Goal: Task Accomplishment & Management: Use online tool/utility

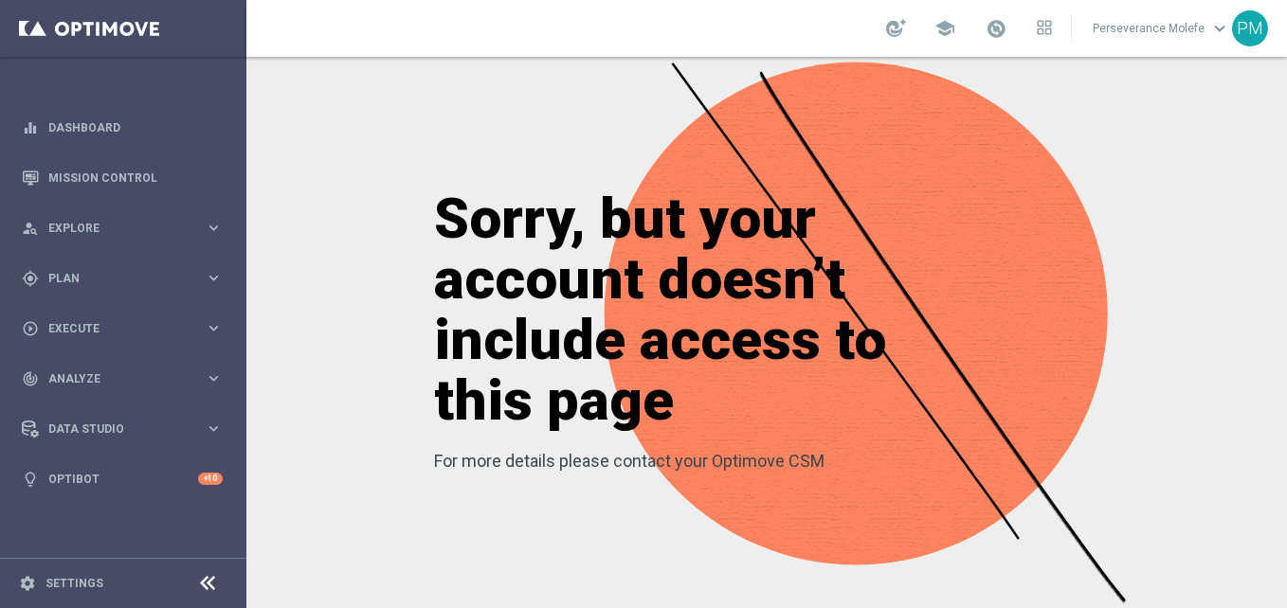
drag, startPoint x: 0, startPoint y: 0, endPoint x: 536, endPoint y: 18, distance: 536.8
click at [536, 18] on div "school Perseverance Molefe keyboard_arrow_down PM" at bounding box center [766, 28] width 1041 height 57
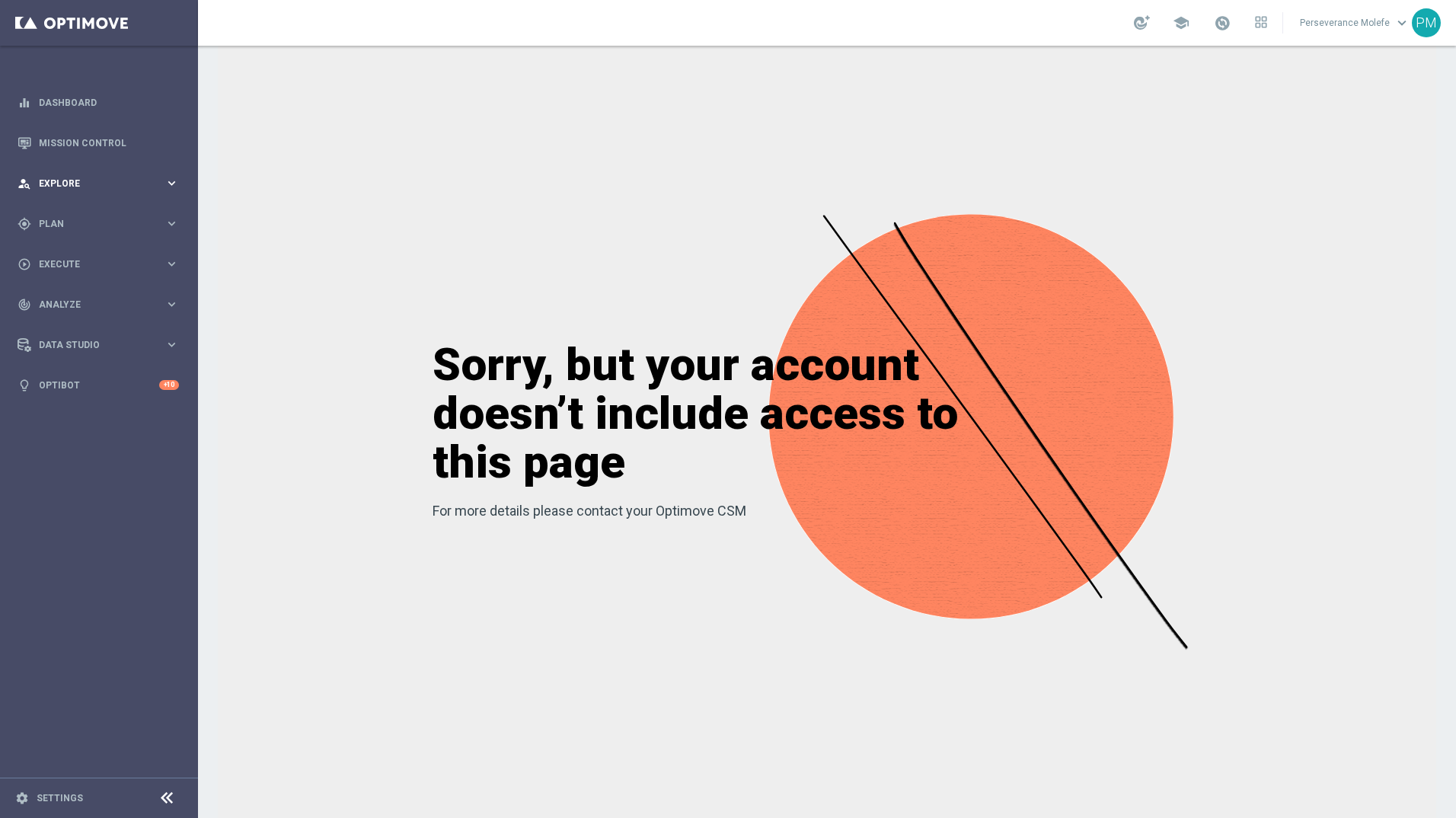
click at [110, 190] on div "person_search Explore keyboard_arrow_right" at bounding box center [98, 183] width 197 height 40
click at [107, 403] on span "Plan" at bounding box center [101, 406] width 125 height 9
click at [68, 303] on span "Templates" at bounding box center [95, 301] width 109 height 9
click at [61, 322] on link "Optimail" at bounding box center [103, 323] width 111 height 12
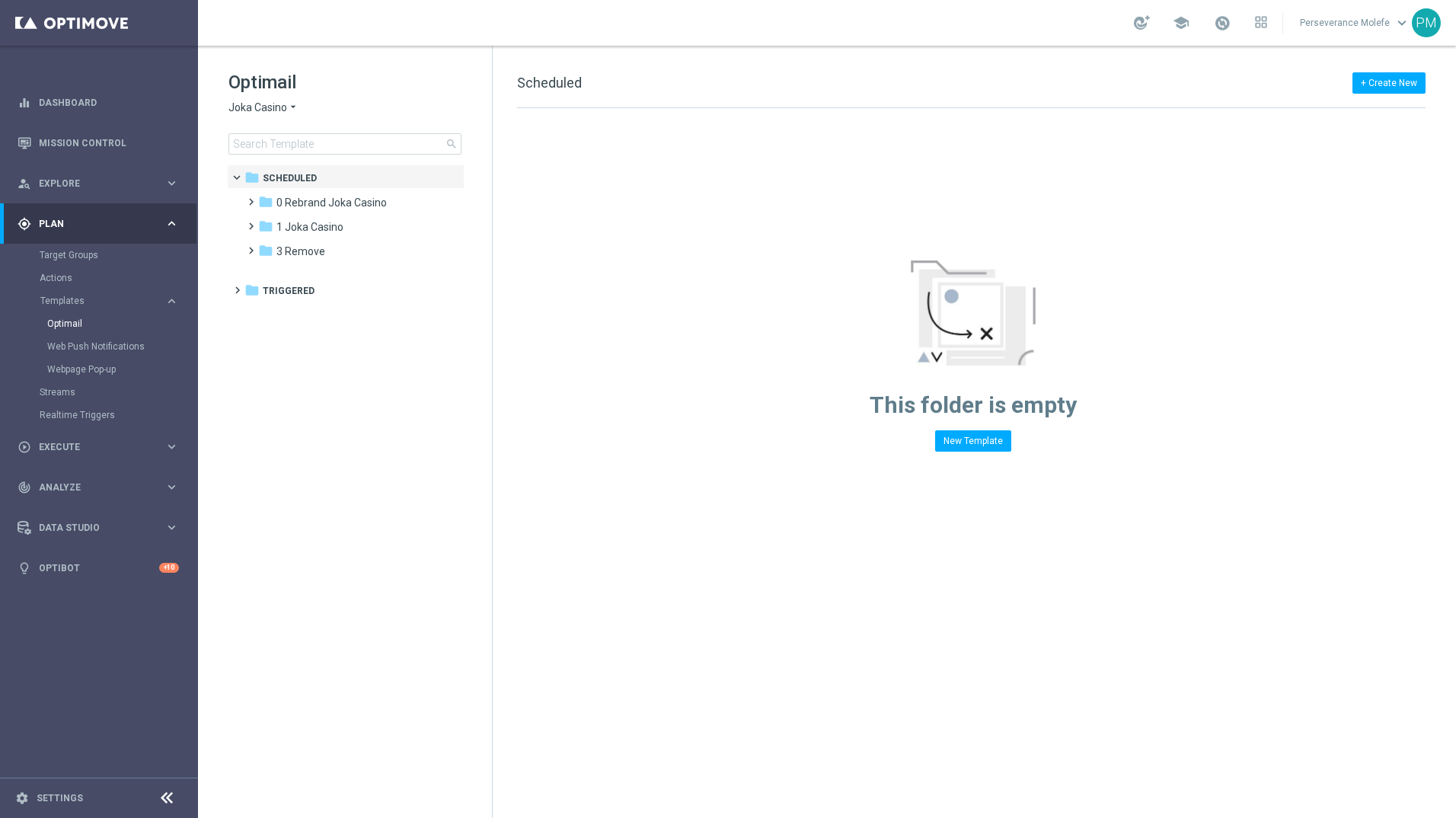
click at [256, 115] on div "Optimail Joka Casino arrow_drop_down × Joka Casino search" at bounding box center [360, 112] width 264 height 84
click at [260, 113] on span "Joka Casino" at bounding box center [257, 108] width 59 height 14
click at [276, 243] on div "Le Roi [PERSON_NAME]" at bounding box center [286, 235] width 114 height 18
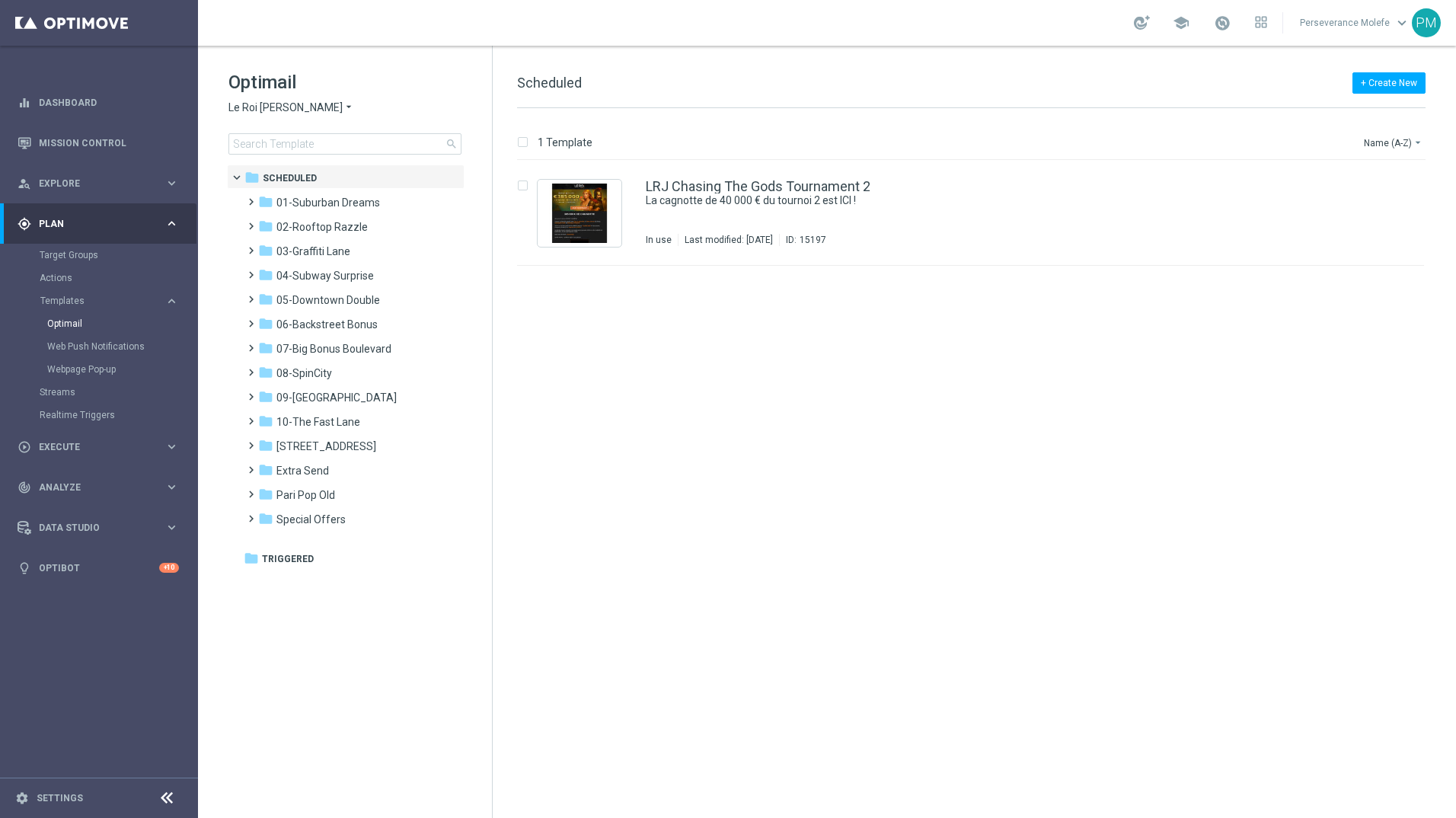
click at [260, 105] on span "Le Roi [PERSON_NAME]" at bounding box center [285, 108] width 114 height 14
click at [294, 257] on div "Casino Joka" at bounding box center [286, 252] width 114 height 18
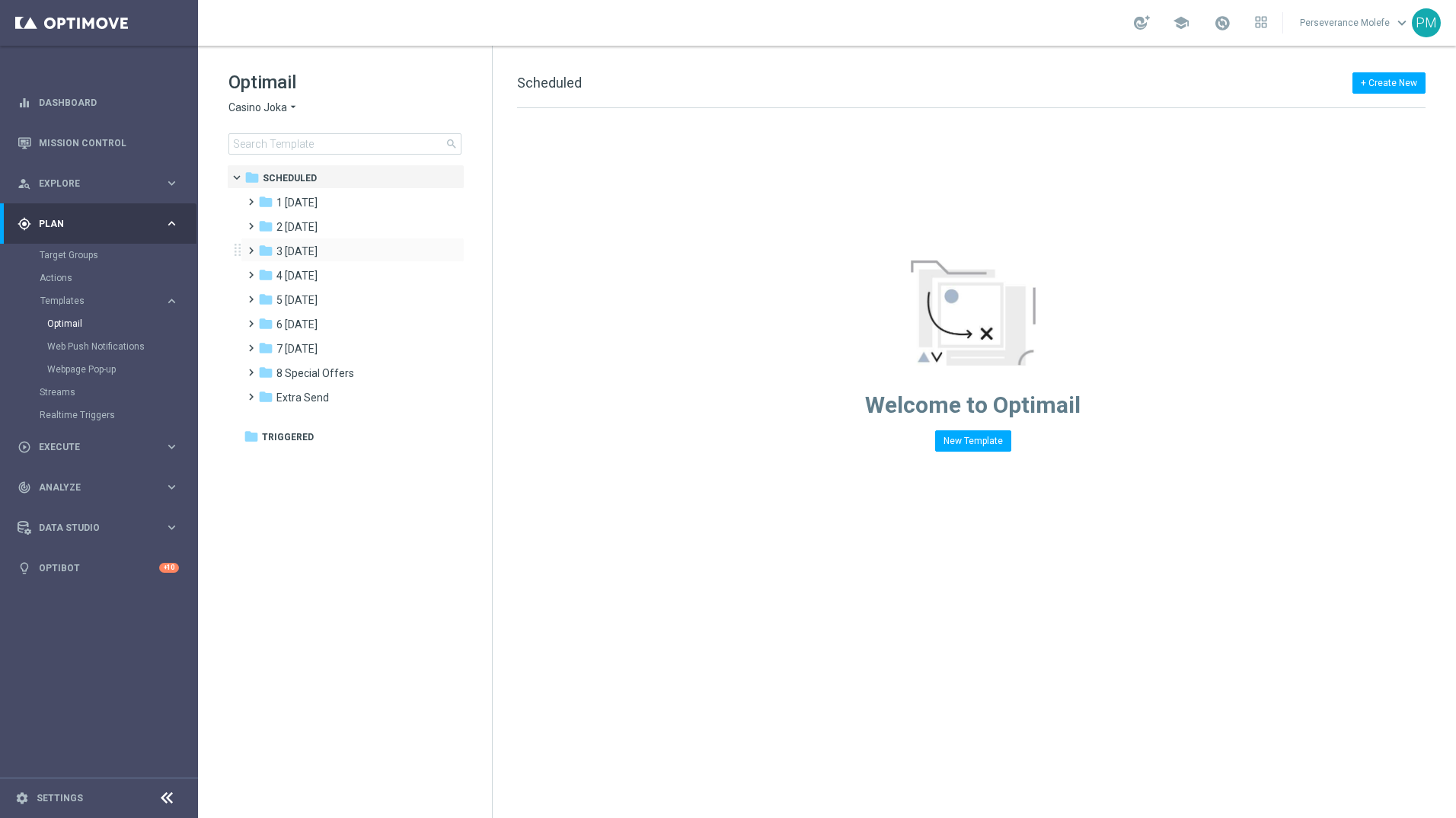
click at [292, 242] on div "folder 3 [DATE] more_vert" at bounding box center [353, 250] width 224 height 24
click at [297, 252] on span "3 [DATE]" at bounding box center [297, 251] width 41 height 14
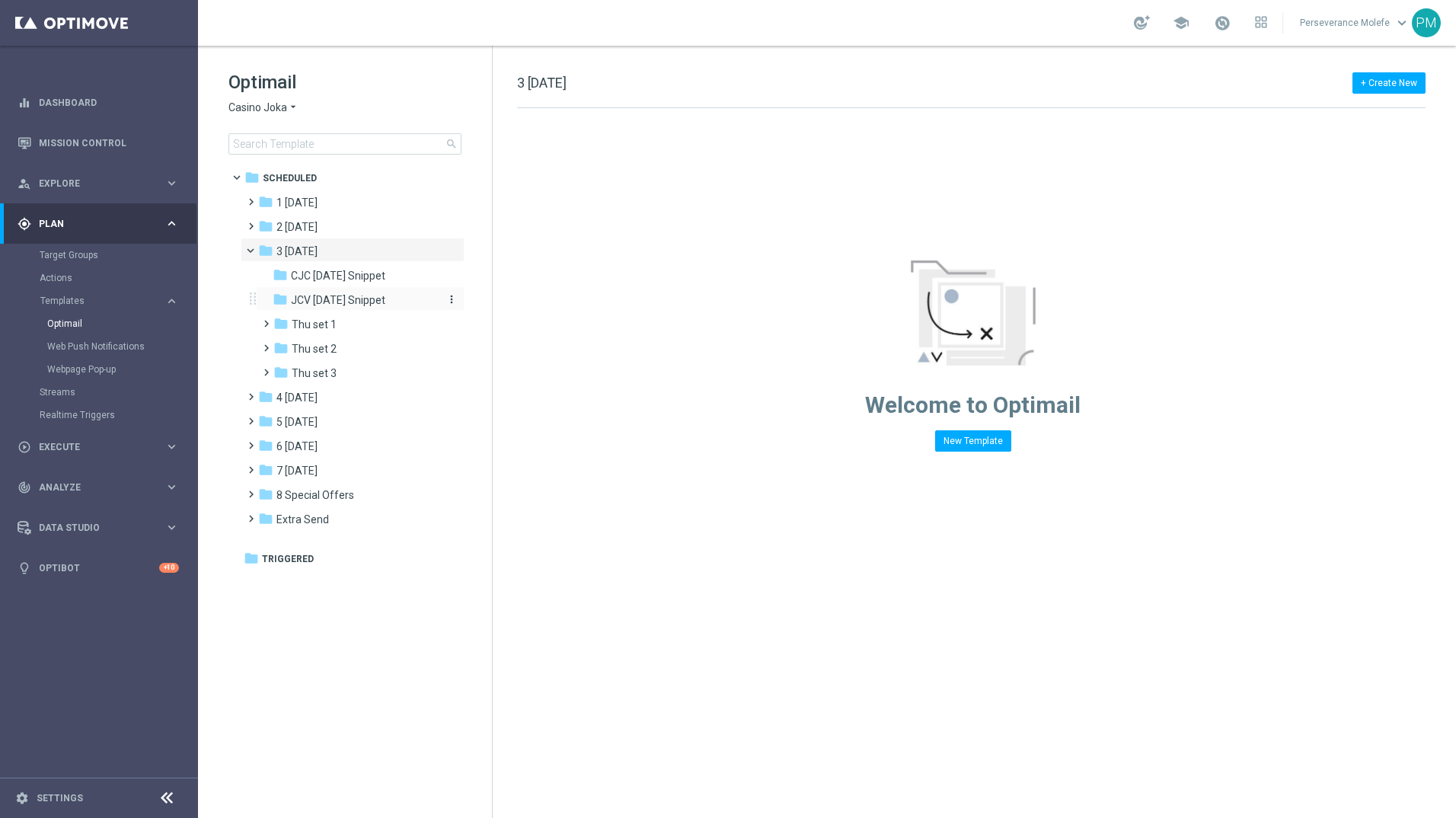
click at [299, 296] on span "JCV [DATE] Snippet" at bounding box center [338, 300] width 95 height 14
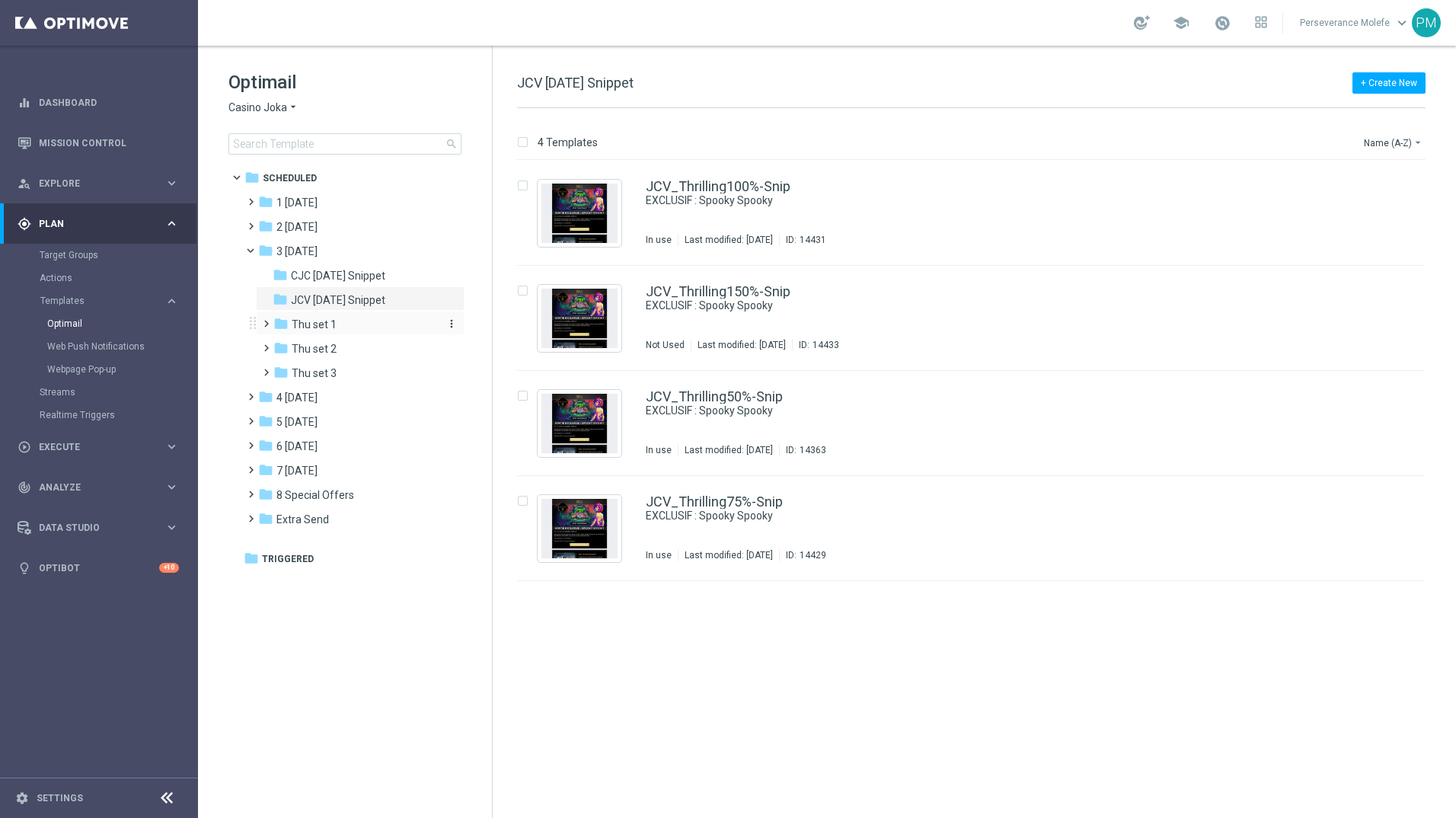
click at [317, 325] on span "Thu set 1" at bounding box center [314, 324] width 45 height 14
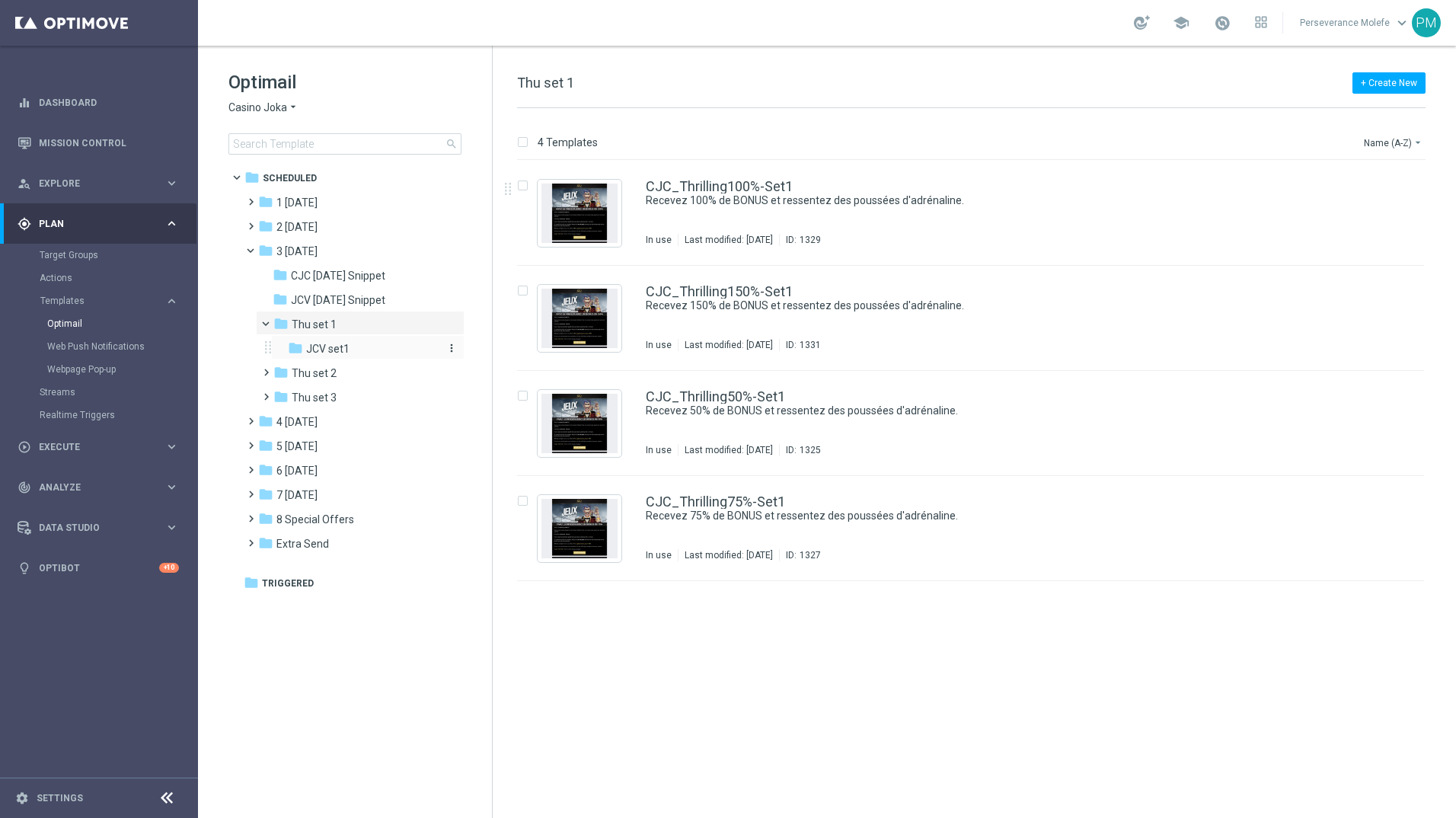
click at [329, 348] on span "JCV set1" at bounding box center [328, 349] width 43 height 14
click at [708, 190] on link "JCV_Thrilling100%-Set1" at bounding box center [719, 186] width 146 height 14
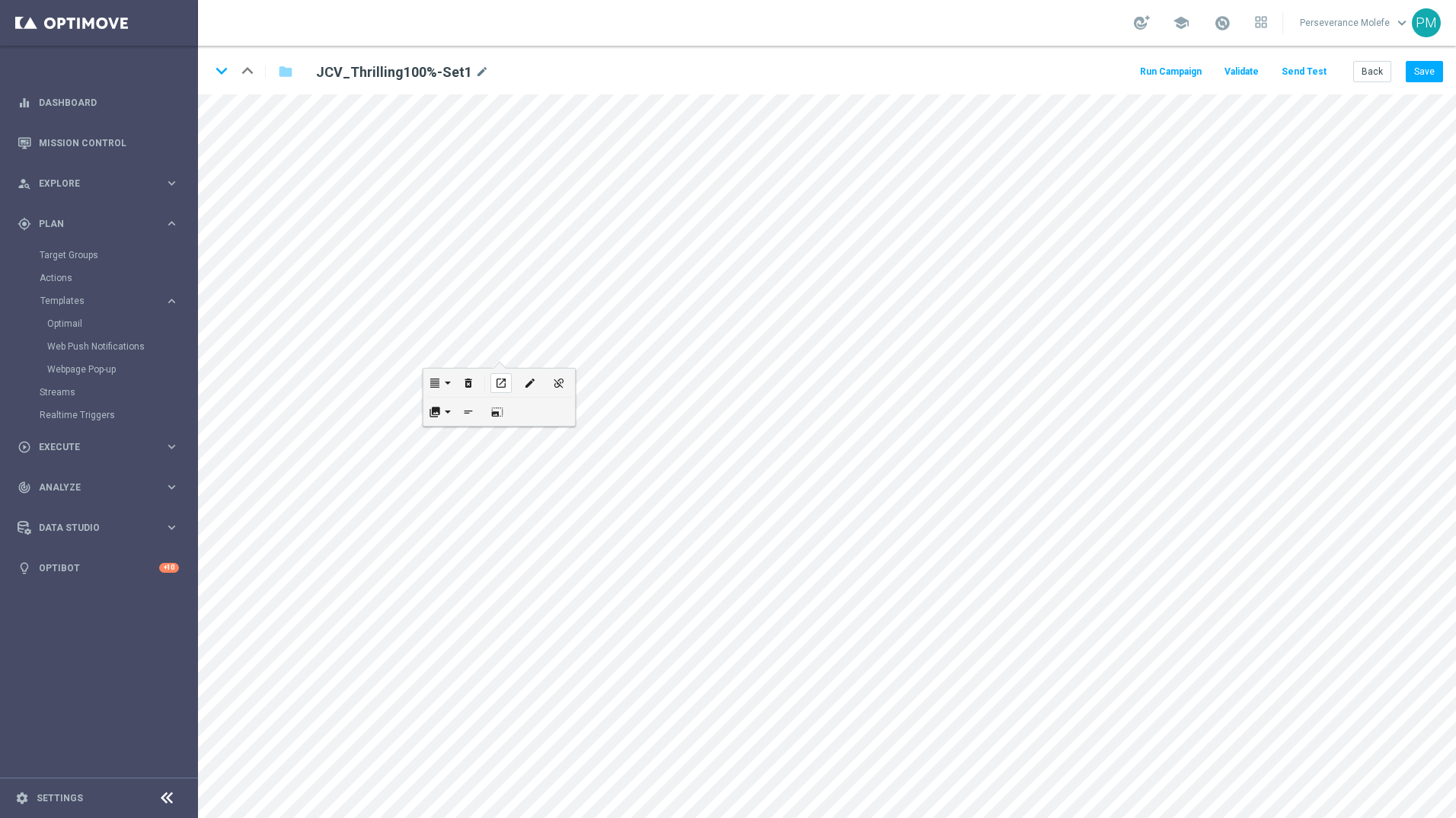
click at [501, 382] on icon "open_in_new" at bounding box center [501, 382] width 11 height 12
click at [223, 70] on icon "keyboard_arrow_down" at bounding box center [222, 71] width 22 height 22
click at [69, 322] on link "Optimail" at bounding box center [103, 323] width 111 height 12
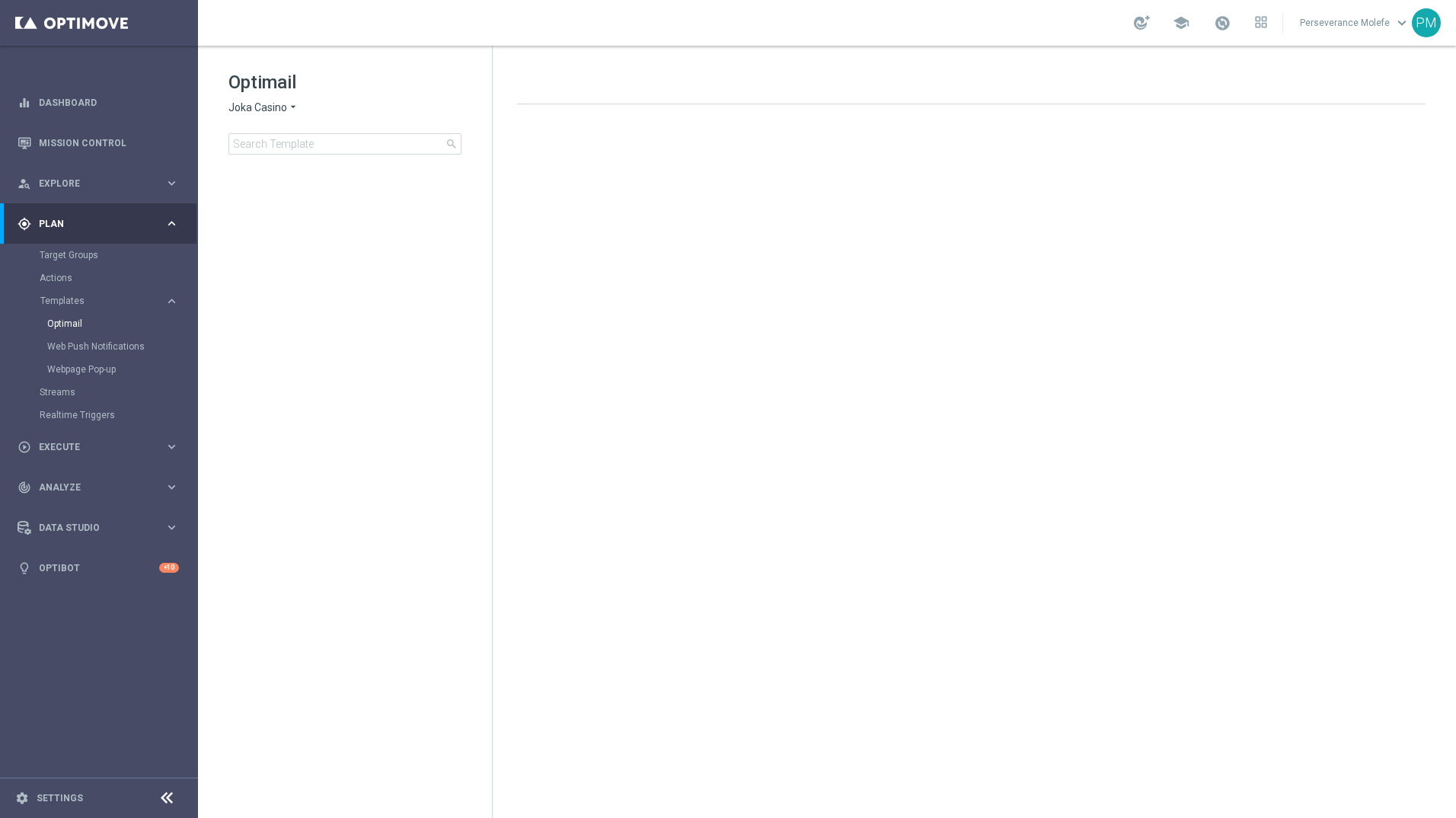
click at [267, 103] on span "Joka Casino" at bounding box center [257, 108] width 59 height 14
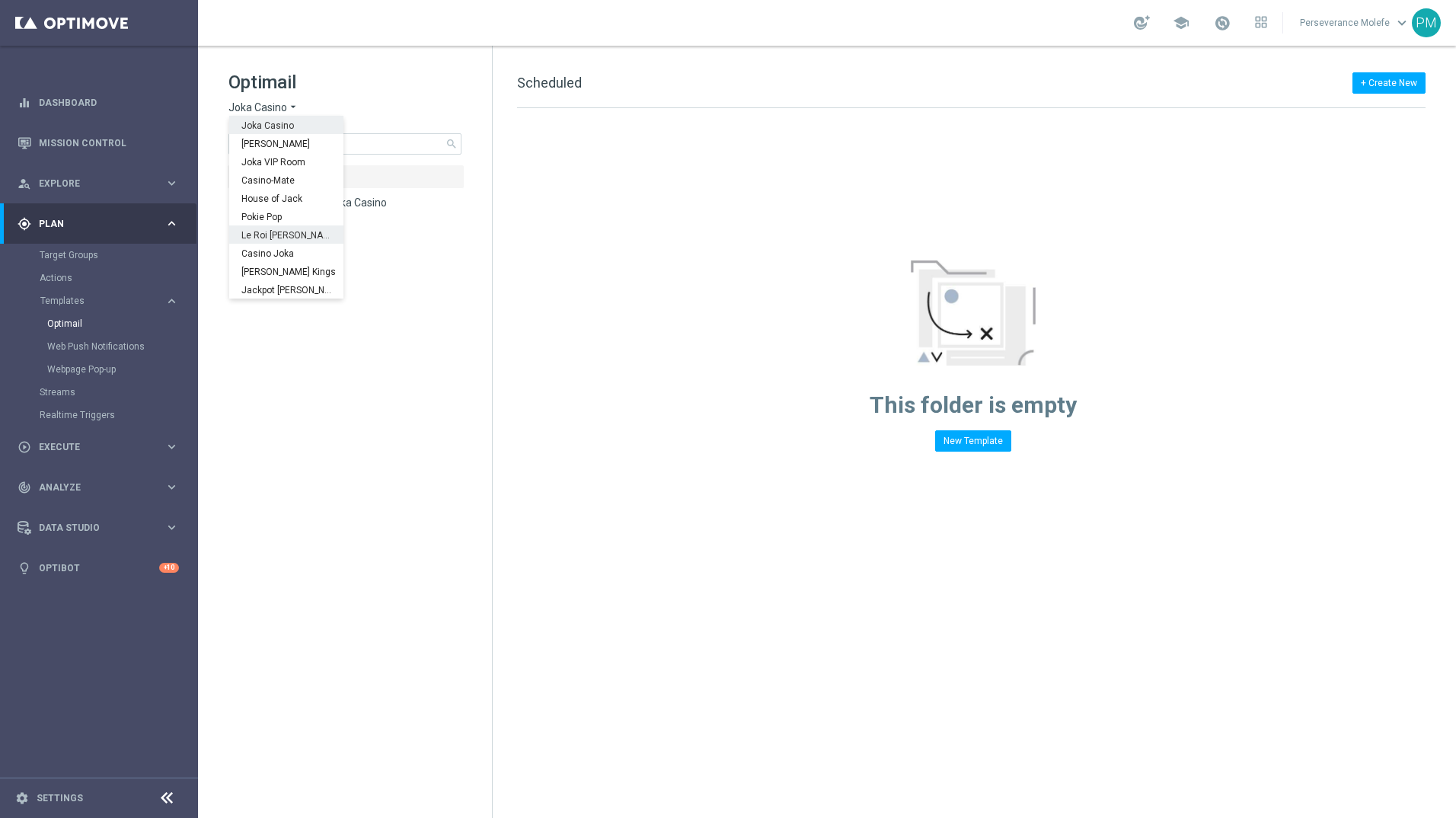
click at [0, 0] on span "Le Roi [PERSON_NAME]" at bounding box center [0, 0] width 0 height 0
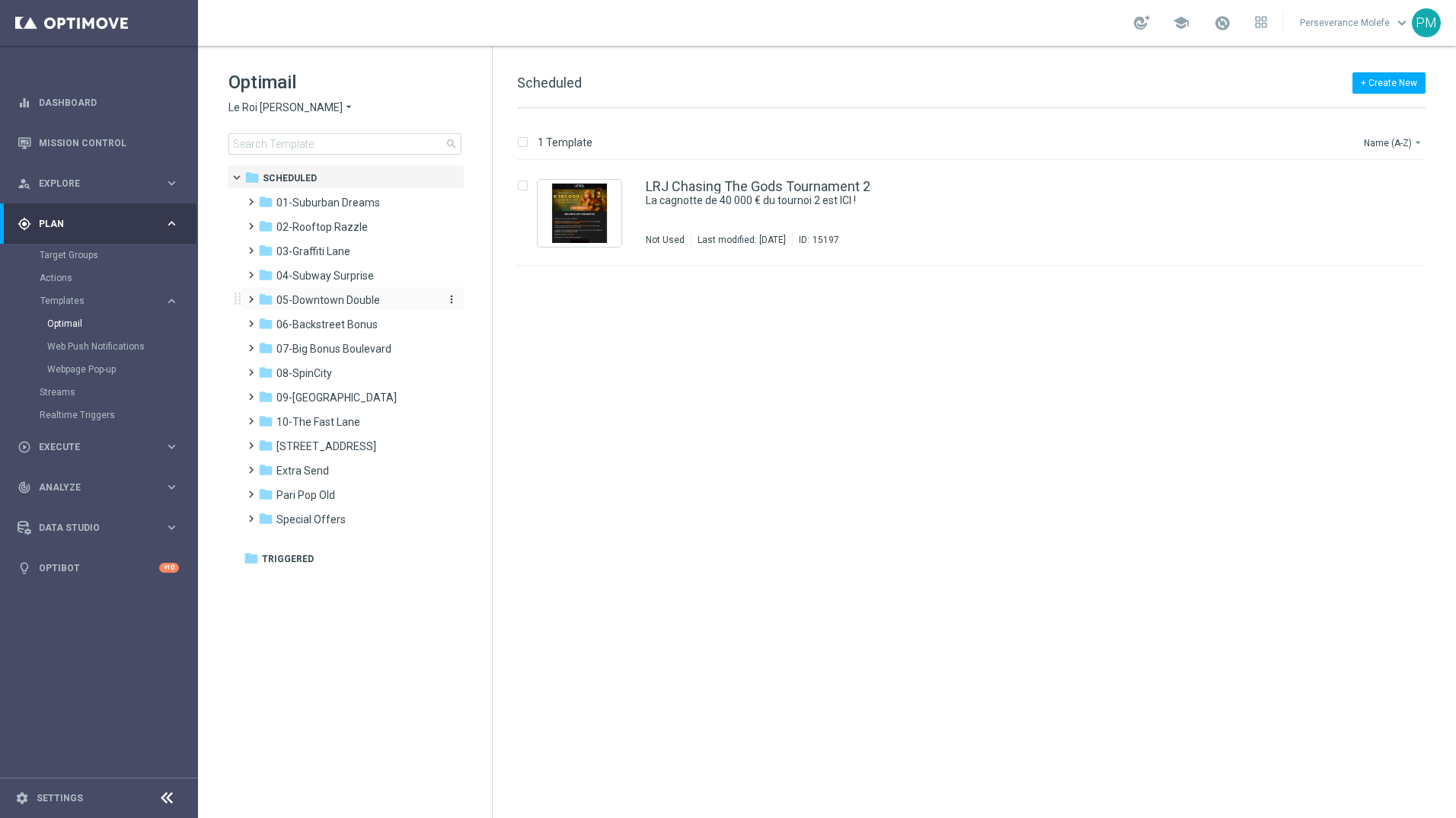
click at [368, 298] on span "05-Downtown Double" at bounding box center [328, 300] width 104 height 14
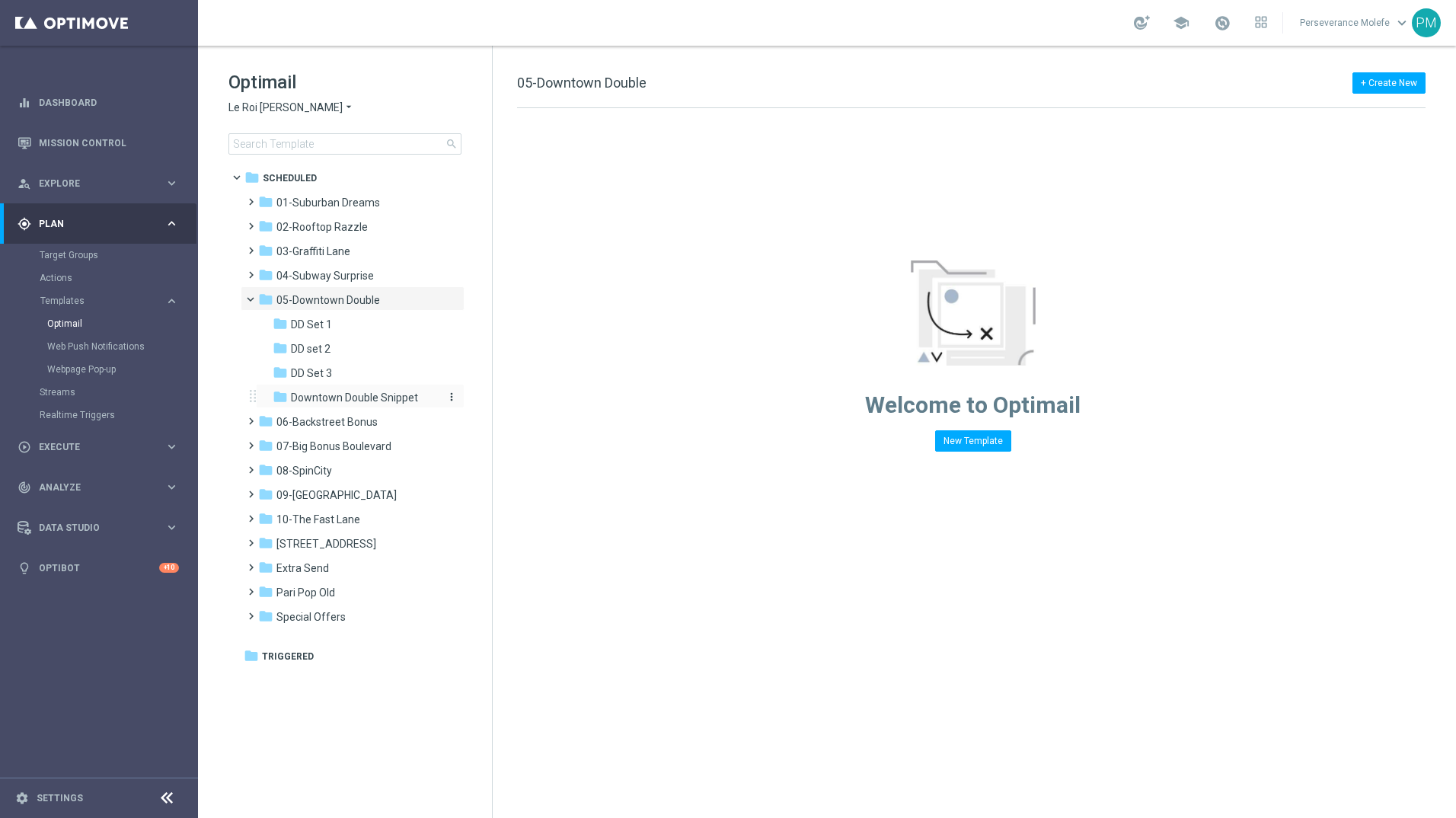
click at [350, 398] on span "Downtown Double Snippet" at bounding box center [354, 397] width 127 height 14
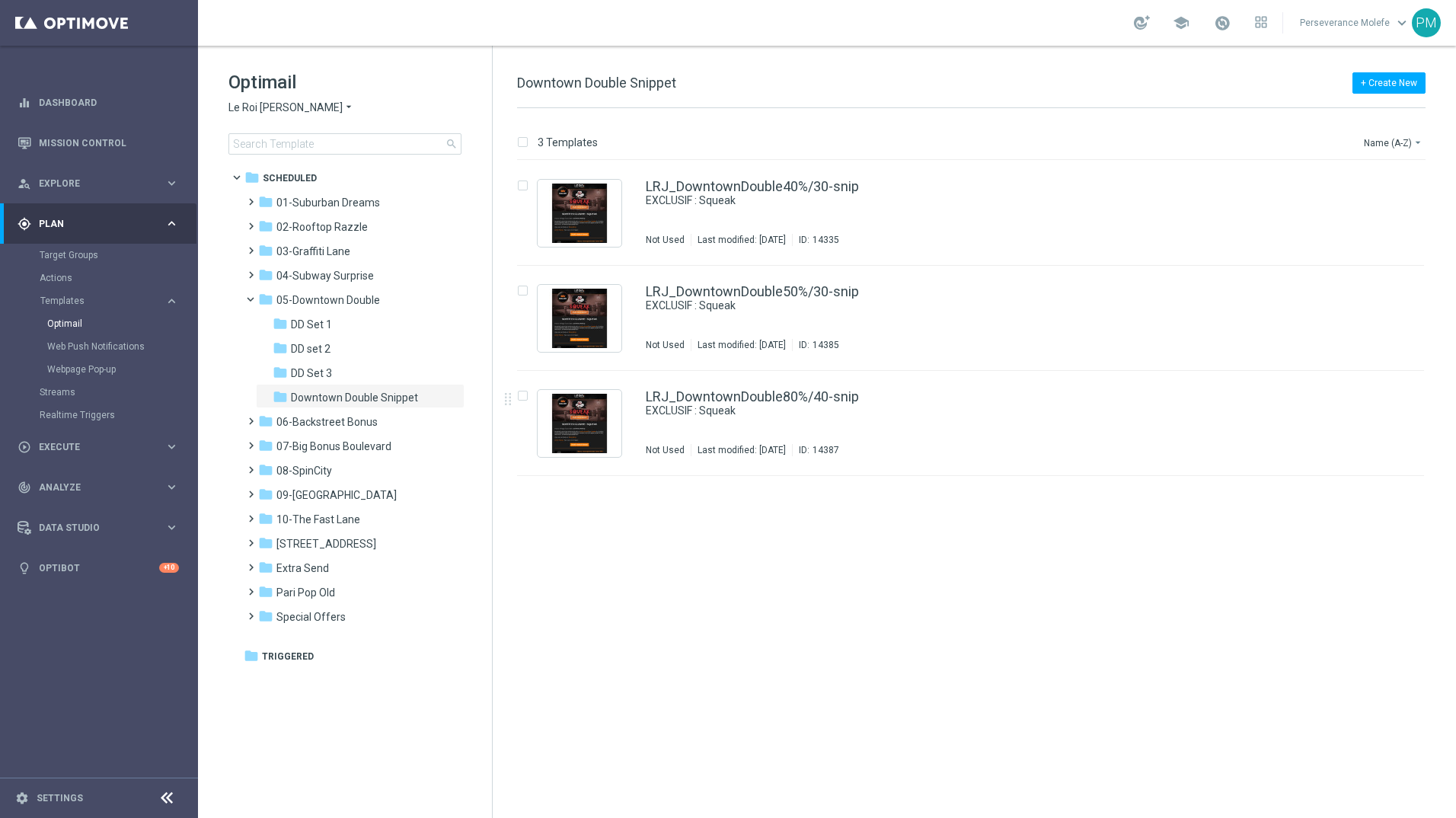
click at [902, 489] on div "insert_drive_file LRJ_DowntownDouble40%/30-snip EXCLUSIF : Squeak Not Used Last…" at bounding box center [978, 489] width 951 height 657
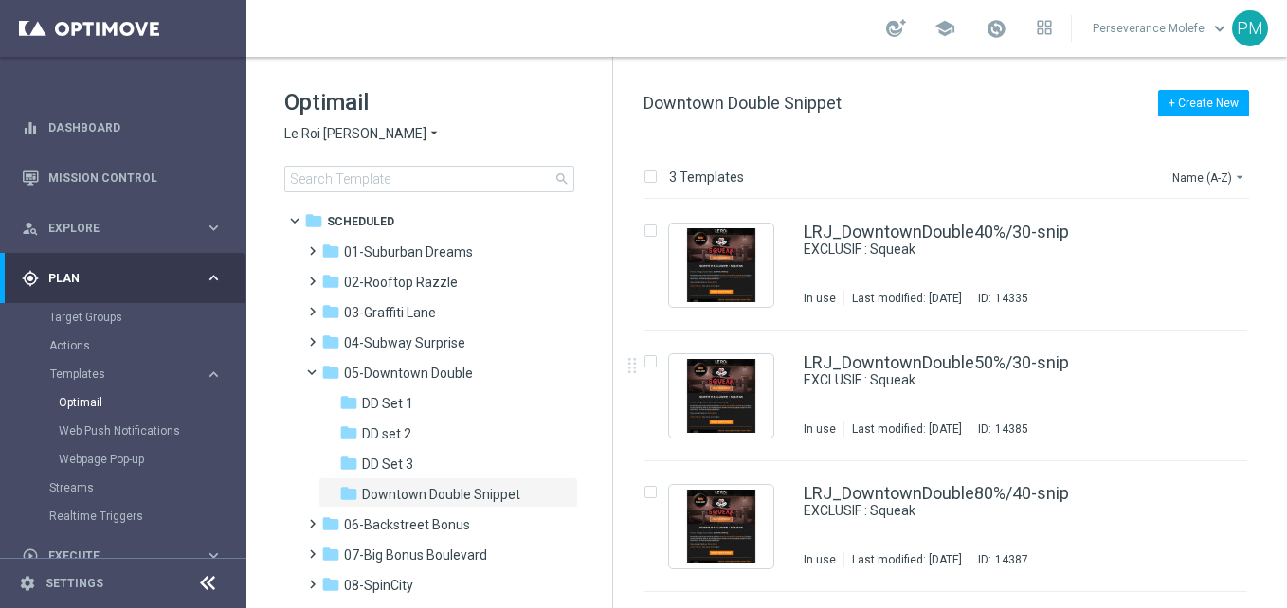
click at [196, 586] on icon at bounding box center [207, 583] width 23 height 23
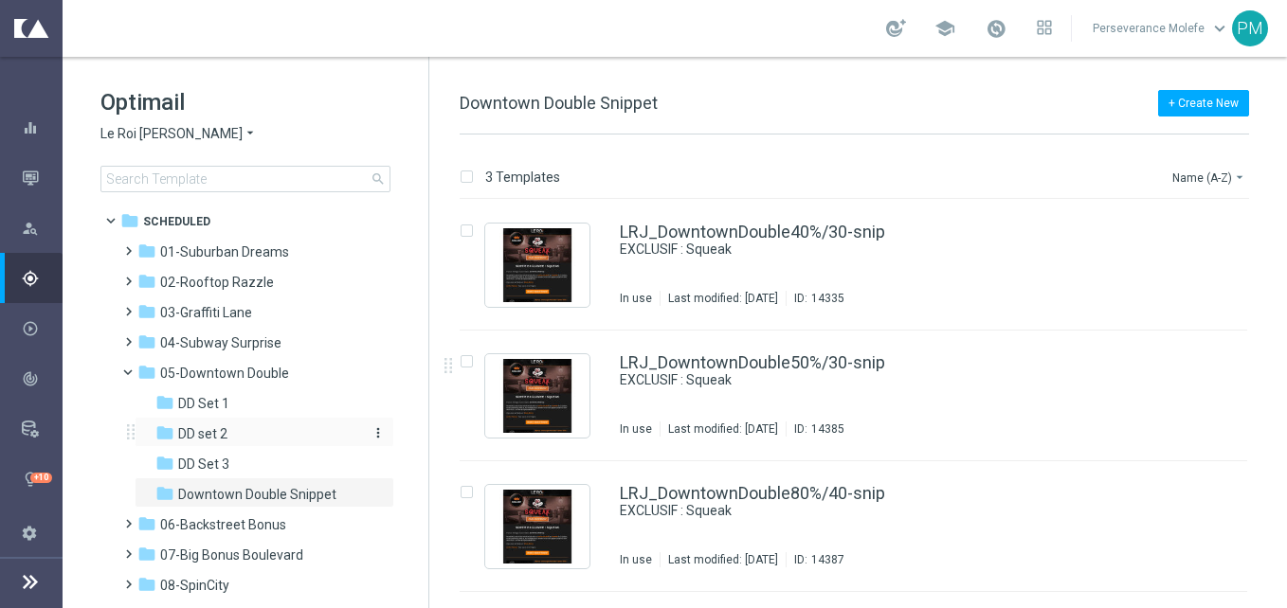
scroll to position [190, 0]
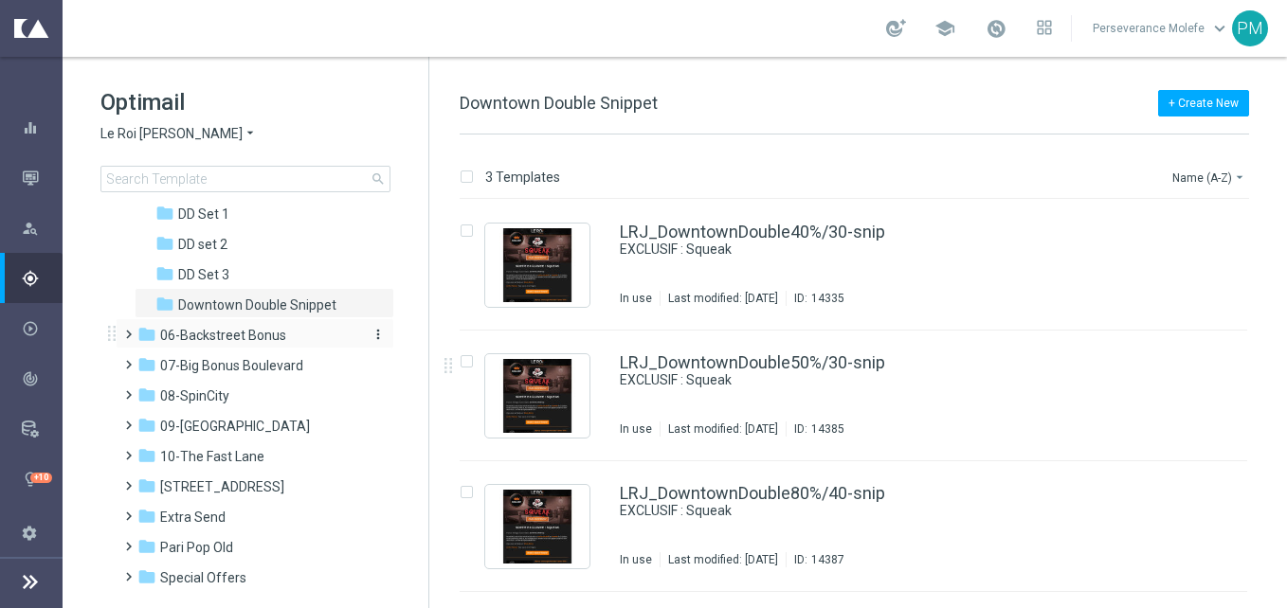
click at [314, 328] on div "folder 06-Backstreet Bonus" at bounding box center [246, 336] width 218 height 22
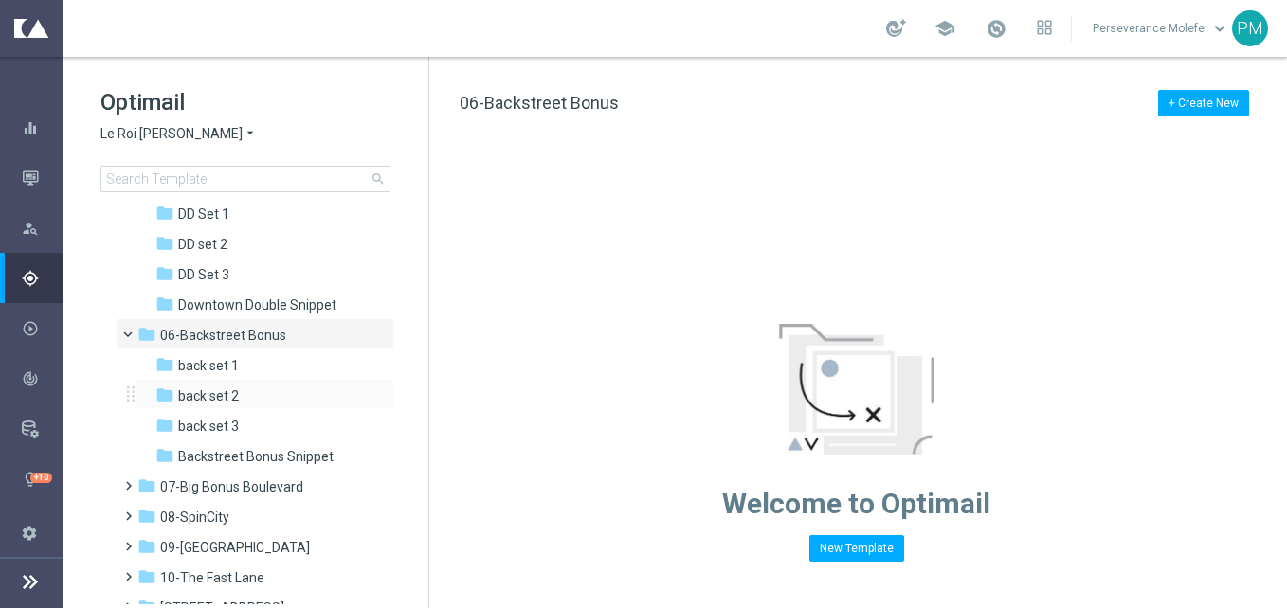
click at [275, 379] on div "folder back set 2 more_vert" at bounding box center [265, 394] width 260 height 30
click at [282, 398] on div "folder back set 2" at bounding box center [256, 397] width 202 height 22
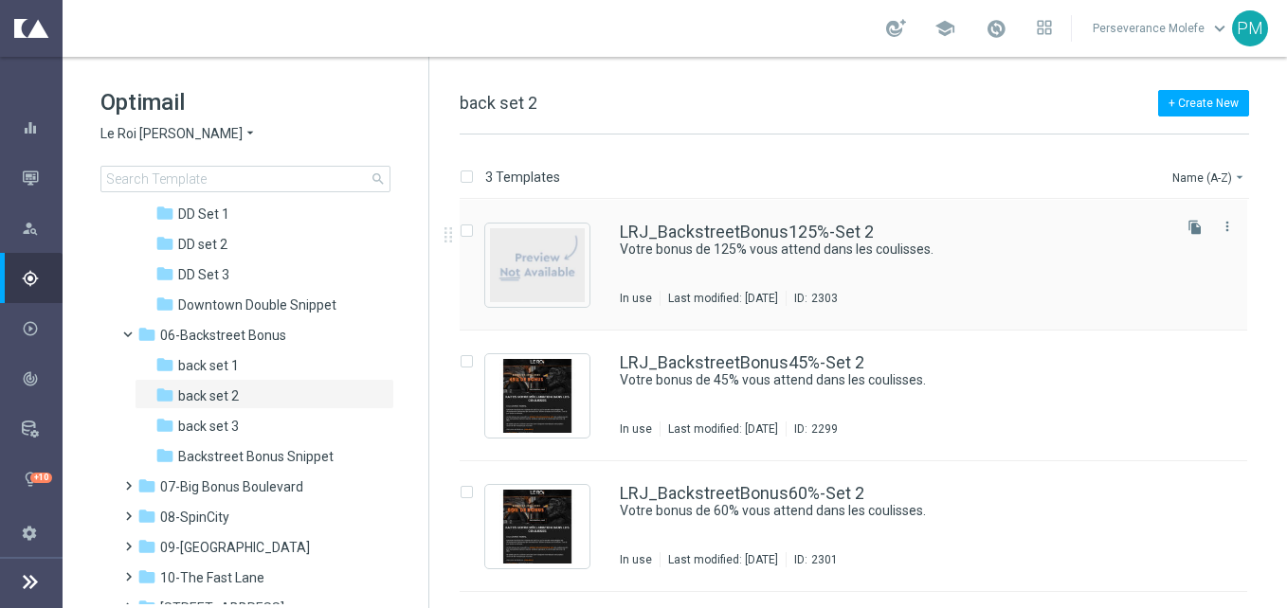
click at [814, 213] on div "LRJ_BackstreetBonus125%-Set 2 Votre bonus de 125% vous attend dans les coulisse…" at bounding box center [854, 265] width 788 height 131
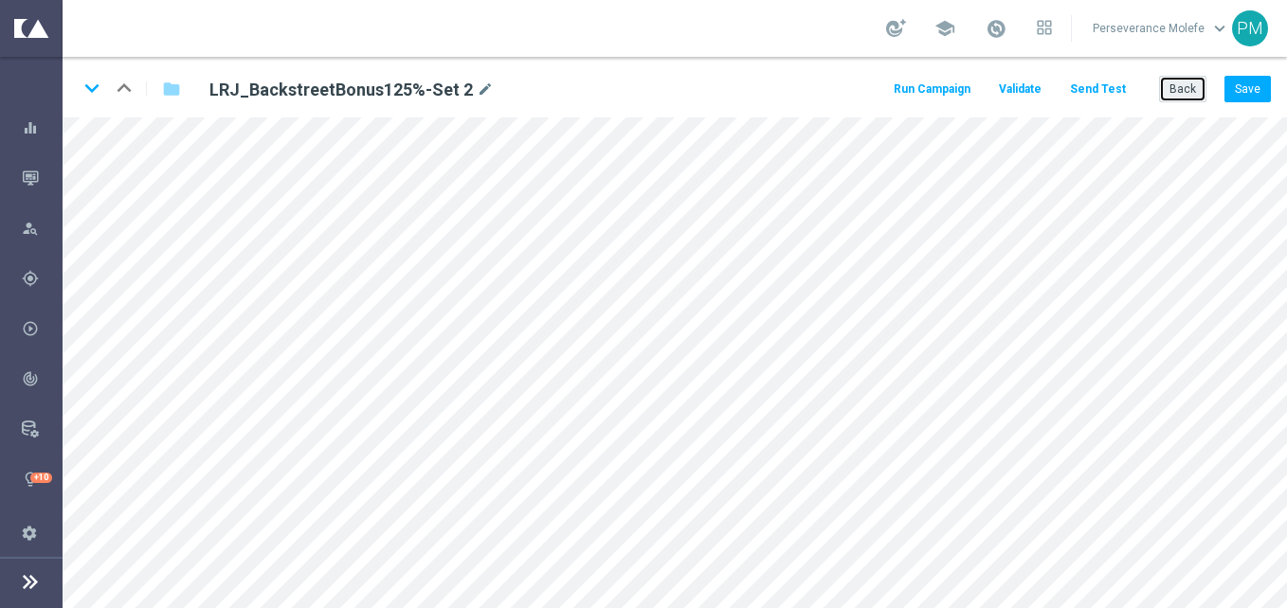
click at [1196, 86] on button "Back" at bounding box center [1182, 89] width 47 height 27
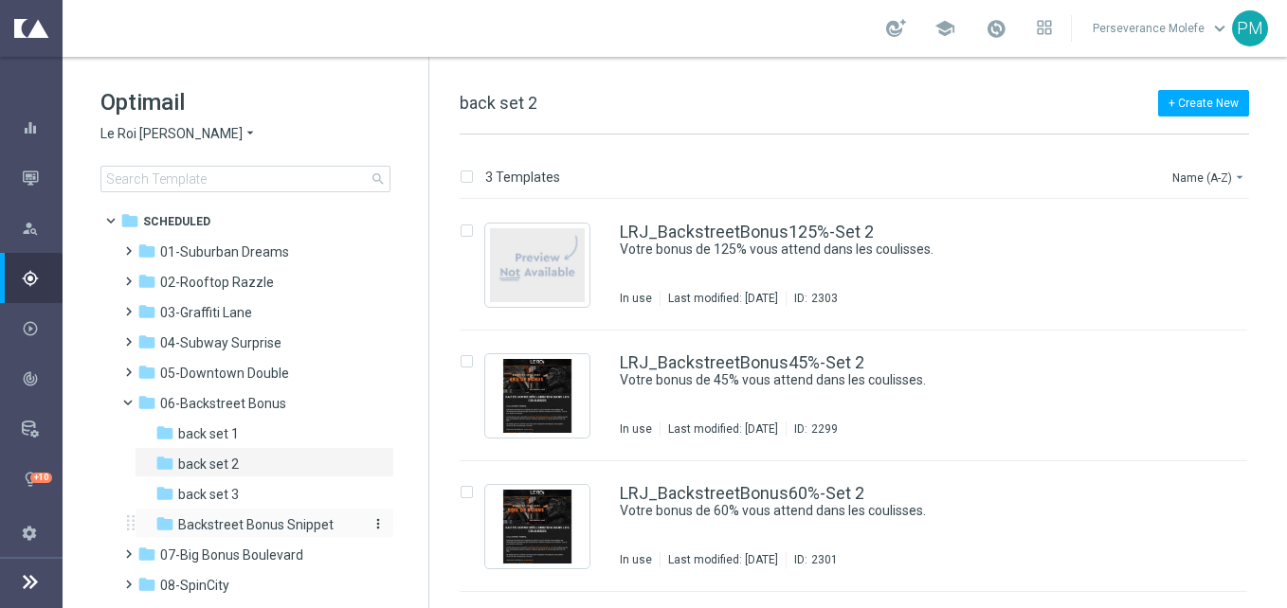
click at [227, 523] on span "Backstreet Bonus Snippet" at bounding box center [255, 525] width 155 height 17
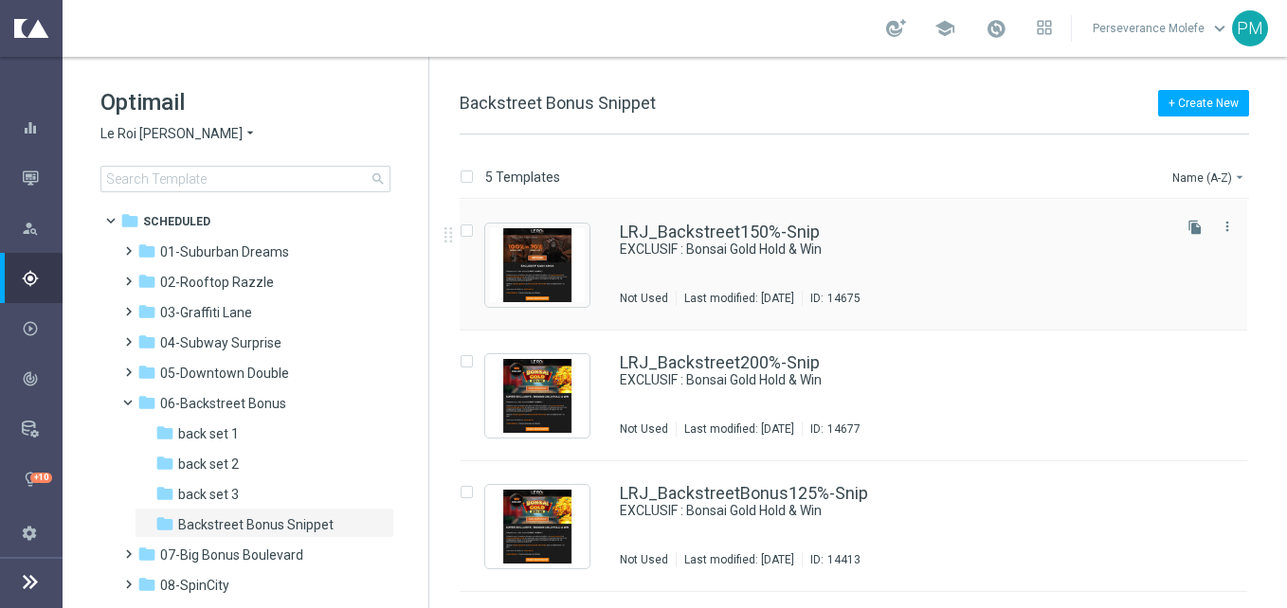
click at [671, 221] on div "LRJ_Backstreet150%-Snip EXCLUSIF : Bonsai Gold Hold & Win Not Used Last modifie…" at bounding box center [854, 265] width 788 height 131
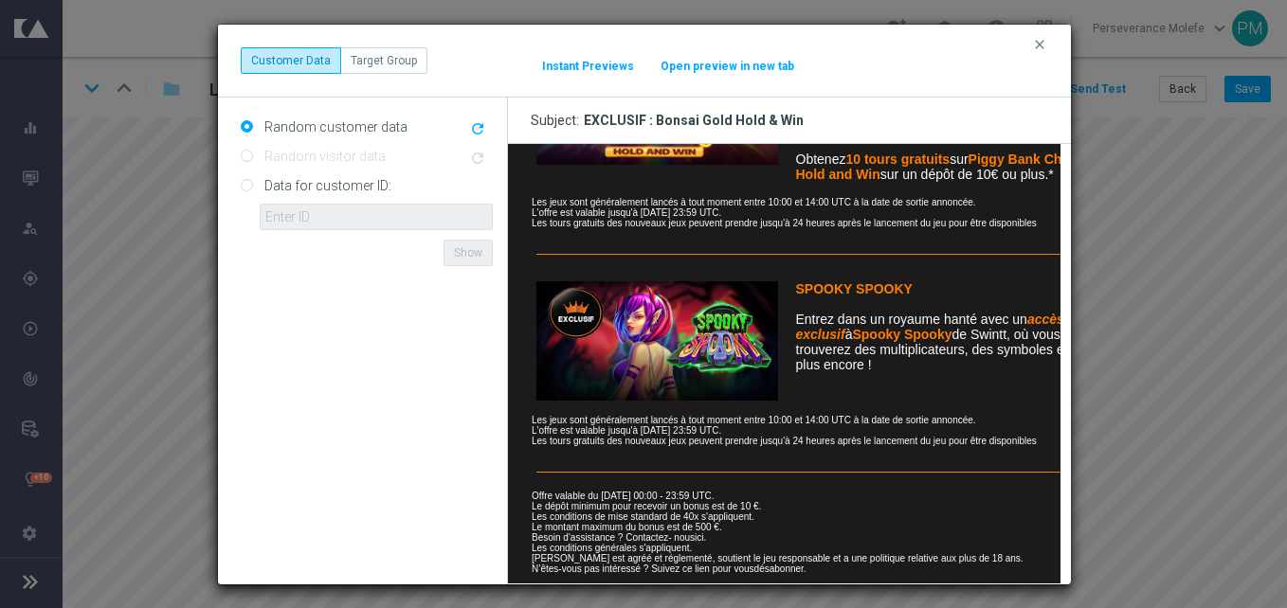
scroll to position [1062, 0]
click at [730, 68] on button "Open preview in new tab" at bounding box center [728, 66] width 136 height 15
click at [1039, 45] on icon "clear" at bounding box center [1039, 44] width 15 height 15
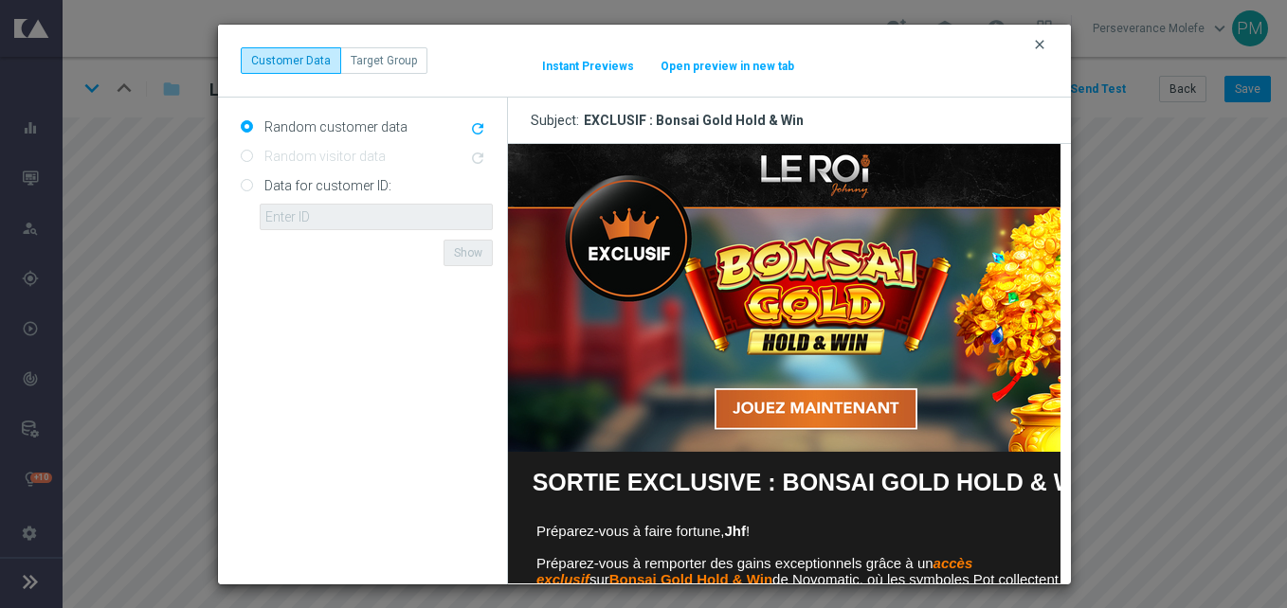
click at [1033, 45] on icon "clear" at bounding box center [1039, 44] width 15 height 15
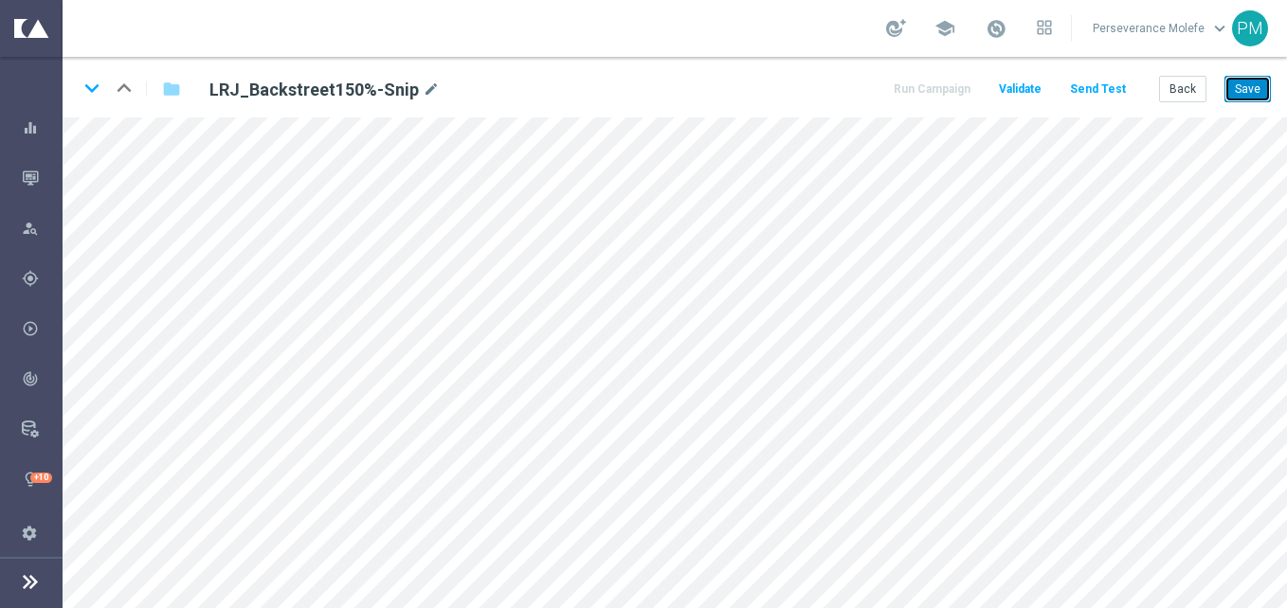
click at [1229, 84] on button "Save" at bounding box center [1248, 89] width 46 height 27
click at [92, 92] on icon "keyboard_arrow_down" at bounding box center [92, 88] width 28 height 28
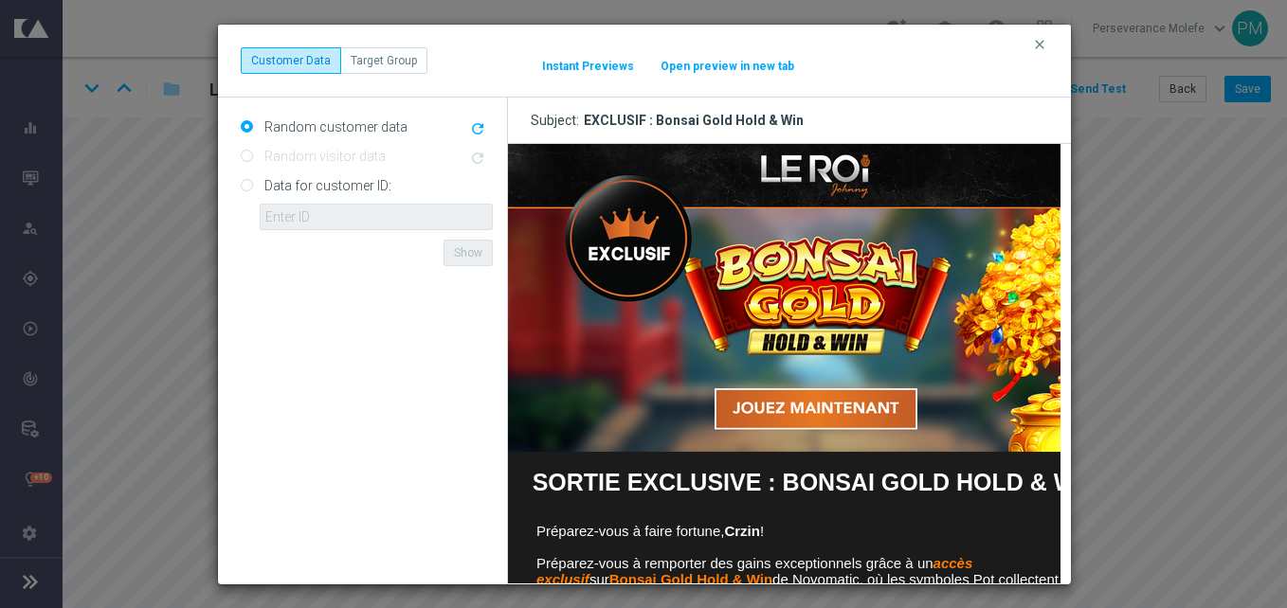
click at [759, 59] on button "Open preview in new tab" at bounding box center [728, 66] width 136 height 15
click at [1030, 45] on div "clear Customer Data Target Group It might take a while... Instant Previews Open…" at bounding box center [644, 61] width 853 height 73
click at [1047, 44] on button "clear" at bounding box center [1042, 44] width 22 height 17
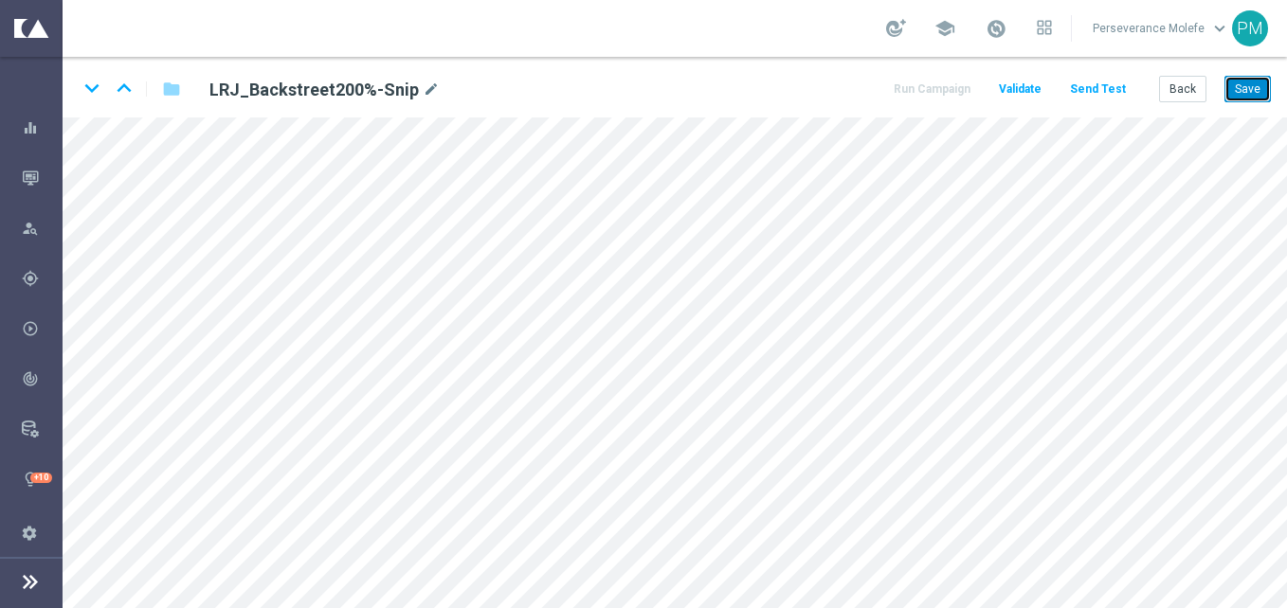
click at [1245, 82] on button "Save" at bounding box center [1248, 89] width 46 height 27
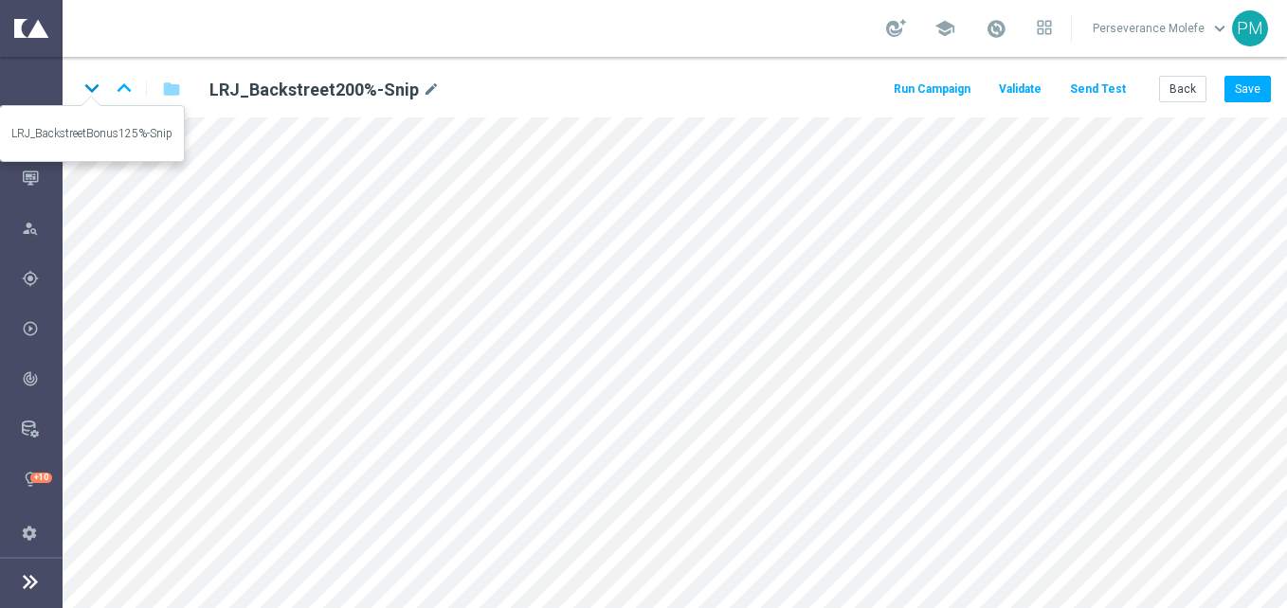
click at [93, 90] on icon "keyboard_arrow_down" at bounding box center [92, 88] width 28 height 28
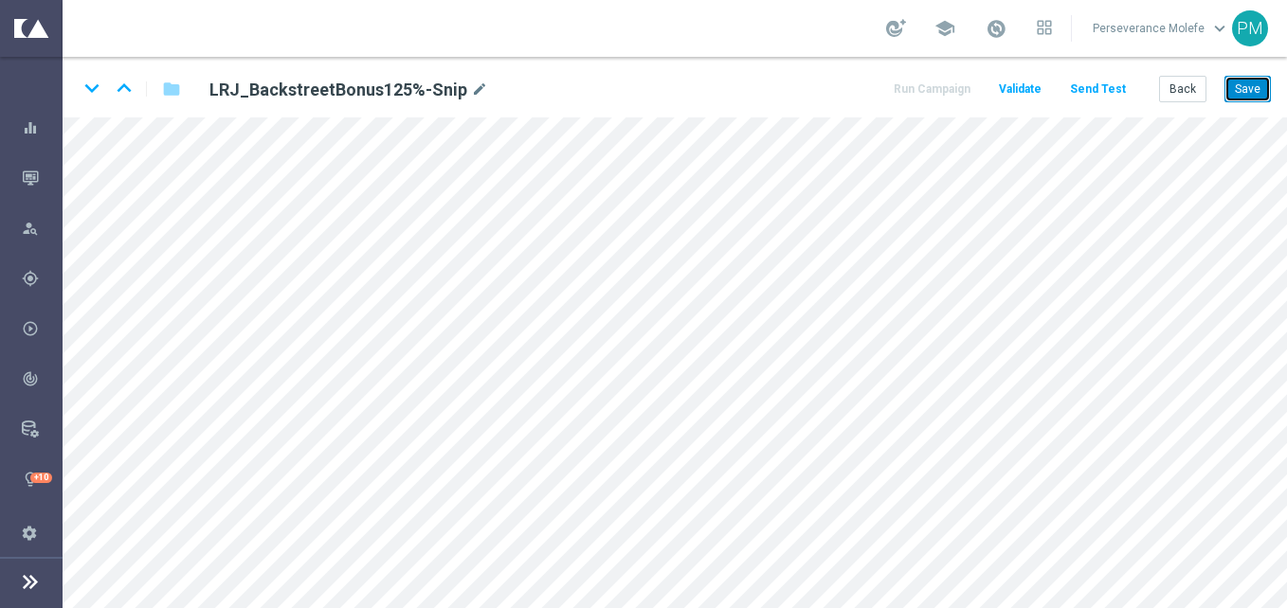
click at [1255, 84] on button "Save" at bounding box center [1248, 89] width 46 height 27
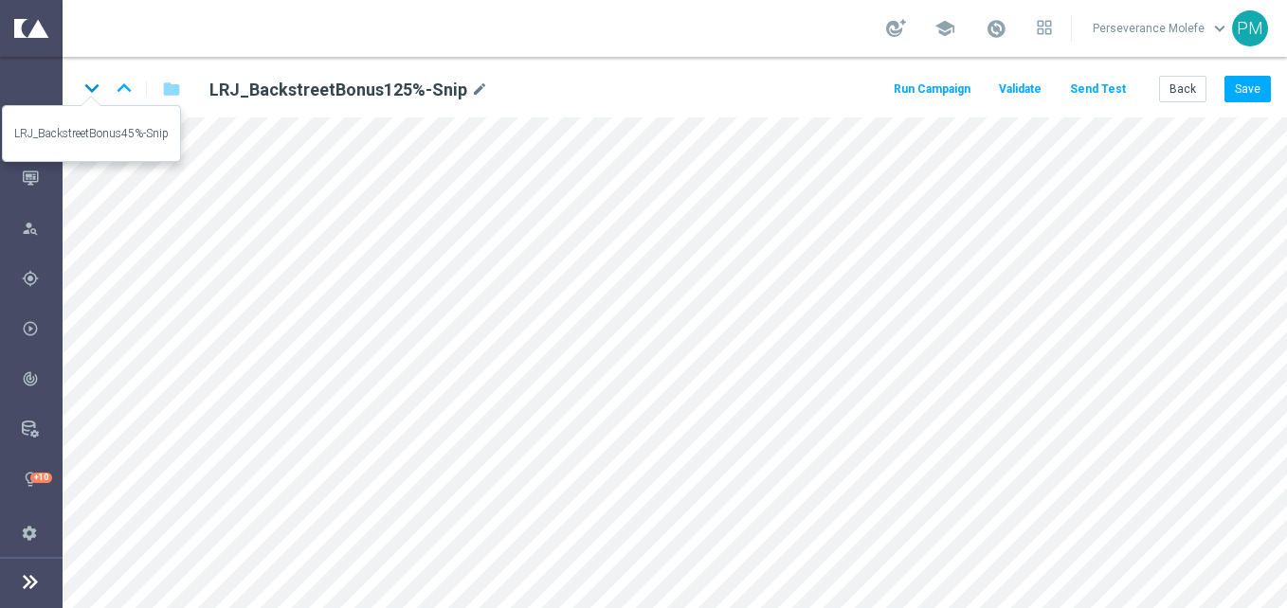
click at [95, 91] on icon "keyboard_arrow_down" at bounding box center [92, 88] width 28 height 28
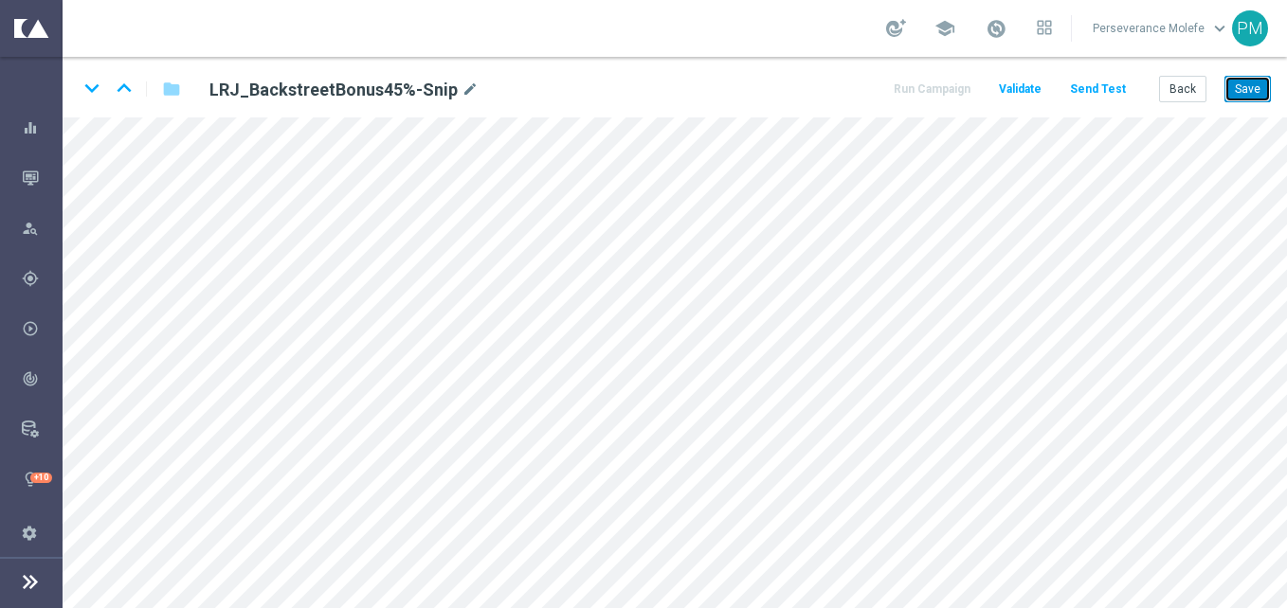
click at [1252, 86] on button "Save" at bounding box center [1248, 89] width 46 height 27
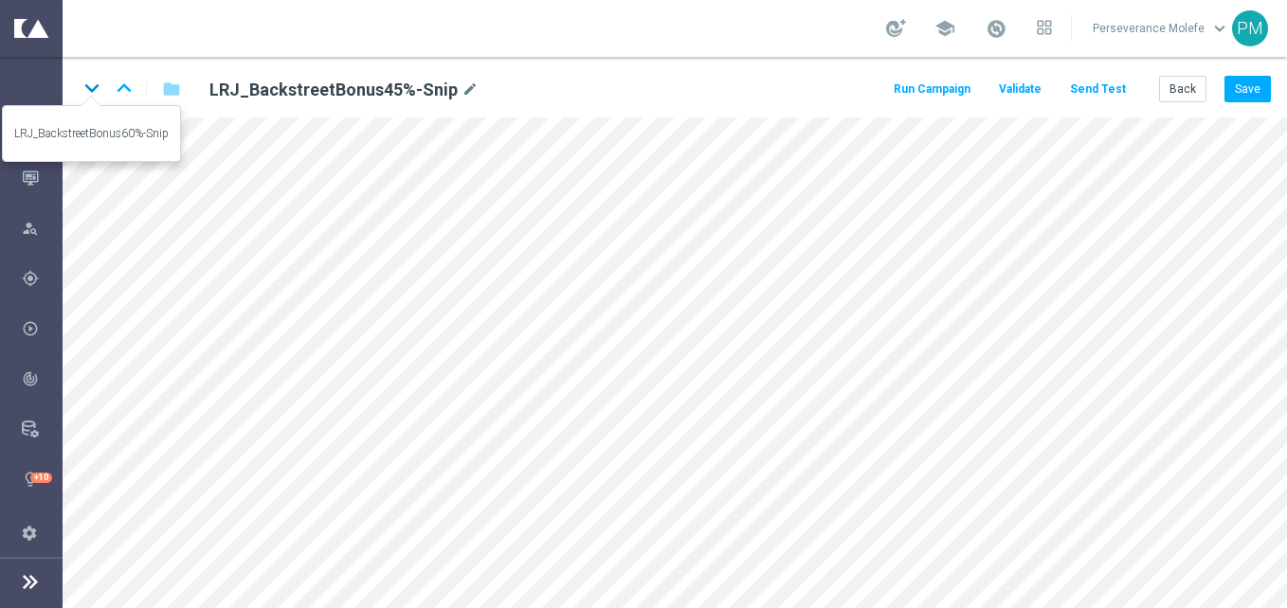
click at [94, 97] on icon "keyboard_arrow_down" at bounding box center [92, 88] width 28 height 28
click at [1283, 84] on div "keyboard_arrow_down keyboard_arrow_up folder LRJ_BackstreetBonus60%-Snip mode_e…" at bounding box center [675, 87] width 1225 height 61
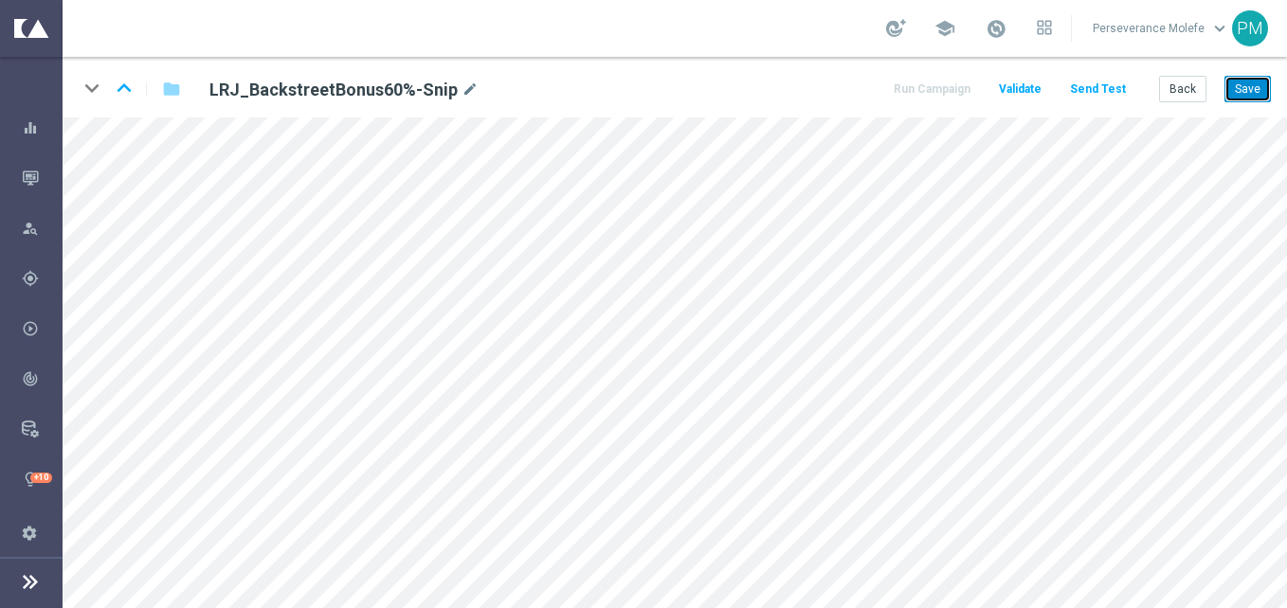
click at [1251, 95] on button "Save" at bounding box center [1248, 89] width 46 height 27
click at [1192, 100] on button "Back" at bounding box center [1182, 89] width 47 height 27
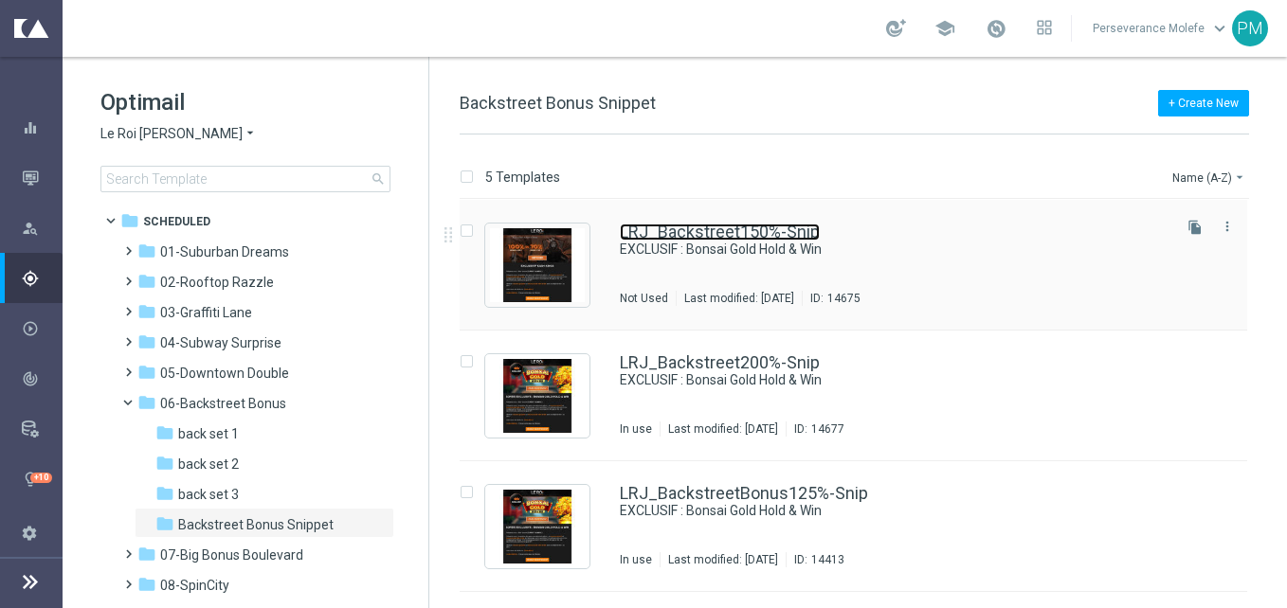
click at [699, 238] on link "LRJ_Backstreet150%-Snip" at bounding box center [720, 232] width 200 height 17
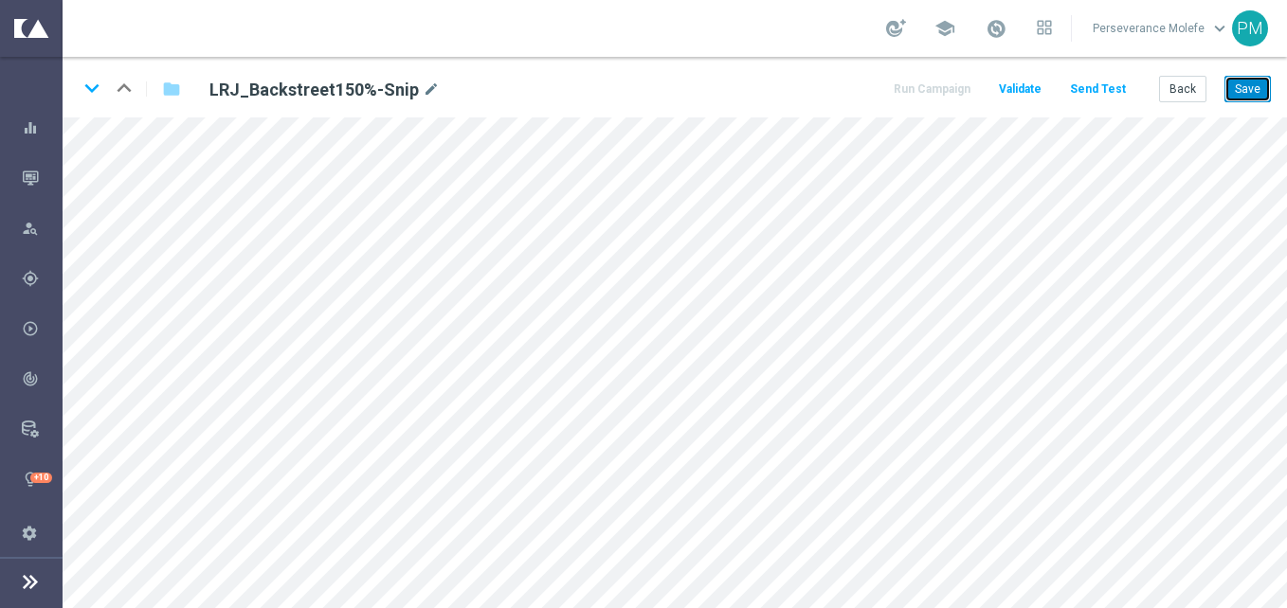
click at [1255, 84] on button "Save" at bounding box center [1248, 89] width 46 height 27
click at [1259, 91] on button "Save" at bounding box center [1248, 89] width 46 height 27
click at [1254, 101] on button "Save" at bounding box center [1248, 89] width 46 height 27
click at [1244, 97] on button "Save" at bounding box center [1248, 89] width 46 height 27
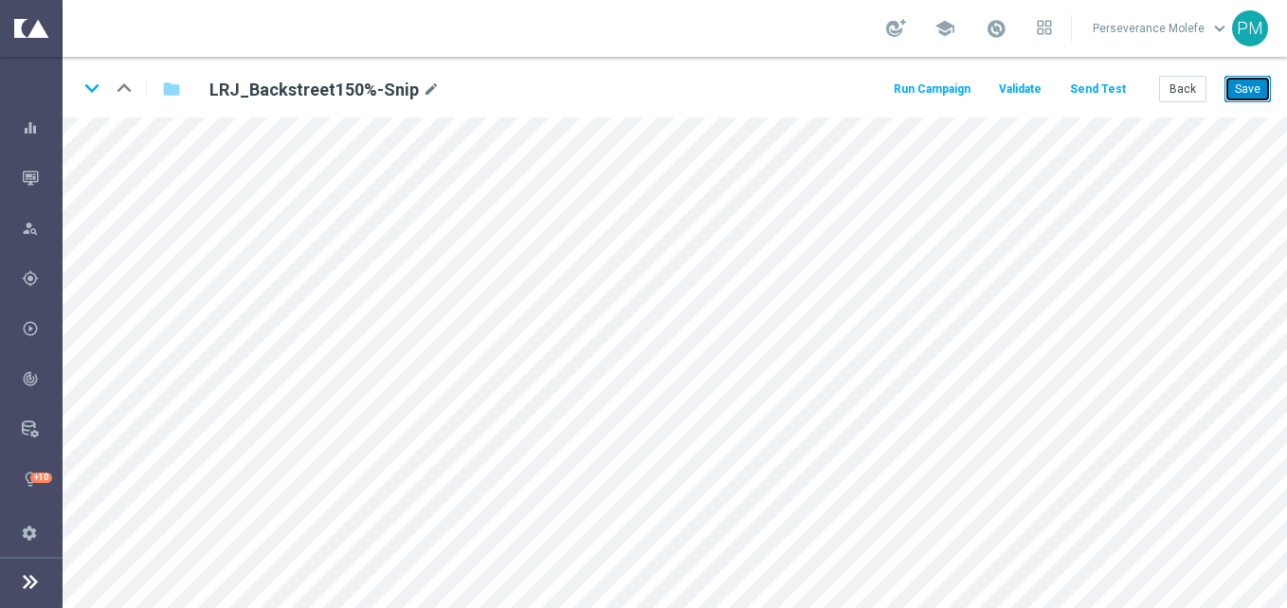
click at [1244, 97] on button "Save" at bounding box center [1248, 89] width 46 height 27
click at [1168, 96] on button "Back" at bounding box center [1182, 89] width 47 height 27
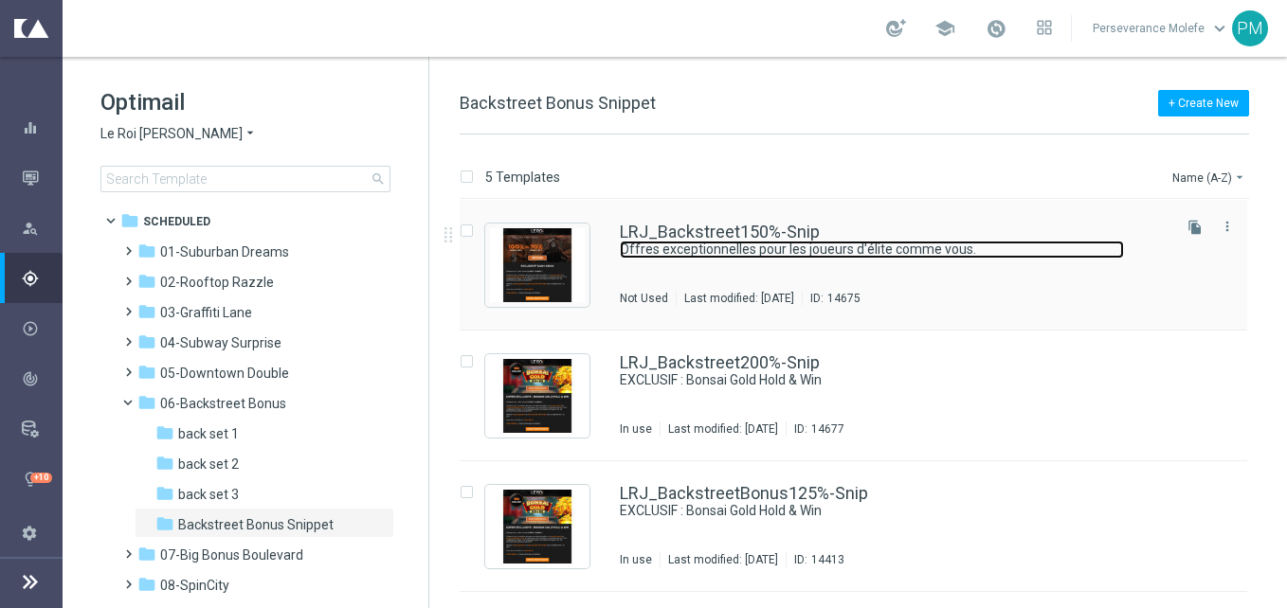
click at [664, 242] on link "Offres exceptionnelles pour les joueurs d'élite comme vous." at bounding box center [872, 250] width 504 height 18
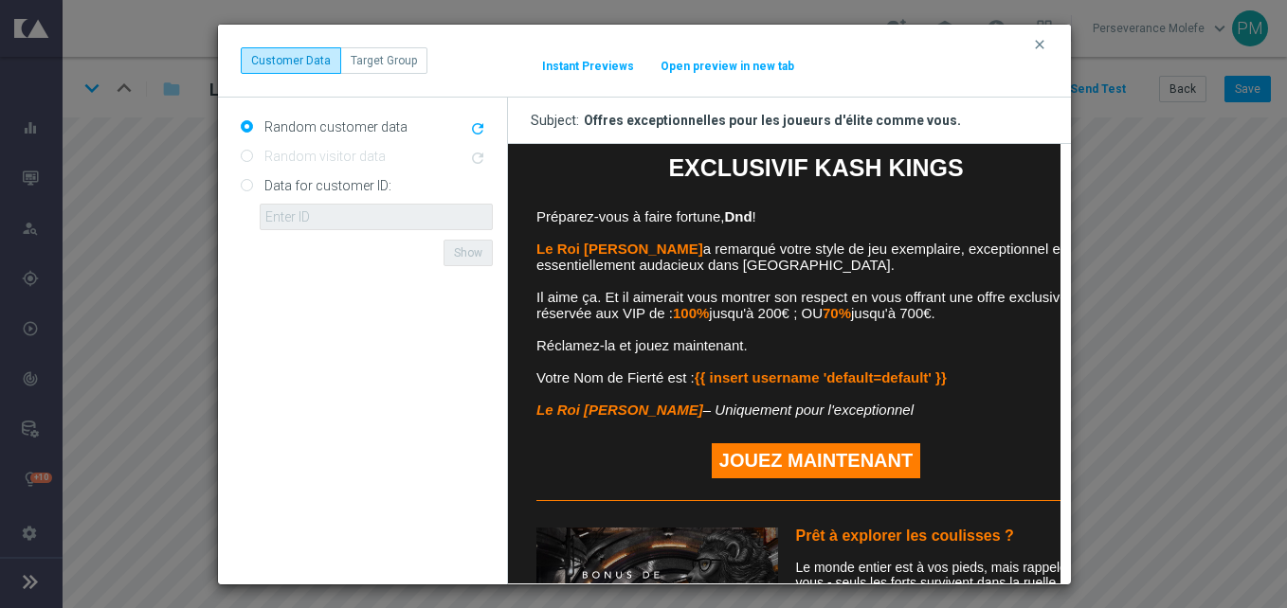
scroll to position [284, 0]
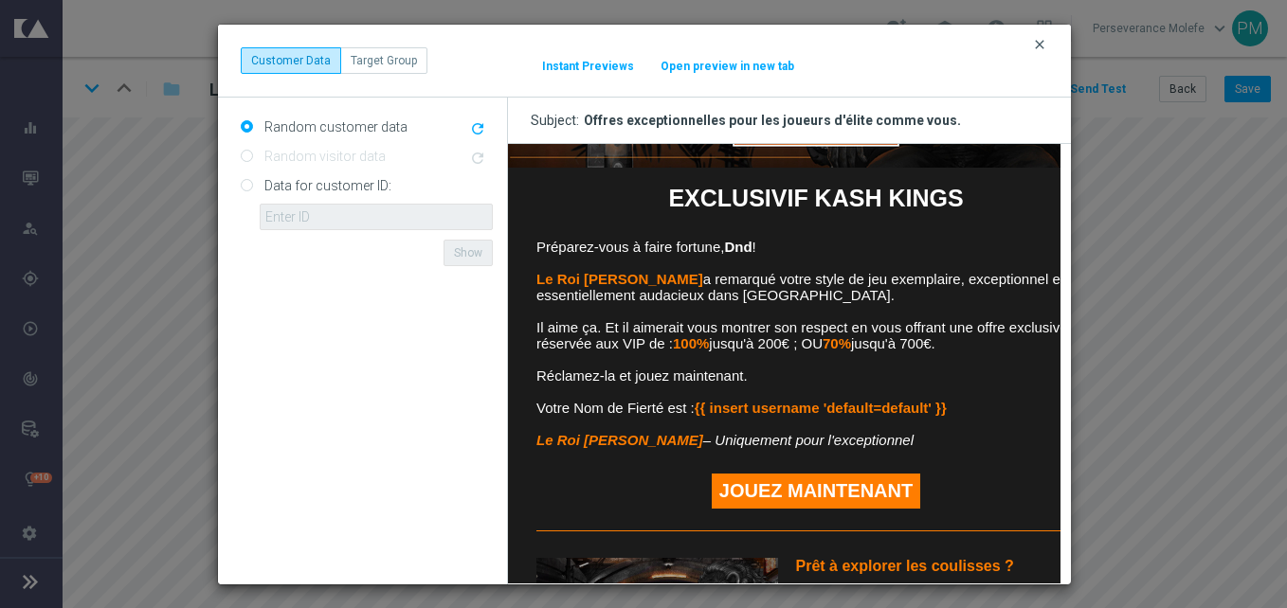
click at [1039, 50] on icon "clear" at bounding box center [1039, 44] width 15 height 15
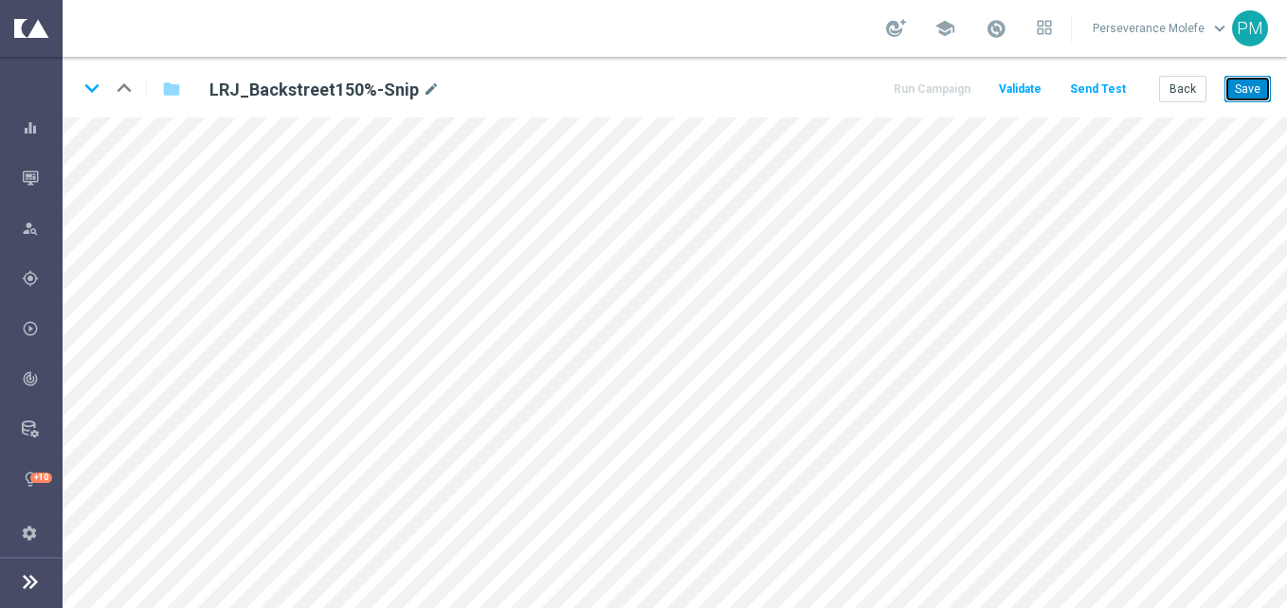
click at [1244, 89] on button "Save" at bounding box center [1248, 89] width 46 height 27
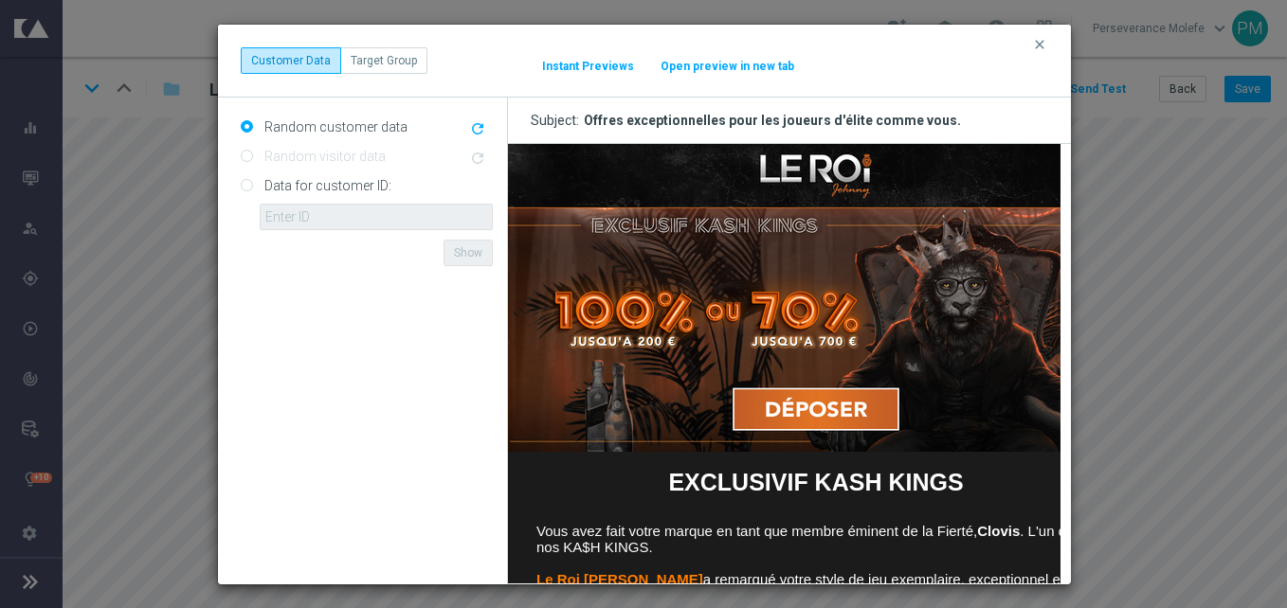
scroll to position [0, 0]
click at [720, 70] on button "Open preview in new tab" at bounding box center [728, 66] width 136 height 15
click at [1043, 45] on icon "clear" at bounding box center [1039, 44] width 15 height 15
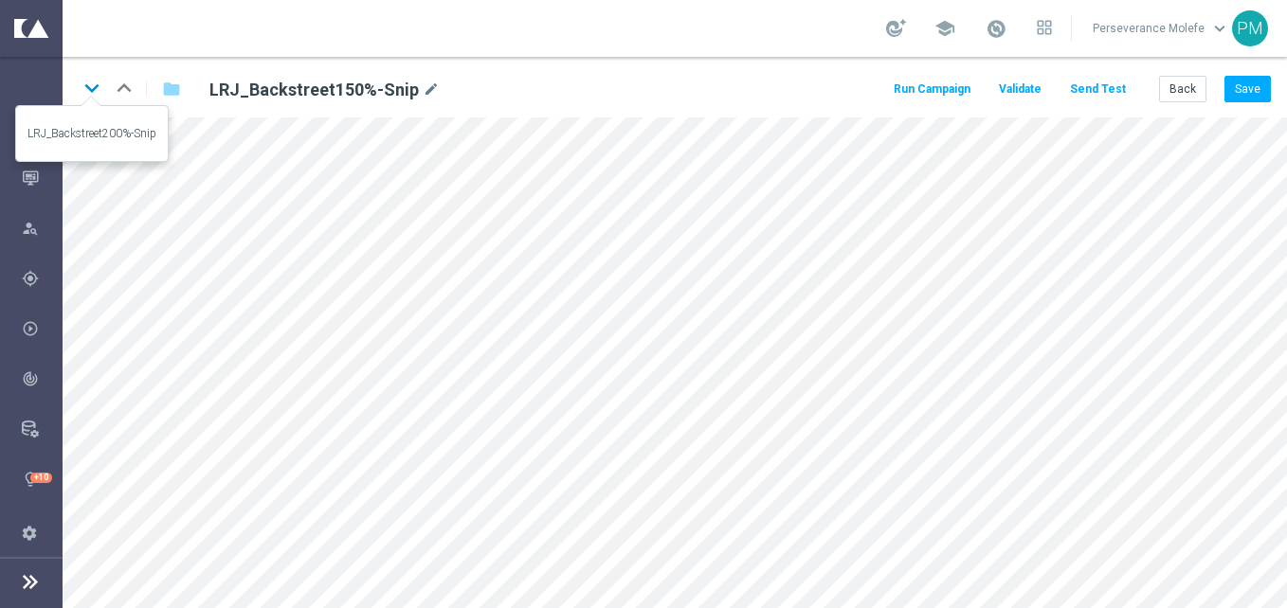
click at [99, 91] on icon "keyboard_arrow_down" at bounding box center [92, 88] width 28 height 28
click at [126, 94] on icon "keyboard_arrow_up" at bounding box center [124, 88] width 28 height 28
click at [1248, 88] on button "Save" at bounding box center [1248, 89] width 46 height 27
click at [1192, 99] on button "Back" at bounding box center [1182, 89] width 47 height 27
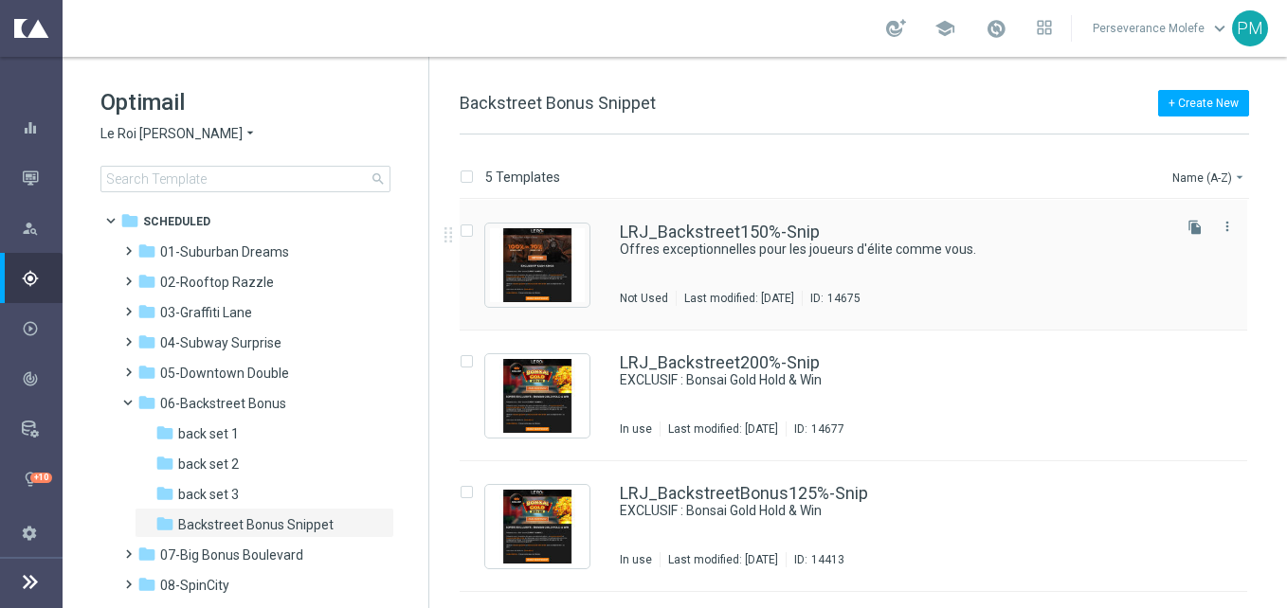
click at [751, 207] on div "LRJ_Backstreet150%-Snip Offres exceptionnelles pour les joueurs d'élite comme v…" at bounding box center [854, 265] width 788 height 131
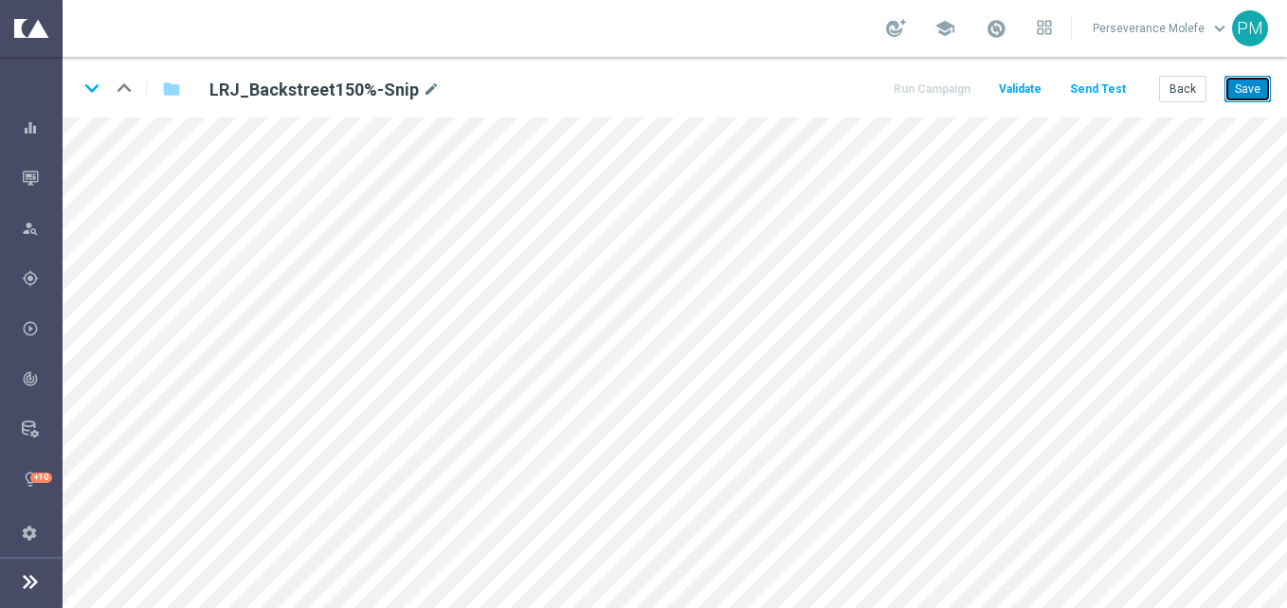
click at [1258, 85] on button "Save" at bounding box center [1248, 89] width 46 height 27
click at [1191, 90] on button "Back" at bounding box center [1182, 89] width 47 height 27
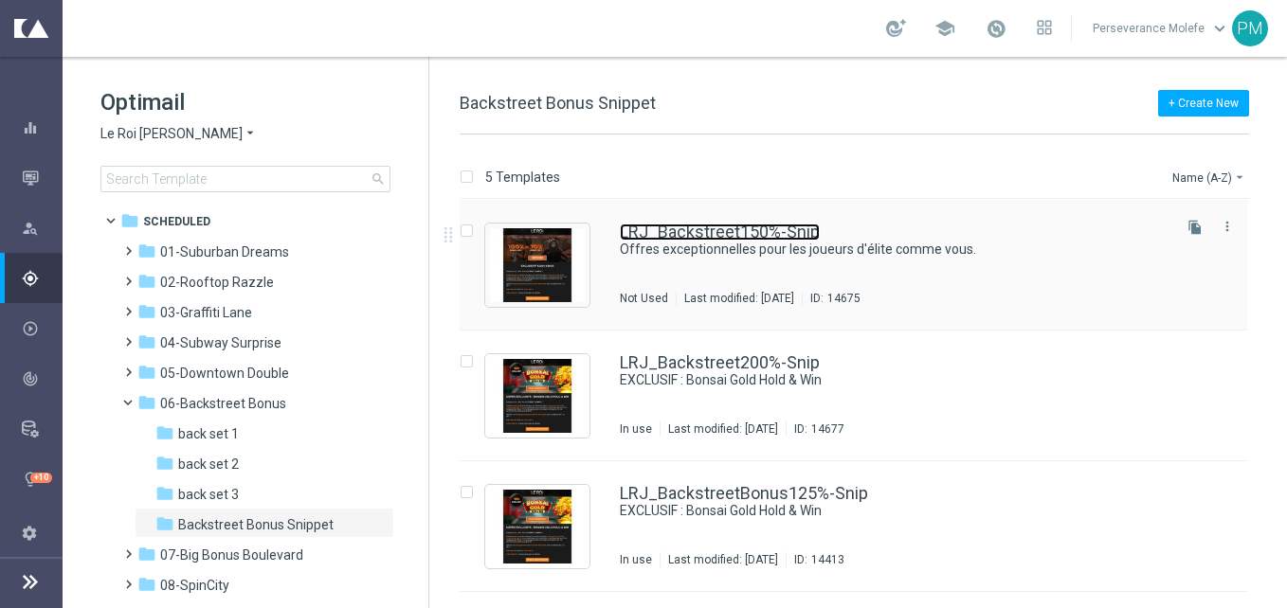
click at [643, 234] on link "LRJ_Backstreet150%-Snip" at bounding box center [720, 232] width 200 height 17
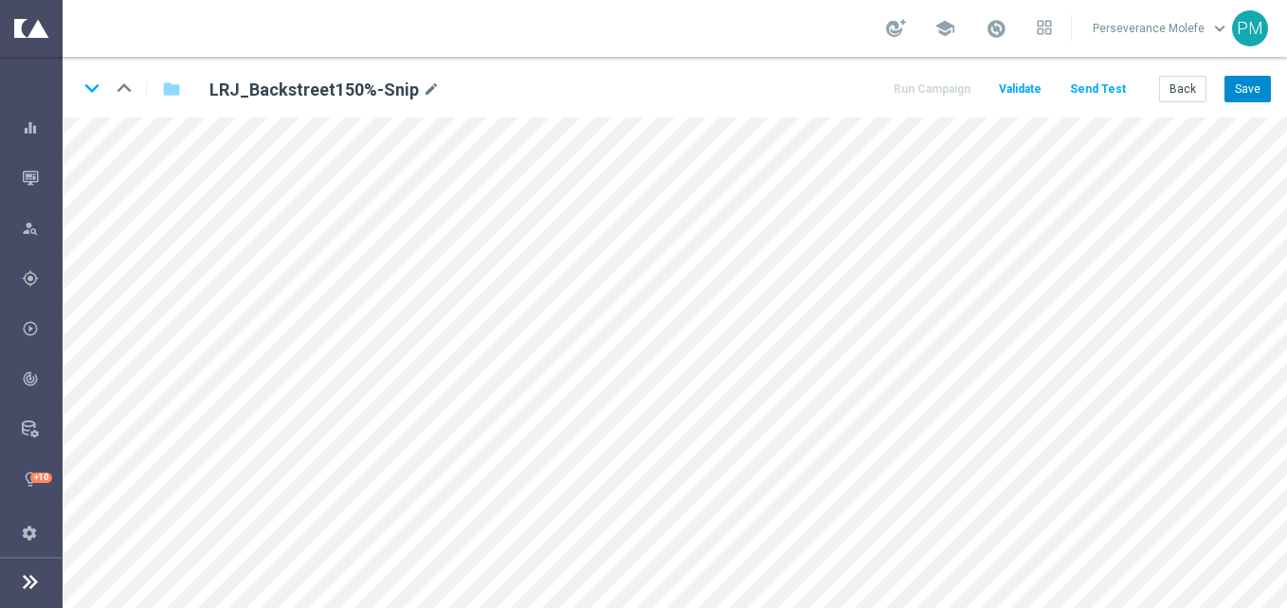
drag, startPoint x: 1258, startPoint y: 74, endPoint x: 1256, endPoint y: 93, distance: 19.1
click at [1258, 75] on div "keyboard_arrow_down keyboard_arrow_up folder LRJ_Backstreet150%-Snip mode_edit …" at bounding box center [675, 87] width 1225 height 61
click at [1256, 95] on button "Save" at bounding box center [1248, 89] width 46 height 27
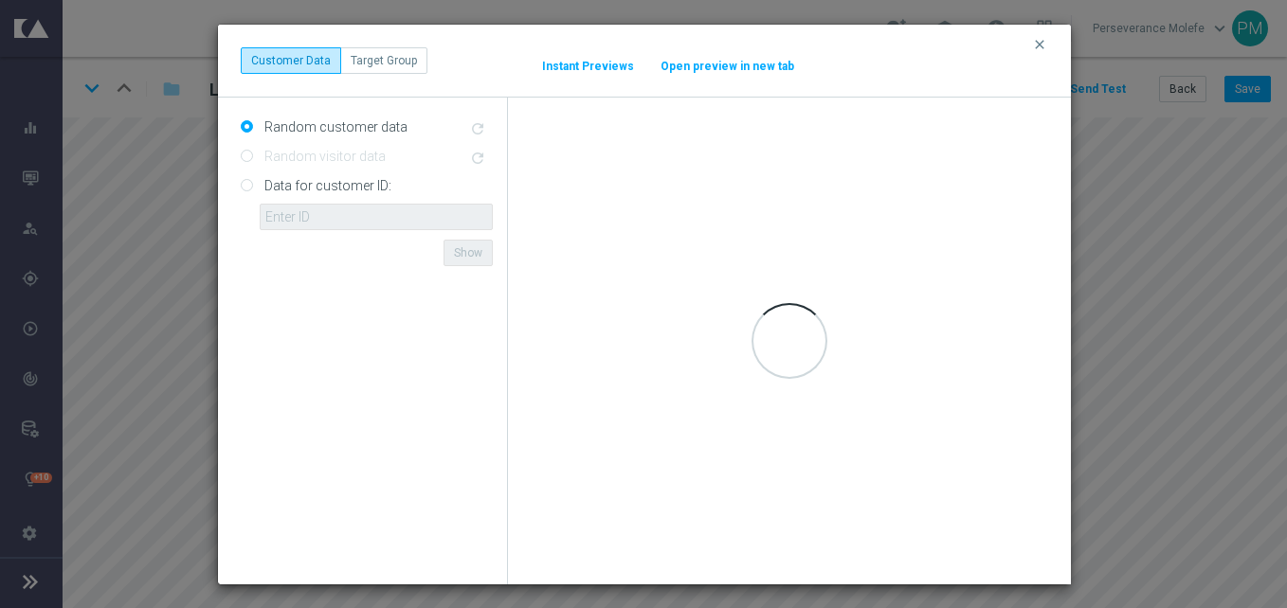
click at [752, 64] on button "Open preview in new tab" at bounding box center [728, 66] width 136 height 15
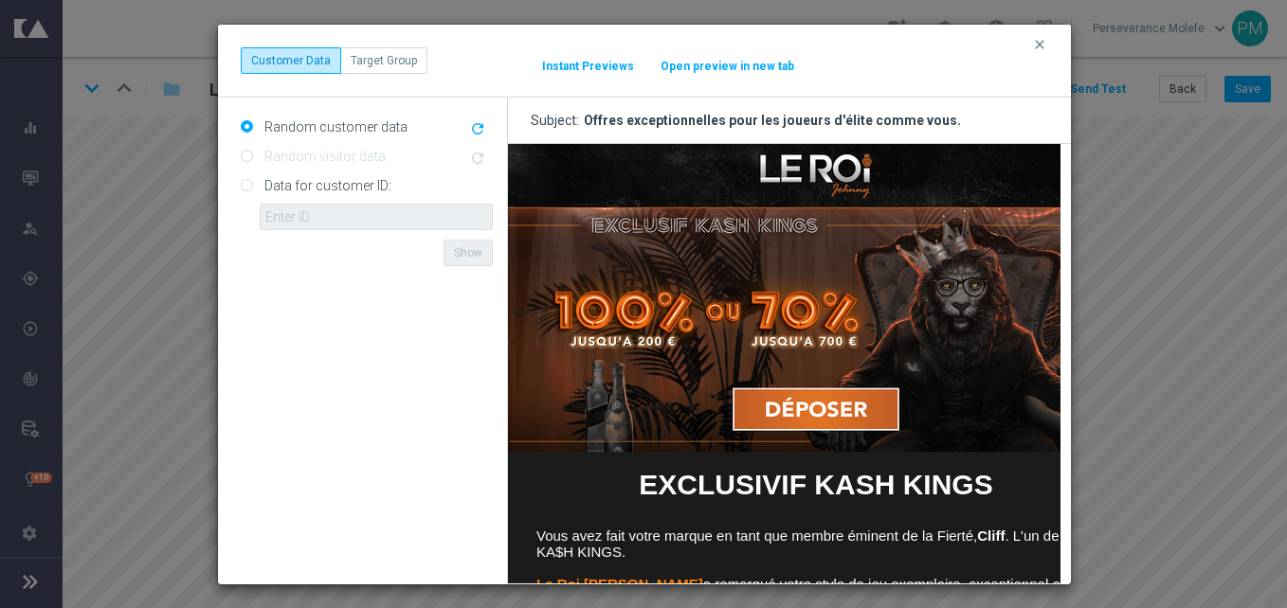
click at [737, 64] on button "Open preview in new tab" at bounding box center [728, 66] width 136 height 15
click at [1052, 44] on button "clear" at bounding box center [1042, 44] width 22 height 17
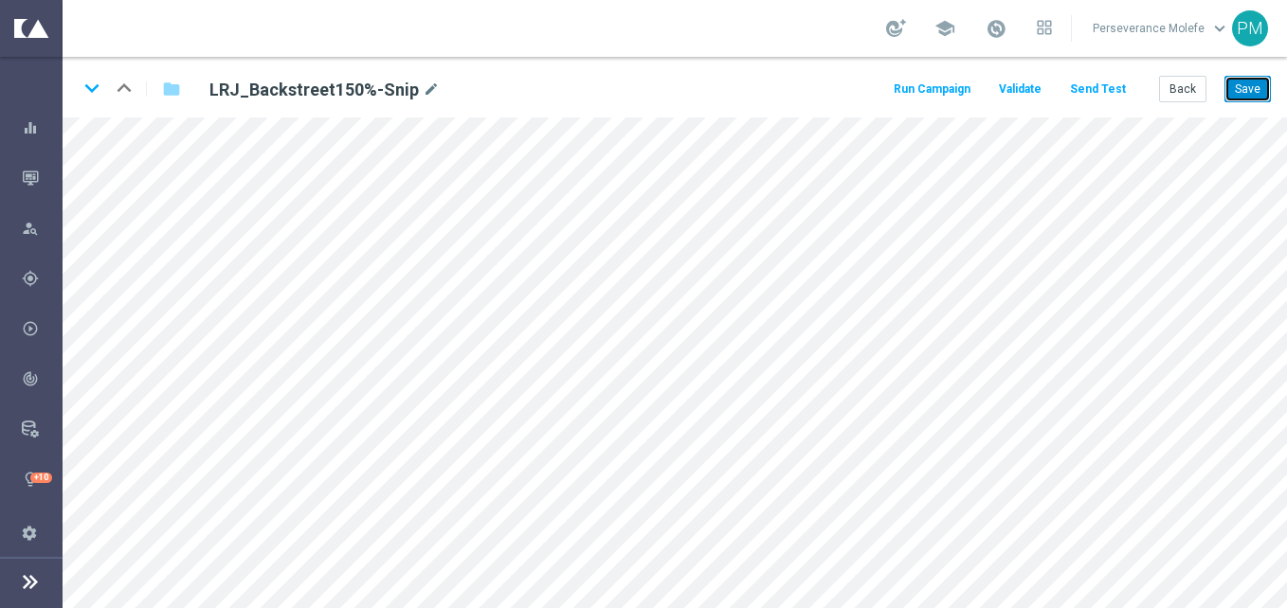
click at [1269, 90] on button "Save" at bounding box center [1248, 89] width 46 height 27
click at [1201, 89] on button "Back" at bounding box center [1182, 89] width 47 height 27
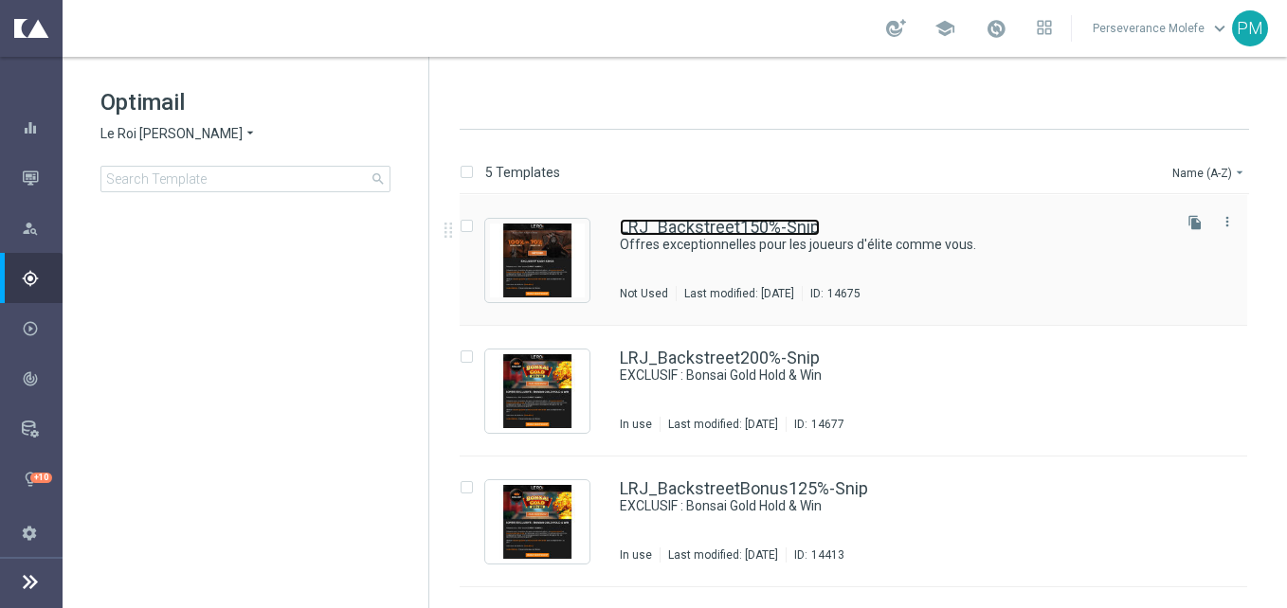
click at [679, 223] on link "LRJ_Backstreet150%-Snip" at bounding box center [720, 227] width 200 height 17
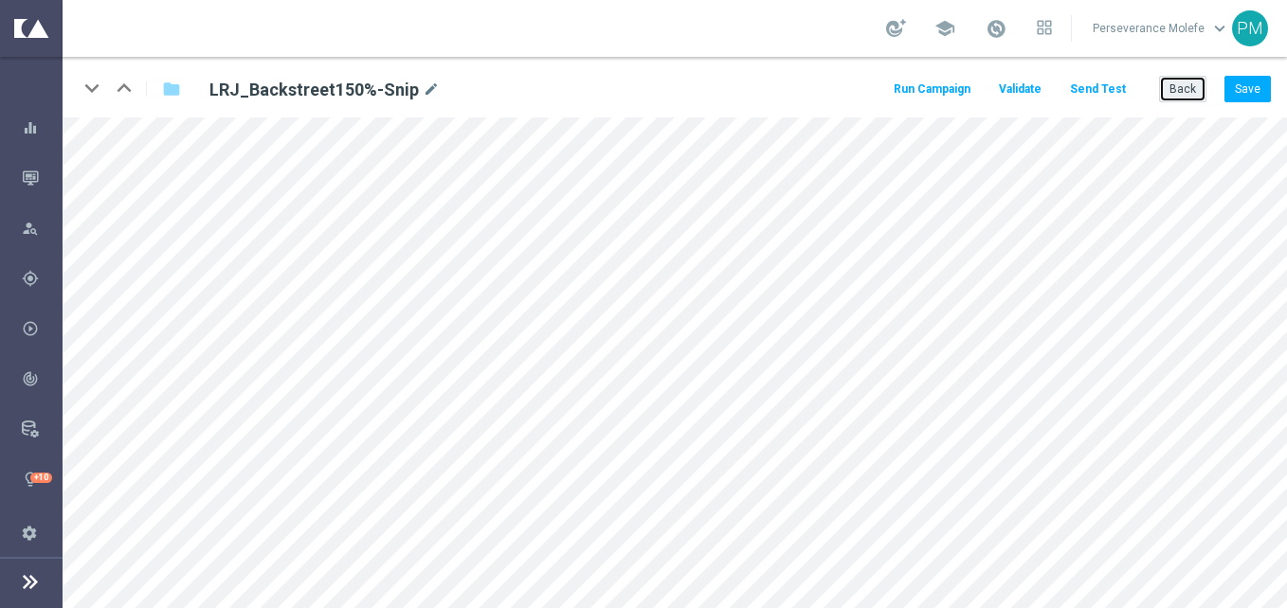
click at [1195, 97] on button "Back" at bounding box center [1182, 89] width 47 height 27
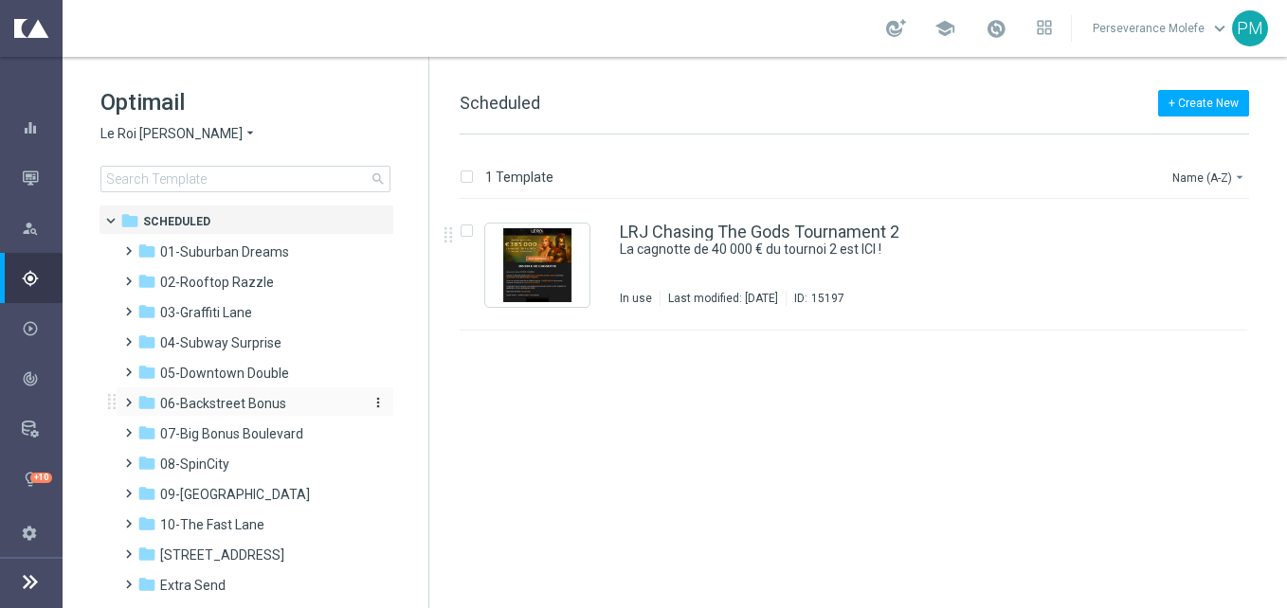
click at [284, 409] on div "folder 06-Backstreet Bonus" at bounding box center [246, 404] width 218 height 22
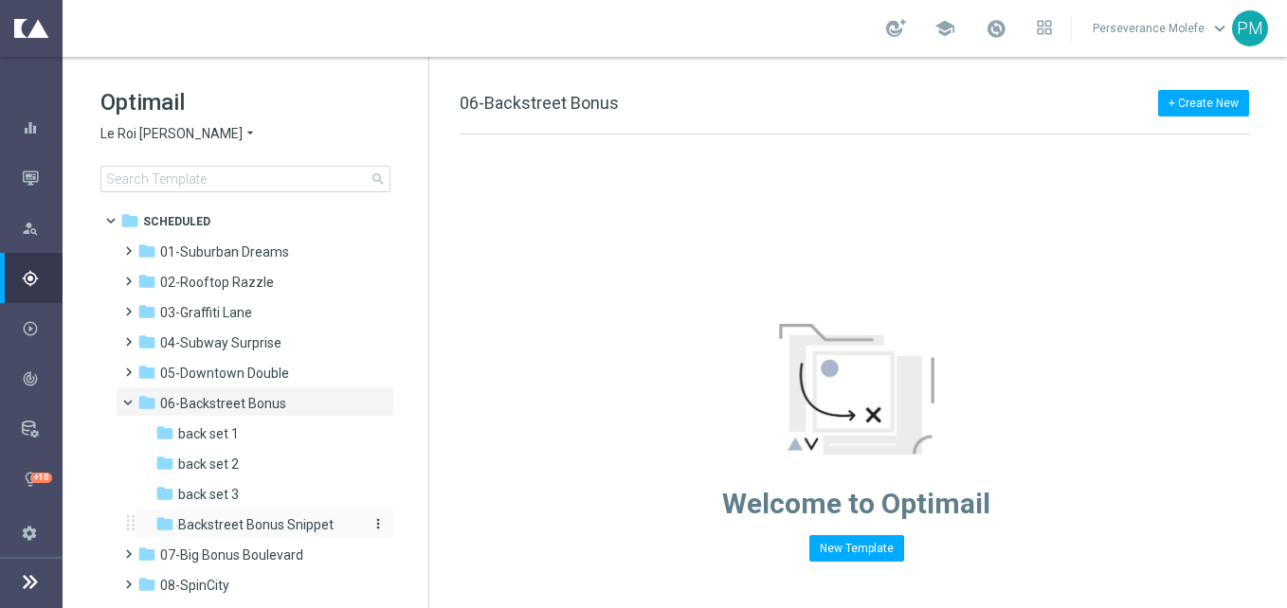
click at [279, 532] on span "Backstreet Bonus Snippet" at bounding box center [255, 525] width 155 height 17
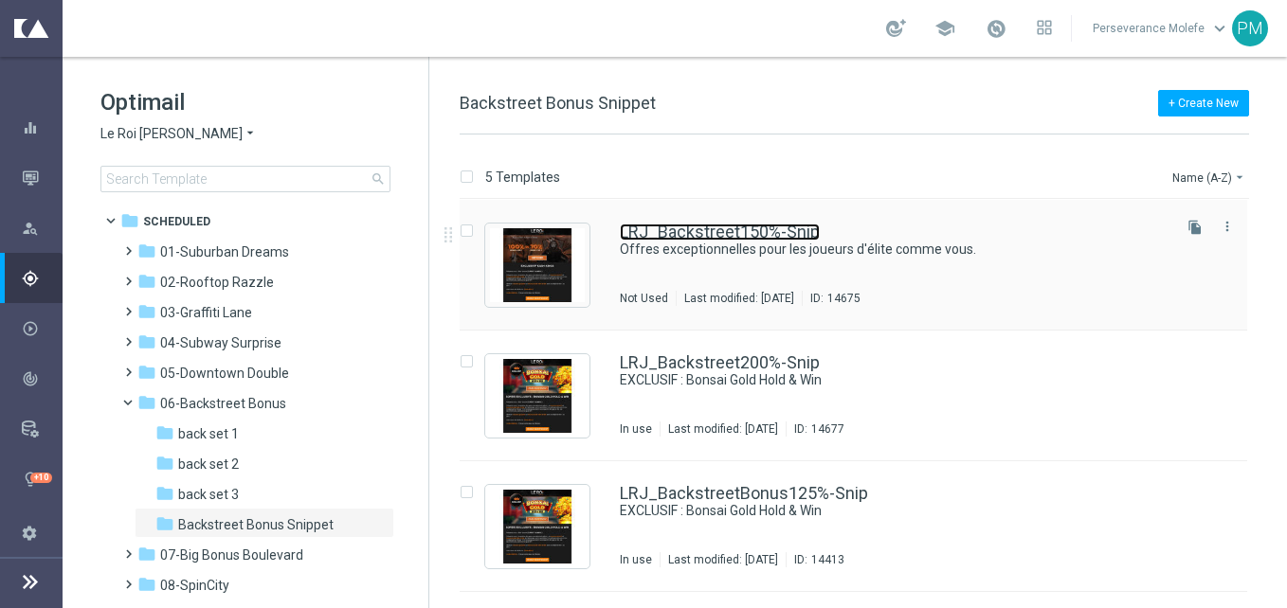
click at [688, 232] on link "LRJ_Backstreet150%-Snip" at bounding box center [720, 232] width 200 height 17
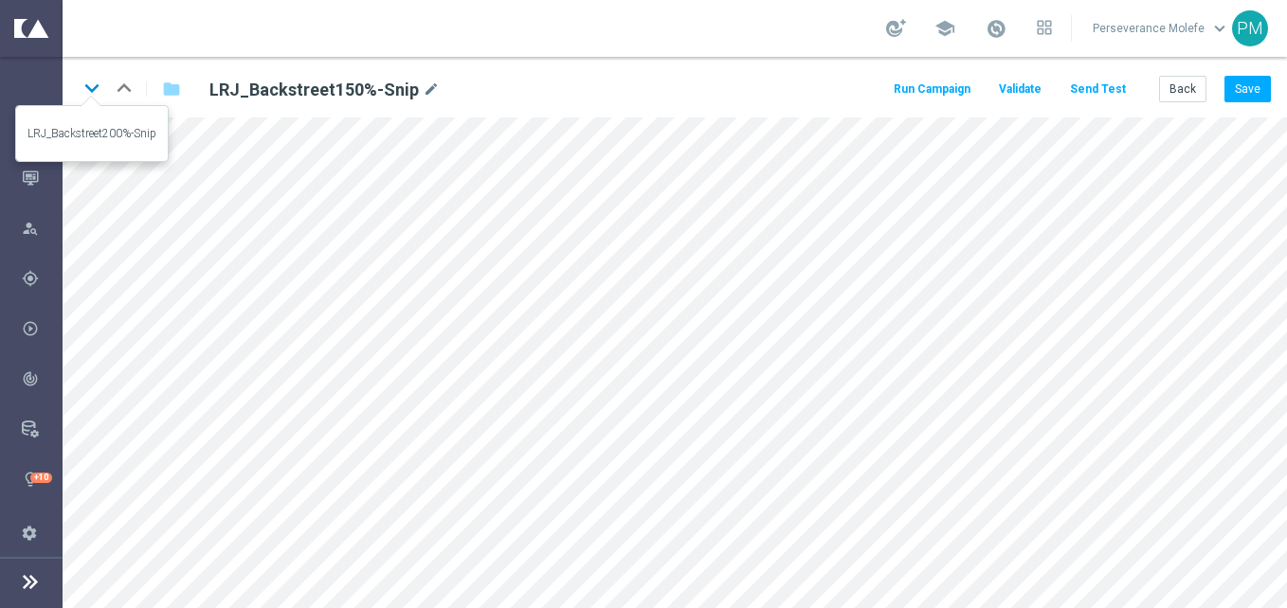
click at [100, 85] on icon "keyboard_arrow_down" at bounding box center [92, 88] width 28 height 28
click at [1193, 80] on button "Back" at bounding box center [1182, 89] width 47 height 27
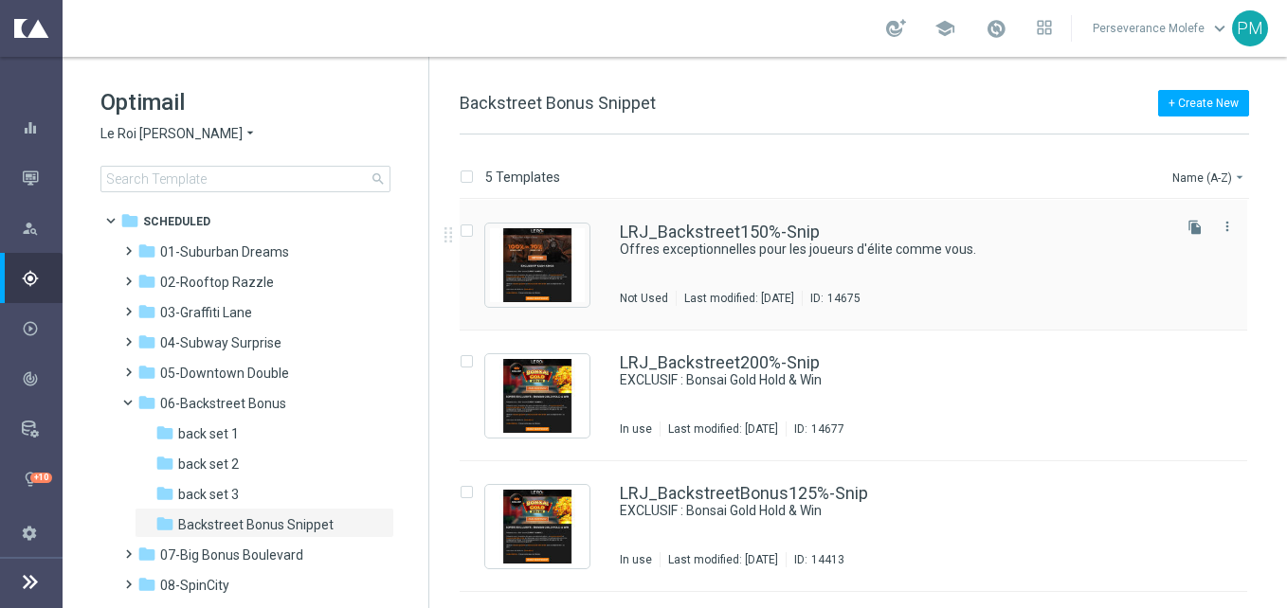
click at [753, 216] on div "LRJ_Backstreet150%-Snip Offres exceptionnelles pour les joueurs d'élite comme v…" at bounding box center [854, 265] width 788 height 131
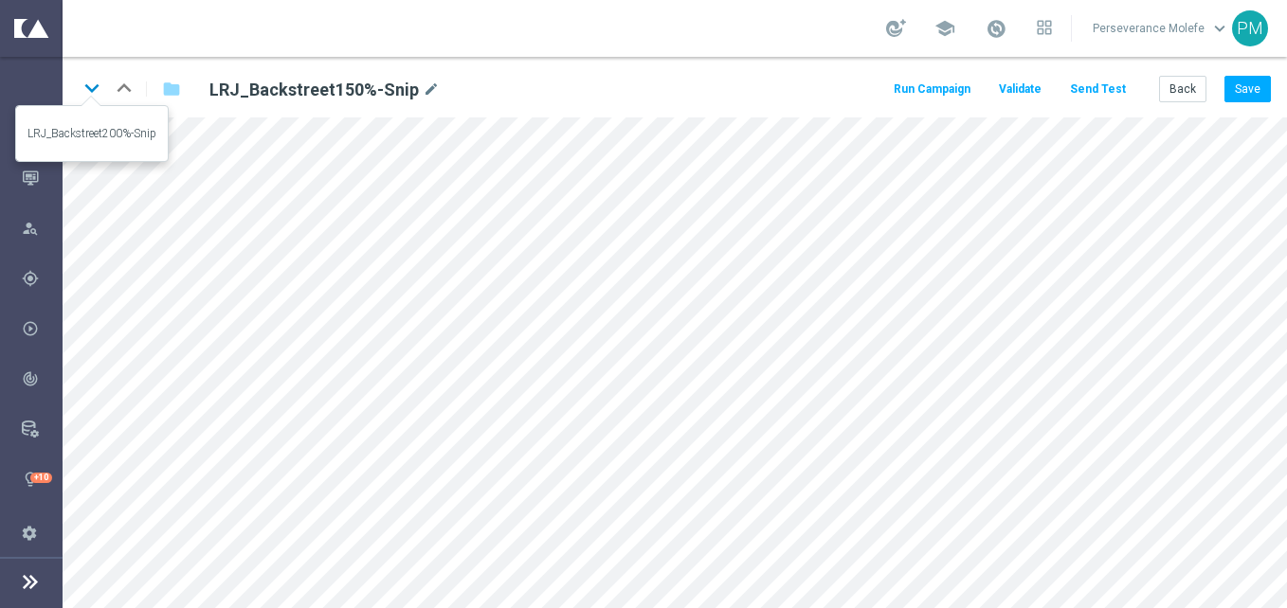
click at [92, 83] on icon "keyboard_arrow_down" at bounding box center [92, 88] width 28 height 28
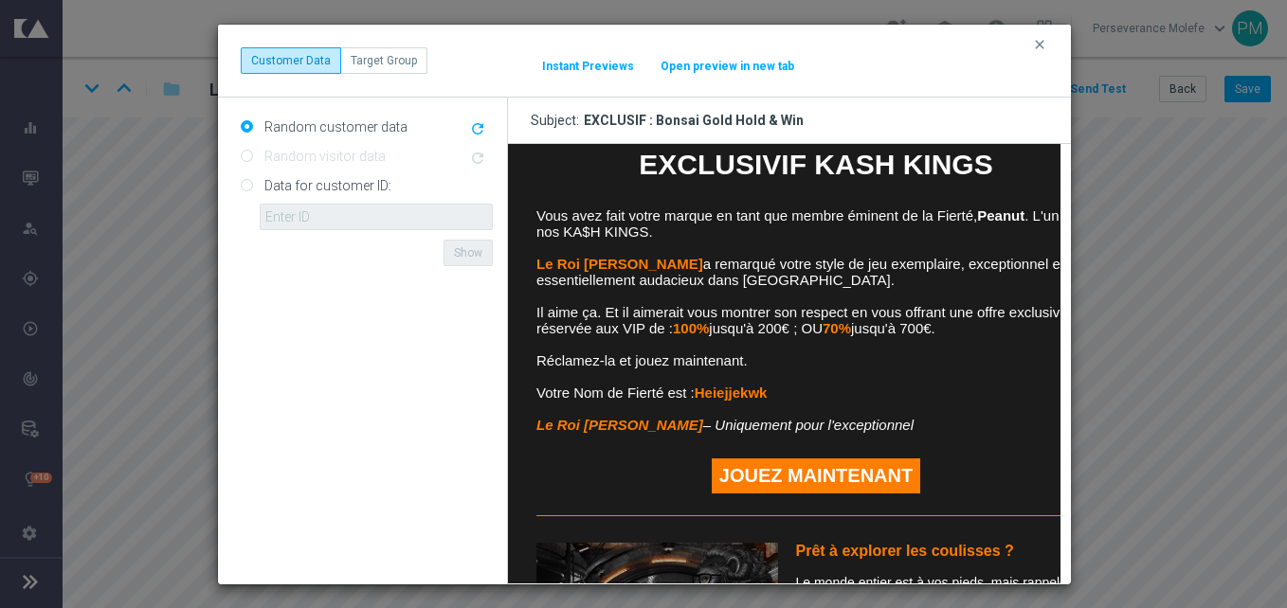
scroll to position [474, 0]
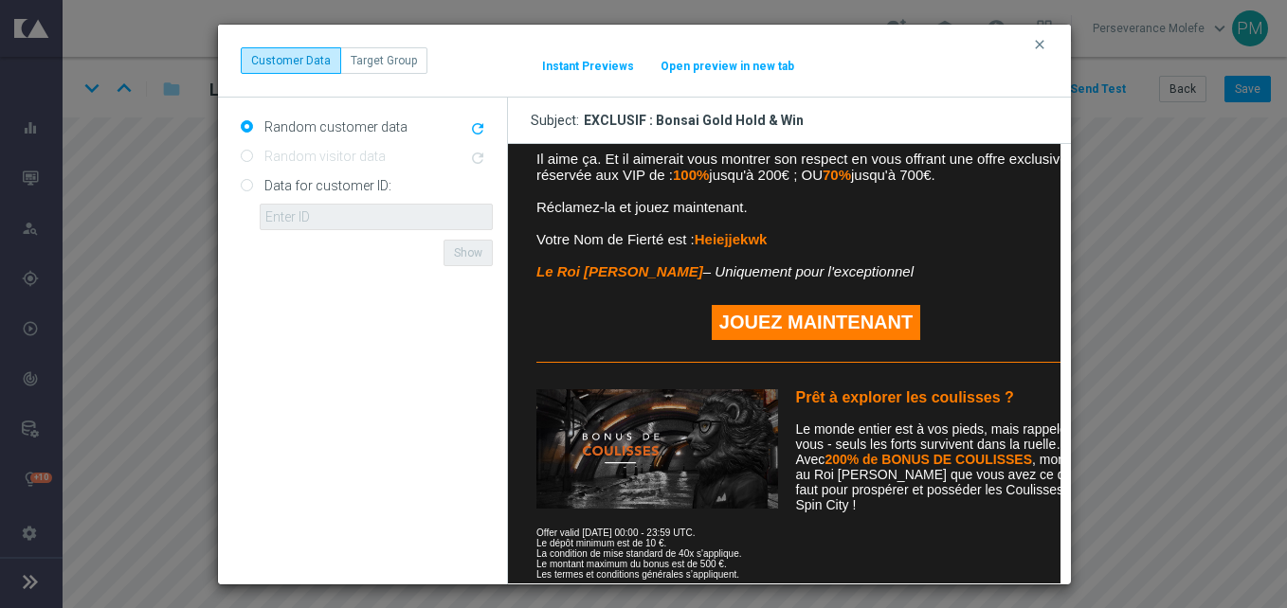
click at [717, 65] on button "Open preview in new tab" at bounding box center [728, 66] width 136 height 15
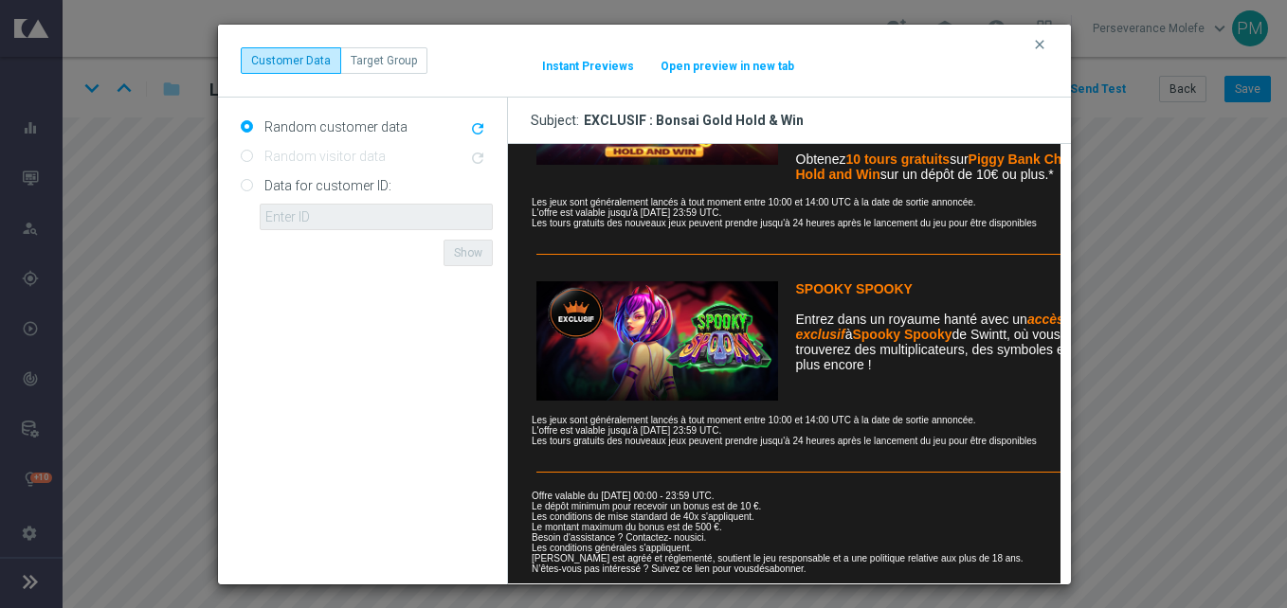
scroll to position [1083, 0]
click at [1041, 51] on icon "clear" at bounding box center [1039, 44] width 15 height 15
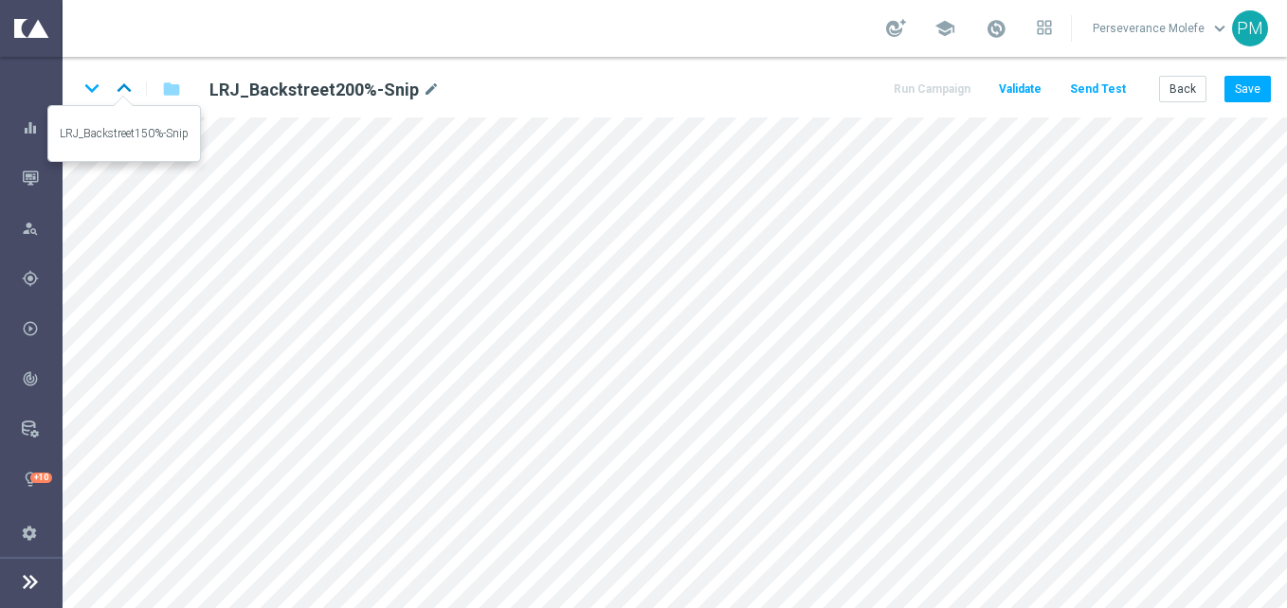
click at [124, 88] on icon "keyboard_arrow_up" at bounding box center [124, 88] width 28 height 28
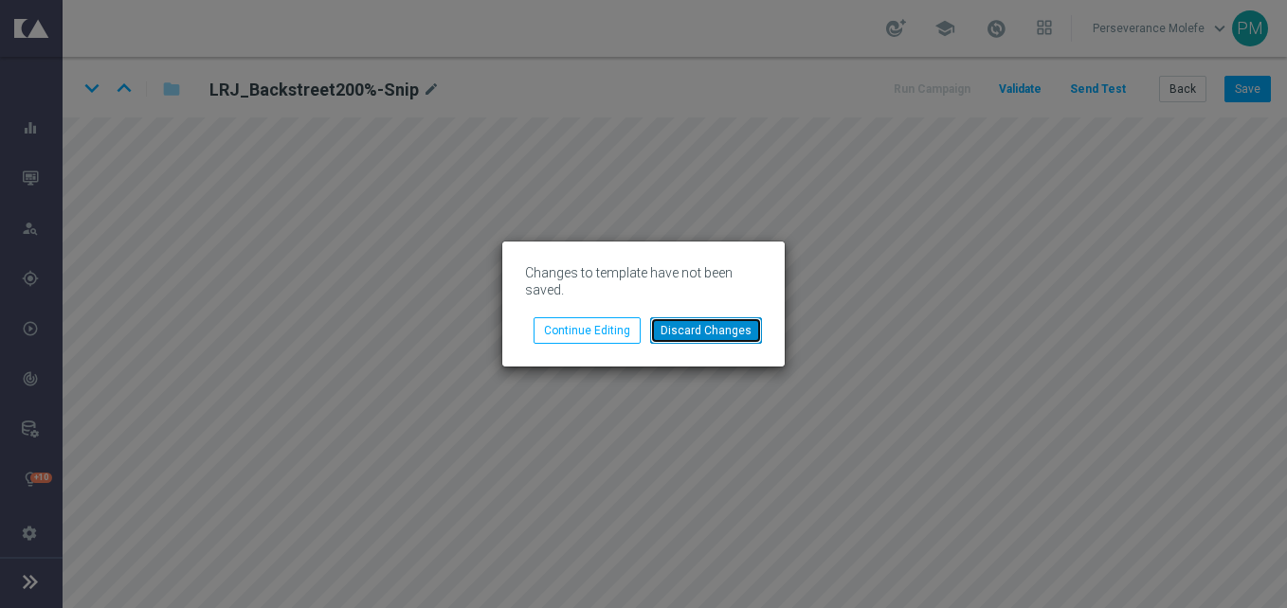
click at [681, 330] on button "Discard Changes" at bounding box center [706, 331] width 112 height 27
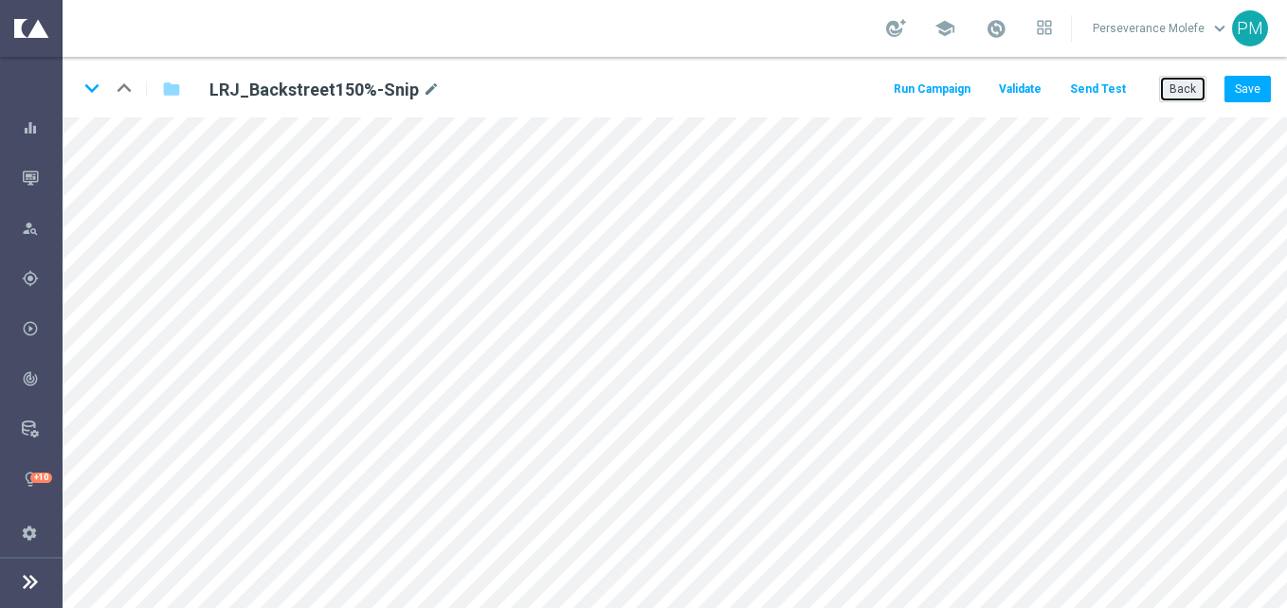
click at [1170, 93] on button "Back" at bounding box center [1182, 89] width 47 height 27
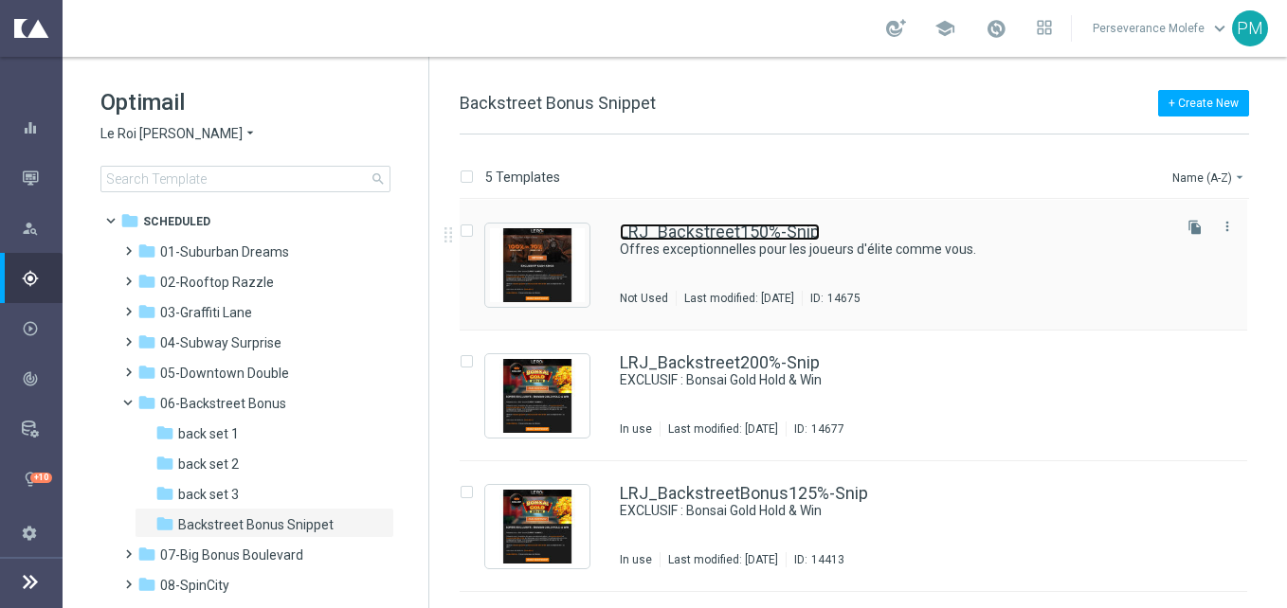
click at [678, 237] on link "LRJ_Backstreet150%-Snip" at bounding box center [720, 232] width 200 height 17
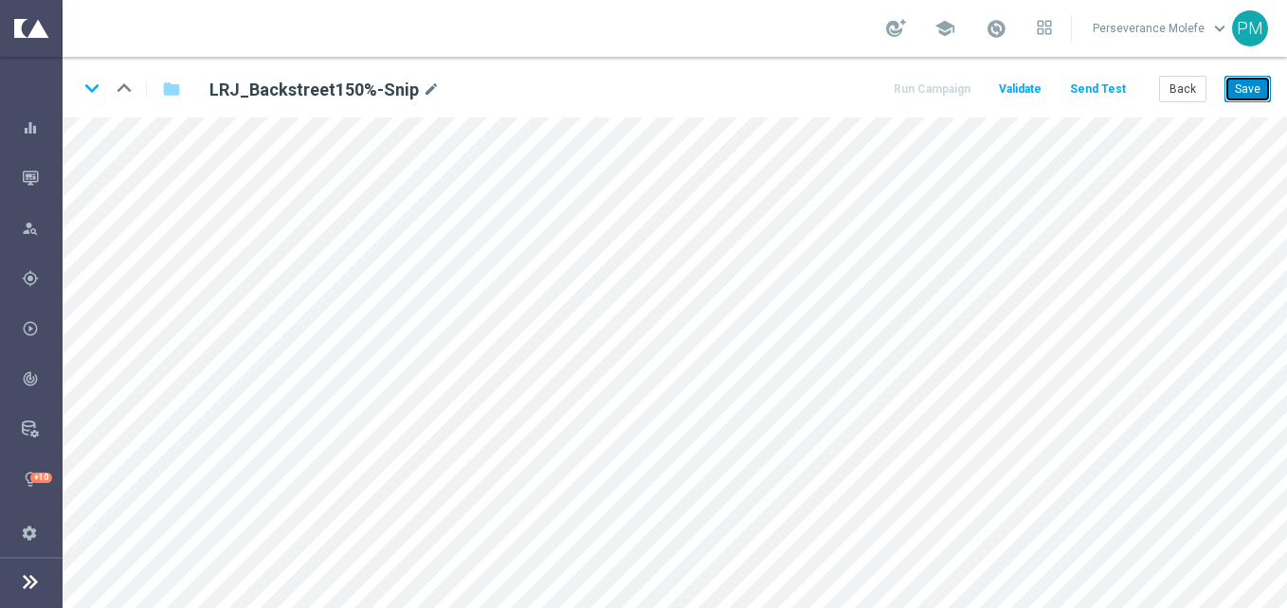
click at [1244, 82] on button "Save" at bounding box center [1248, 89] width 46 height 27
click at [1203, 88] on button "Back" at bounding box center [1182, 89] width 47 height 27
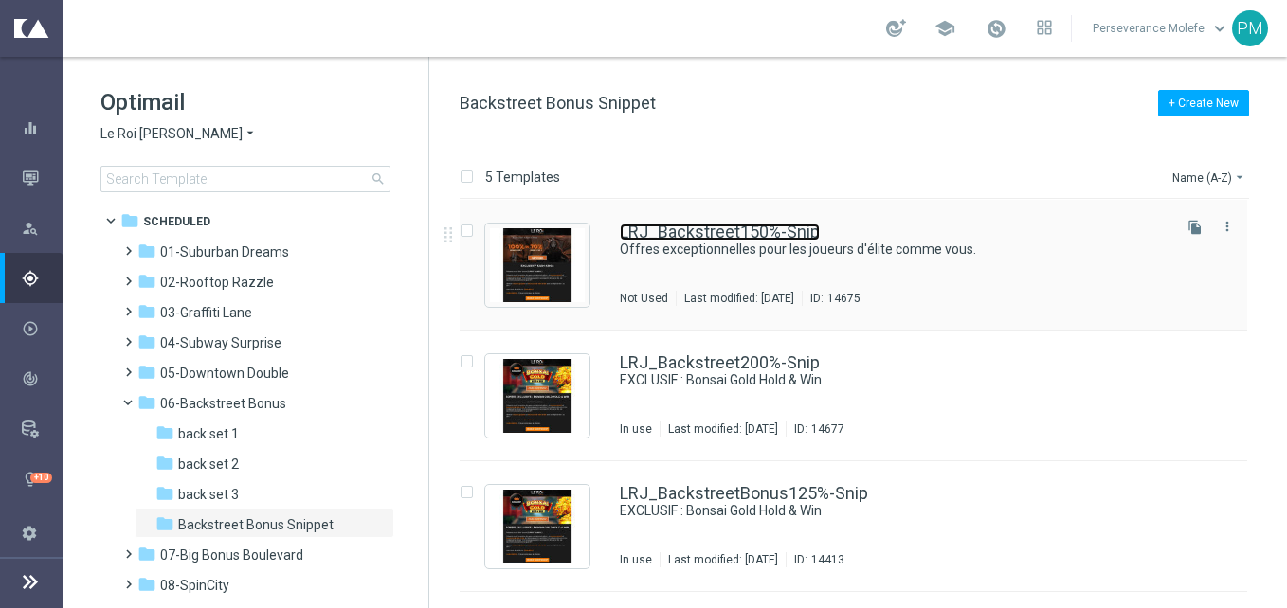
click at [680, 237] on link "LRJ_Backstreet150%-Snip" at bounding box center [720, 232] width 200 height 17
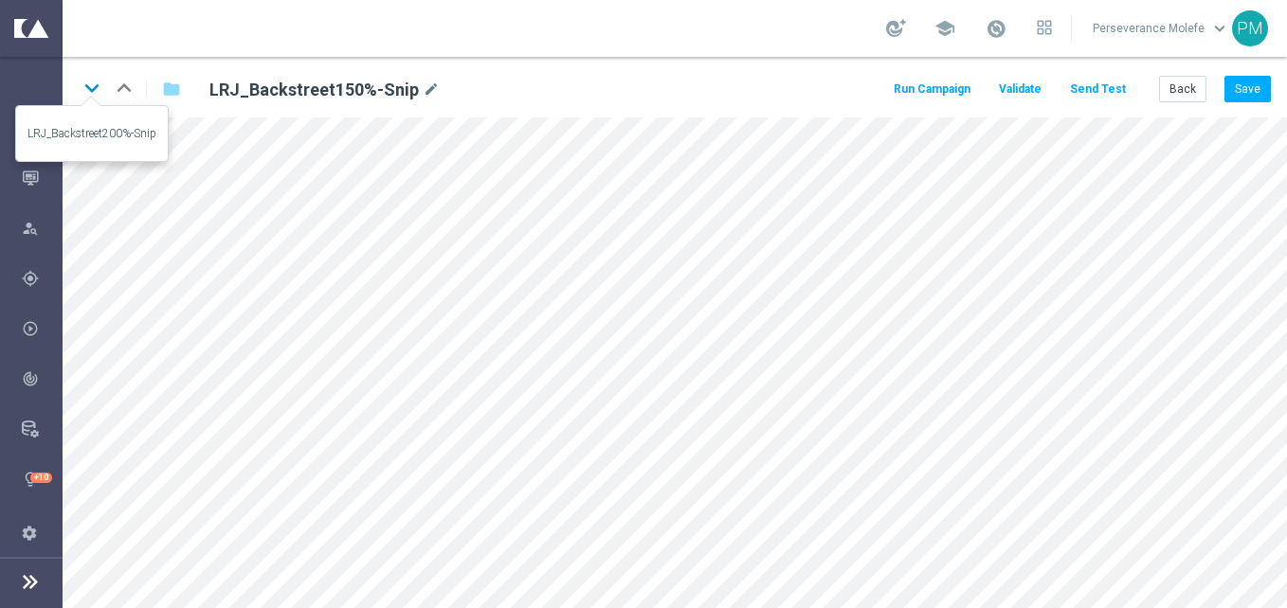
click at [80, 91] on icon "keyboard_arrow_down" at bounding box center [92, 88] width 28 height 28
click at [1256, 94] on button "Save" at bounding box center [1248, 89] width 46 height 27
click at [93, 91] on icon "keyboard_arrow_down" at bounding box center [92, 88] width 28 height 28
click at [1276, 93] on div "keyboard_arrow_down keyboard_arrow_up folder LRJ_BackstreetBonus125%-Snip mode_…" at bounding box center [675, 87] width 1225 height 61
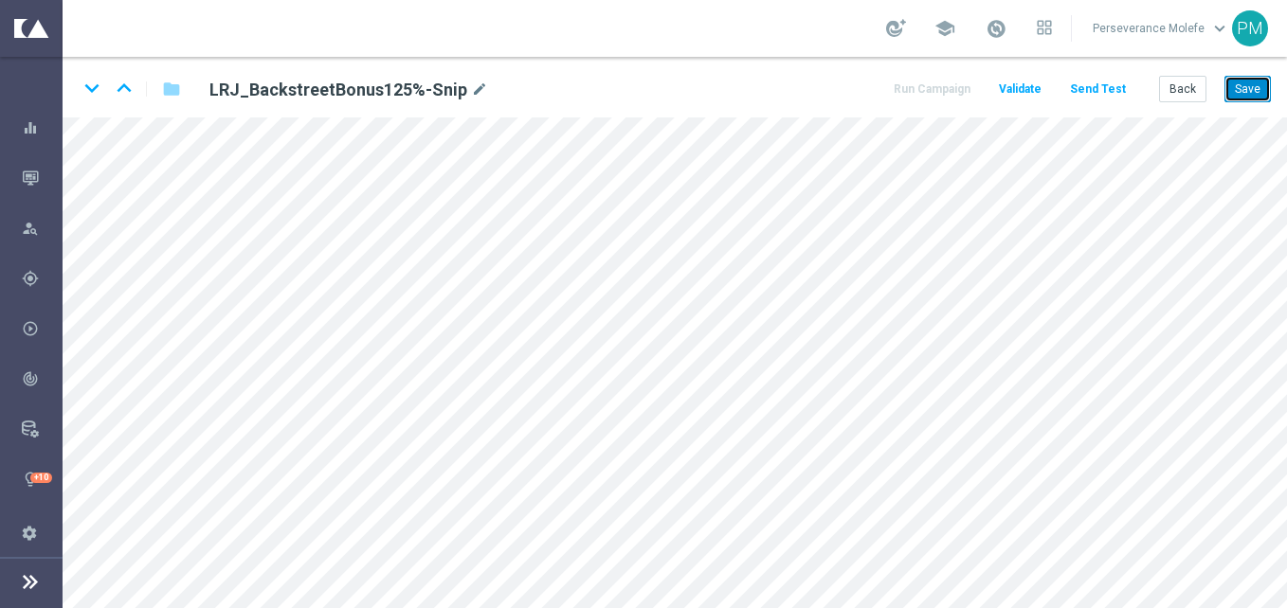
click at [1265, 93] on button "Save" at bounding box center [1248, 89] width 46 height 27
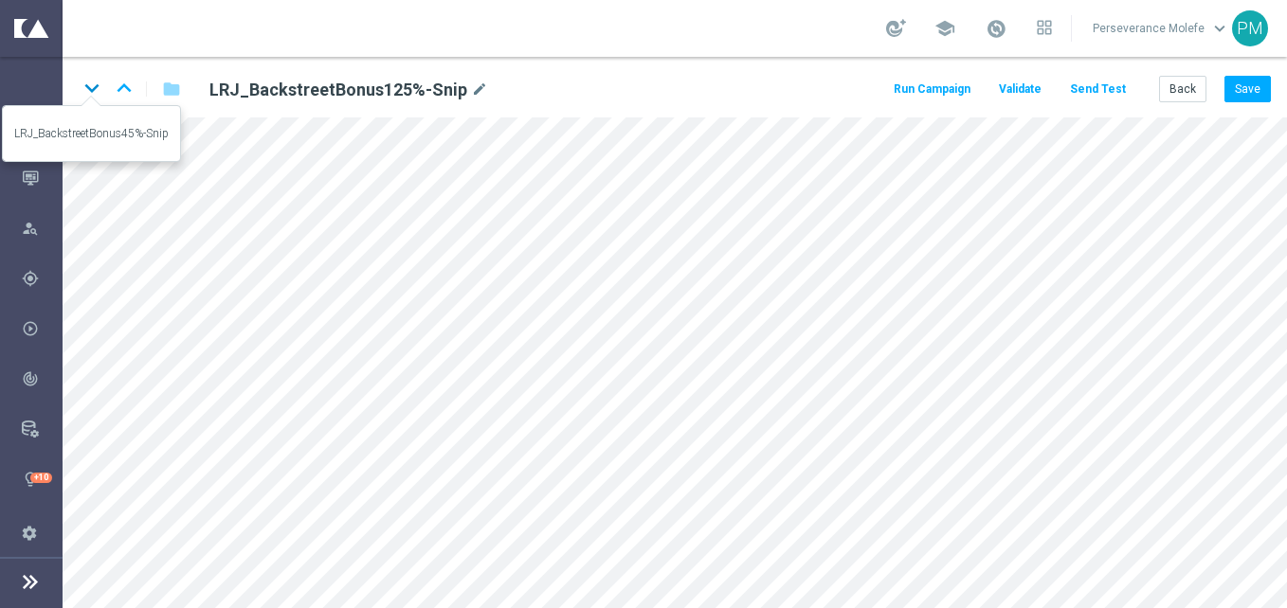
click at [87, 91] on icon "keyboard_arrow_down" at bounding box center [92, 88] width 28 height 28
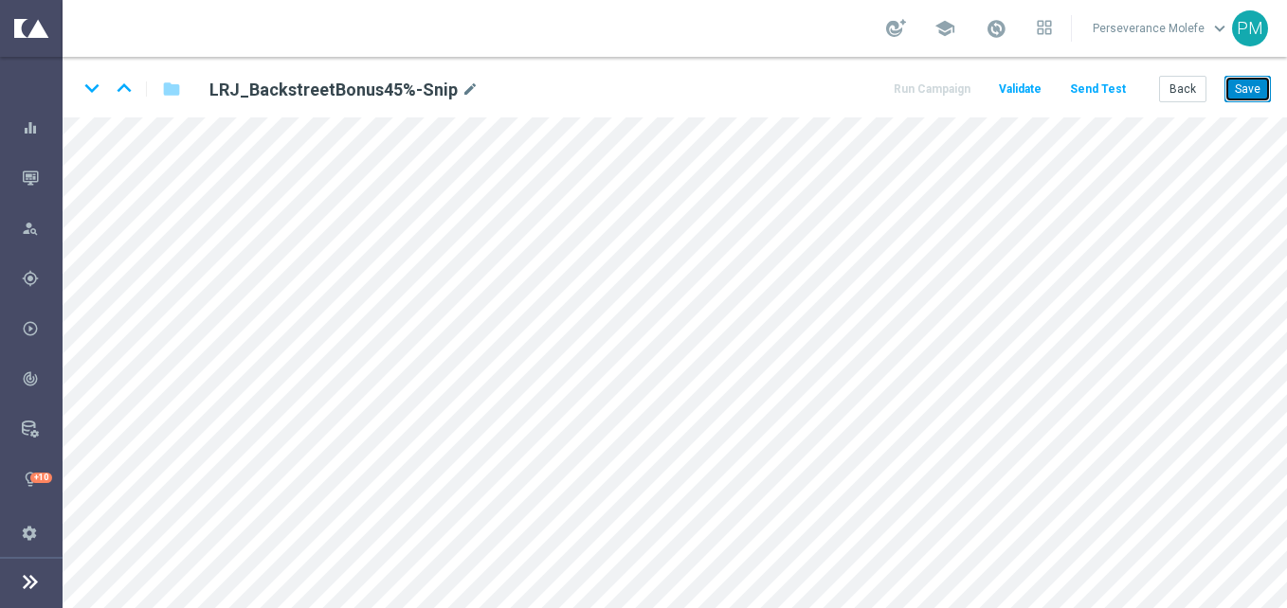
click at [1249, 79] on button "Save" at bounding box center [1248, 89] width 46 height 27
click at [1248, 80] on button "Save" at bounding box center [1248, 89] width 46 height 27
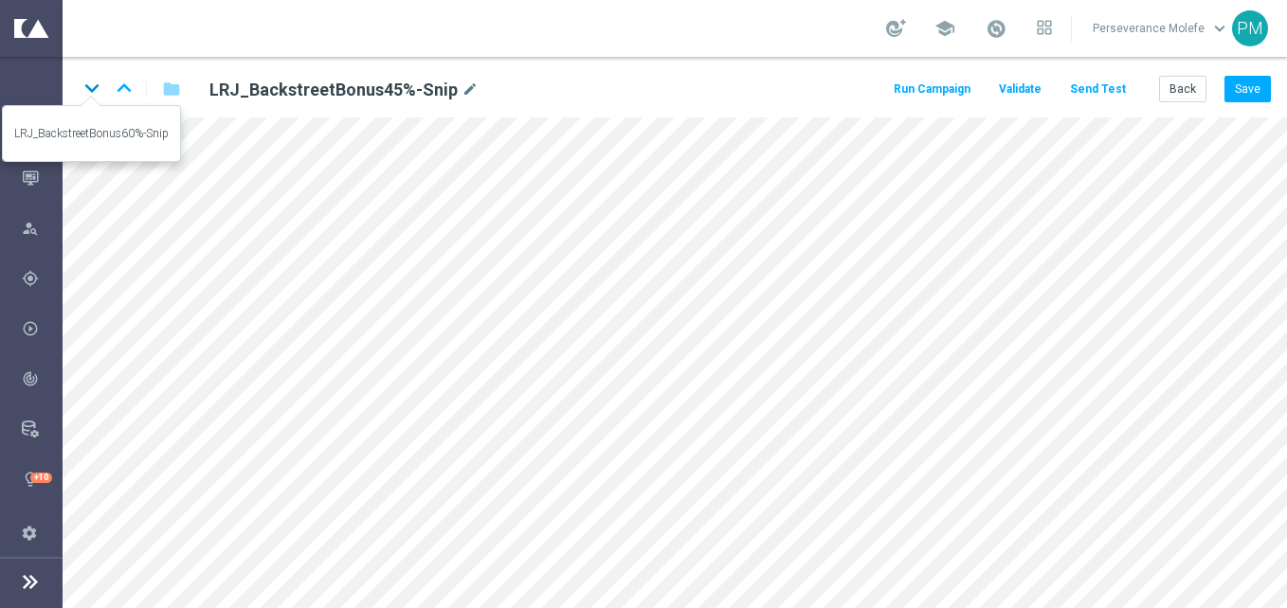
click at [93, 96] on icon "keyboard_arrow_down" at bounding box center [92, 88] width 28 height 28
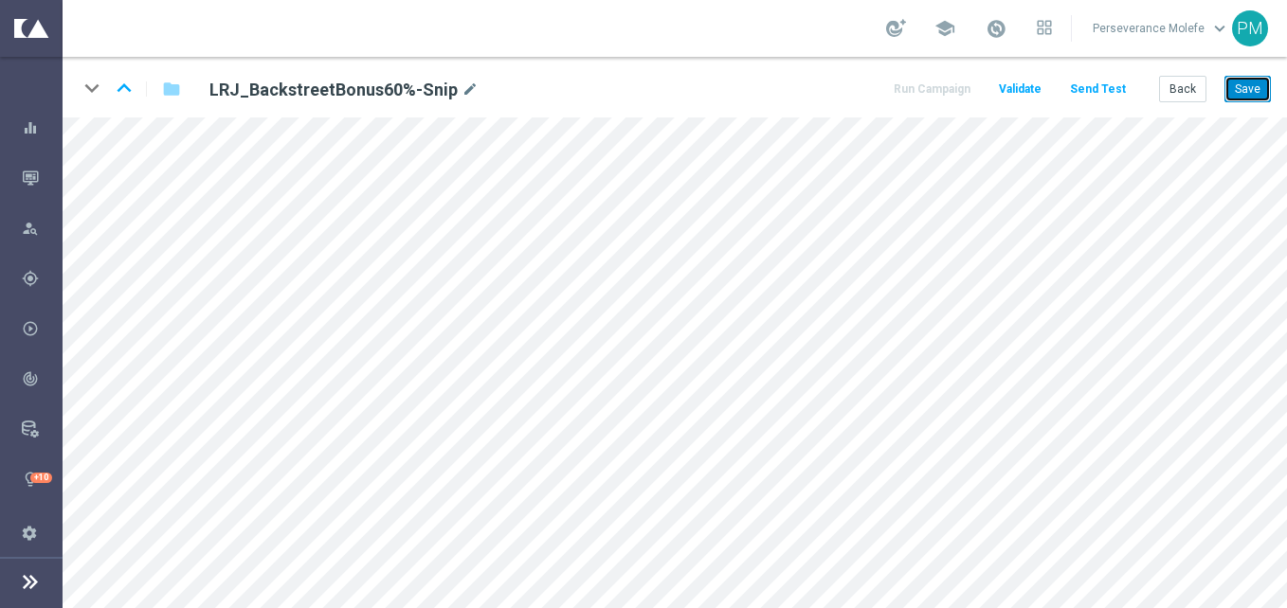
click at [1237, 87] on button "Save" at bounding box center [1248, 89] width 46 height 27
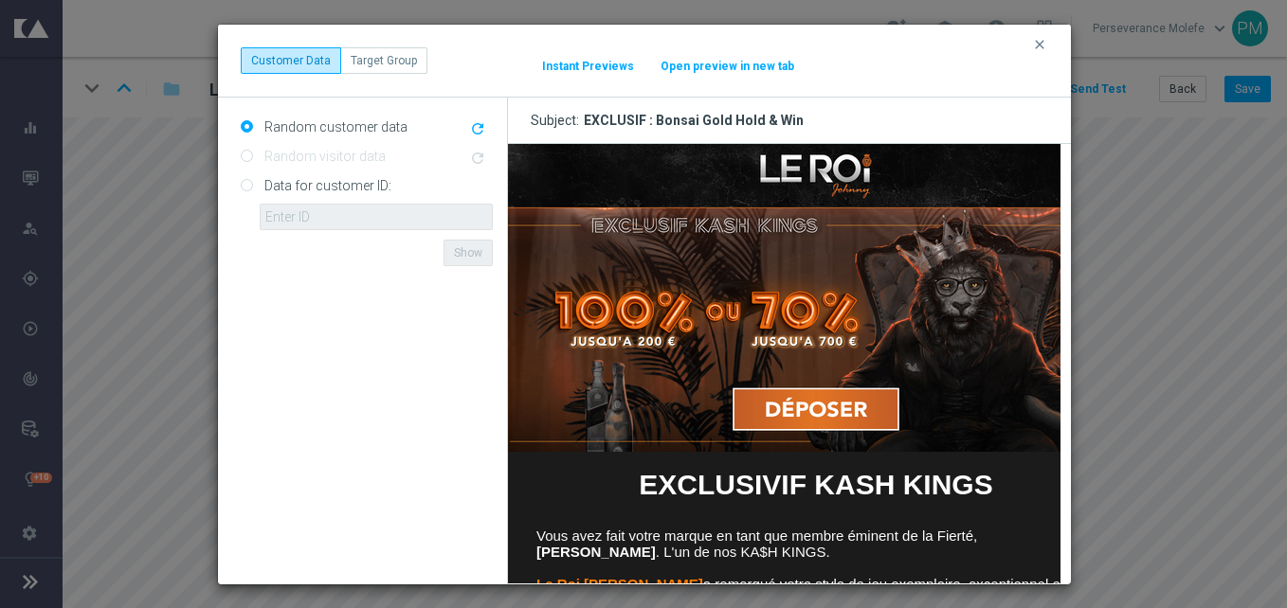
click at [742, 52] on div "clear Customer Data Target Group It might take a while... Instant Previews Open…" at bounding box center [645, 60] width 808 height 27
click at [731, 81] on div "clear Customer Data Target Group It might take a while... Instant Previews Open…" at bounding box center [644, 61] width 853 height 73
click at [740, 67] on button "Open preview in new tab" at bounding box center [728, 66] width 136 height 15
click at [1041, 45] on icon "clear" at bounding box center [1039, 44] width 15 height 15
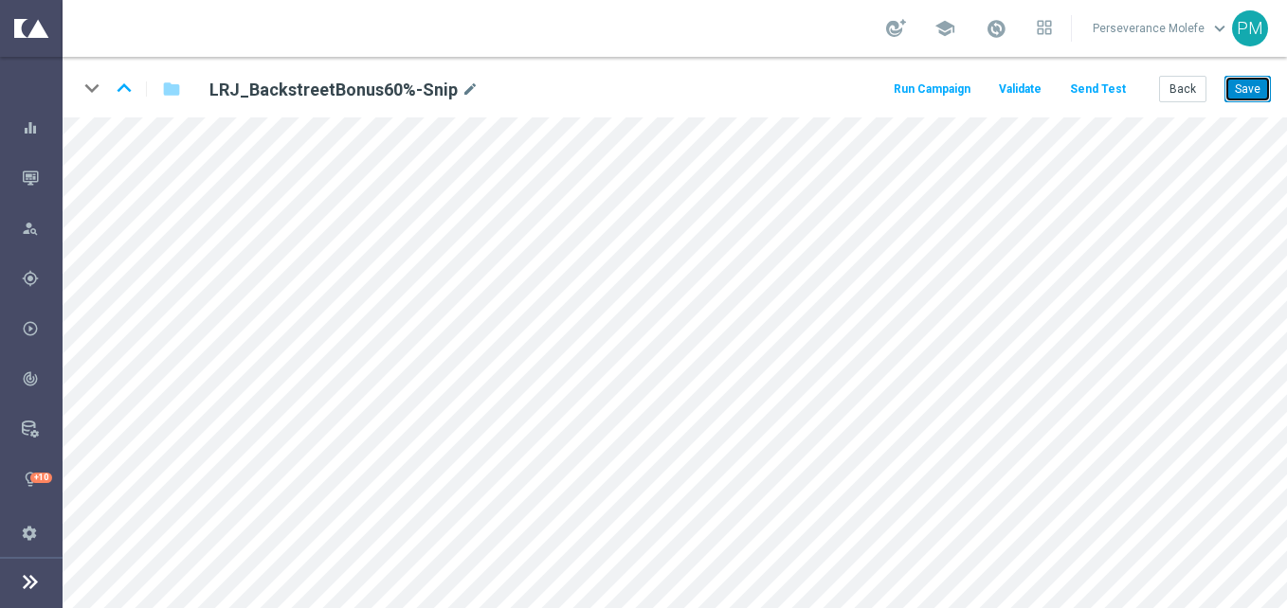
click at [1245, 91] on button "Save" at bounding box center [1248, 89] width 46 height 27
click at [1201, 82] on button "Back" at bounding box center [1182, 89] width 47 height 27
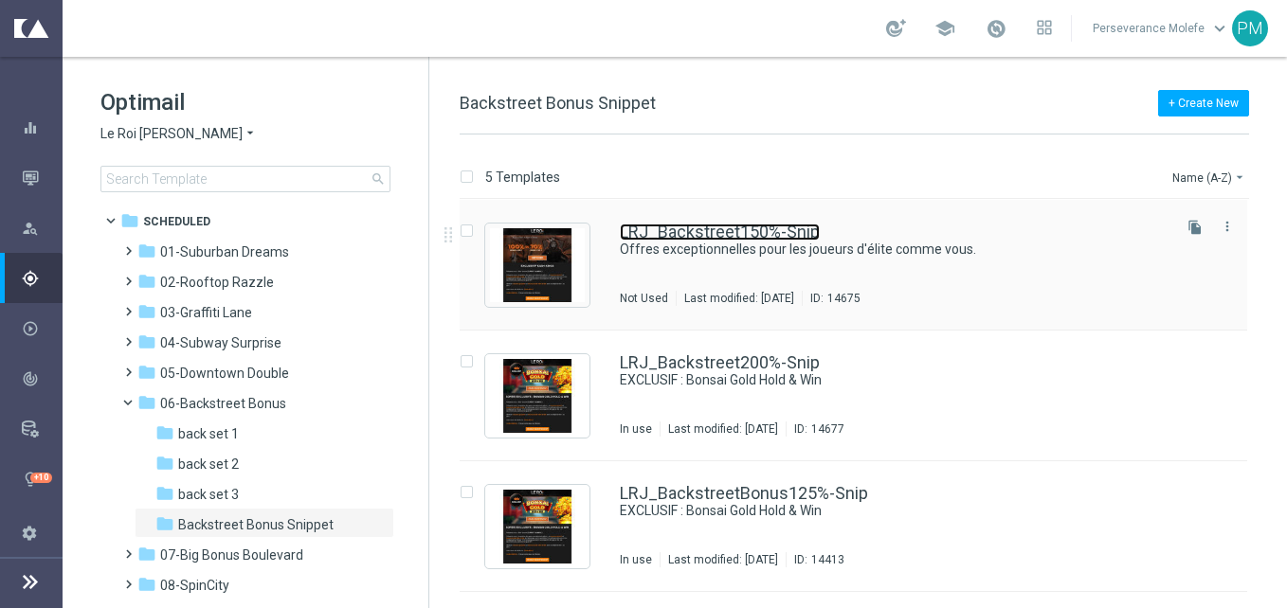
click at [750, 227] on link "LRJ_Backstreet150%-Snip" at bounding box center [720, 232] width 200 height 17
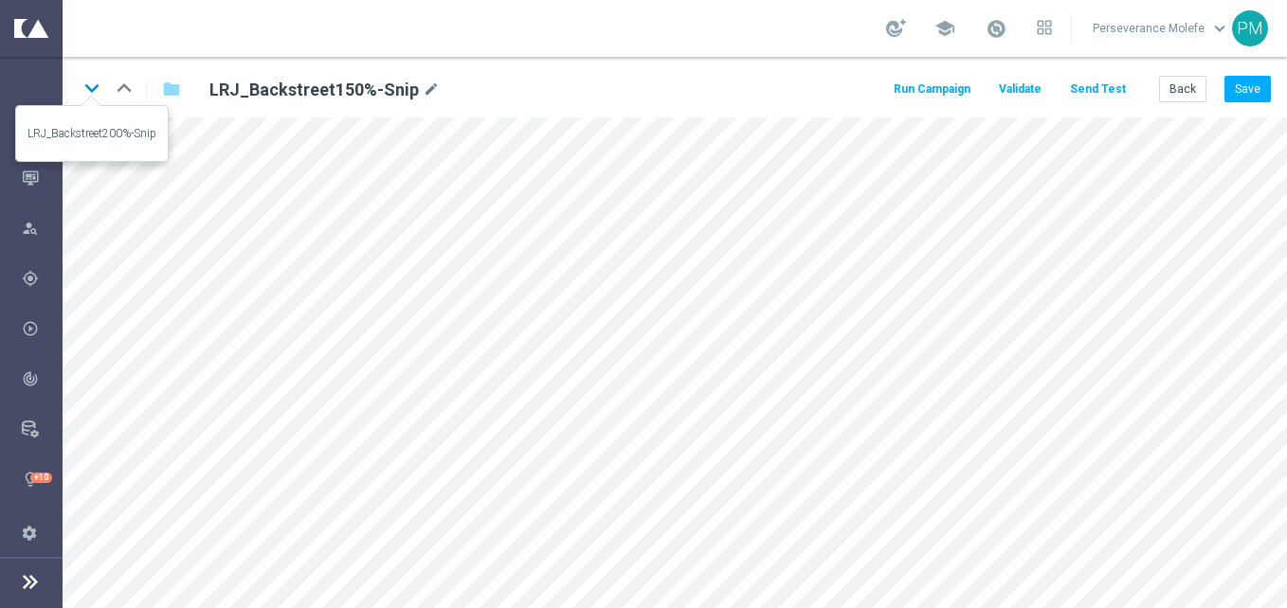
click at [95, 94] on icon "keyboard_arrow_down" at bounding box center [92, 88] width 28 height 28
click at [1250, 81] on button "Save" at bounding box center [1248, 89] width 46 height 27
click at [90, 97] on icon "keyboard_arrow_down" at bounding box center [92, 88] width 28 height 28
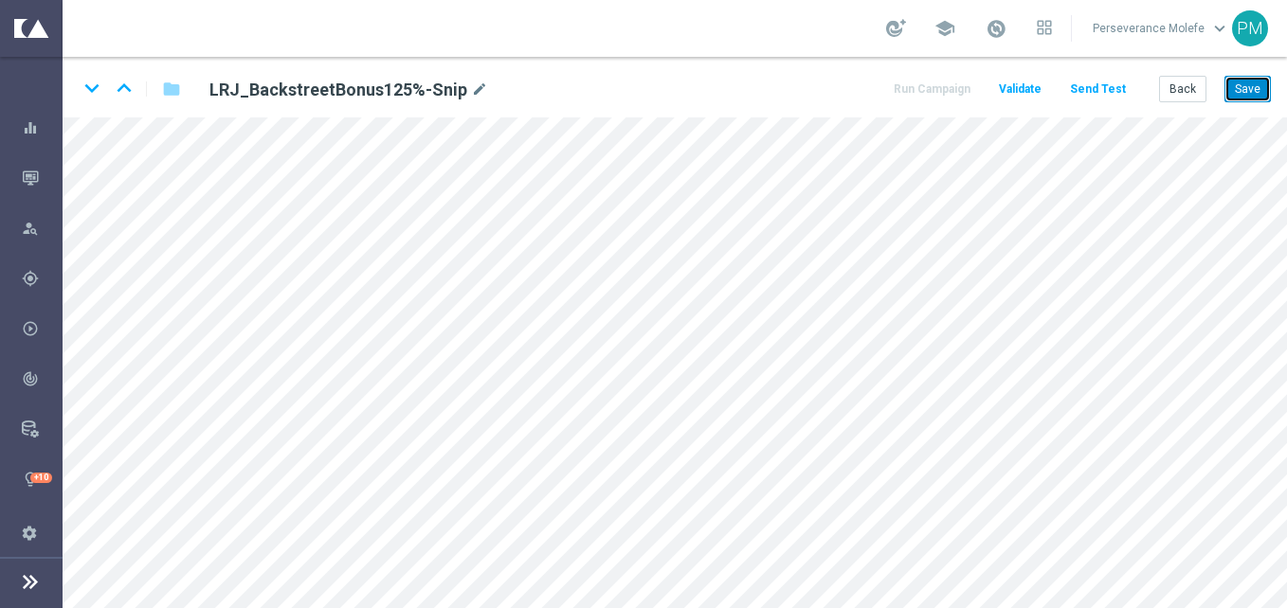
click at [1234, 95] on button "Save" at bounding box center [1248, 89] width 46 height 27
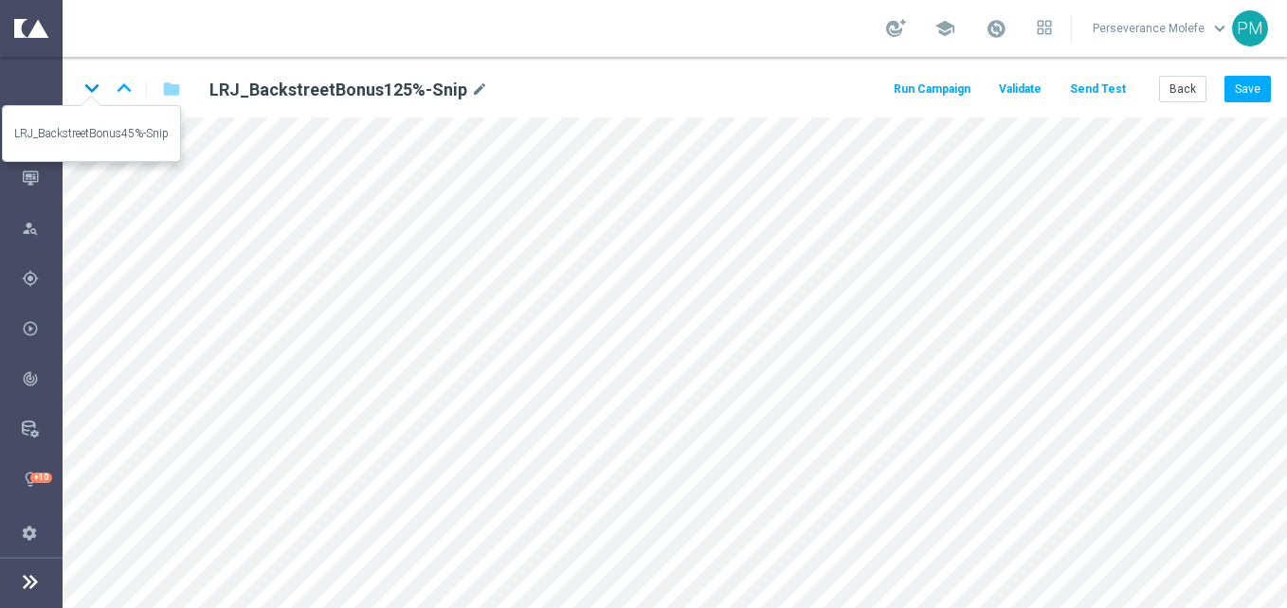
click at [93, 101] on icon "keyboard_arrow_down" at bounding box center [92, 88] width 28 height 28
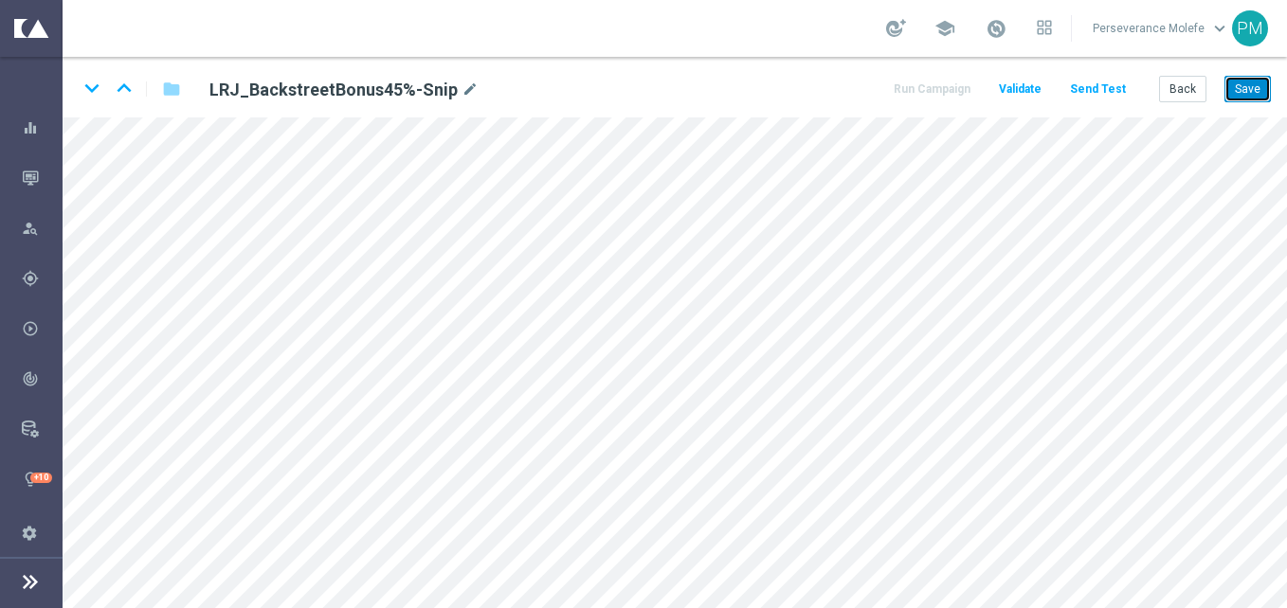
click at [1255, 100] on button "Save" at bounding box center [1248, 89] width 46 height 27
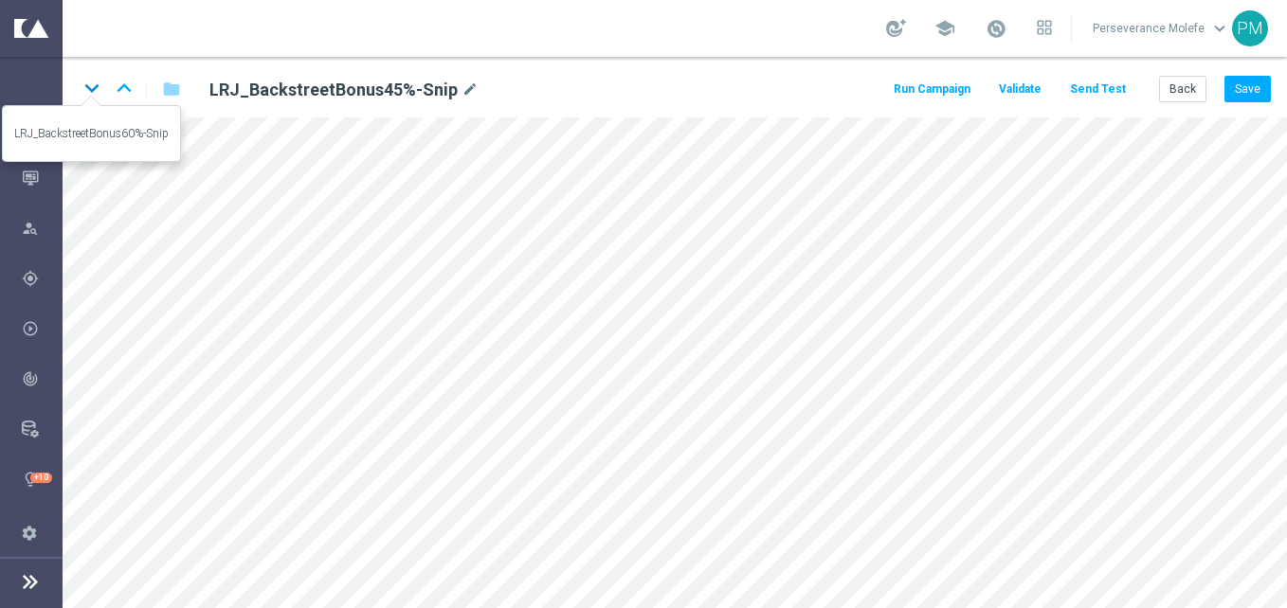
click at [82, 87] on icon "keyboard_arrow_down" at bounding box center [92, 88] width 28 height 28
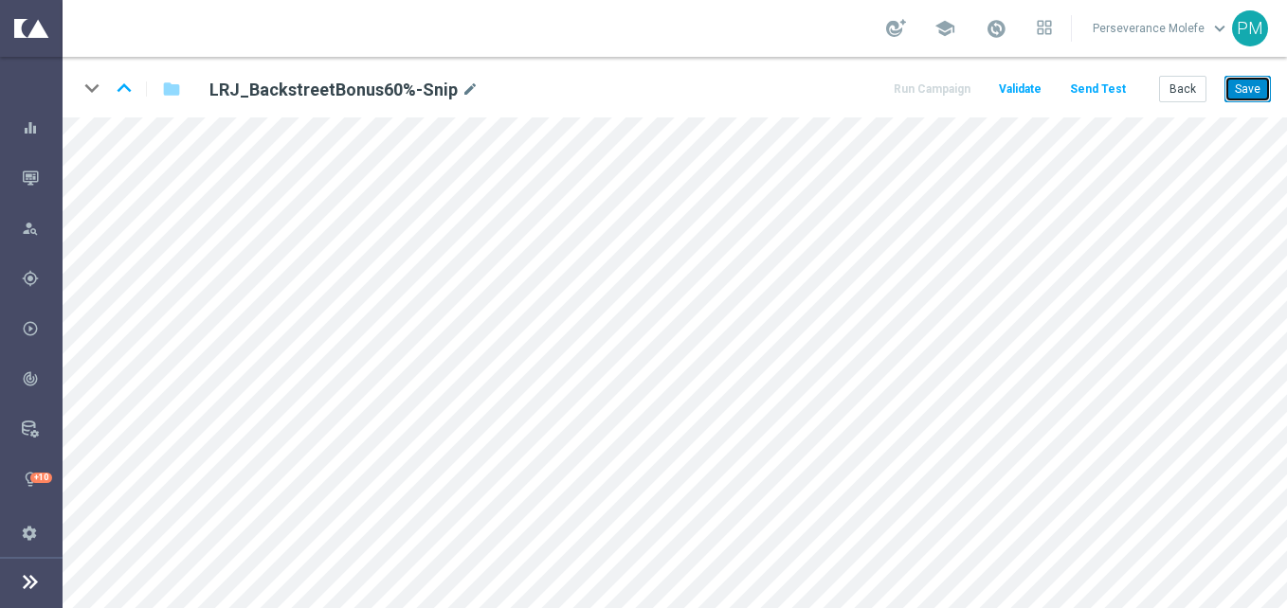
click at [1255, 91] on button "Save" at bounding box center [1248, 89] width 46 height 27
click at [1186, 81] on button "Back" at bounding box center [1182, 89] width 47 height 27
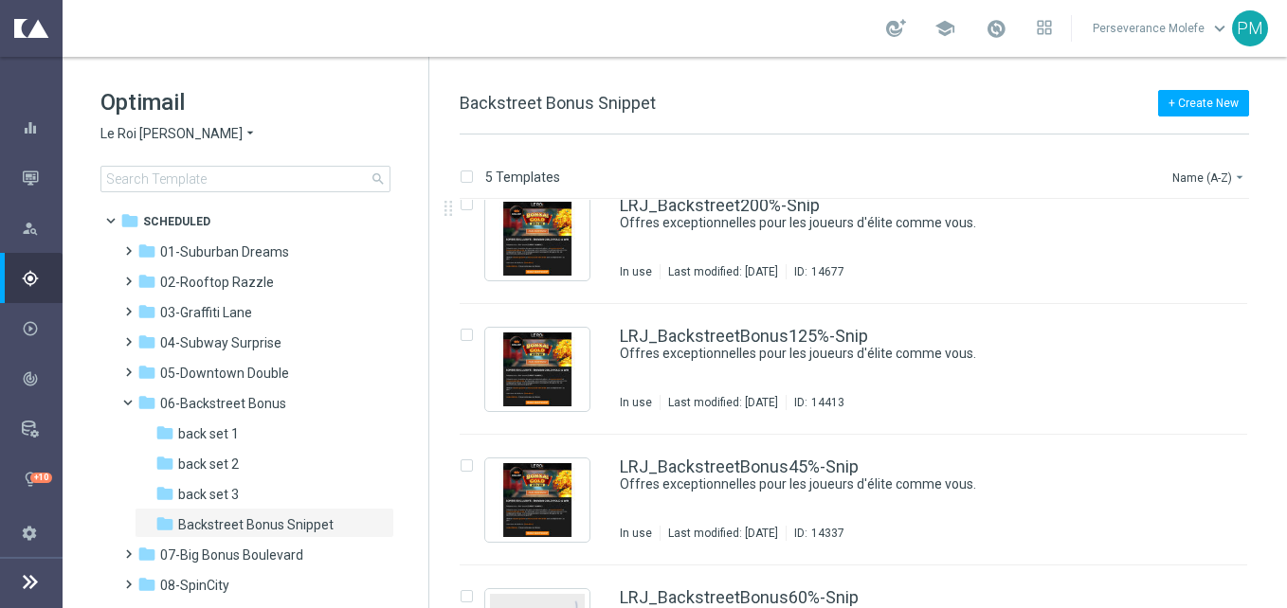
scroll to position [190, 0]
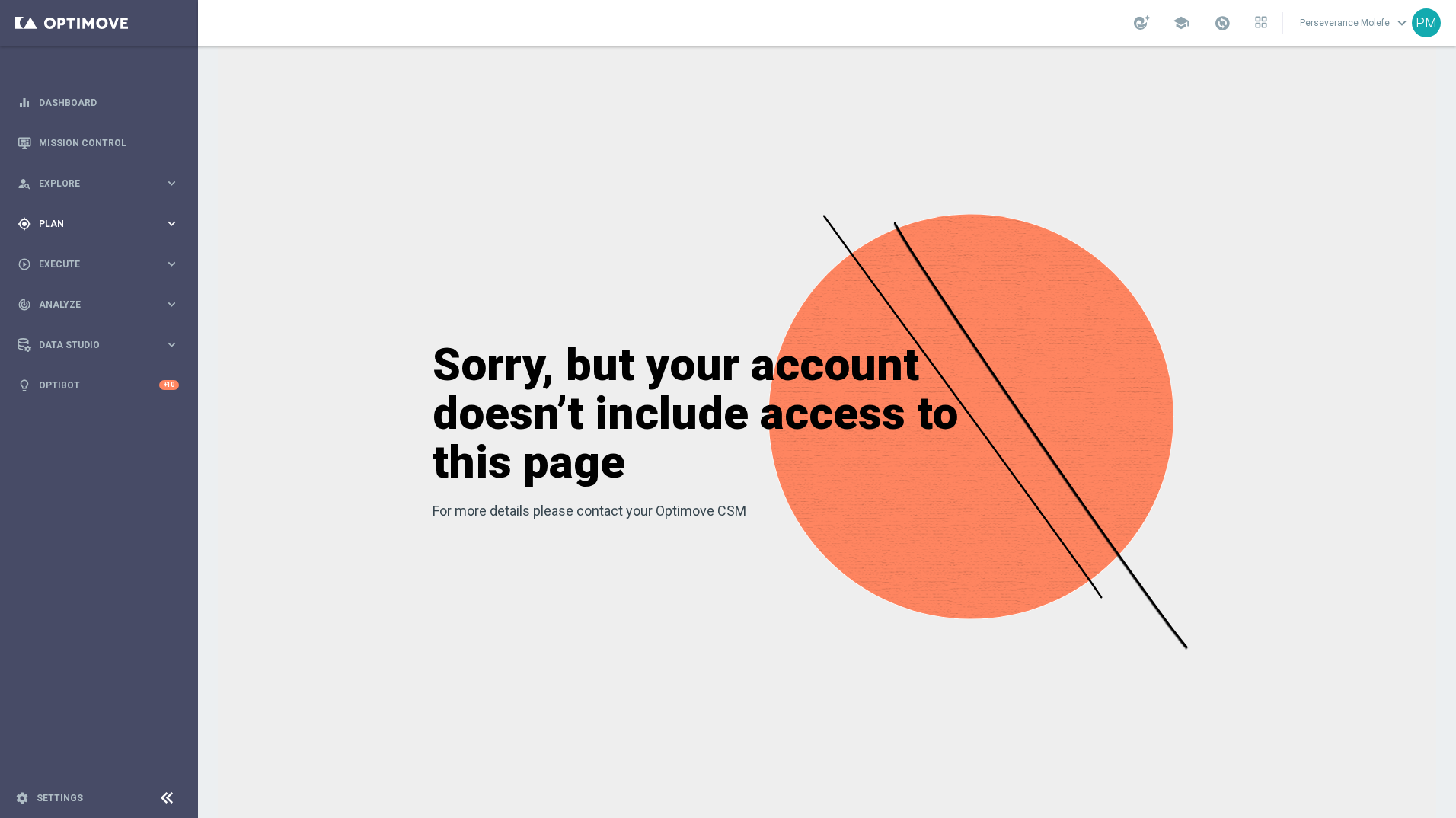
click at [106, 226] on span "Plan" at bounding box center [101, 223] width 125 height 9
click at [88, 304] on span "Templates" at bounding box center [95, 301] width 109 height 9
click at [90, 324] on link "Optimail" at bounding box center [103, 323] width 111 height 12
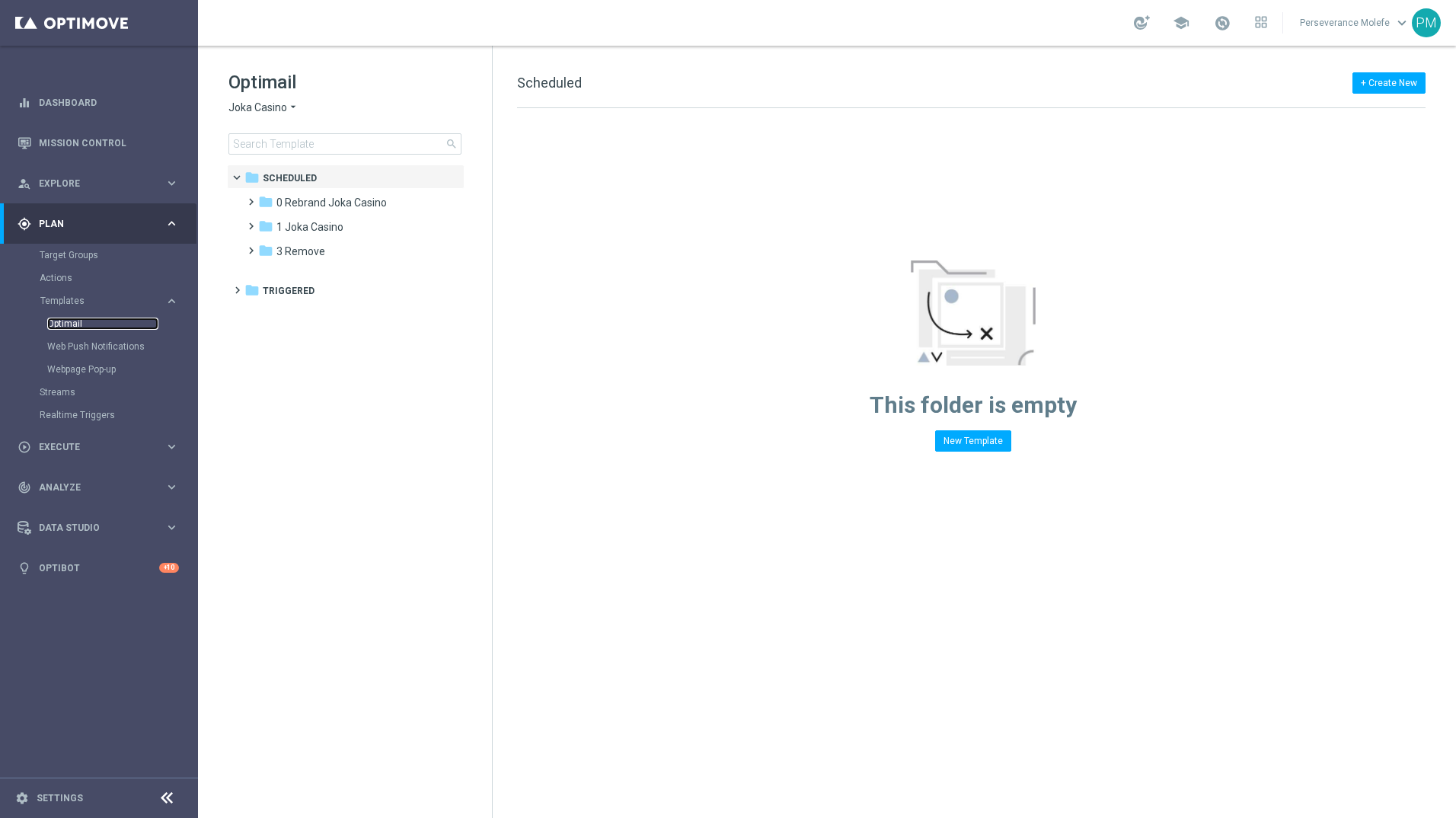
click at [74, 319] on link "Optimail" at bounding box center [103, 323] width 111 height 12
click at [262, 114] on span "Joka Casino" at bounding box center [257, 108] width 59 height 14
click at [273, 229] on div "Le Roi [PERSON_NAME]" at bounding box center [286, 235] width 114 height 18
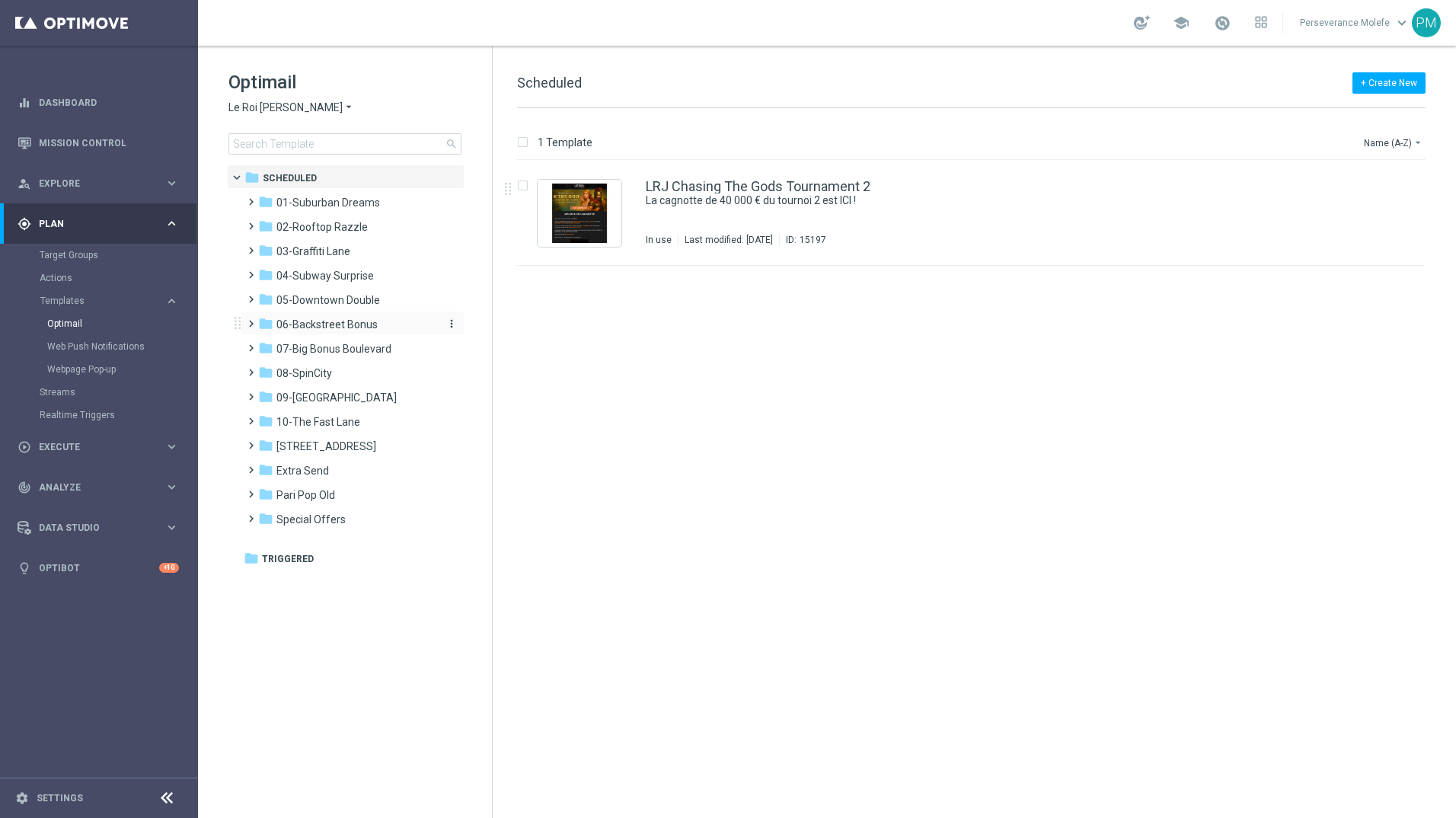
click at [339, 321] on span "06-Backstreet Bonus" at bounding box center [327, 324] width 101 height 14
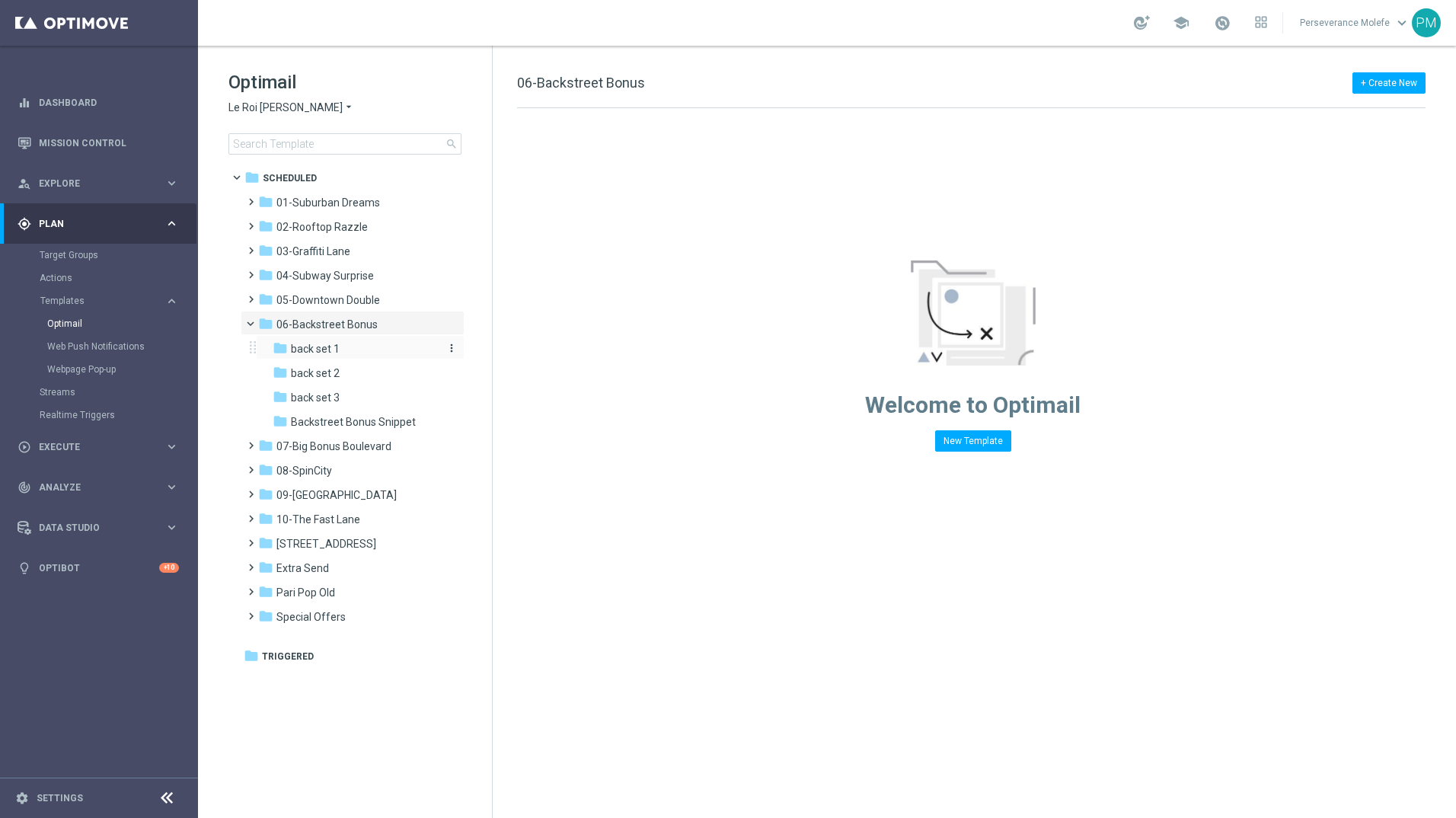
click at [358, 348] on div "folder back set 1" at bounding box center [354, 350] width 162 height 18
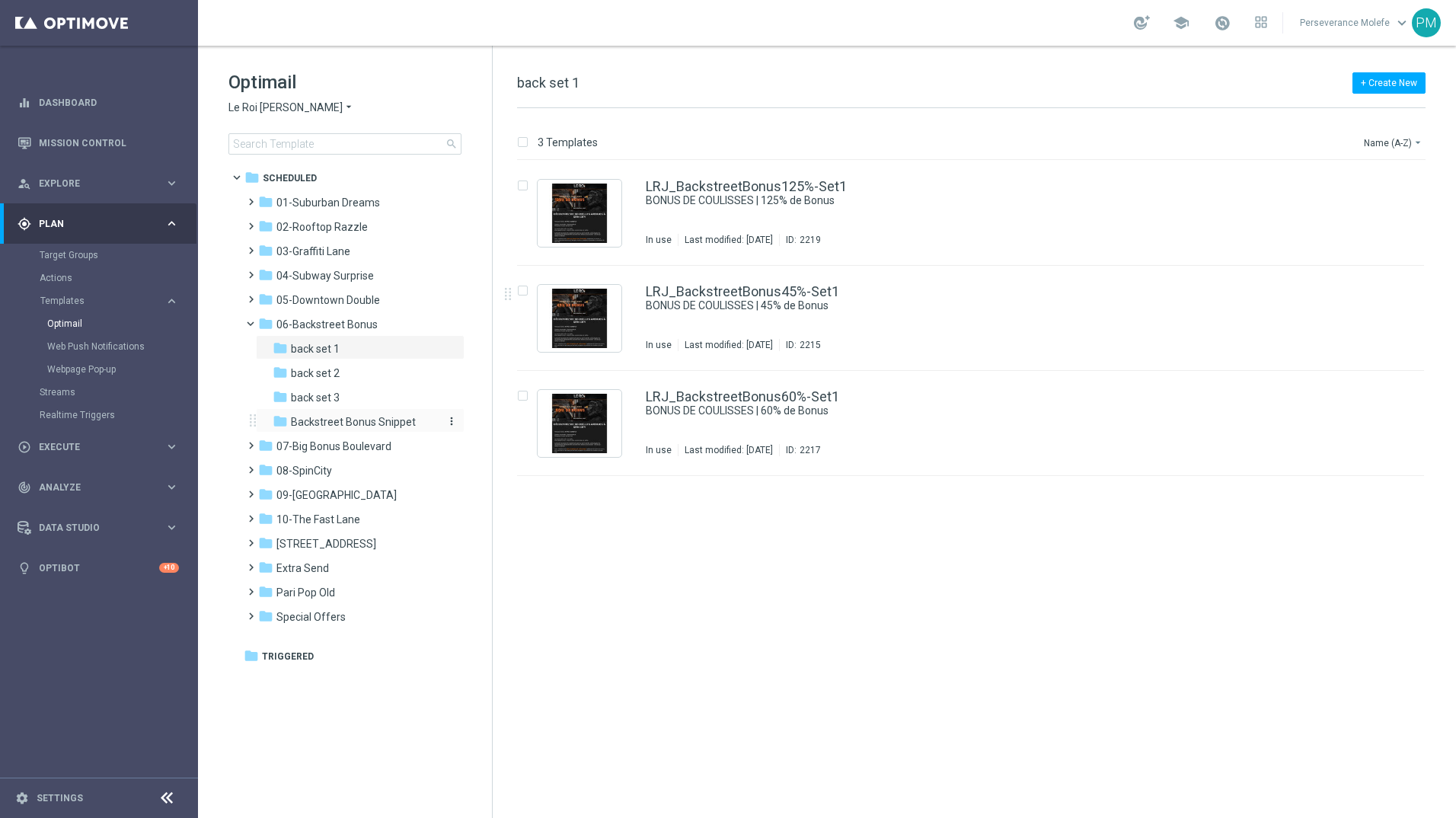
click at [356, 419] on span "Backstreet Bonus Snippet" at bounding box center [353, 422] width 125 height 14
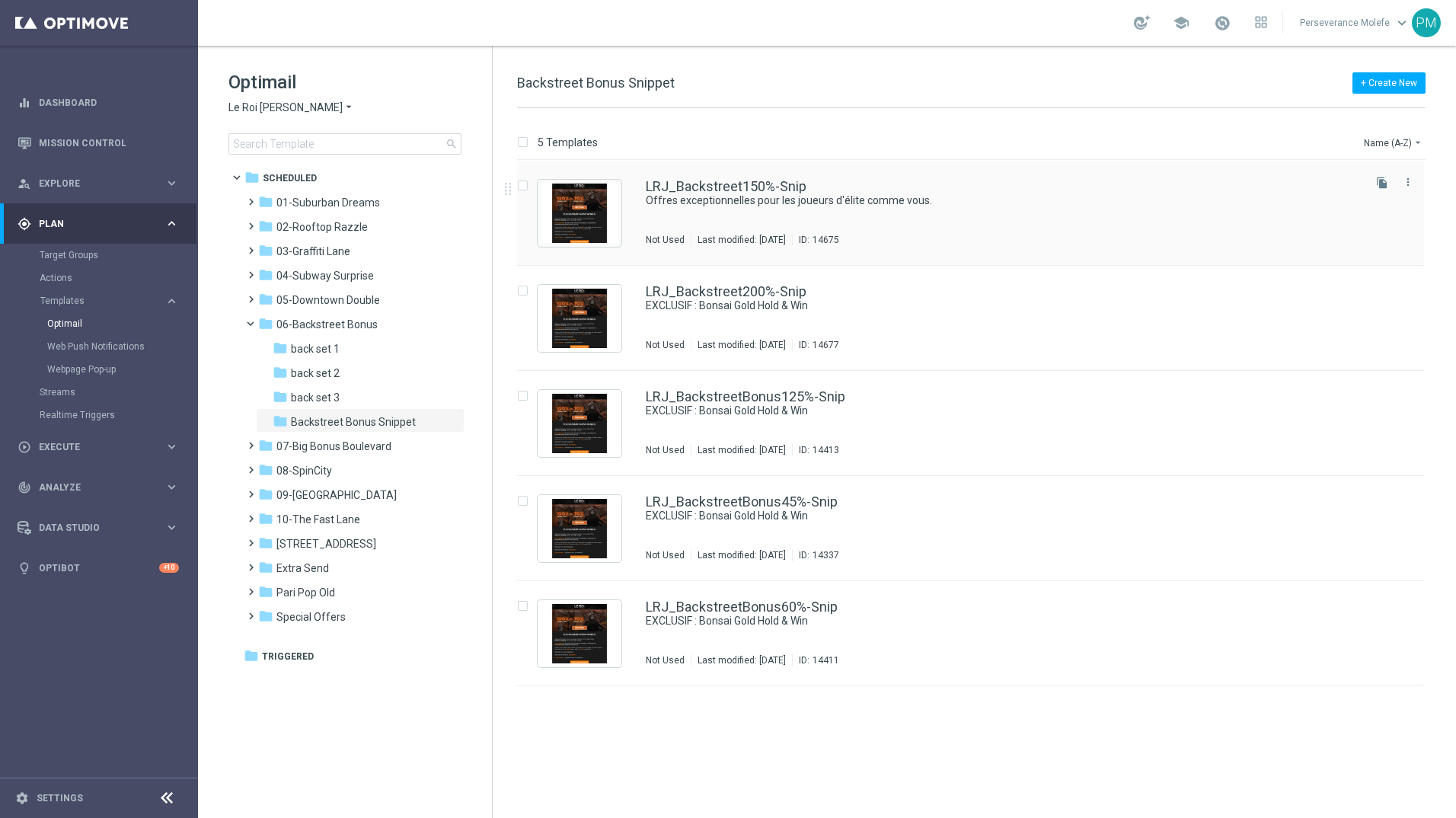
click at [746, 173] on div "LRJ_Backstreet150%-Snip Offres exceptionnelles pour les joueurs d'élite comme v…" at bounding box center [971, 213] width 907 height 105
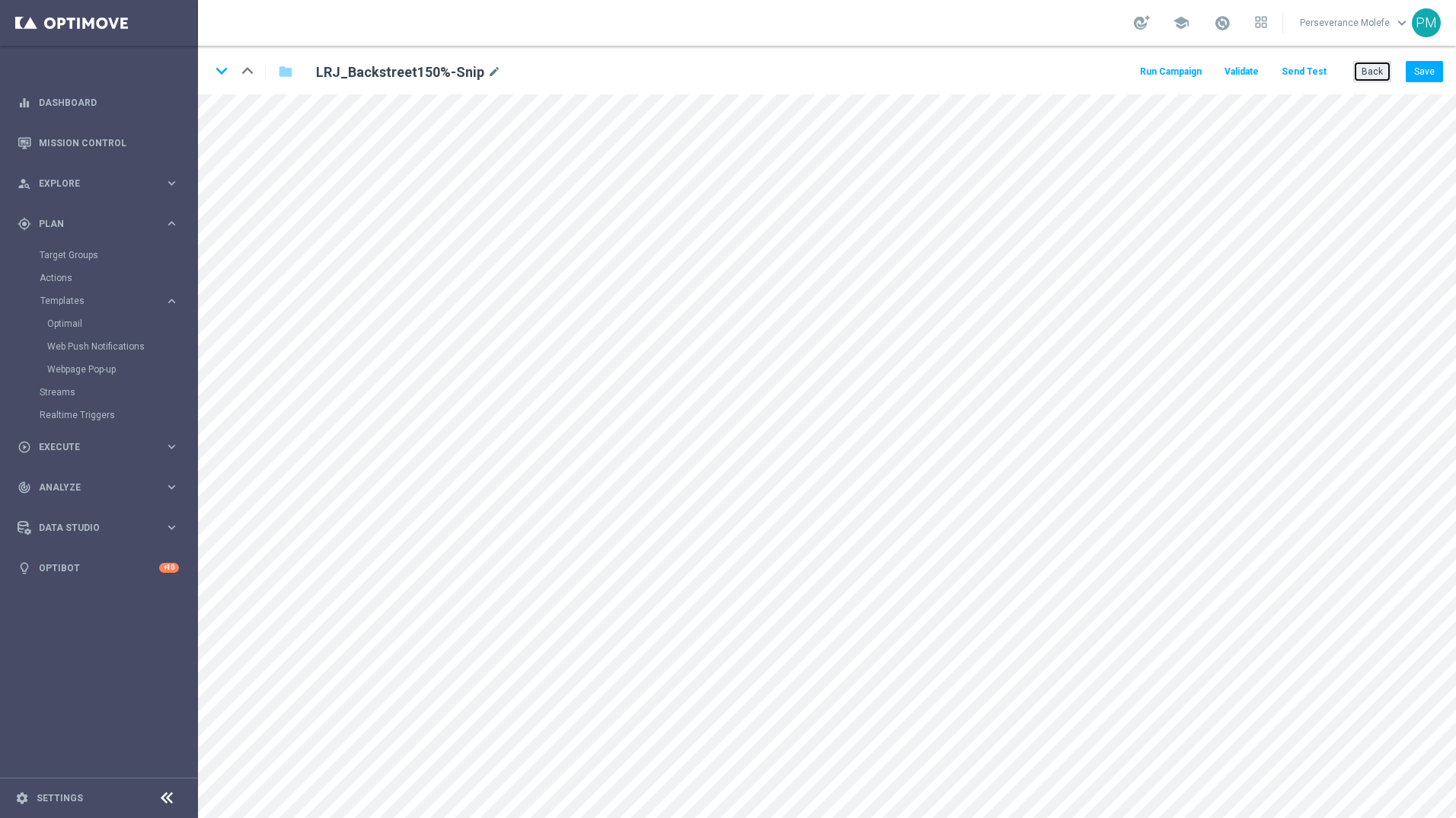
click at [1369, 74] on button "Back" at bounding box center [1372, 72] width 38 height 22
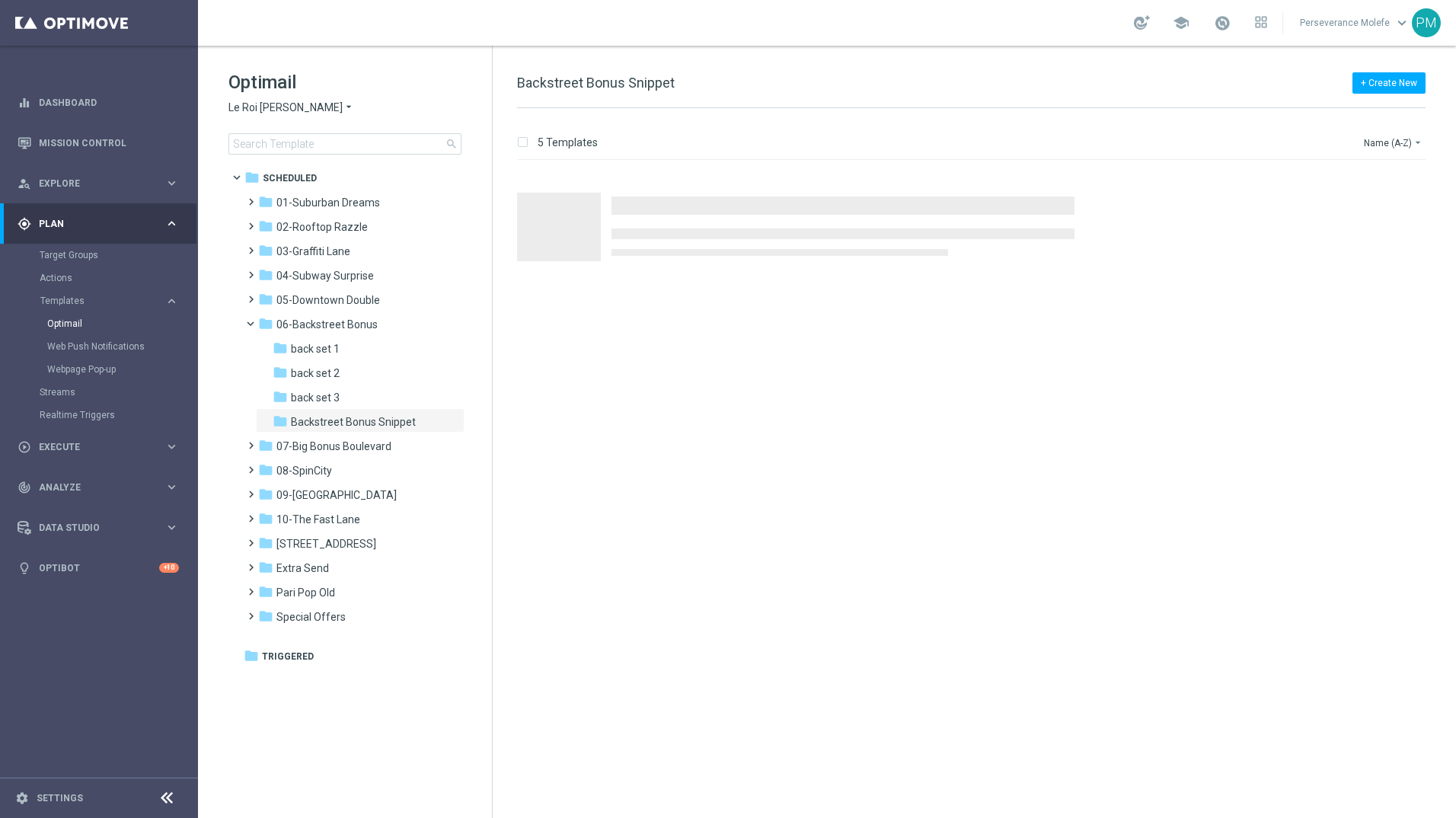
click at [273, 111] on span "Le Roi [PERSON_NAME]" at bounding box center [285, 108] width 114 height 14
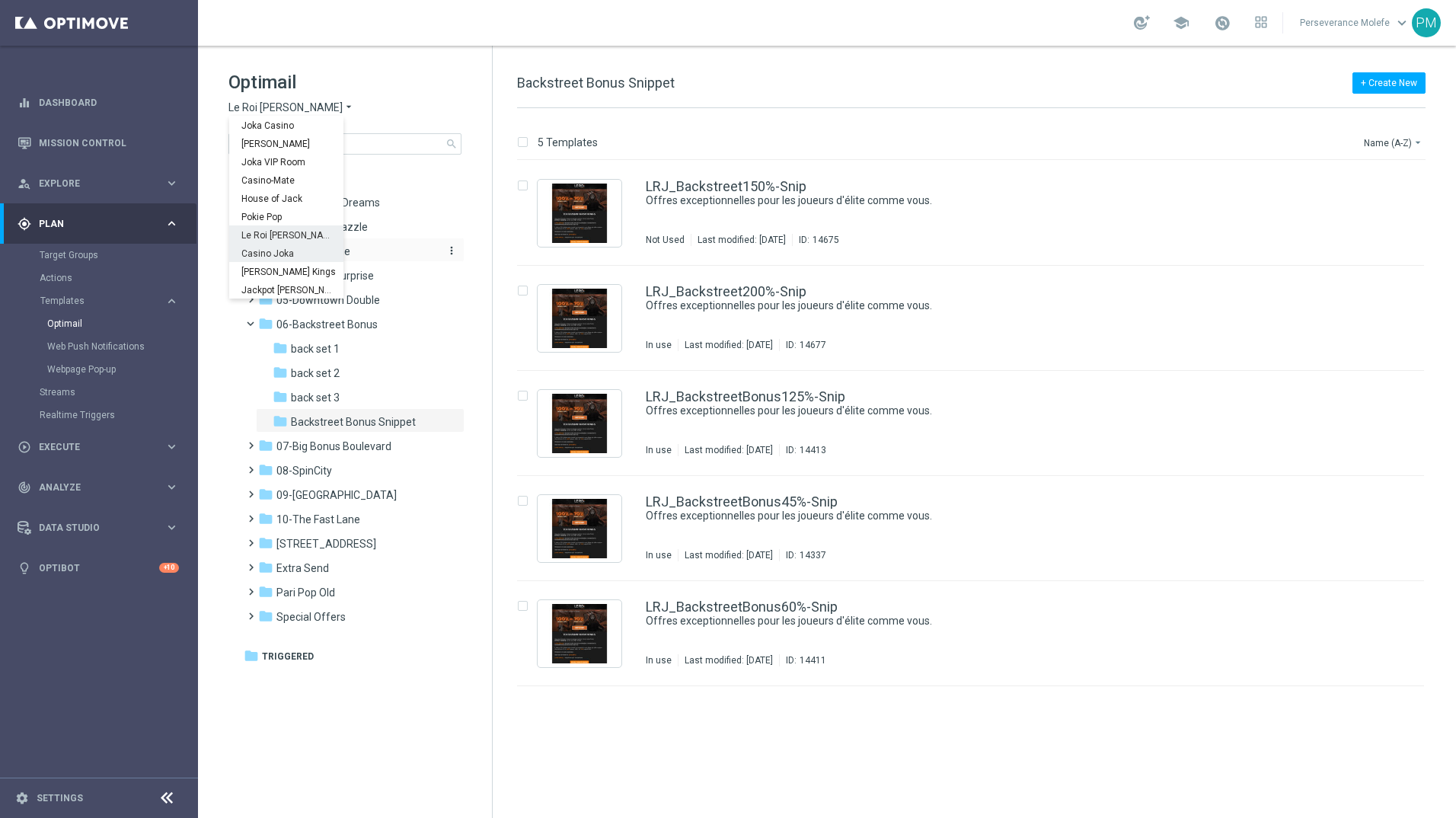
click at [274, 247] on div "Casino Joka" at bounding box center [286, 252] width 114 height 18
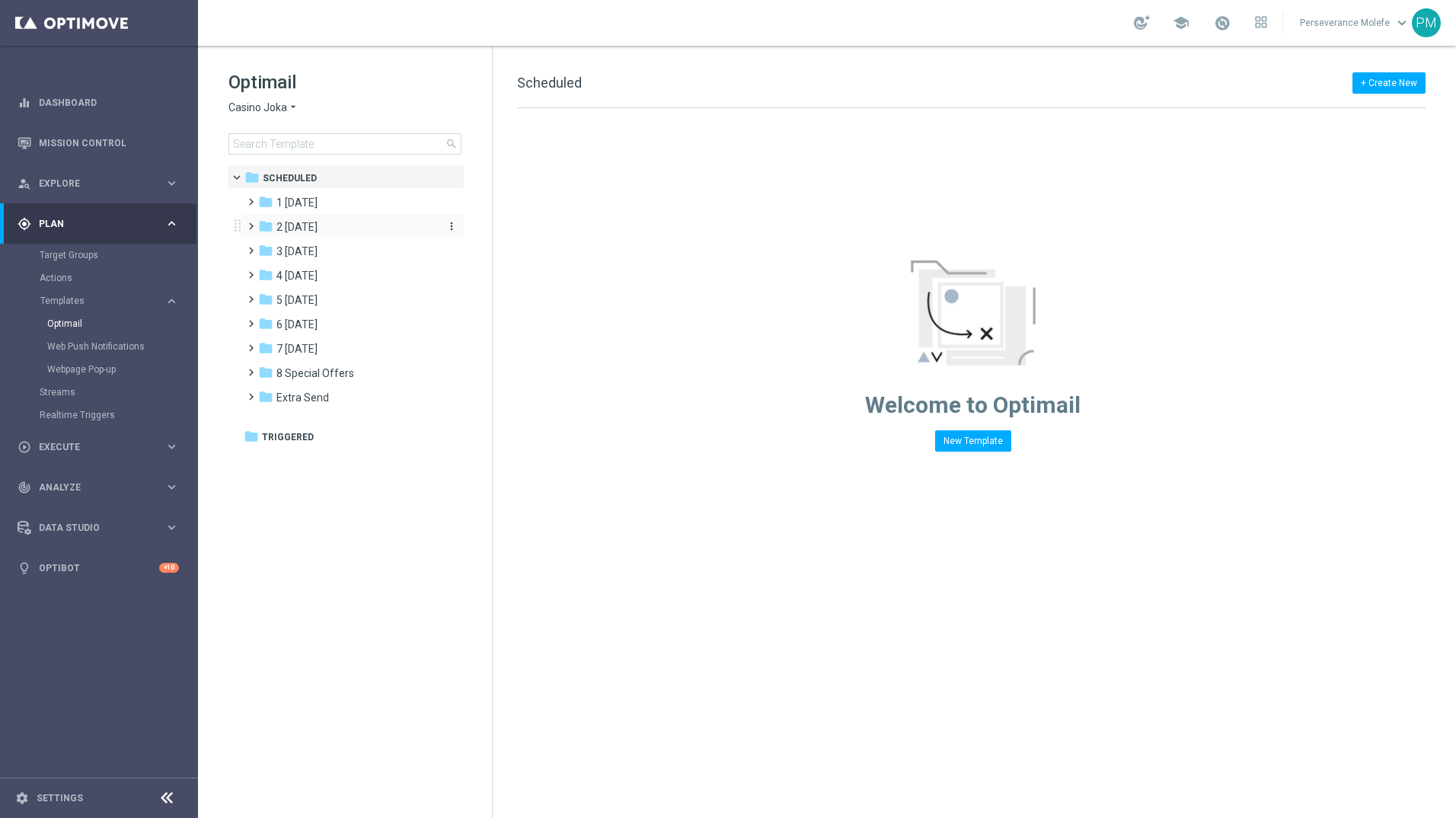
click at [317, 225] on span "2 [DATE]" at bounding box center [297, 227] width 41 height 14
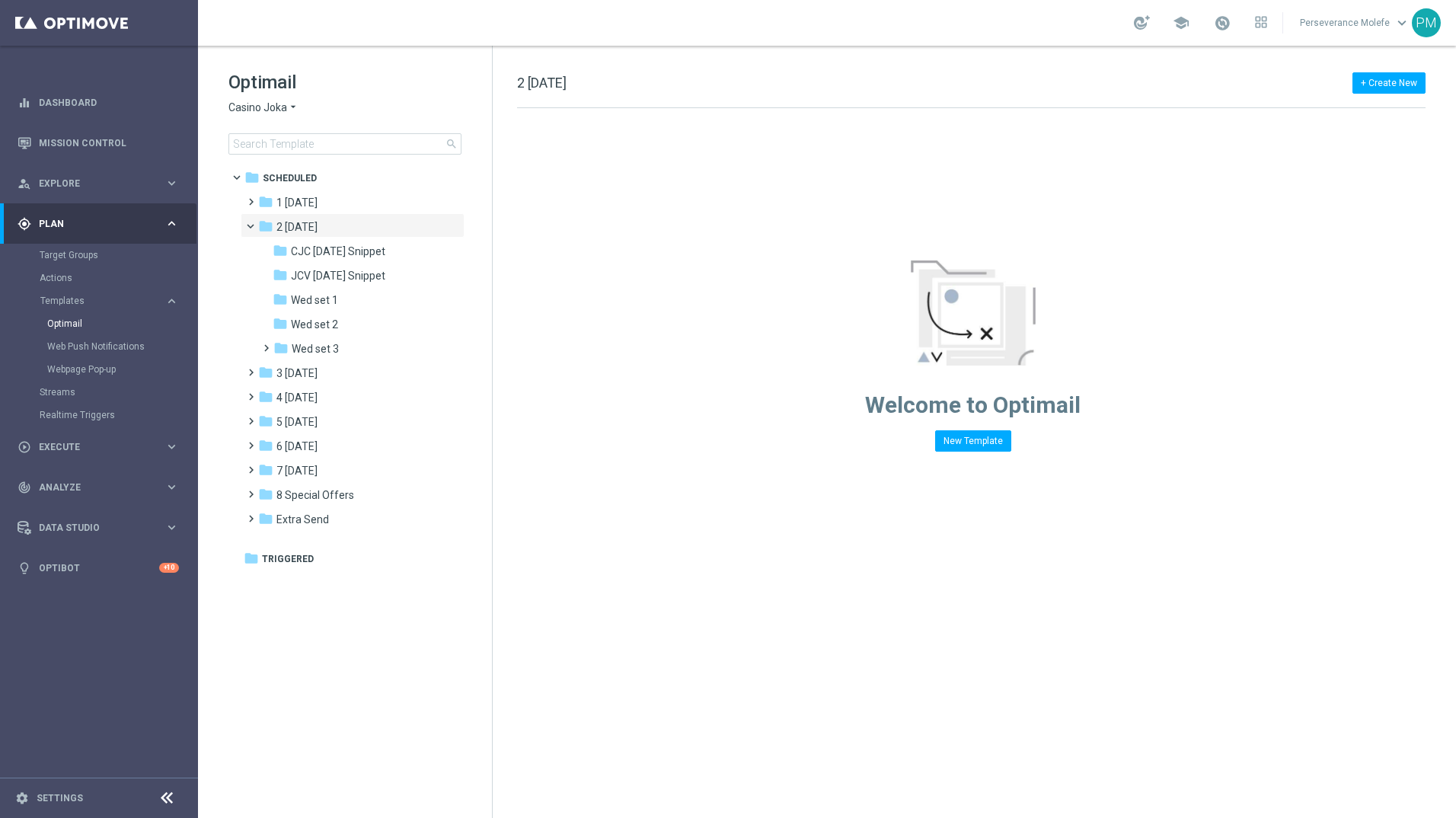
click at [317, 225] on span "2 [DATE]" at bounding box center [297, 227] width 41 height 14
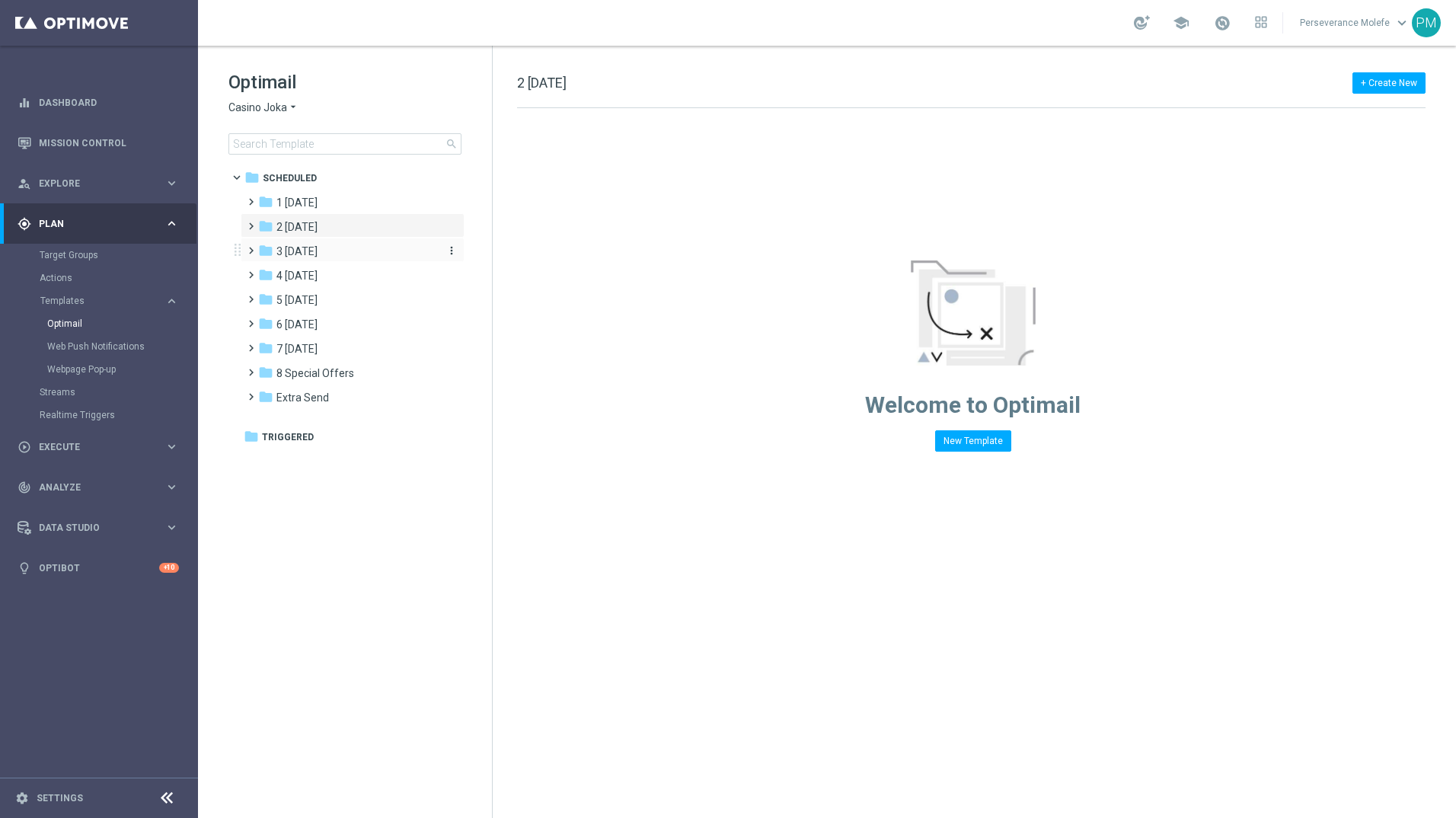
click at [317, 255] on span "3 [DATE]" at bounding box center [297, 251] width 41 height 14
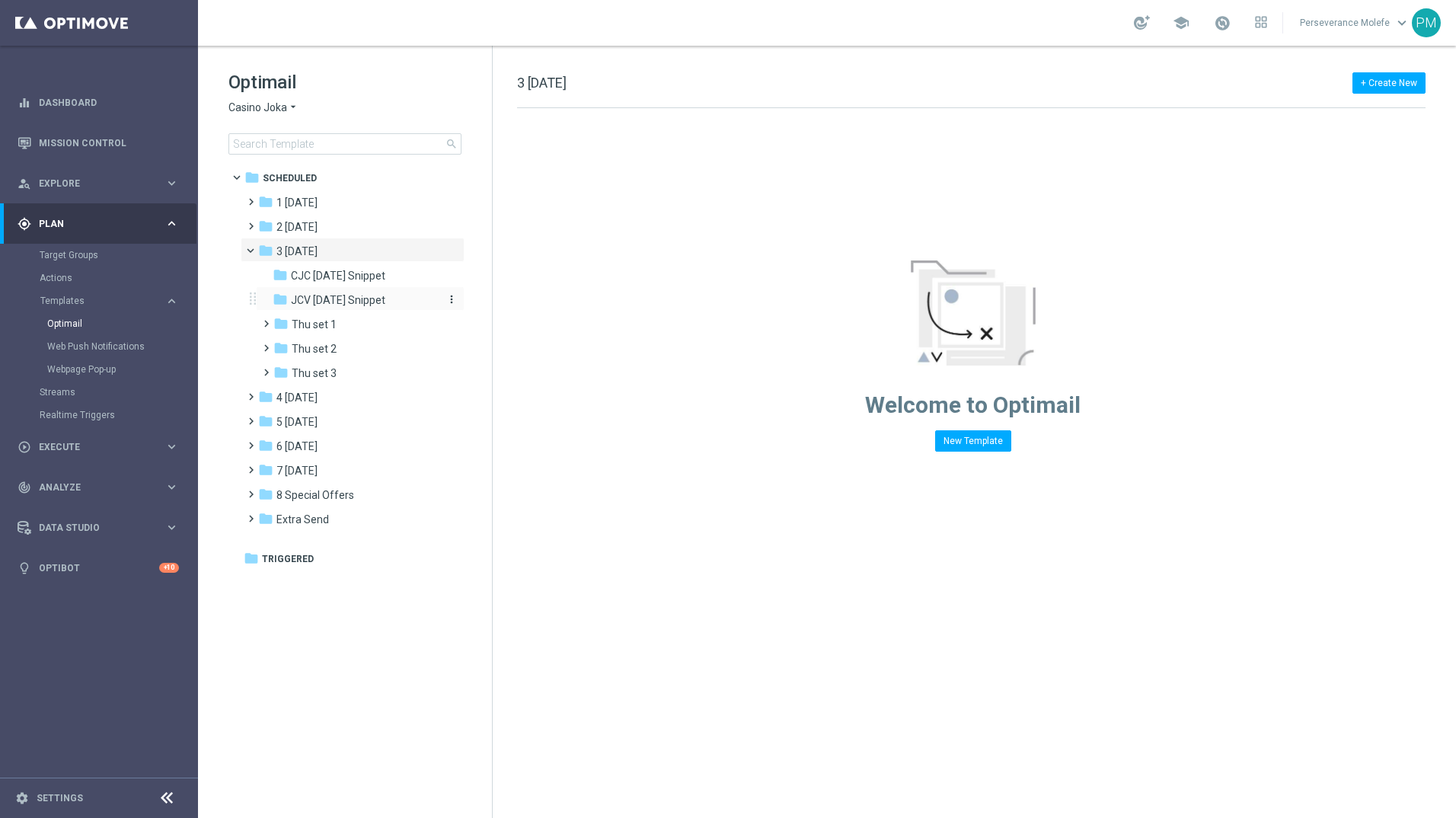
click at [342, 294] on span "JCV [DATE] Snippet" at bounding box center [338, 300] width 95 height 14
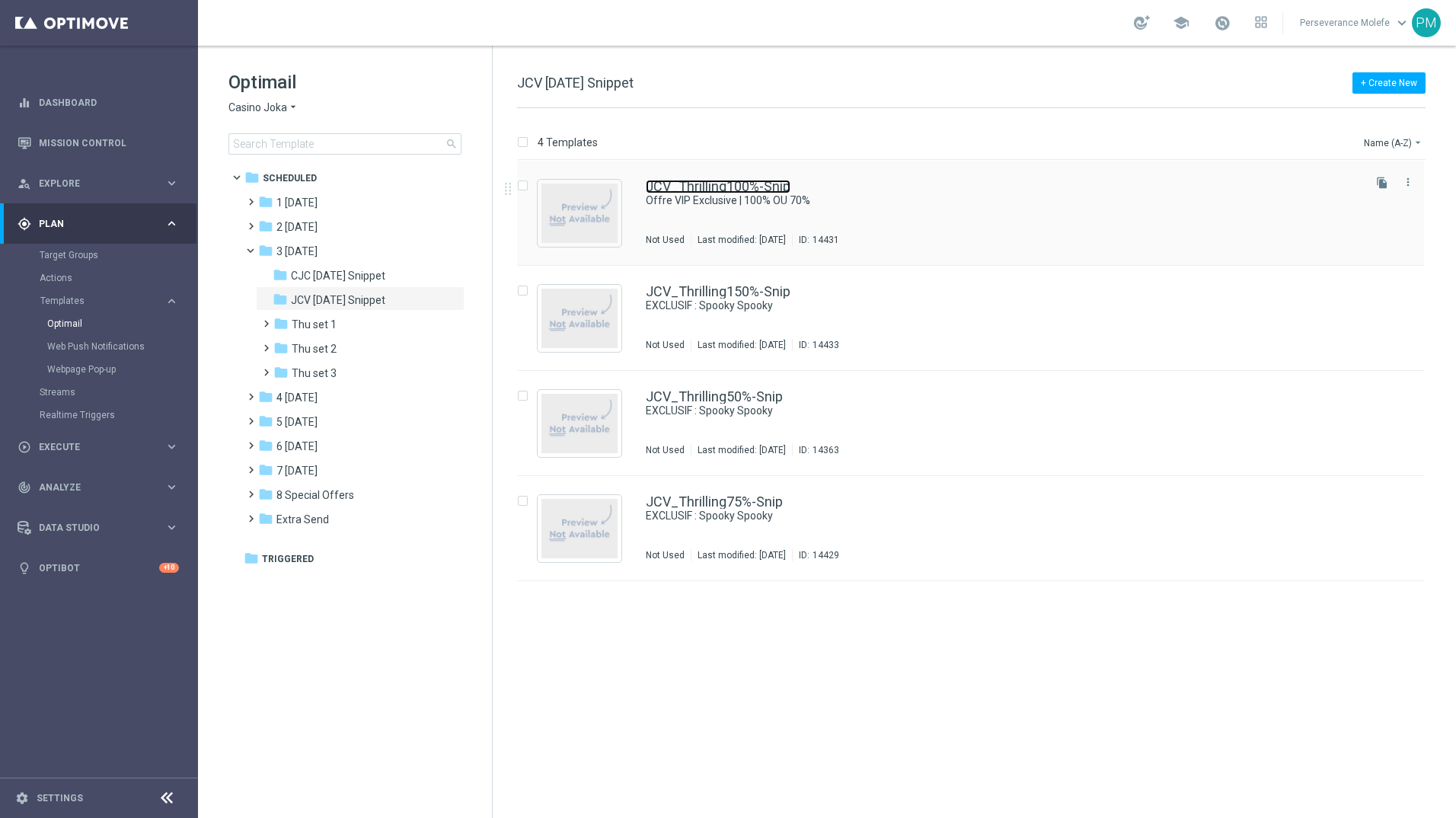
click at [759, 190] on link "JCV_Thrilling100%-Snip" at bounding box center [718, 186] width 145 height 14
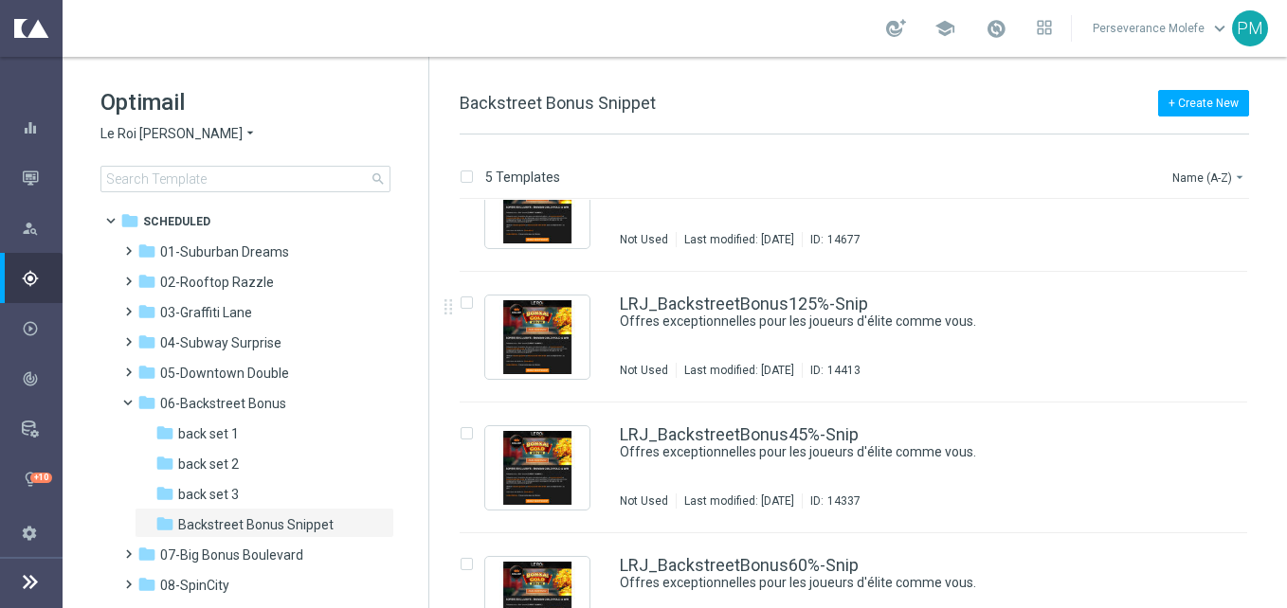
scroll to position [245, 0]
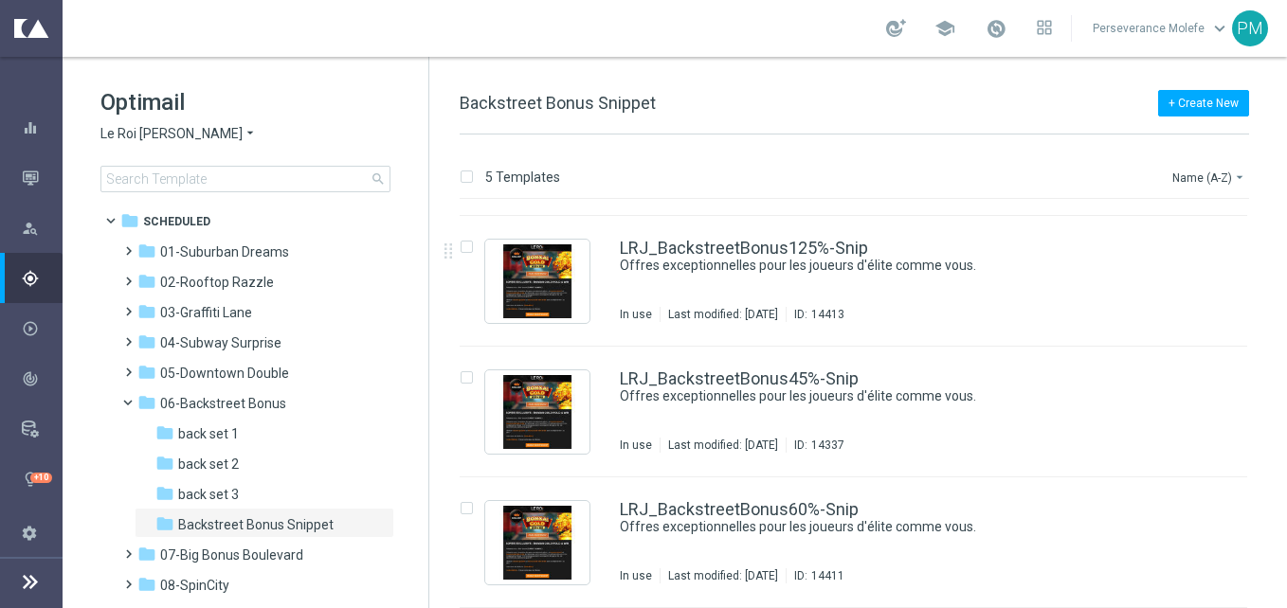
click at [182, 129] on span "Le Roi [PERSON_NAME]" at bounding box center [171, 134] width 142 height 18
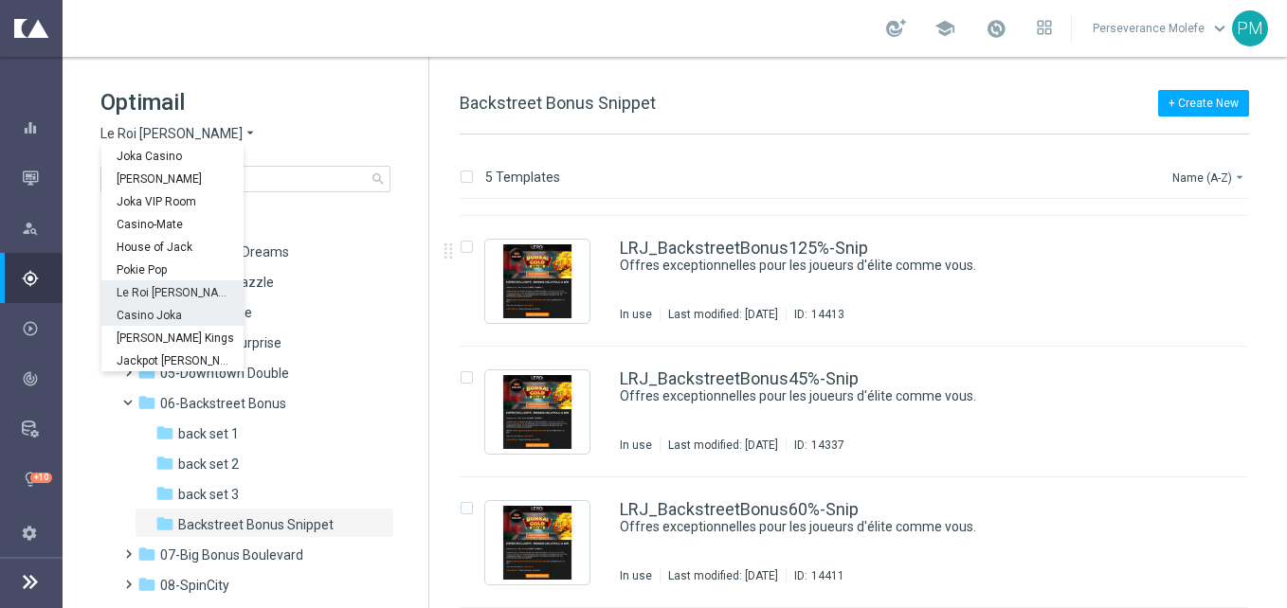
click at [155, 307] on div "Casino Joka" at bounding box center [172, 314] width 142 height 23
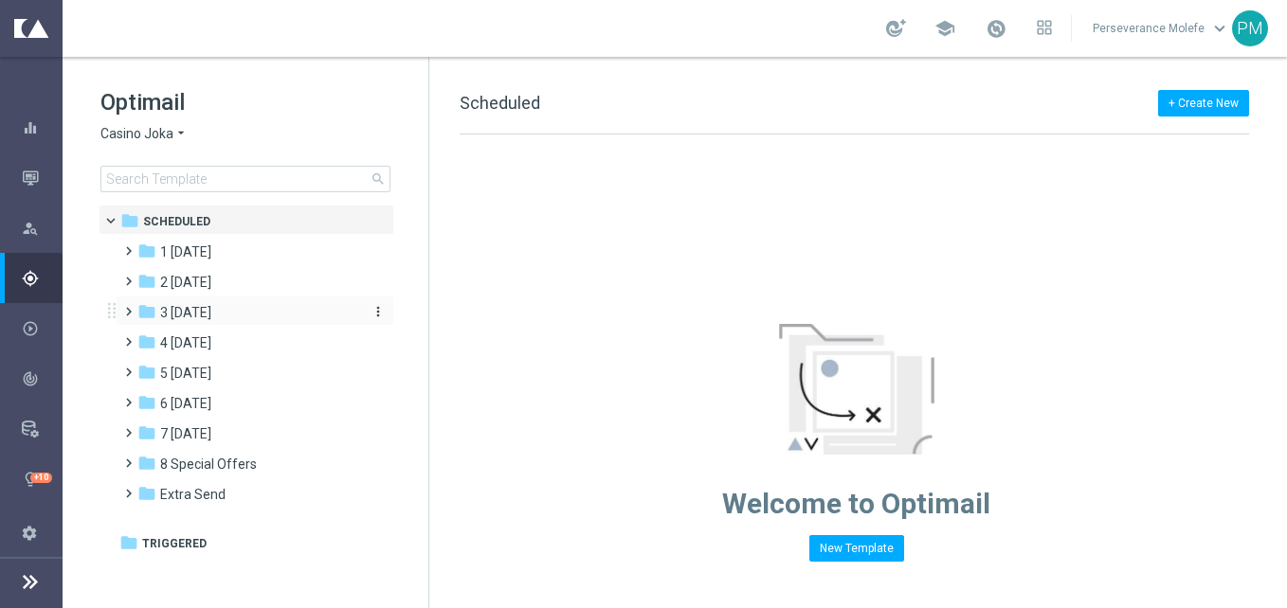
click at [247, 311] on div "folder 3 Thursday" at bounding box center [246, 313] width 218 height 22
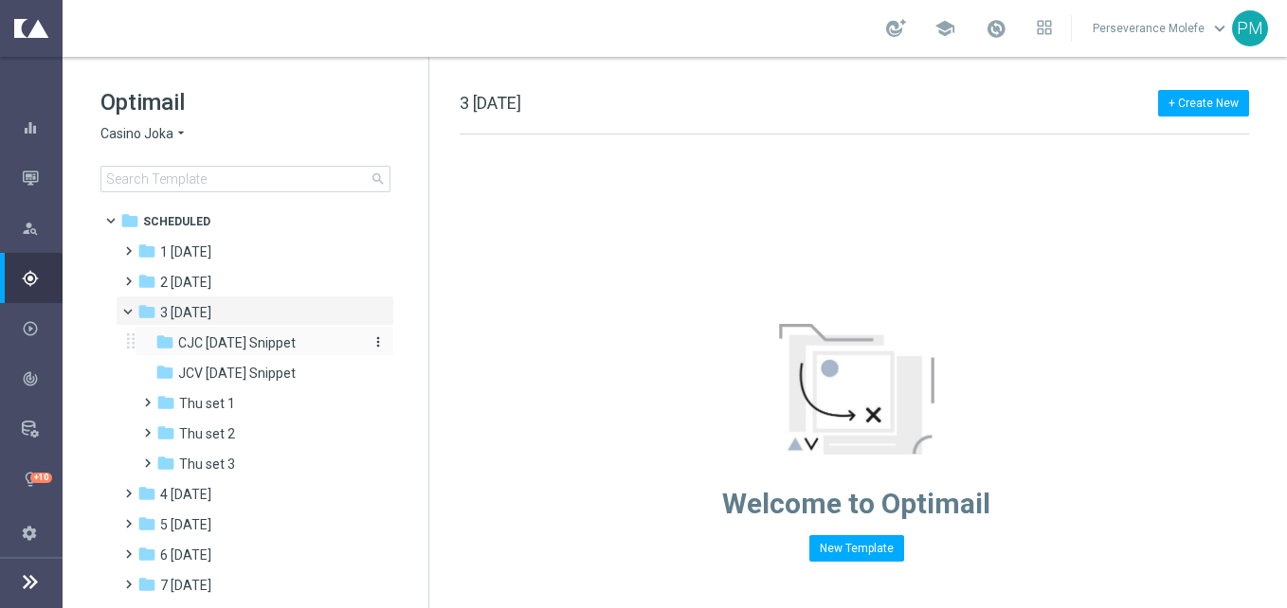
click at [249, 343] on span "CJC [DATE] Snippet" at bounding box center [237, 343] width 118 height 17
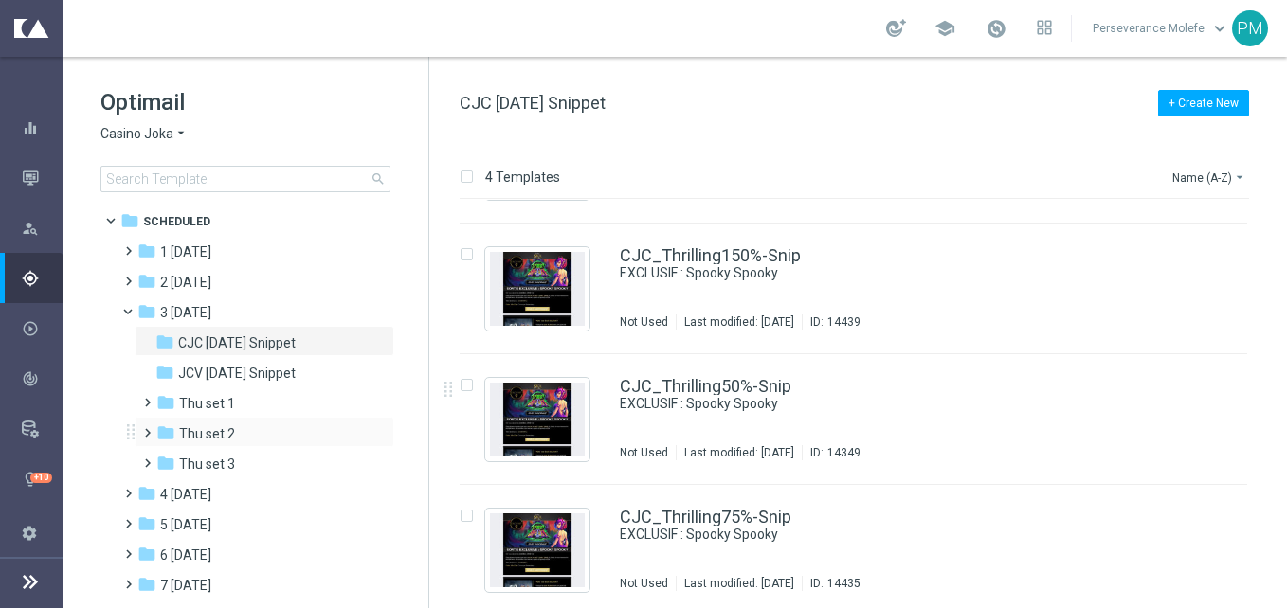
scroll to position [115, 0]
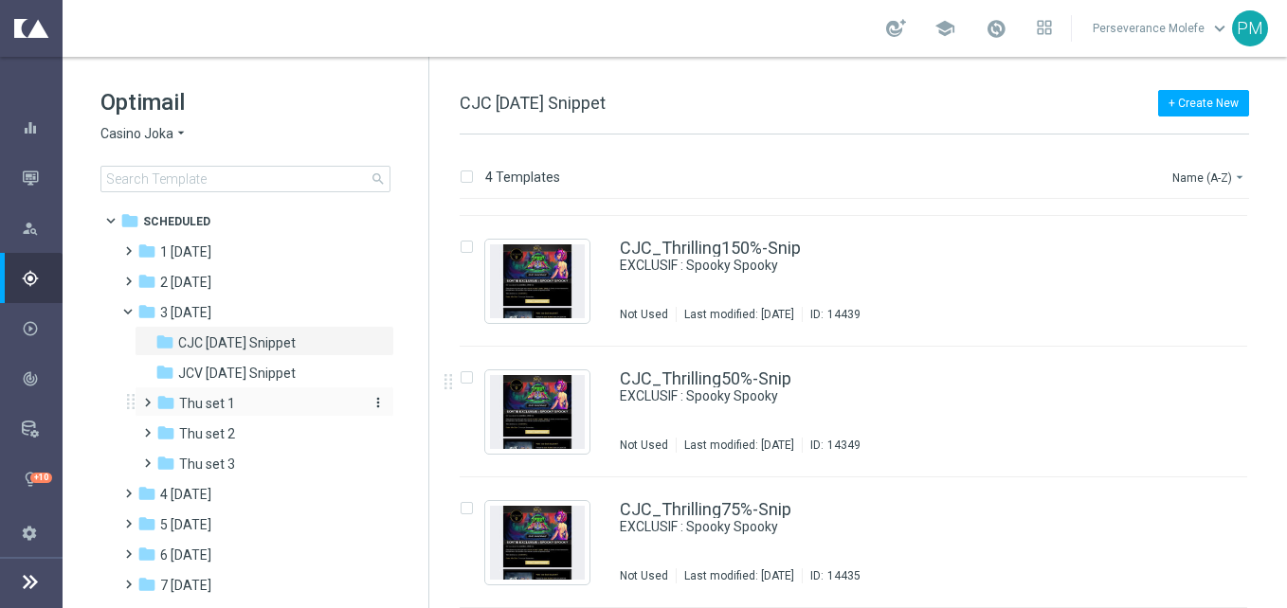
click at [229, 410] on span "Thu set 1" at bounding box center [207, 403] width 56 height 17
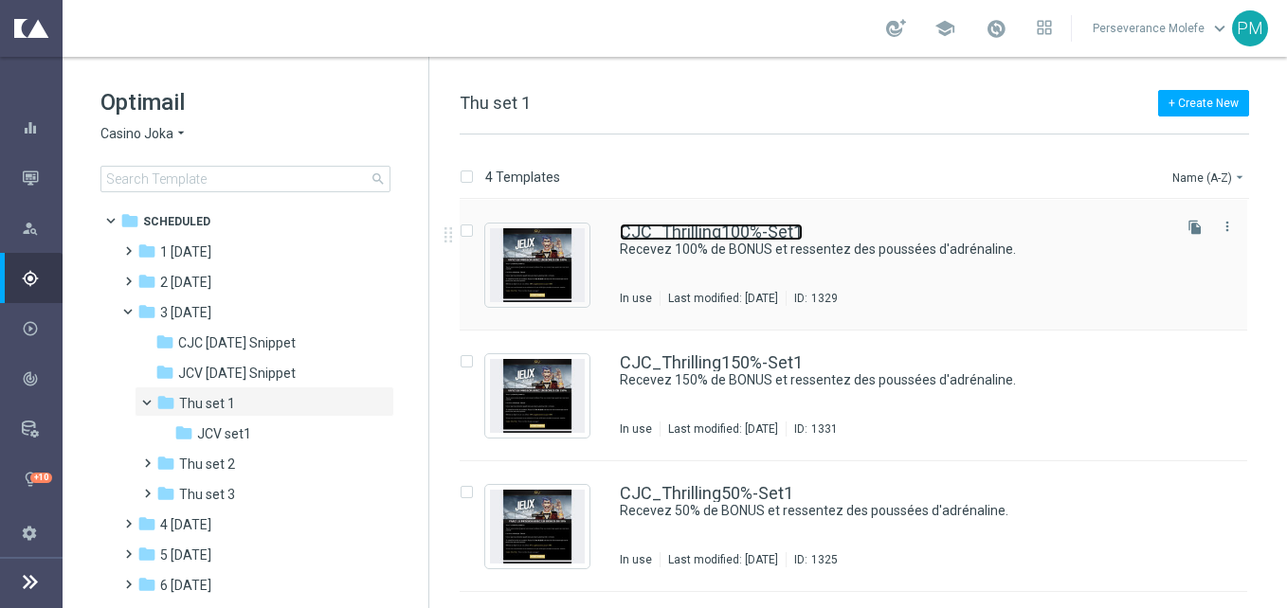
click at [721, 225] on link "CJC_Thrilling100%-Set1" at bounding box center [711, 232] width 183 height 17
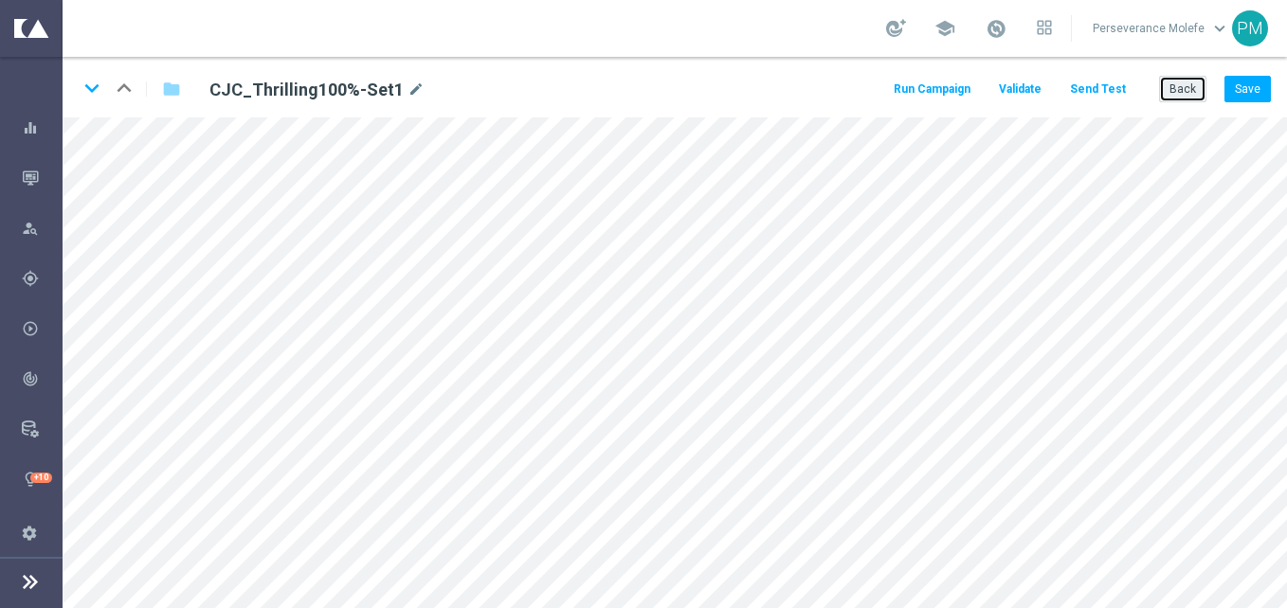
click at [1189, 92] on button "Back" at bounding box center [1182, 89] width 47 height 27
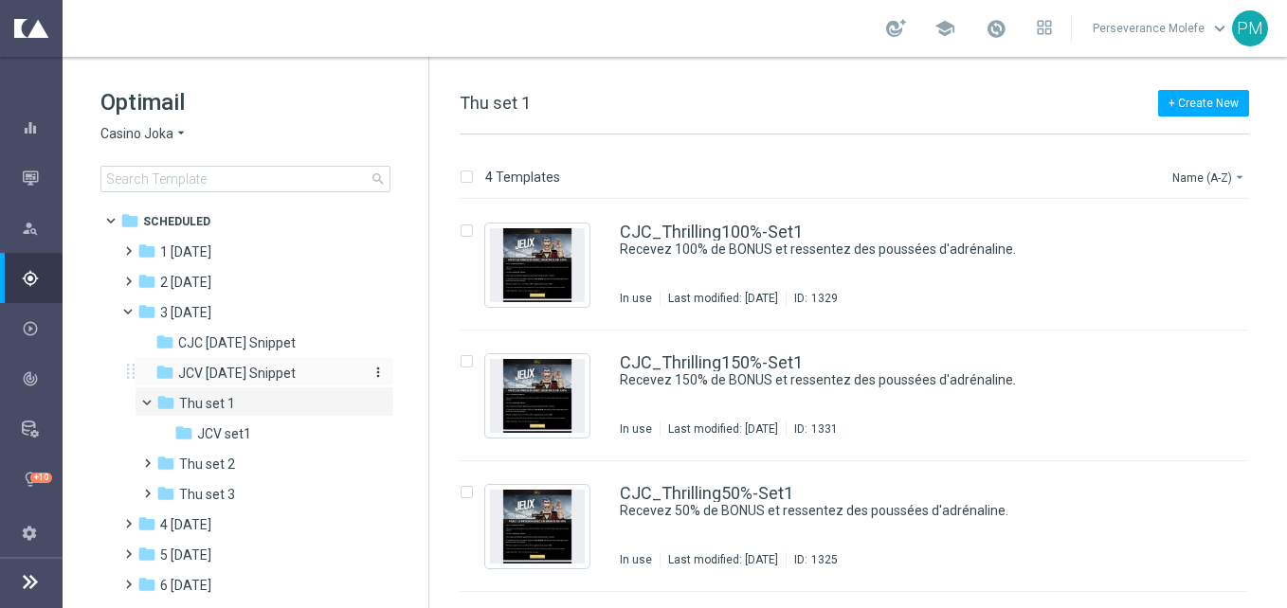
click at [259, 371] on span "JCV [DATE] Snippet" at bounding box center [237, 373] width 118 height 17
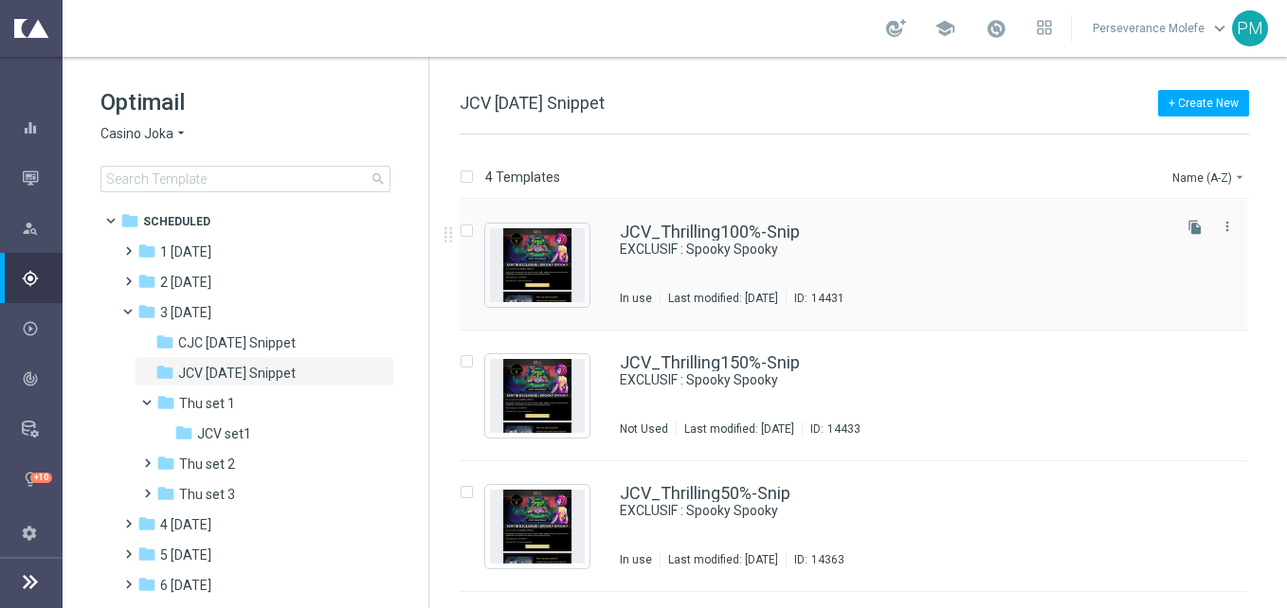
click at [697, 220] on div "JCV_Thrilling100%-Snip EXCLUSIF : Spooky Spooky In use Last modified: Wednesday…" at bounding box center [854, 265] width 788 height 131
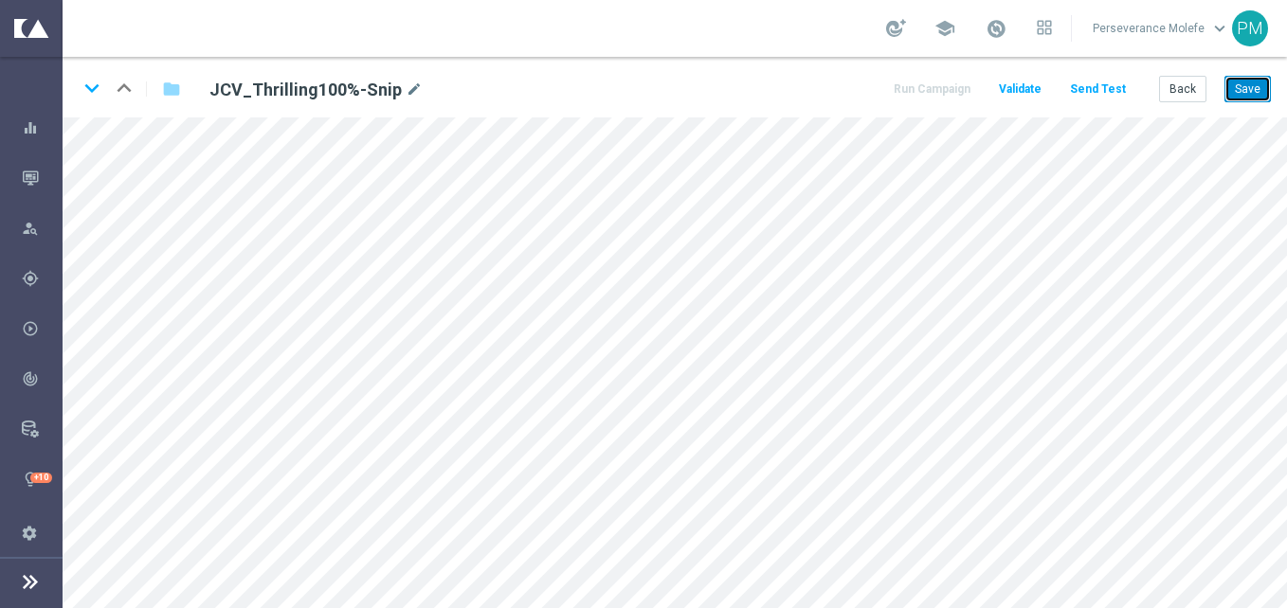
click at [1247, 89] on button "Save" at bounding box center [1248, 89] width 46 height 27
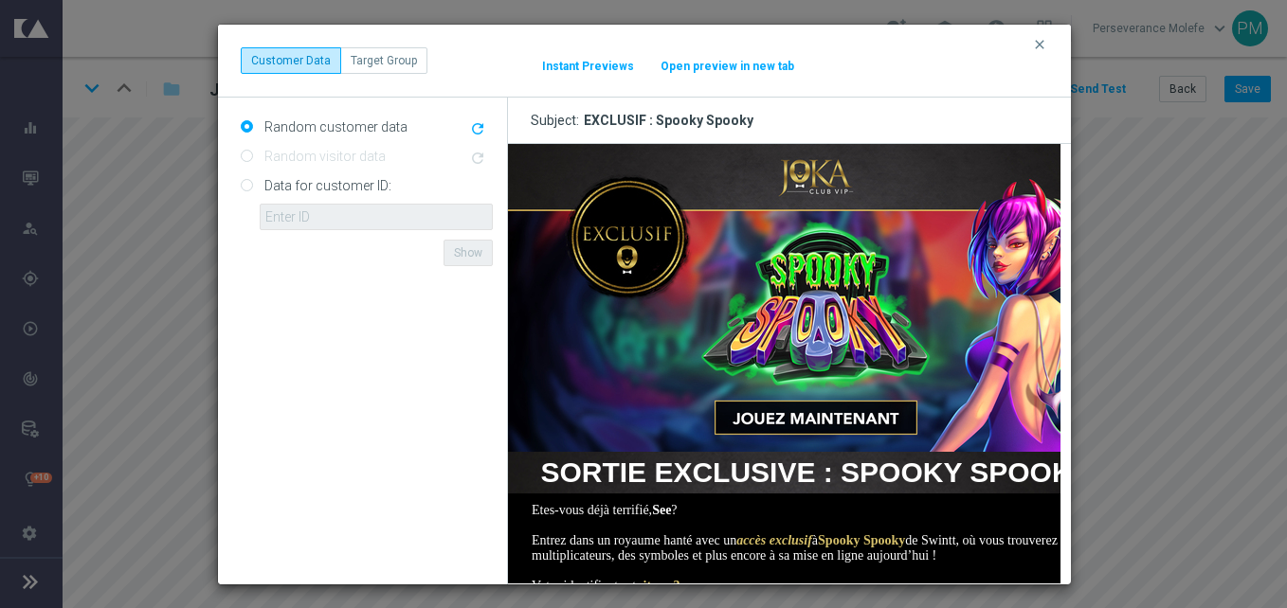
click at [726, 64] on button "Open preview in new tab" at bounding box center [728, 66] width 136 height 15
click at [1043, 44] on icon "clear" at bounding box center [1039, 44] width 15 height 15
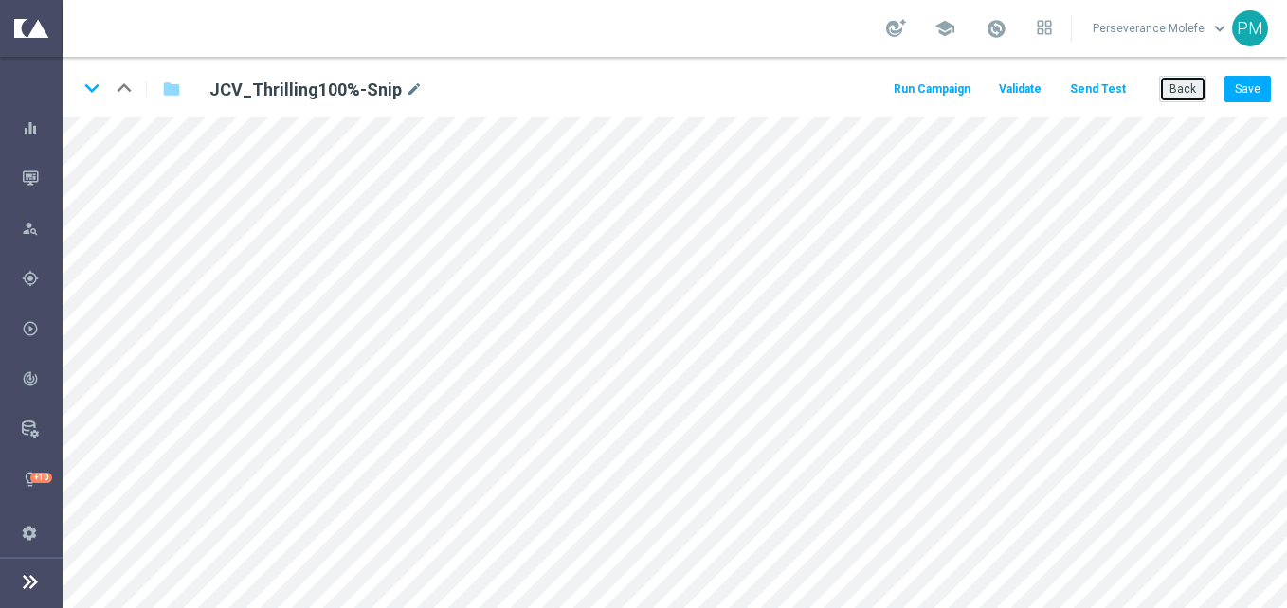
click at [1187, 101] on button "Back" at bounding box center [1182, 89] width 47 height 27
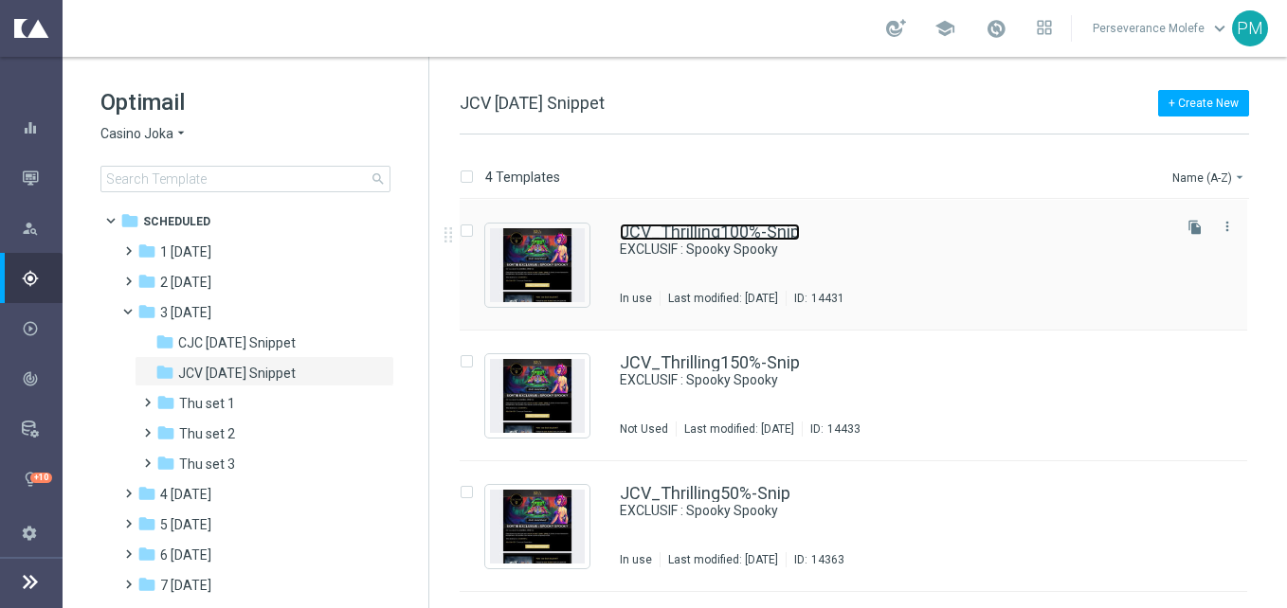
click at [674, 225] on link "JCV_Thrilling100%-Snip" at bounding box center [710, 232] width 180 height 17
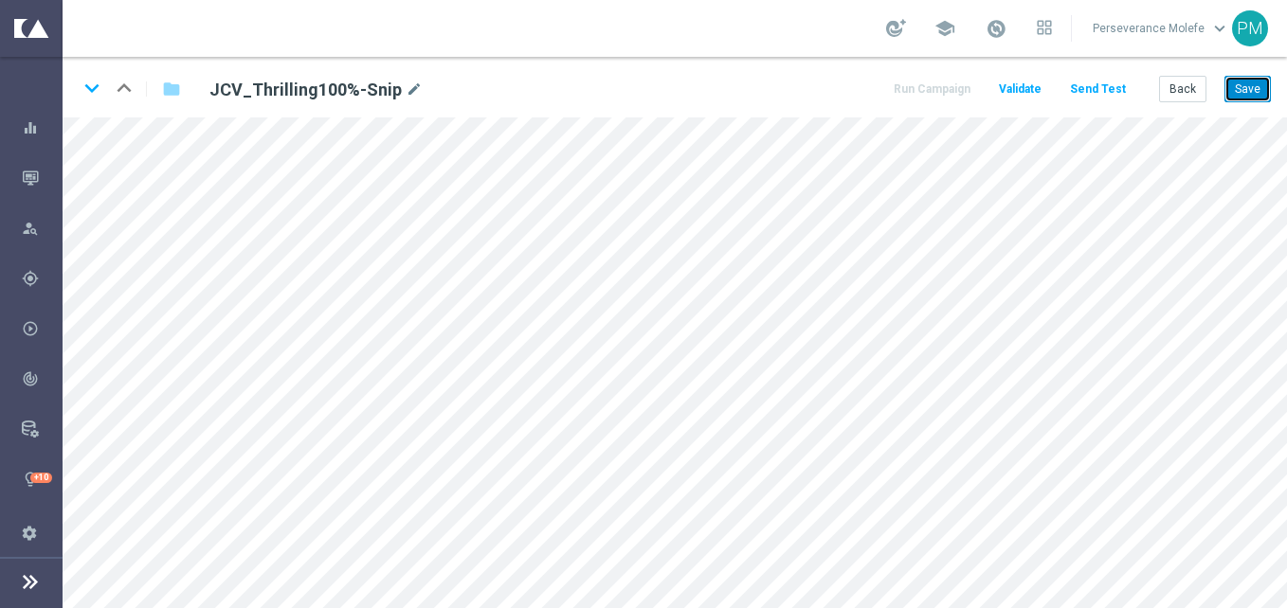
click at [1247, 82] on button "Save" at bounding box center [1248, 89] width 46 height 27
click at [1239, 99] on button "Save" at bounding box center [1248, 89] width 46 height 27
click at [1191, 93] on button "Back" at bounding box center [1182, 89] width 47 height 27
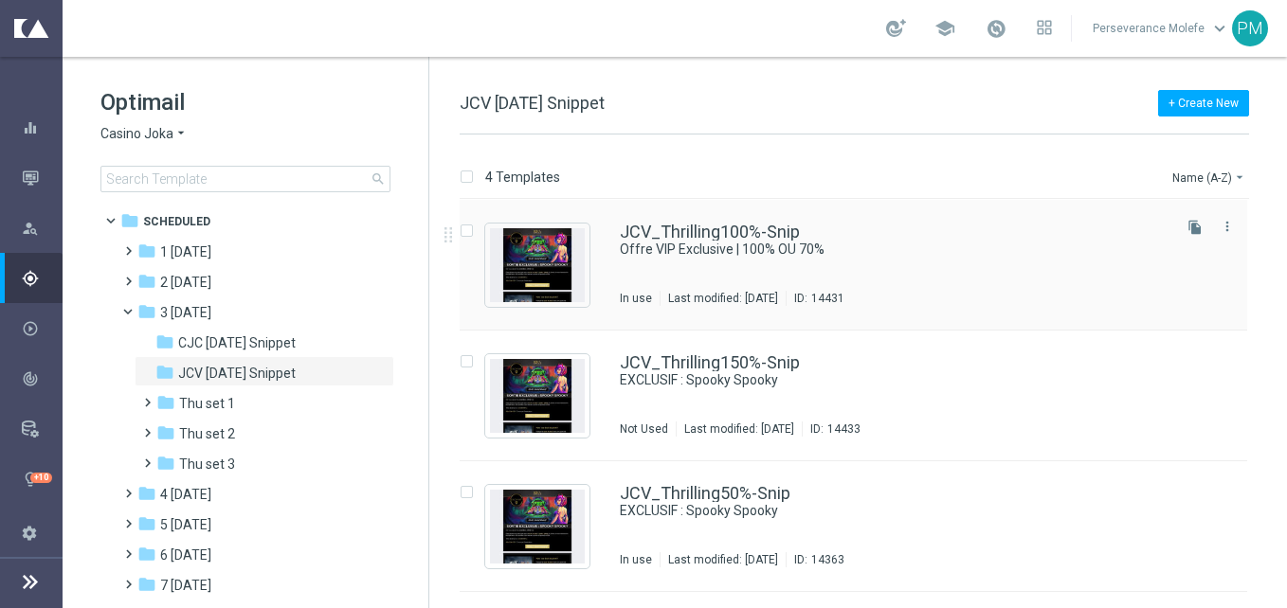
click at [680, 221] on div "JCV_Thrilling100%-Snip Offre VIP Exclusive | 100% OU 70% In use Last modified: …" at bounding box center [854, 265] width 788 height 131
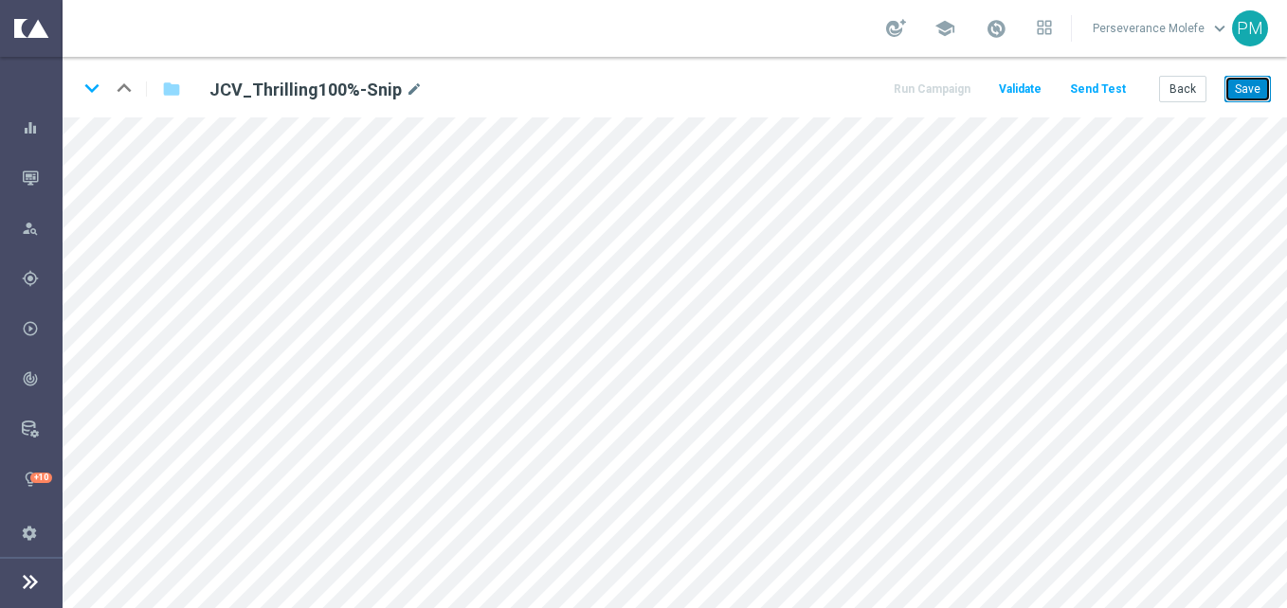
click at [1249, 95] on button "Save" at bounding box center [1248, 89] width 46 height 27
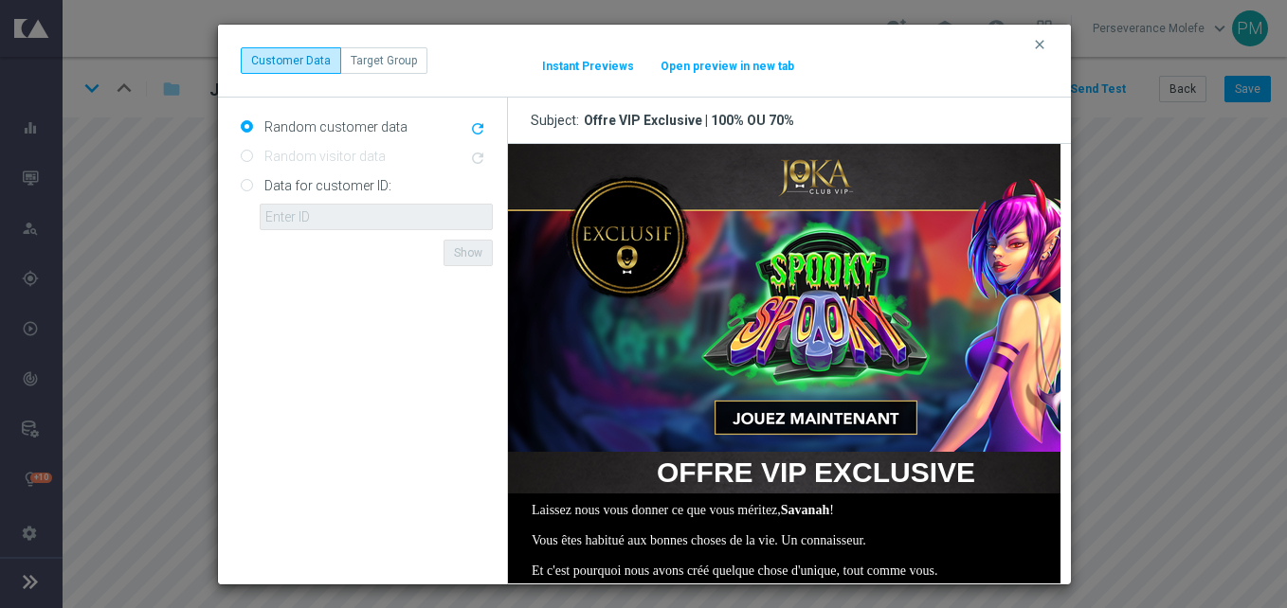
click at [746, 63] on button "Open preview in new tab" at bounding box center [728, 66] width 136 height 15
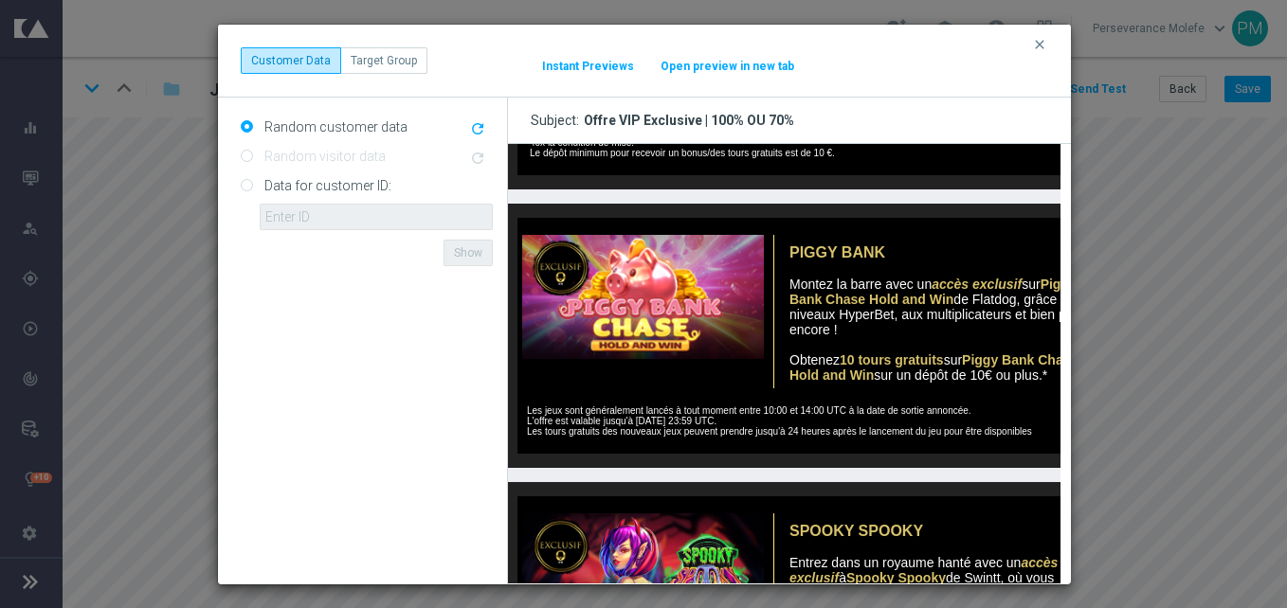
scroll to position [1043, 0]
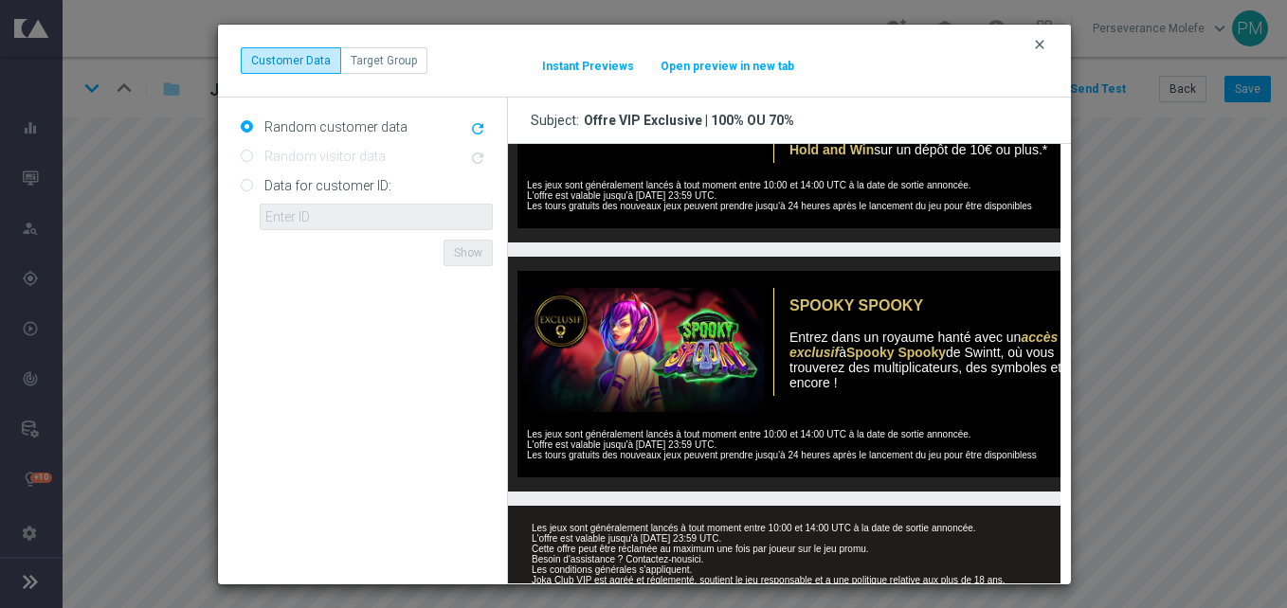
click at [1043, 48] on icon "clear" at bounding box center [1039, 44] width 15 height 15
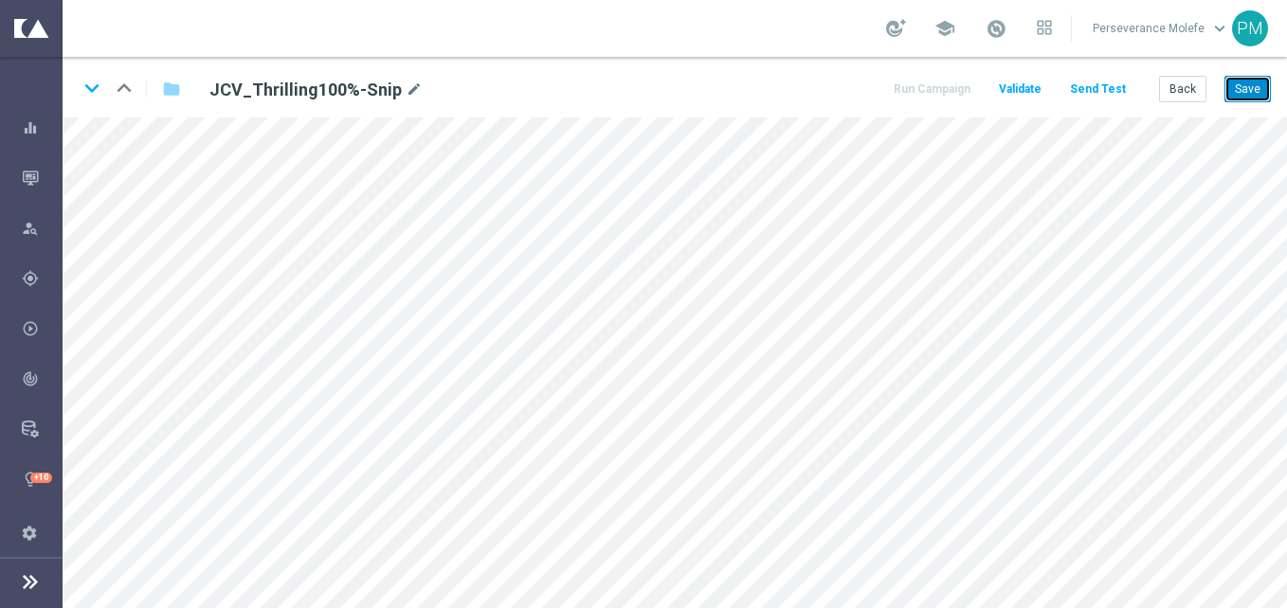
click at [1234, 93] on button "Save" at bounding box center [1248, 89] width 46 height 27
click at [1262, 88] on button "Save" at bounding box center [1248, 89] width 46 height 27
click at [1189, 91] on button "Back" at bounding box center [1182, 89] width 47 height 27
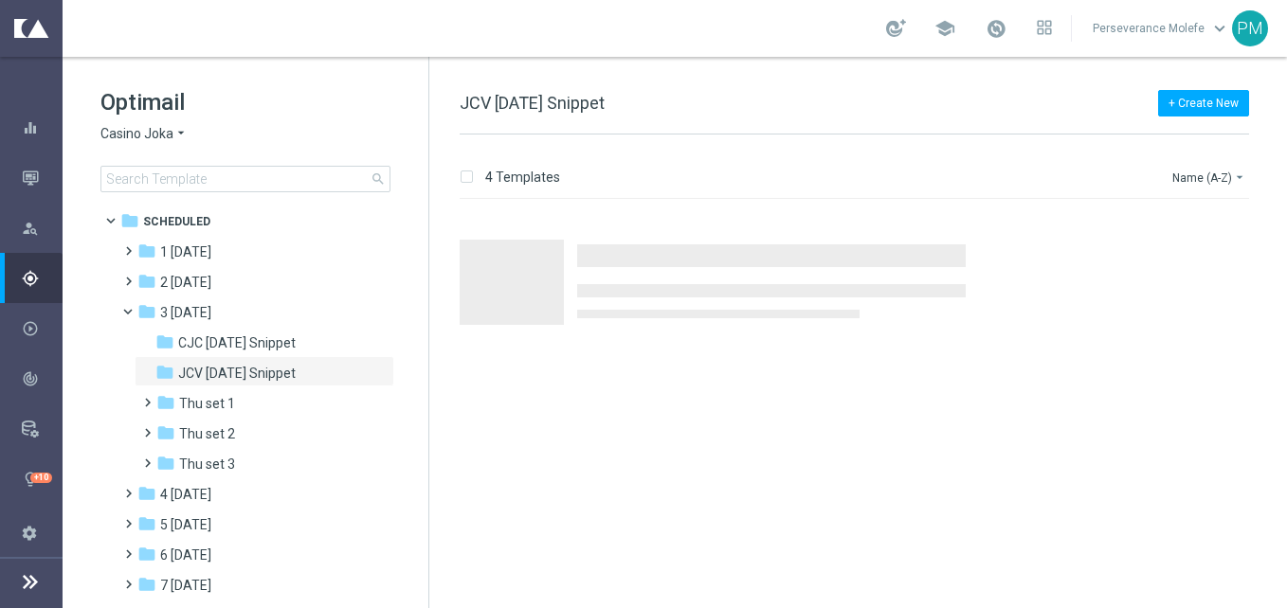
click at [731, 227] on div "Press SPACE to select this row." at bounding box center [862, 265] width 843 height 131
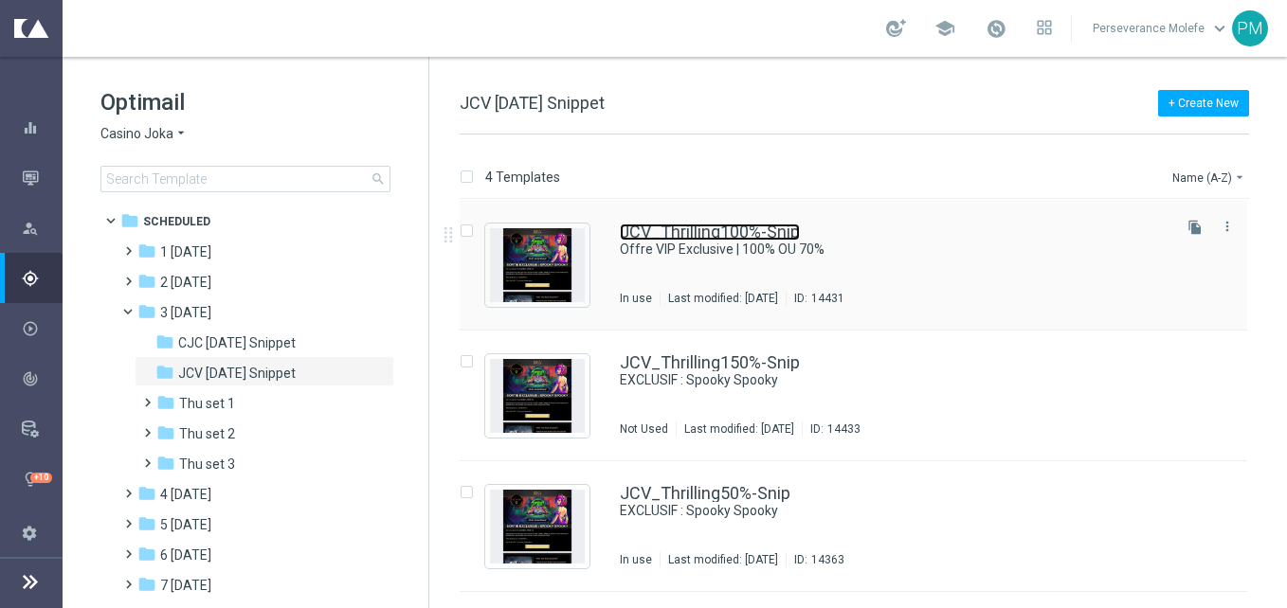
click at [730, 228] on link "JCV_Thrilling100%-Snip" at bounding box center [710, 232] width 180 height 17
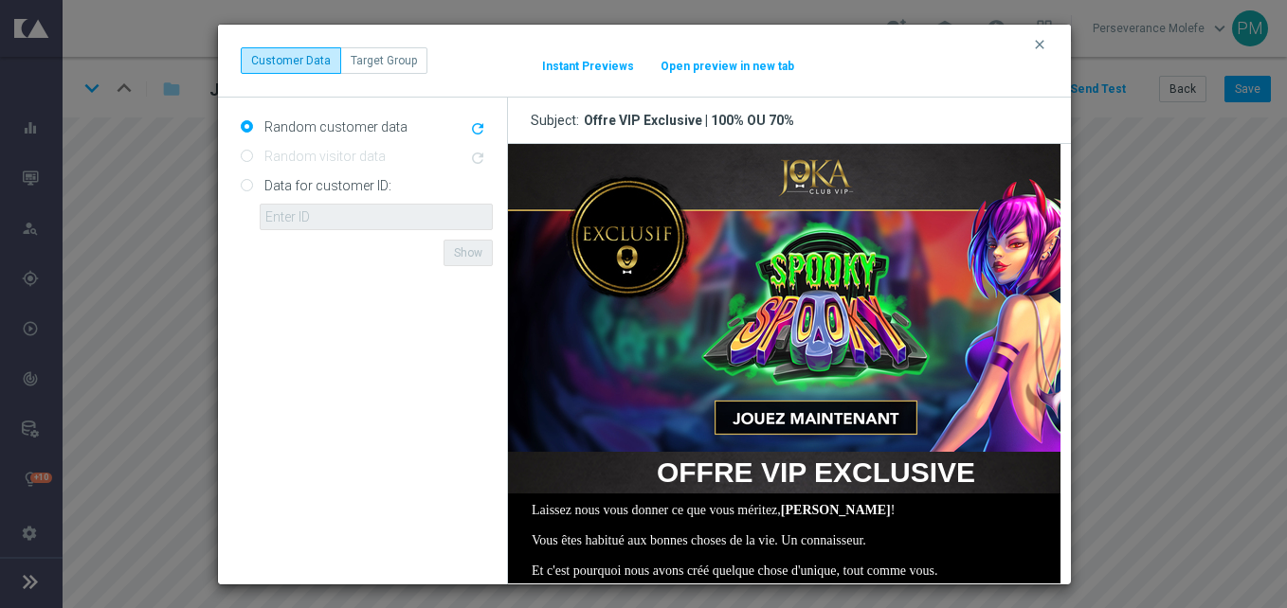
click at [724, 67] on button "Open preview in new tab" at bounding box center [728, 66] width 136 height 15
click at [780, 45] on div "clear Customer Data Target Group It might take a while... Instant Previews Open…" at bounding box center [644, 61] width 853 height 73
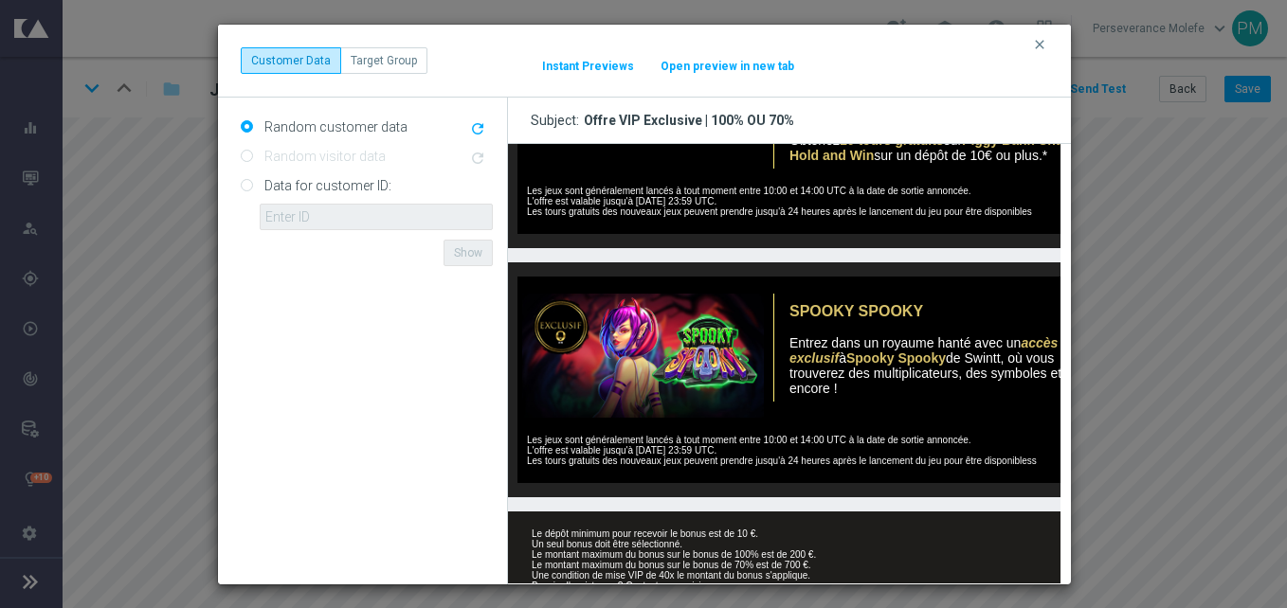
scroll to position [1149, 0]
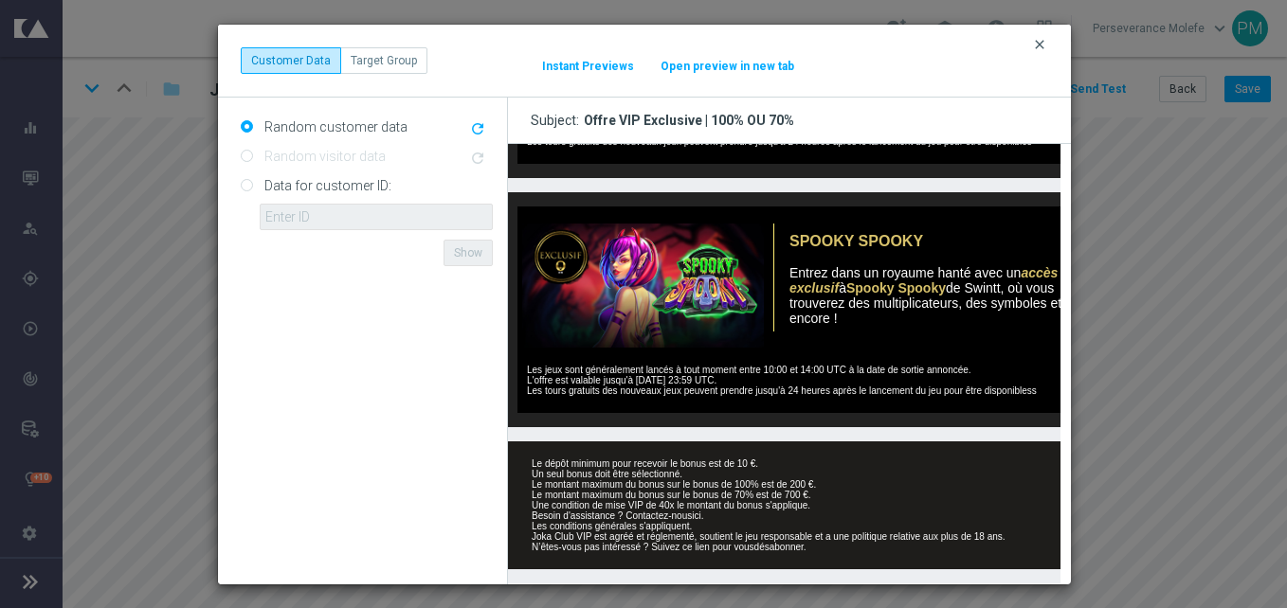
click at [1034, 47] on icon "clear" at bounding box center [1039, 44] width 15 height 15
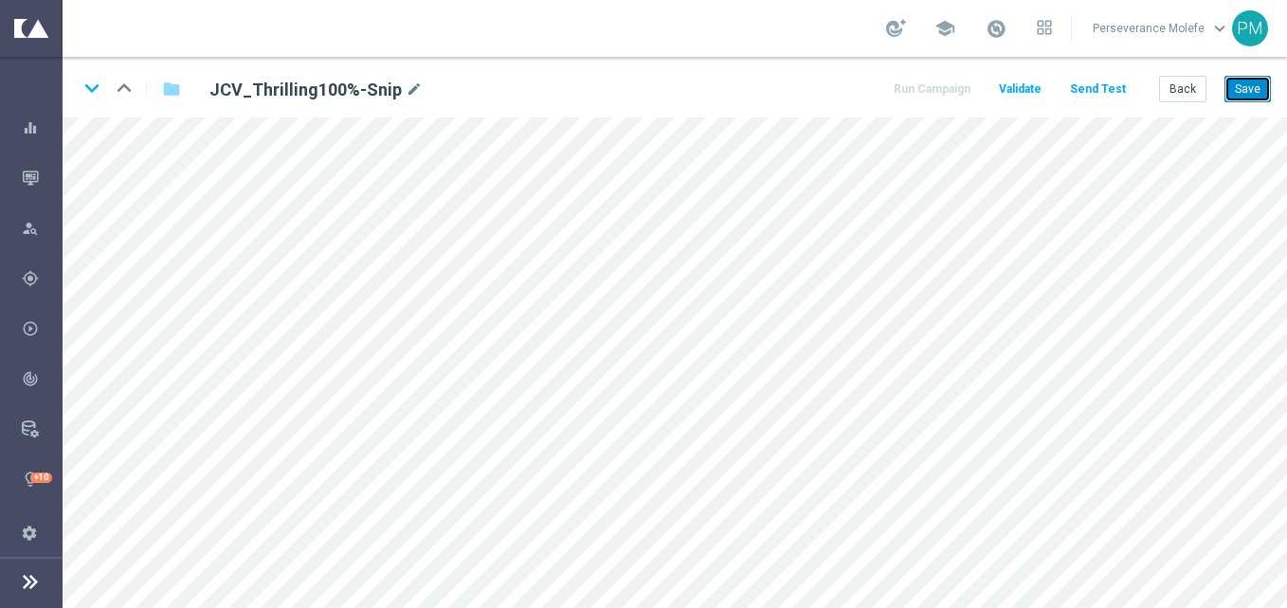
click at [1256, 85] on button "Save" at bounding box center [1248, 89] width 46 height 27
click at [1247, 94] on button "Save" at bounding box center [1248, 89] width 46 height 27
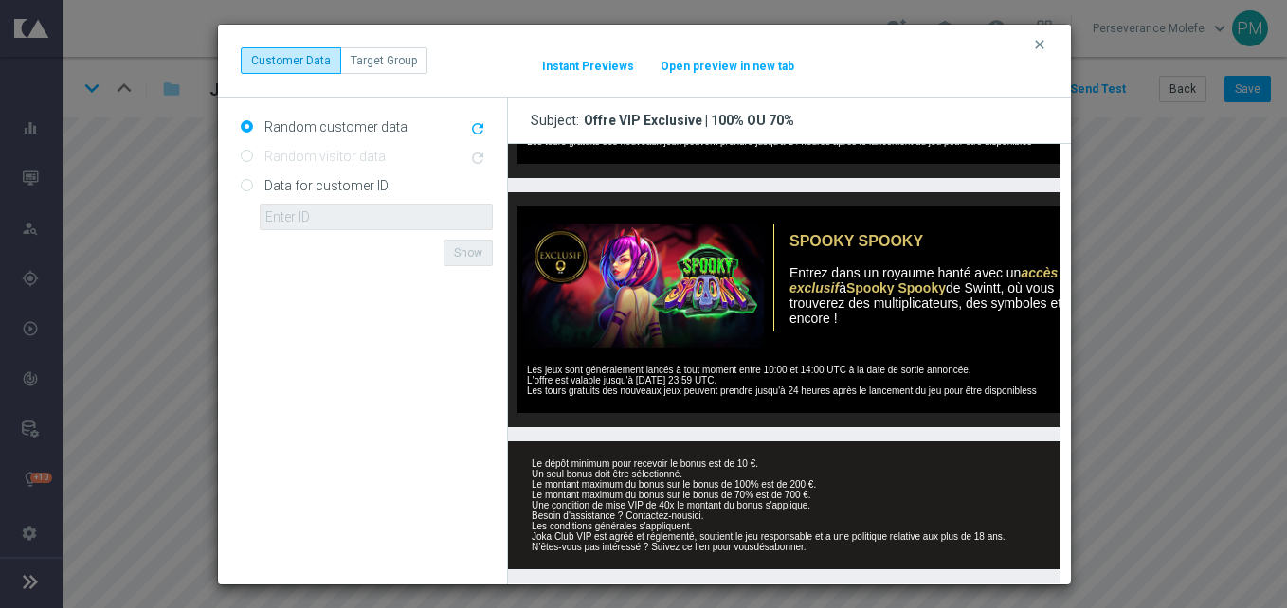
click at [723, 67] on button "Open preview in new tab" at bounding box center [728, 66] width 136 height 15
click at [1044, 42] on icon "clear" at bounding box center [1039, 44] width 15 height 15
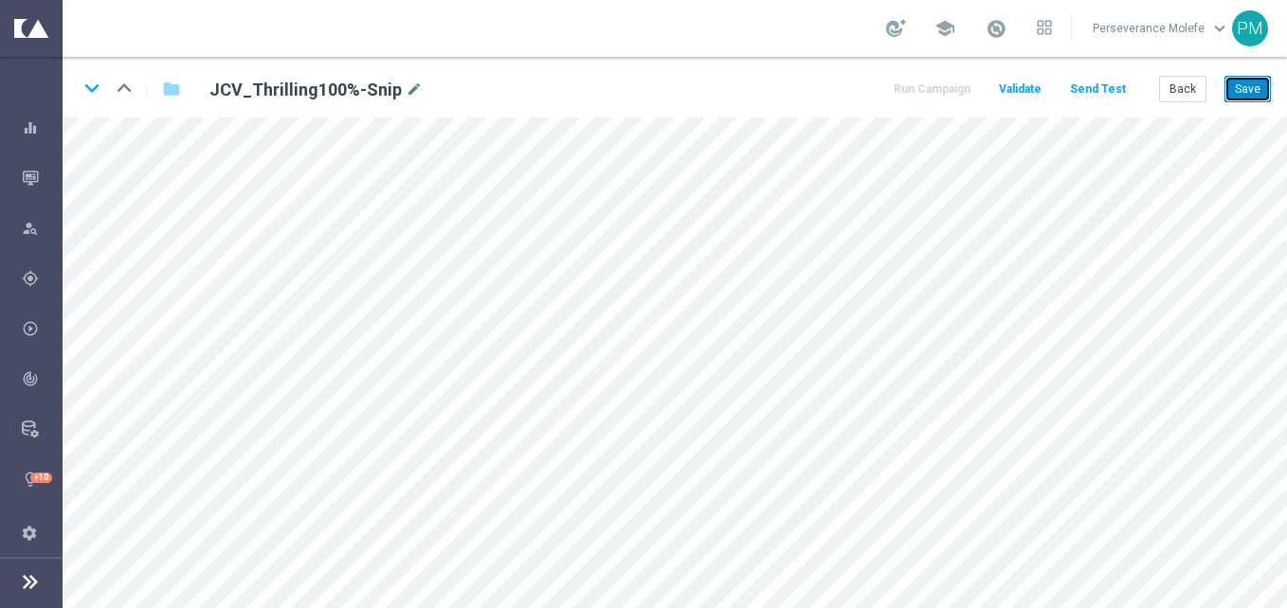
click at [1251, 89] on button "Save" at bounding box center [1248, 89] width 46 height 27
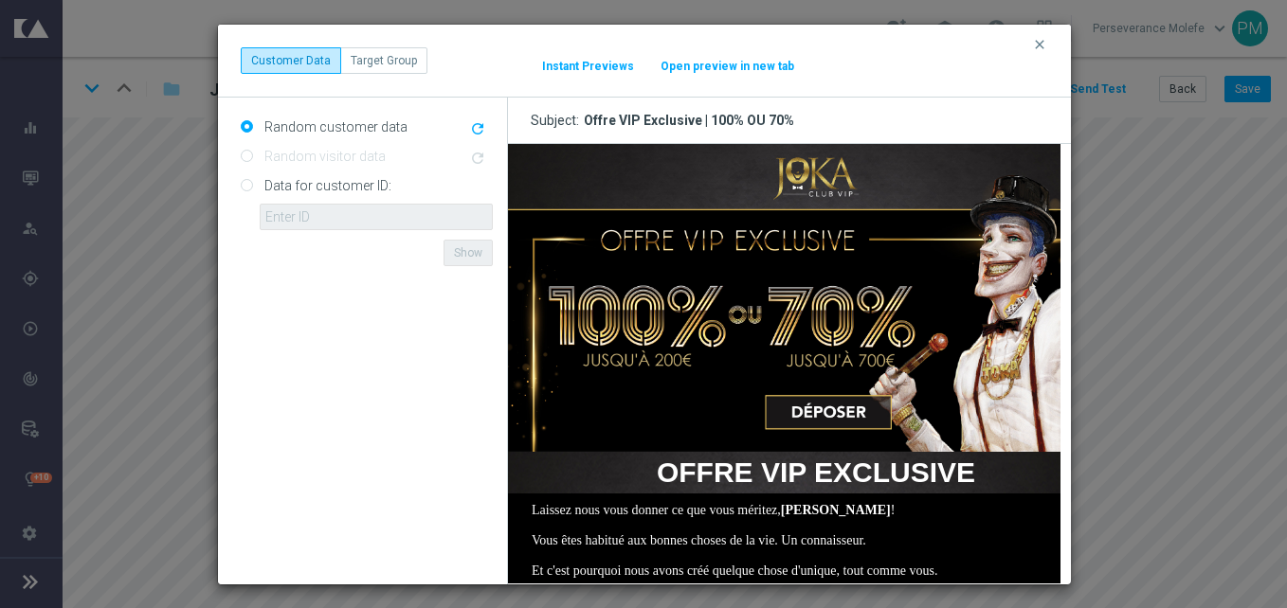
scroll to position [0, 0]
click at [708, 75] on div "clear Customer Data Target Group It might take a while... Instant Previews Open…" at bounding box center [644, 61] width 853 height 73
click at [715, 70] on button "Open preview in new tab" at bounding box center [728, 66] width 136 height 15
click at [1041, 37] on icon "clear" at bounding box center [1039, 44] width 15 height 15
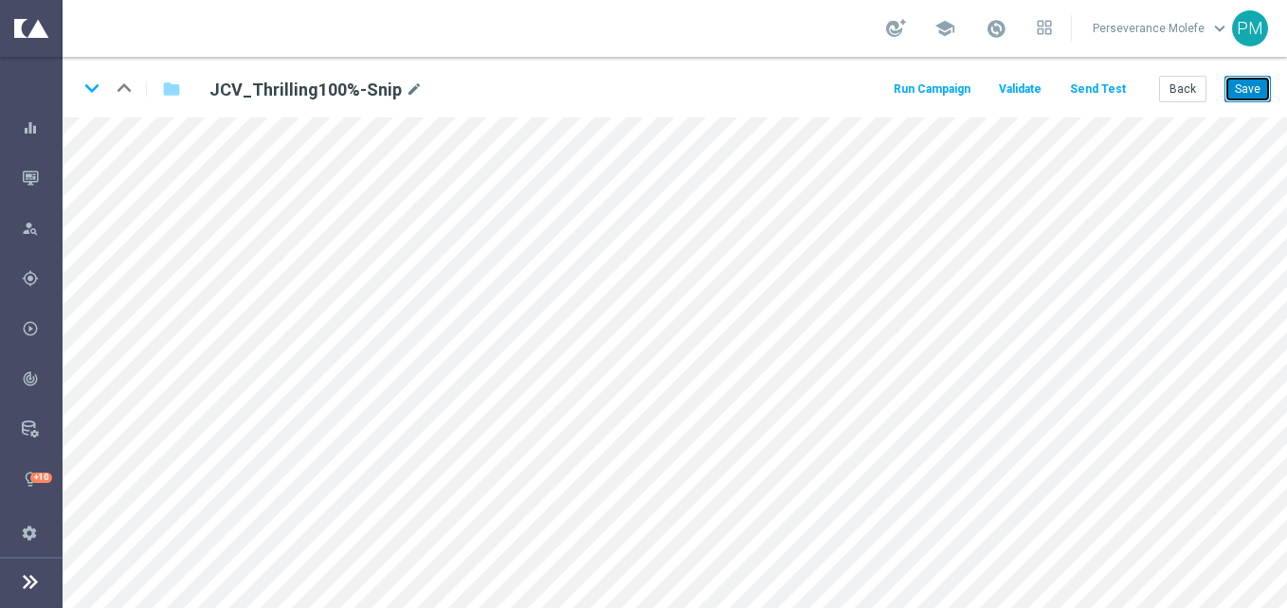
click at [1240, 100] on button "Save" at bounding box center [1248, 89] width 46 height 27
click at [92, 89] on icon "keyboard_arrow_down" at bounding box center [92, 88] width 28 height 28
click at [132, 85] on icon "keyboard_arrow_up" at bounding box center [124, 88] width 28 height 28
click at [95, 87] on icon "keyboard_arrow_down" at bounding box center [92, 88] width 28 height 28
click at [1235, 76] on button "Save" at bounding box center [1248, 89] width 46 height 27
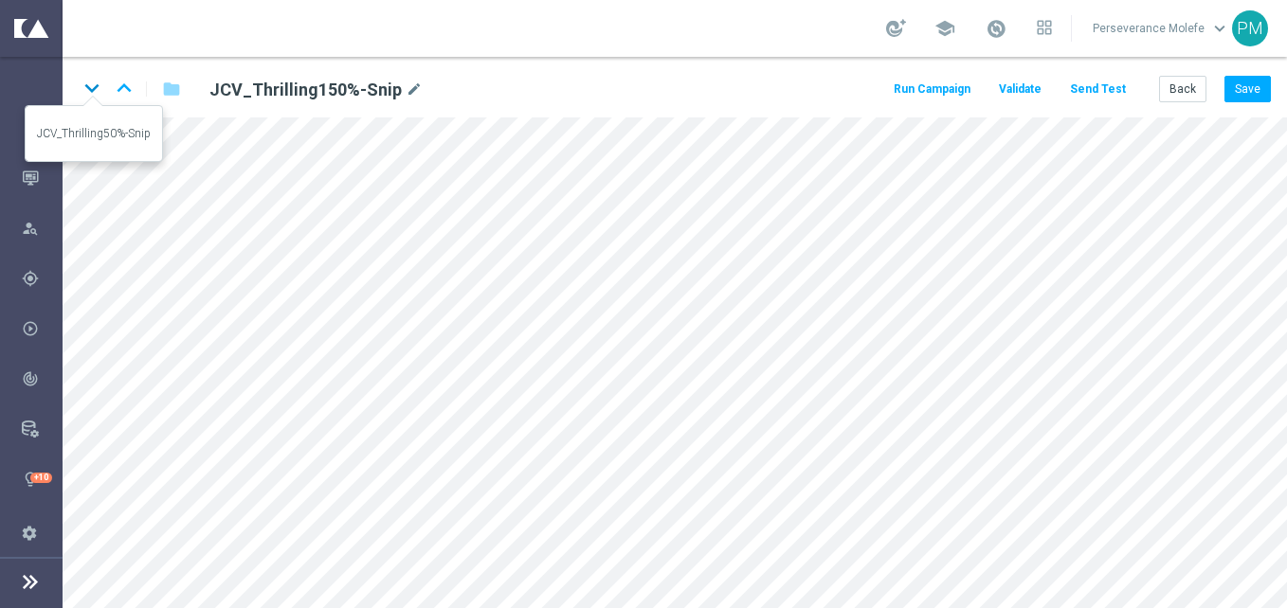
click at [84, 89] on icon "keyboard_arrow_down" at bounding box center [92, 88] width 28 height 28
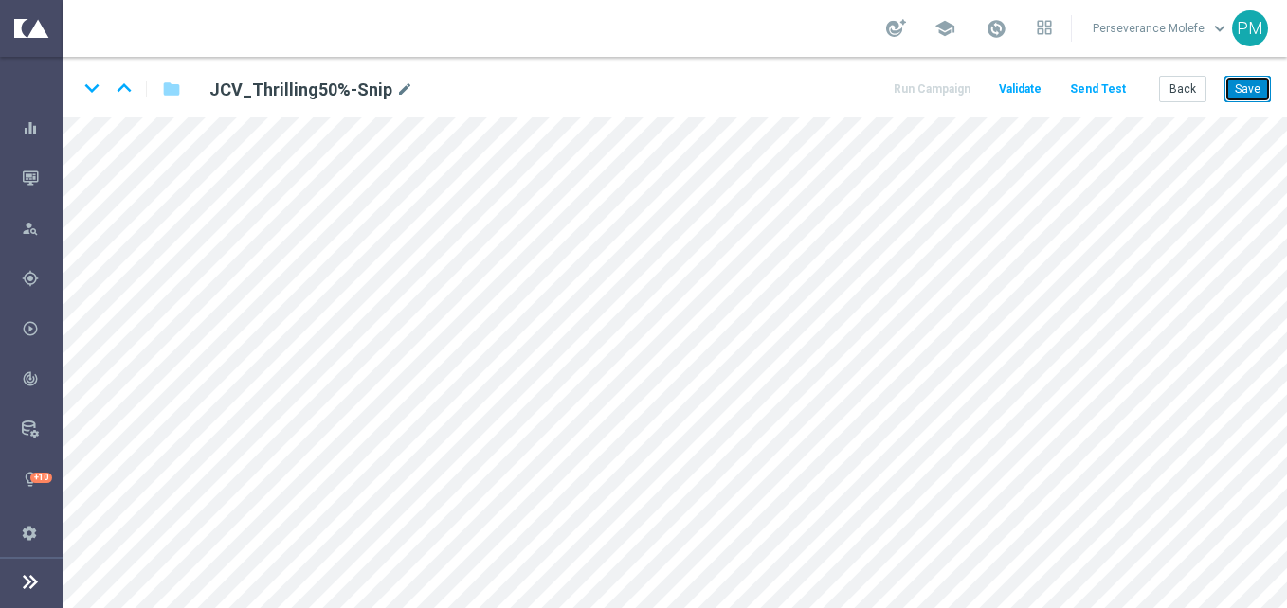
click at [1230, 94] on button "Save" at bounding box center [1248, 89] width 46 height 27
click at [87, 91] on icon "keyboard_arrow_down" at bounding box center [92, 88] width 28 height 28
click at [1259, 88] on button "Save" at bounding box center [1248, 89] width 46 height 27
click at [1242, 81] on button "Save" at bounding box center [1248, 89] width 46 height 27
click at [1241, 81] on button "Save" at bounding box center [1248, 89] width 46 height 27
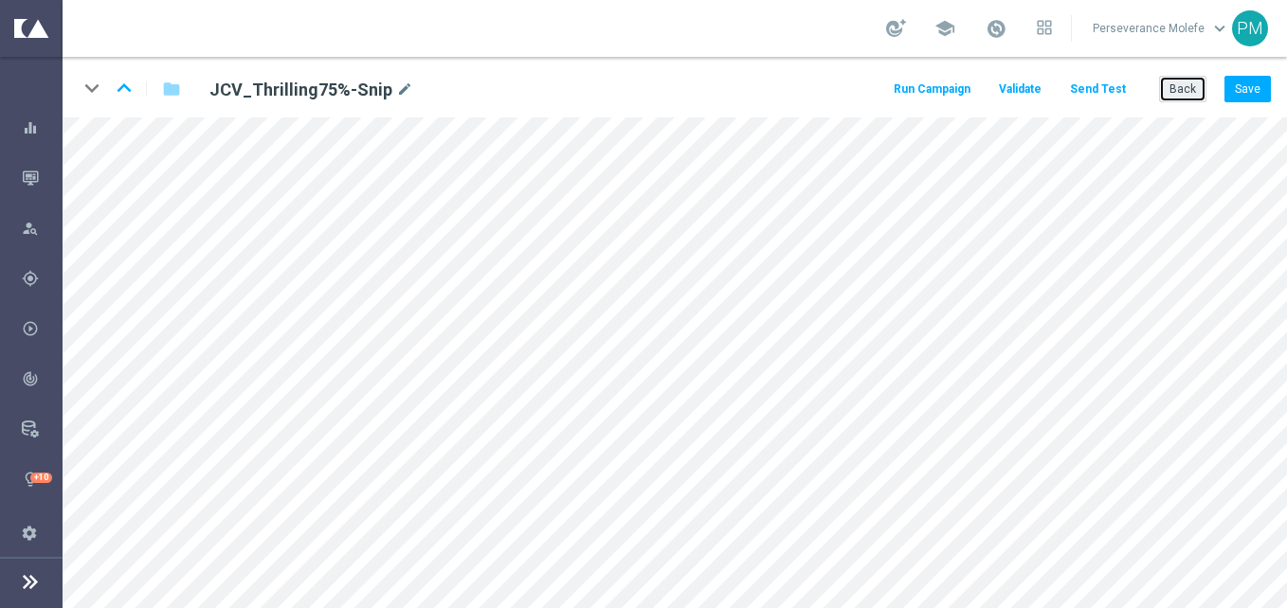
click at [1189, 100] on button "Back" at bounding box center [1182, 89] width 47 height 27
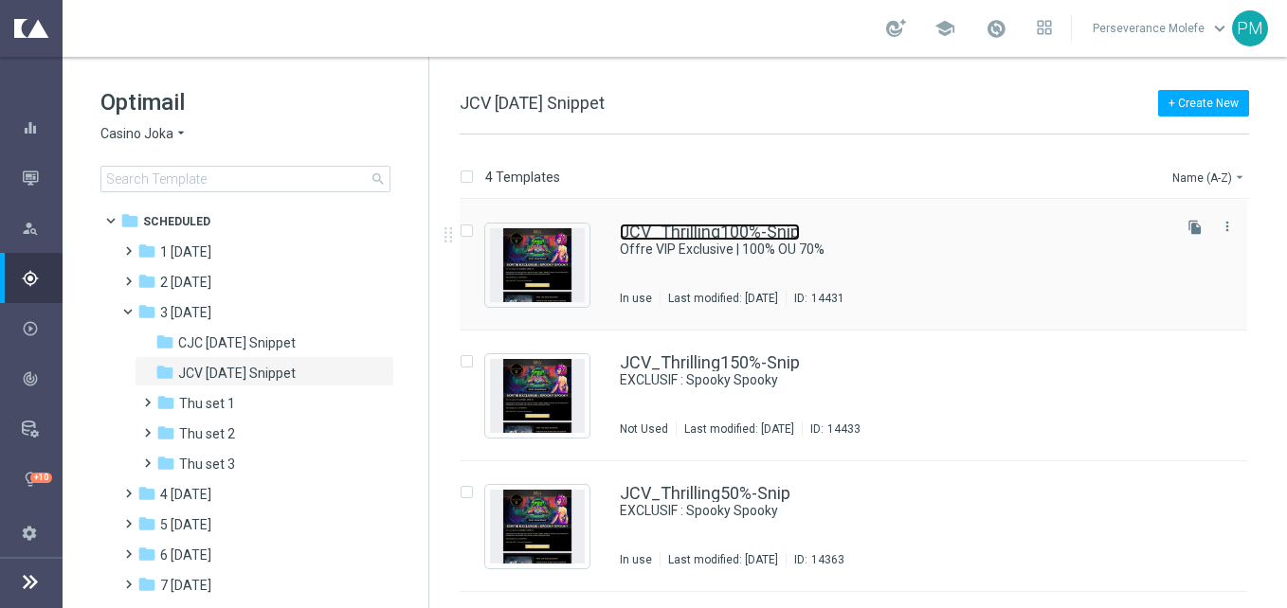
click at [701, 235] on link "JCV_Thrilling100%-Snip" at bounding box center [710, 232] width 180 height 17
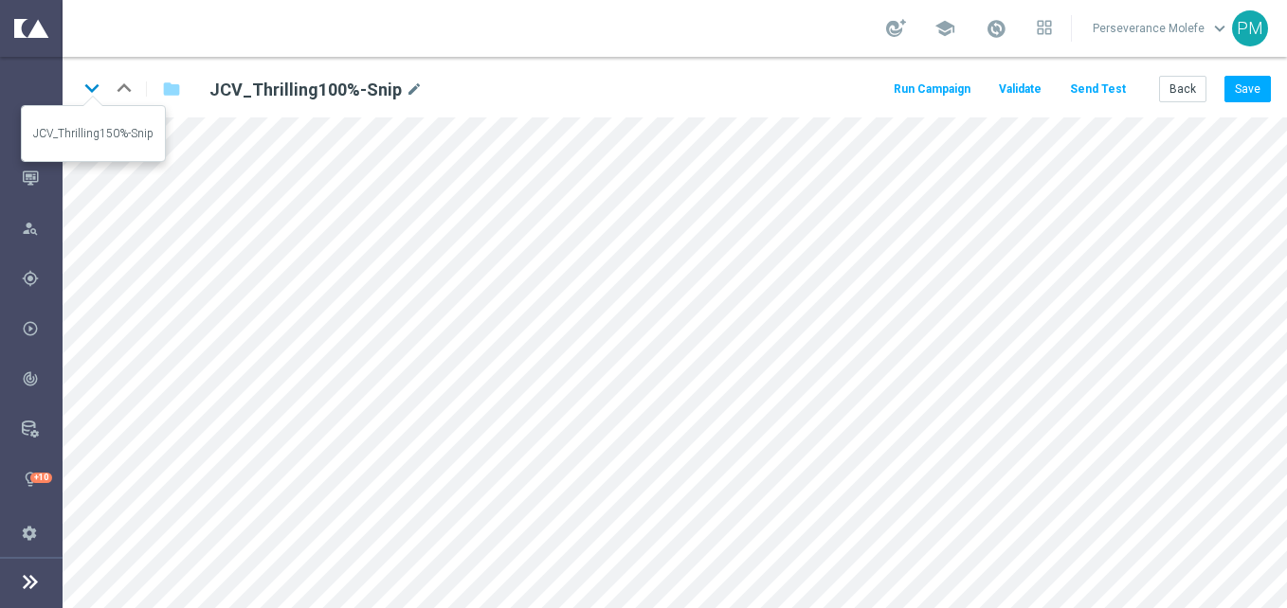
click at [91, 85] on icon "keyboard_arrow_down" at bounding box center [92, 88] width 28 height 28
click at [1271, 85] on div "keyboard_arrow_down keyboard_arrow_up folder JCV_Thrilling150%-Snip mode_edit R…" at bounding box center [675, 87] width 1225 height 61
click at [1256, 95] on button "Save" at bounding box center [1248, 89] width 46 height 27
click at [99, 98] on icon "keyboard_arrow_down" at bounding box center [92, 88] width 28 height 28
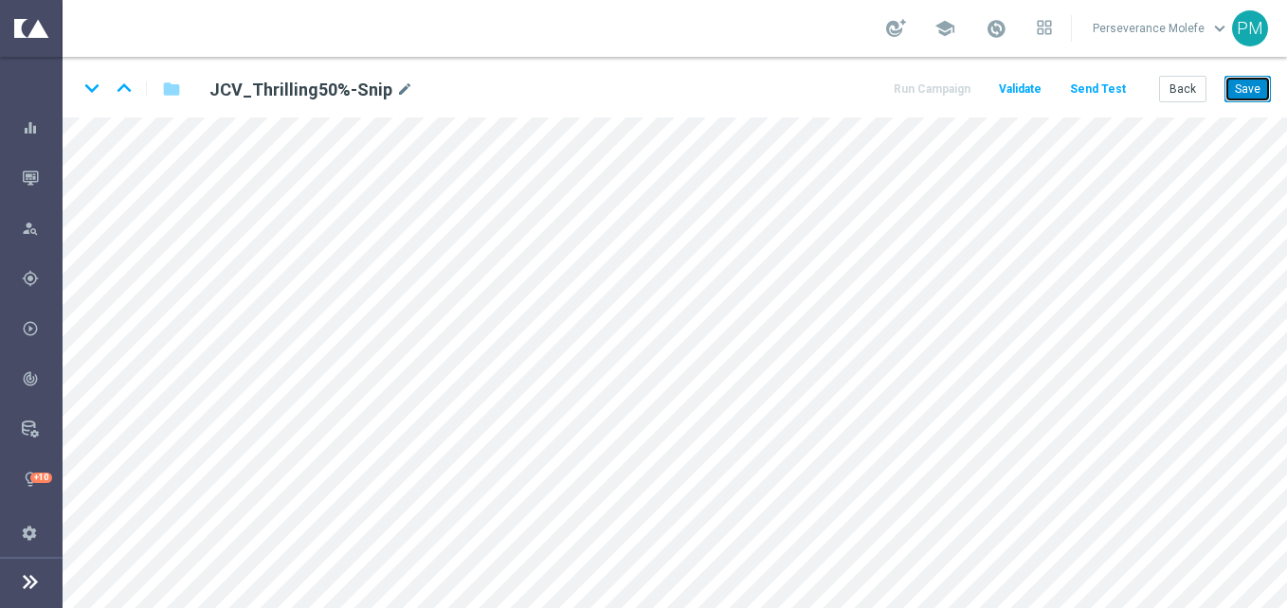
click at [1257, 98] on button "Save" at bounding box center [1248, 89] width 46 height 27
click at [94, 88] on icon "keyboard_arrow_down" at bounding box center [92, 88] width 28 height 28
click at [1234, 86] on button "Save" at bounding box center [1248, 89] width 46 height 27
click at [1168, 86] on button "Back" at bounding box center [1182, 89] width 47 height 27
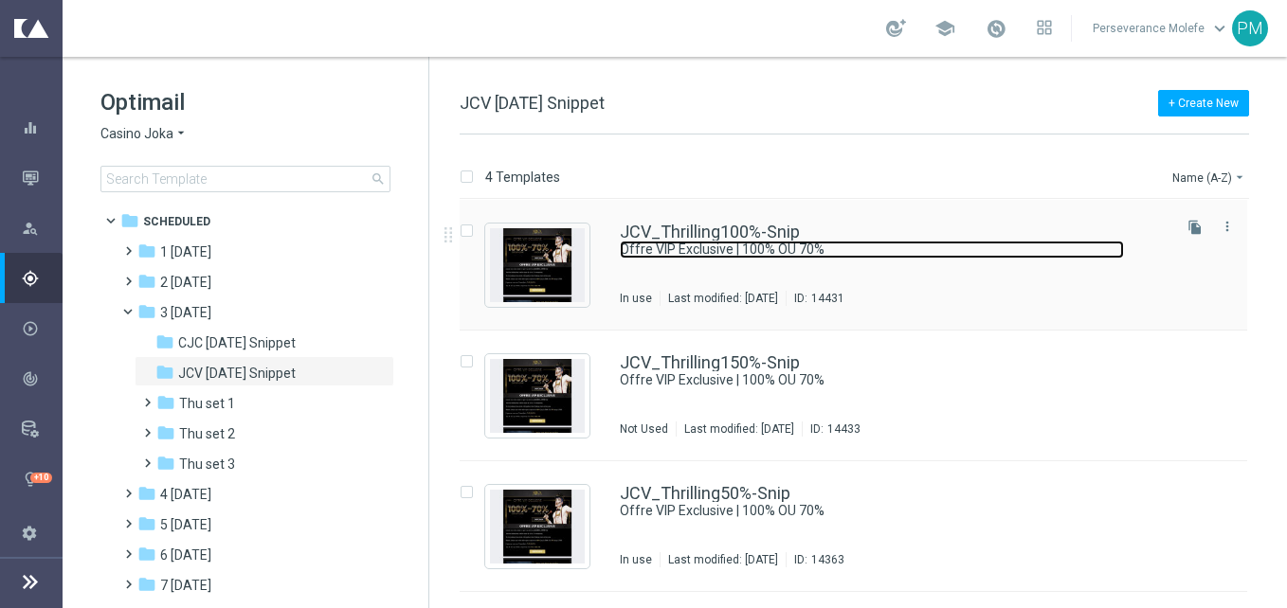
click at [683, 244] on link "Offre VIP Exclusive | 100% OU 70%" at bounding box center [872, 250] width 504 height 18
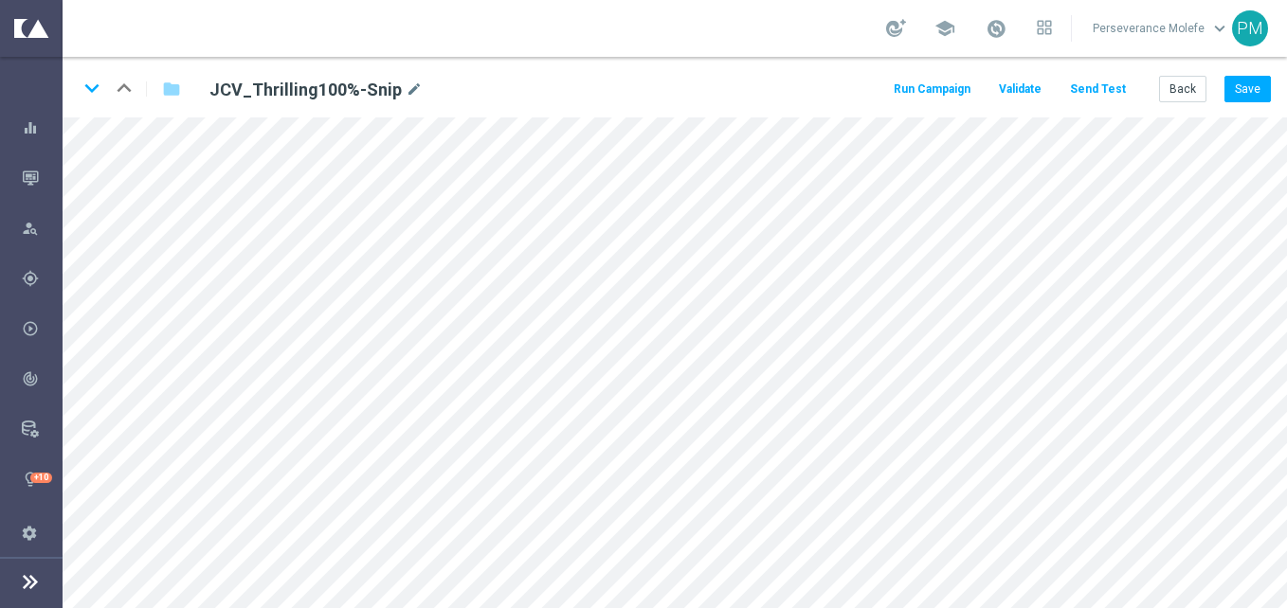
click at [1101, 91] on button "Send Test" at bounding box center [1098, 90] width 62 height 26
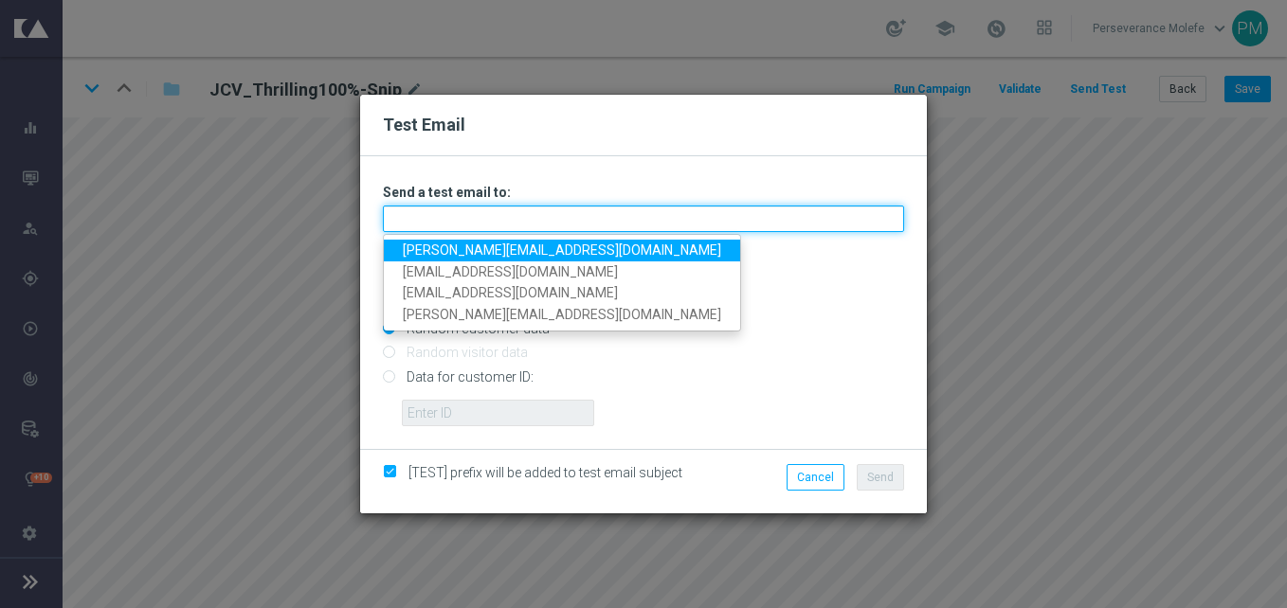
click at [693, 212] on input "text" at bounding box center [643, 219] width 521 height 27
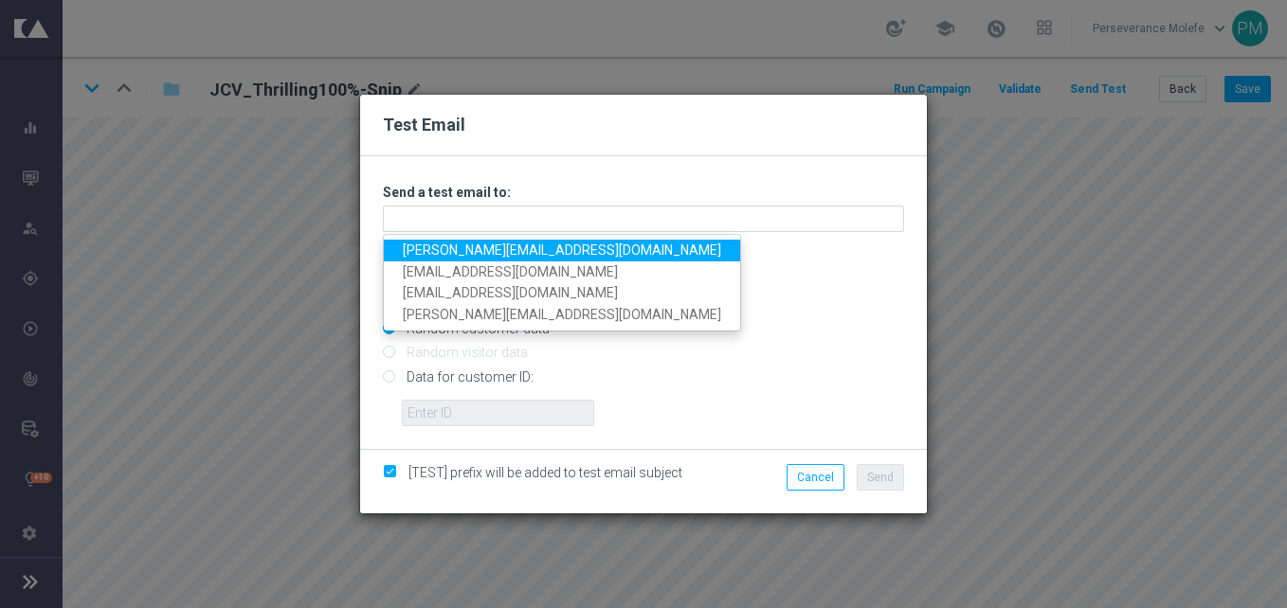
click at [474, 251] on link "Madeleine@viva-vision.net" at bounding box center [562, 251] width 356 height 22
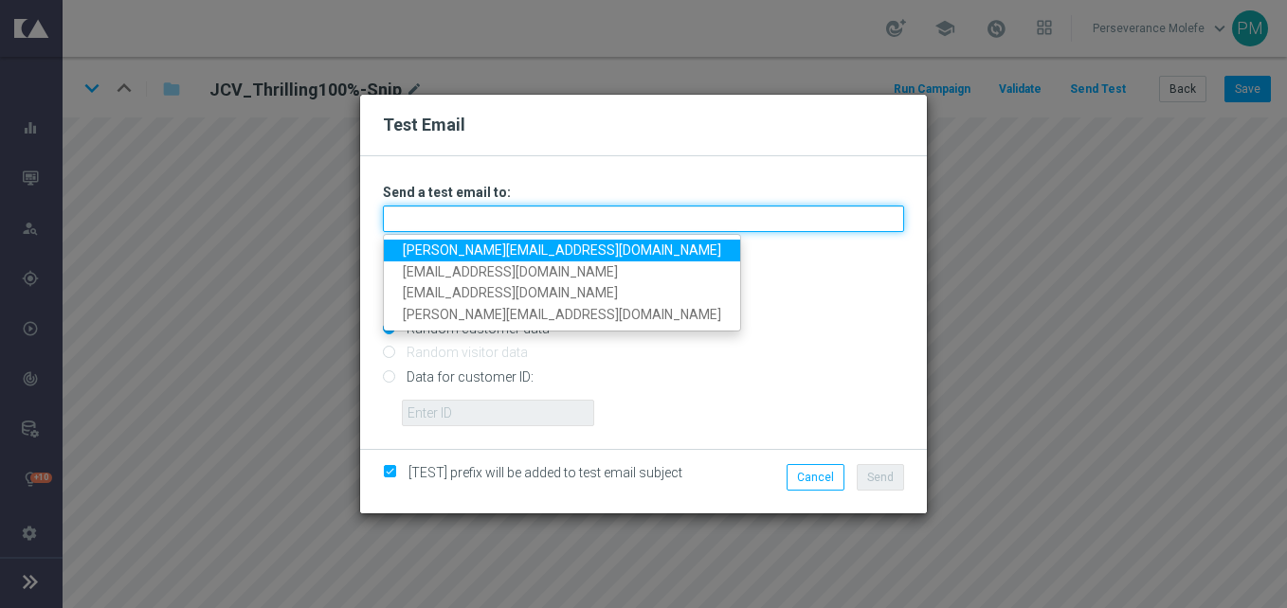
type input "Madeleine@viva-vision.net"
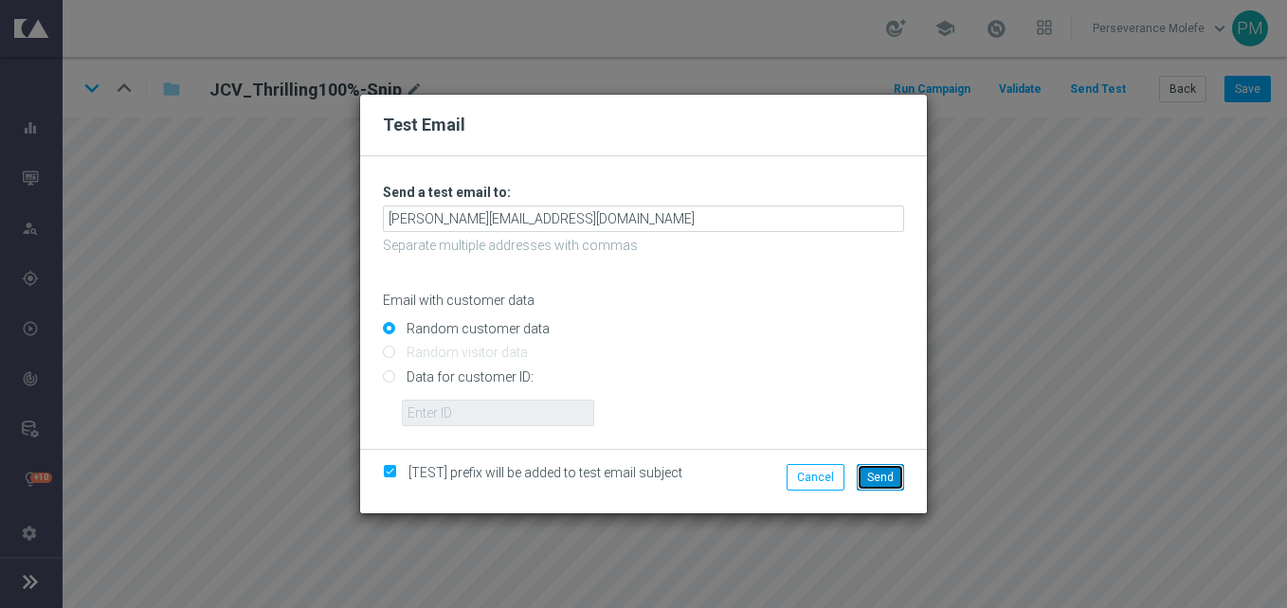
click at [885, 476] on span "Send" at bounding box center [880, 477] width 27 height 13
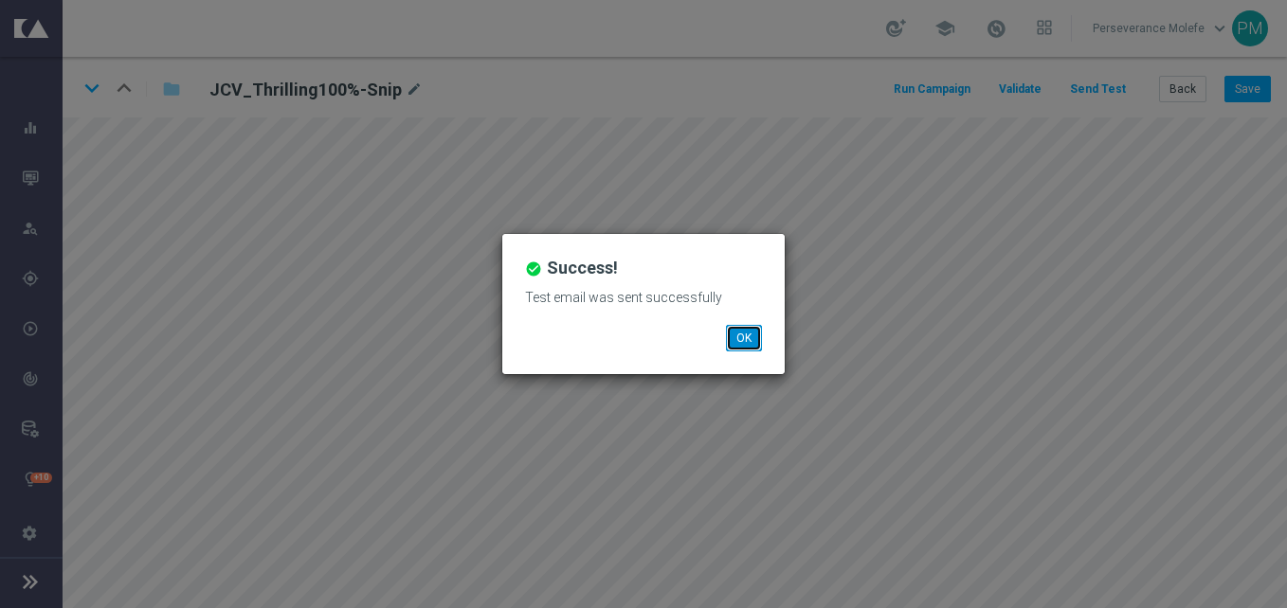
click at [748, 337] on button "OK" at bounding box center [744, 338] width 36 height 27
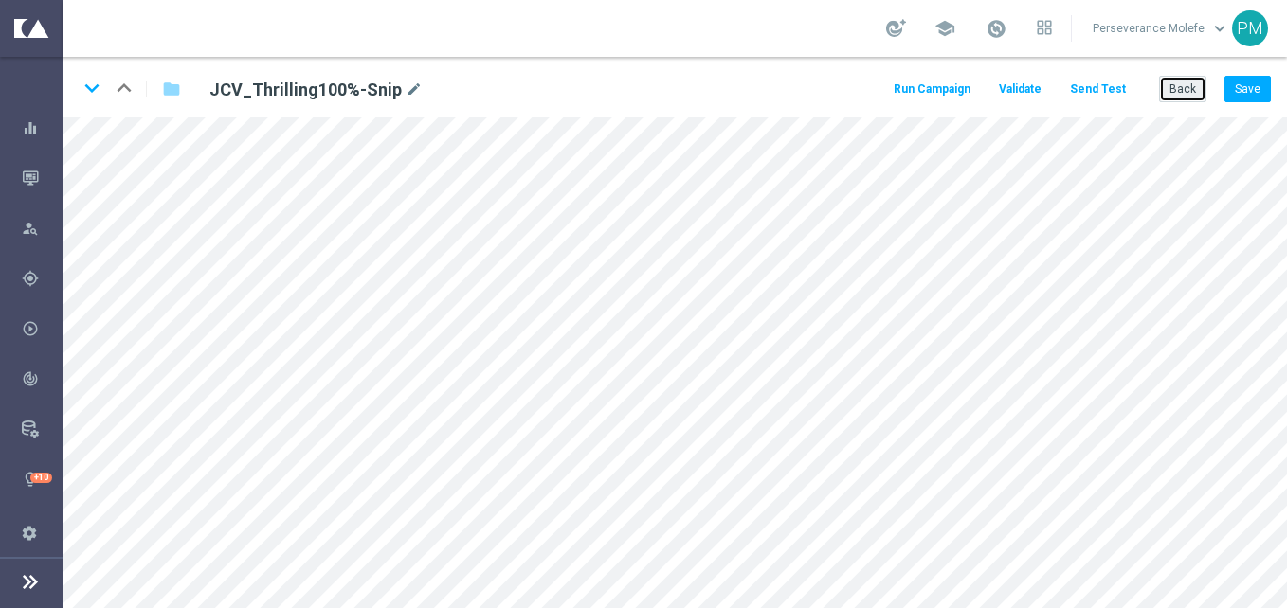
click at [1174, 95] on button "Back" at bounding box center [1182, 89] width 47 height 27
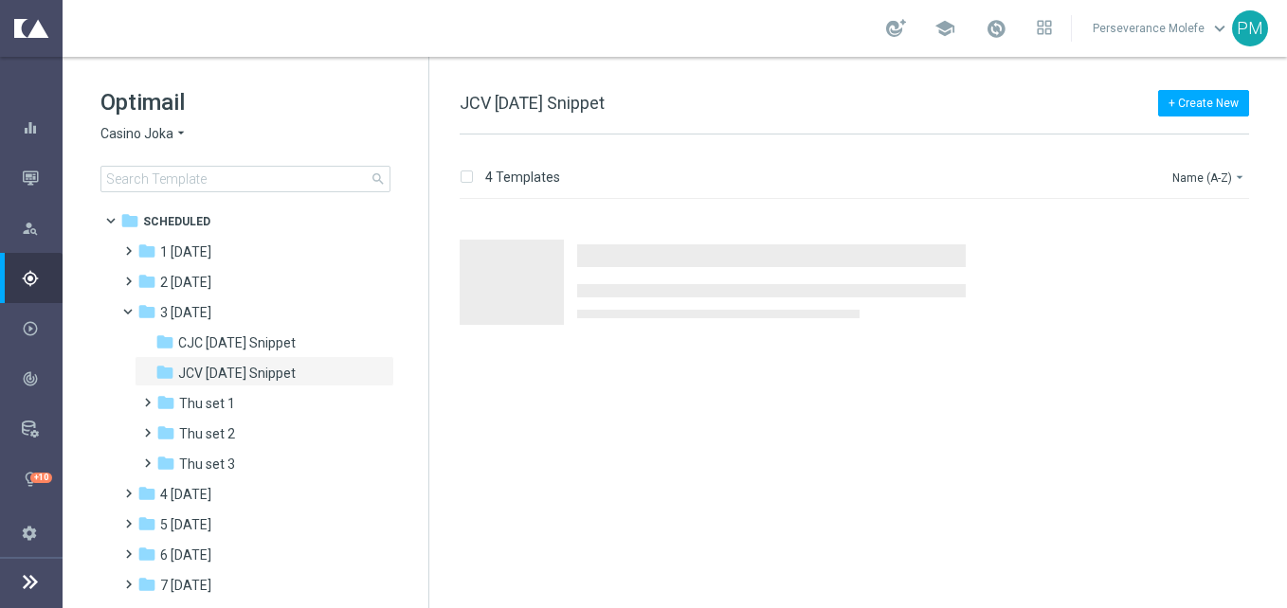
click at [142, 131] on span "Casino Joka" at bounding box center [136, 134] width 73 height 18
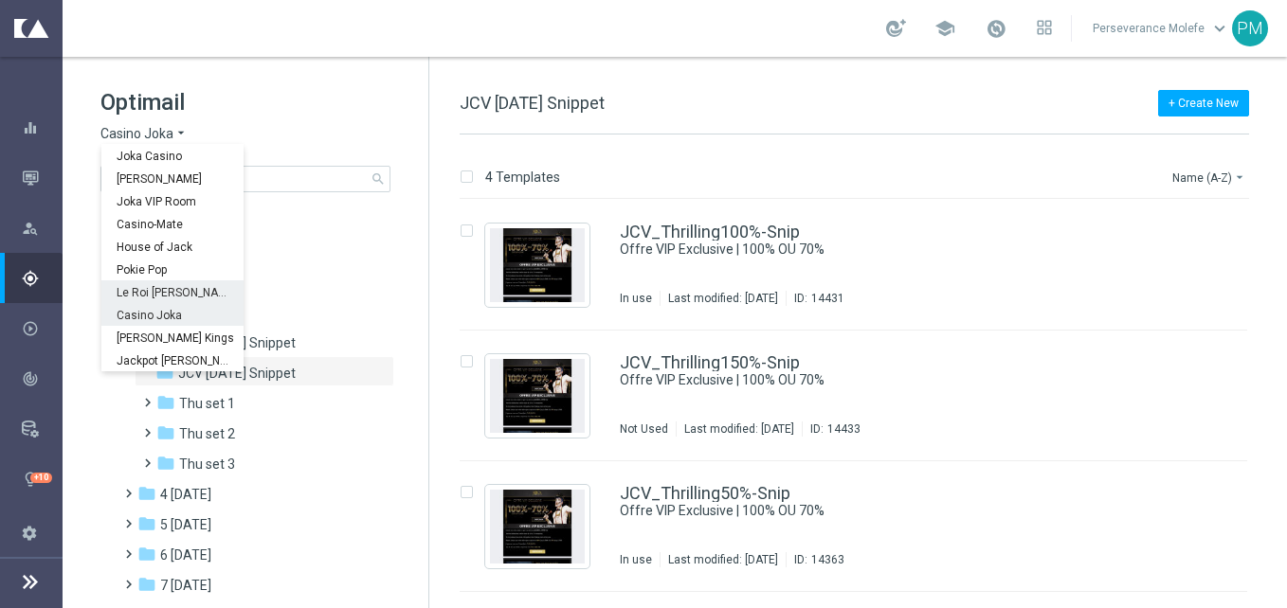
click at [0, 0] on span "Le Roi [PERSON_NAME]" at bounding box center [0, 0] width 0 height 0
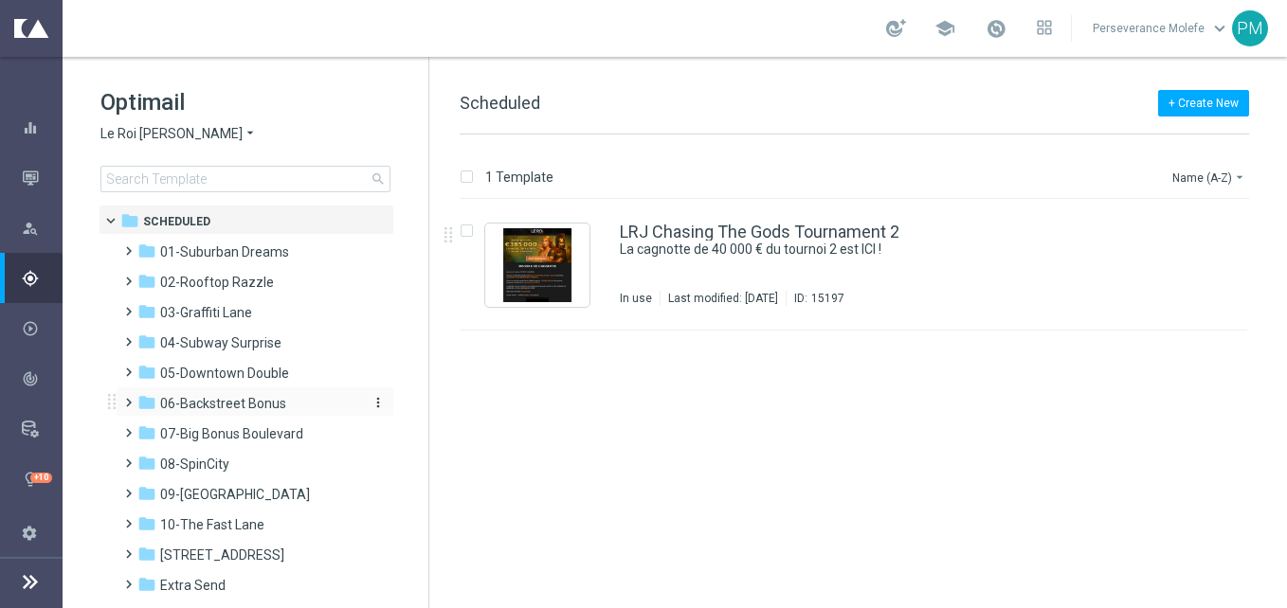
click at [235, 398] on span "06-Backstreet Bonus" at bounding box center [223, 403] width 126 height 17
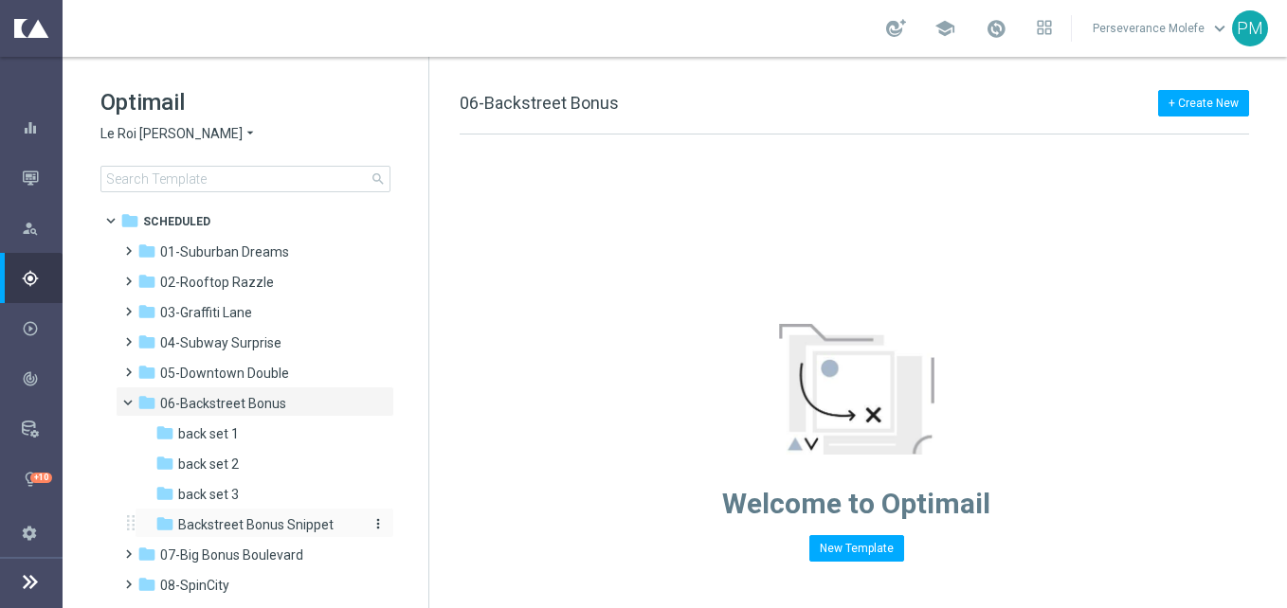
click at [268, 517] on span "Backstreet Bonus Snippet" at bounding box center [255, 525] width 155 height 17
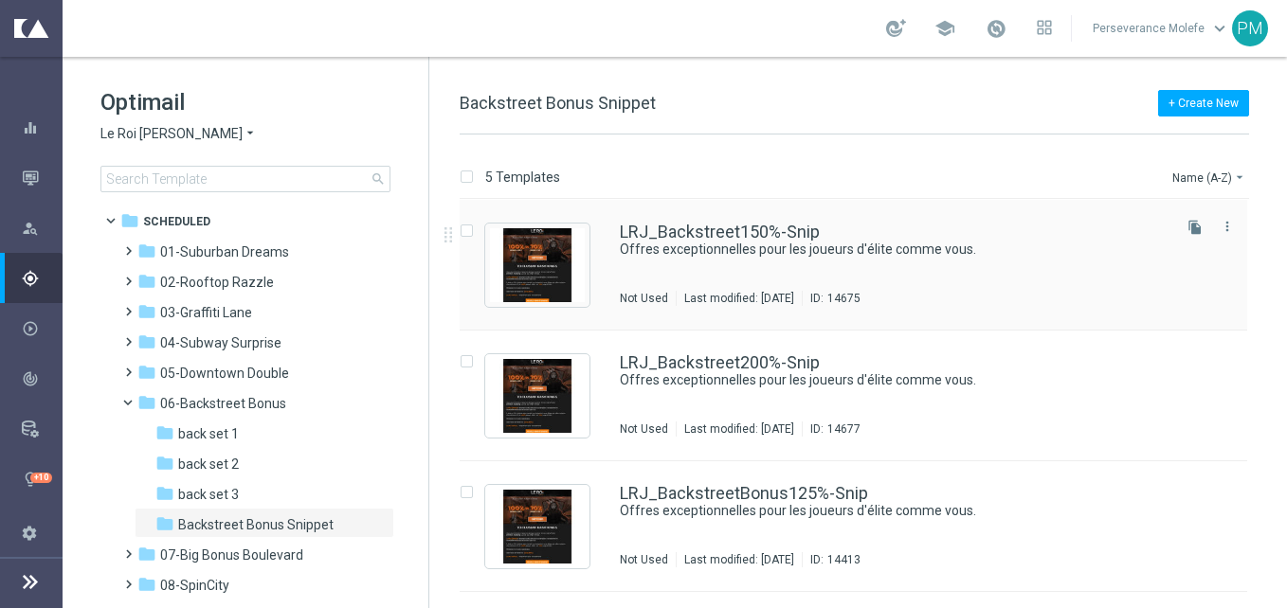
click at [681, 222] on div "LRJ_Backstreet150%-Snip Offres exceptionnelles pour les joueurs d'élite comme v…" at bounding box center [854, 265] width 788 height 131
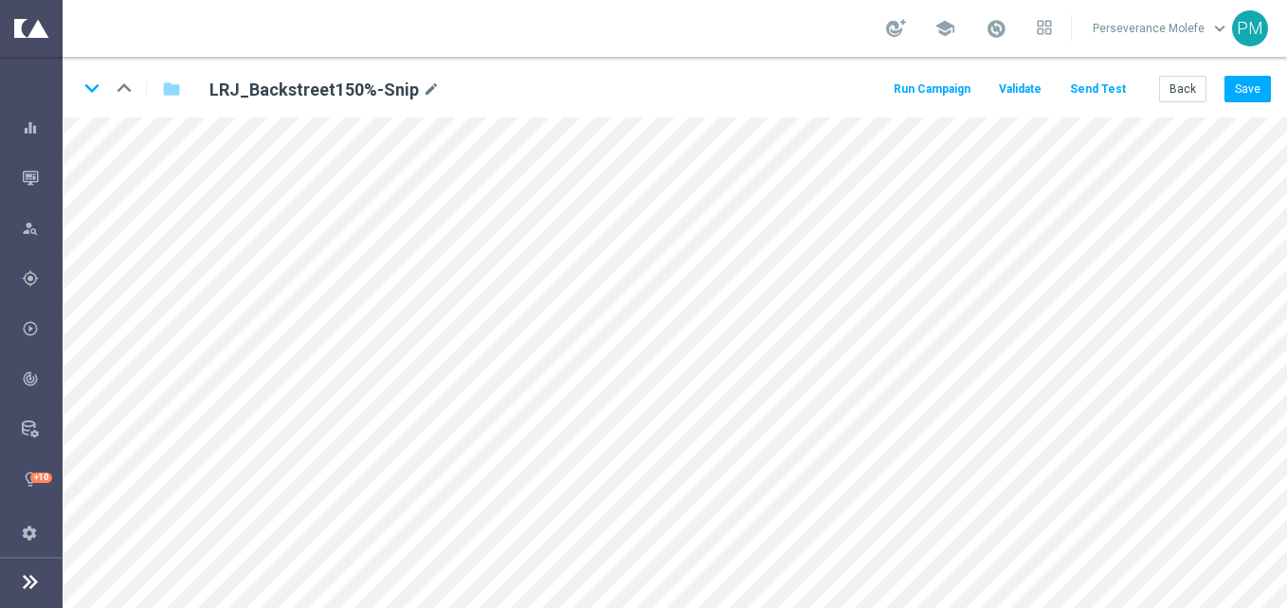
click at [1099, 84] on button "Send Test" at bounding box center [1098, 90] width 62 height 26
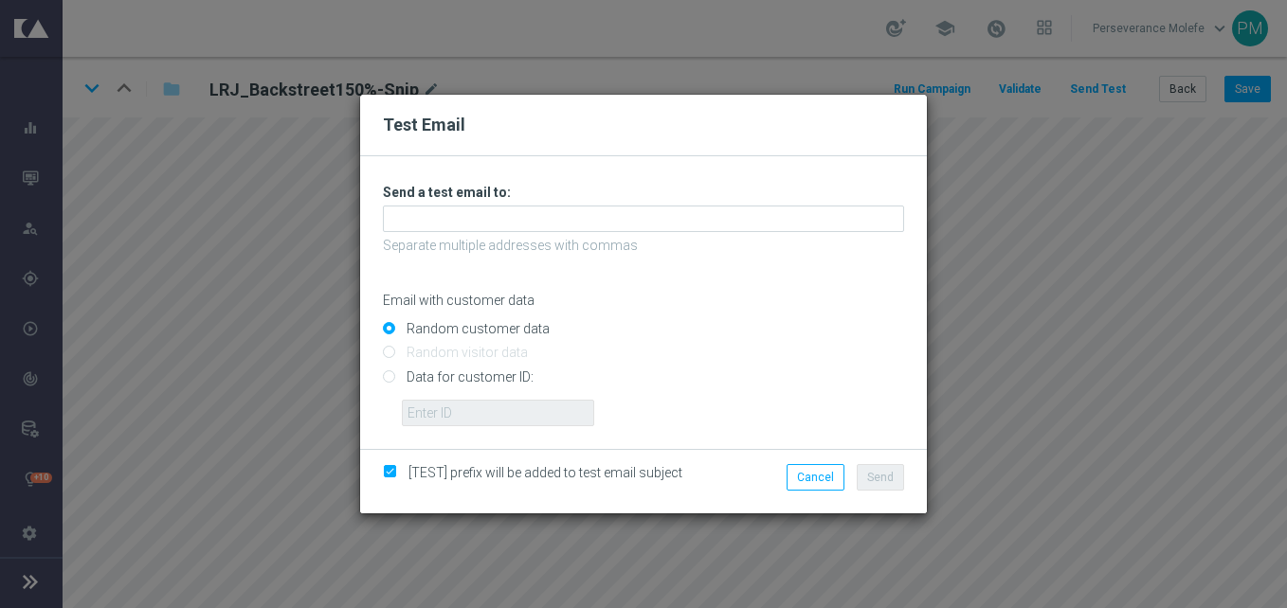
click at [573, 233] on div "Unable to send test email. If this problem persists, contact your CSM for assis…" at bounding box center [643, 305] width 521 height 243
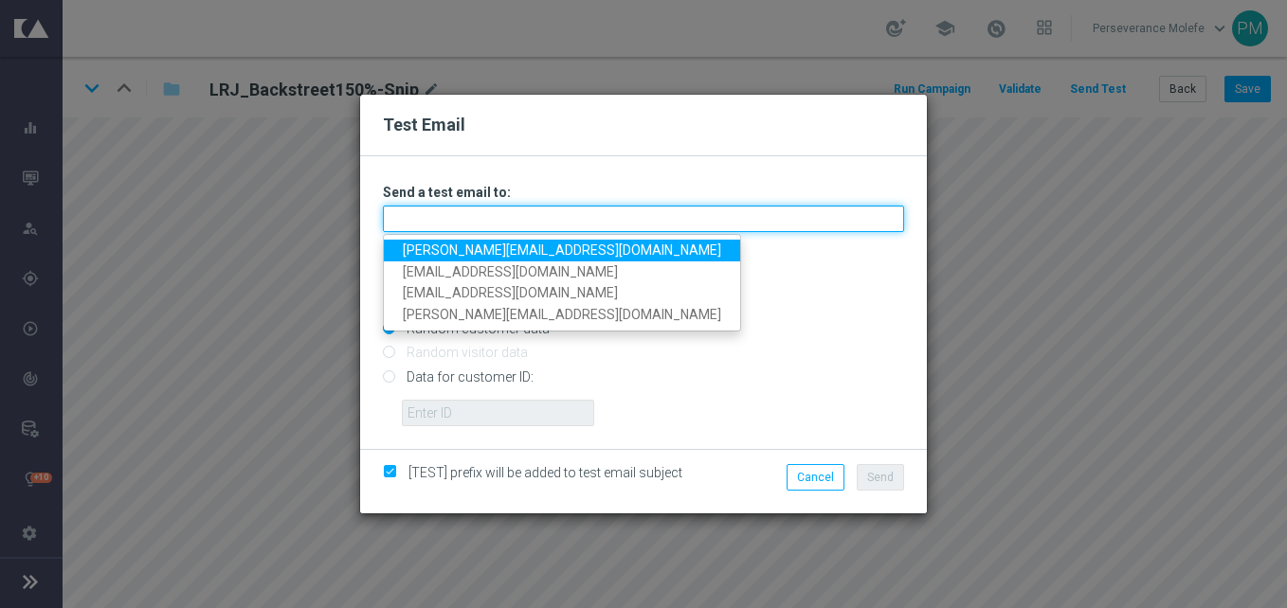
click at [569, 223] on input "text" at bounding box center [643, 219] width 521 height 27
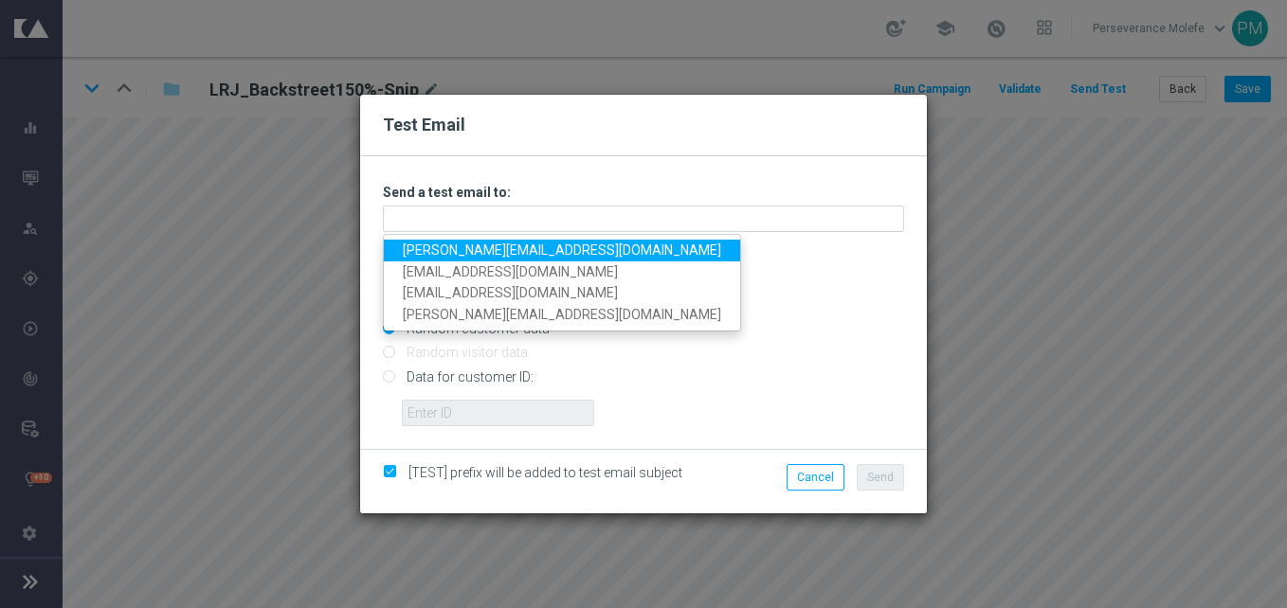
click at [540, 248] on link "[PERSON_NAME][EMAIL_ADDRESS][DOMAIN_NAME]" at bounding box center [562, 251] width 356 height 22
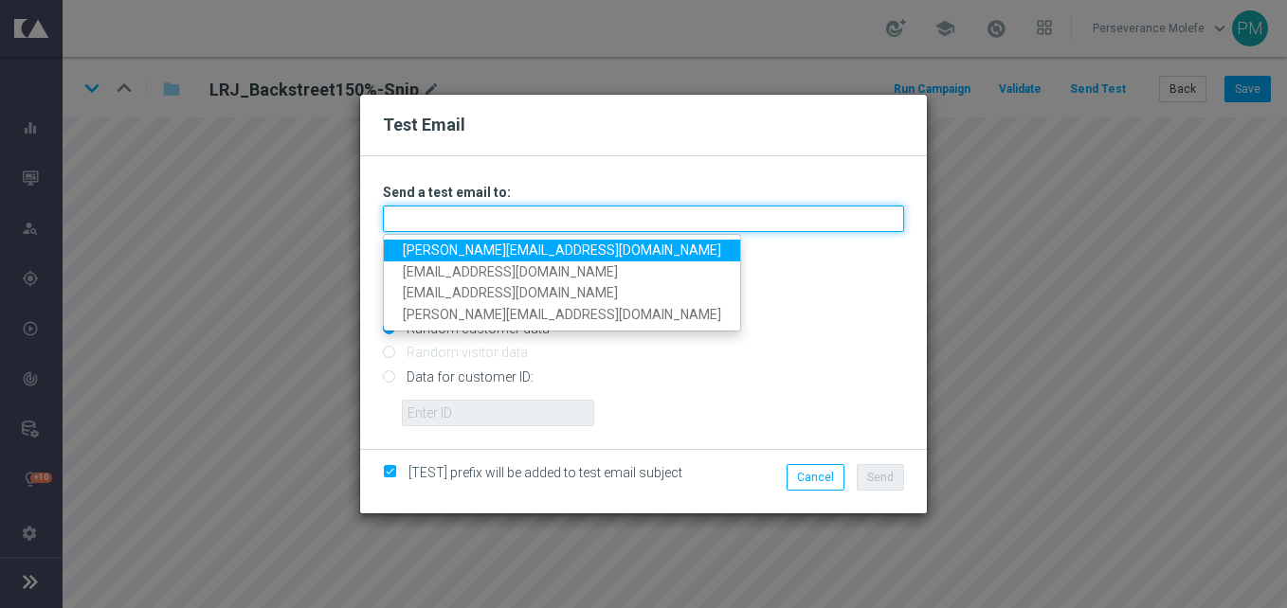
type input "[PERSON_NAME][EMAIL_ADDRESS][DOMAIN_NAME]"
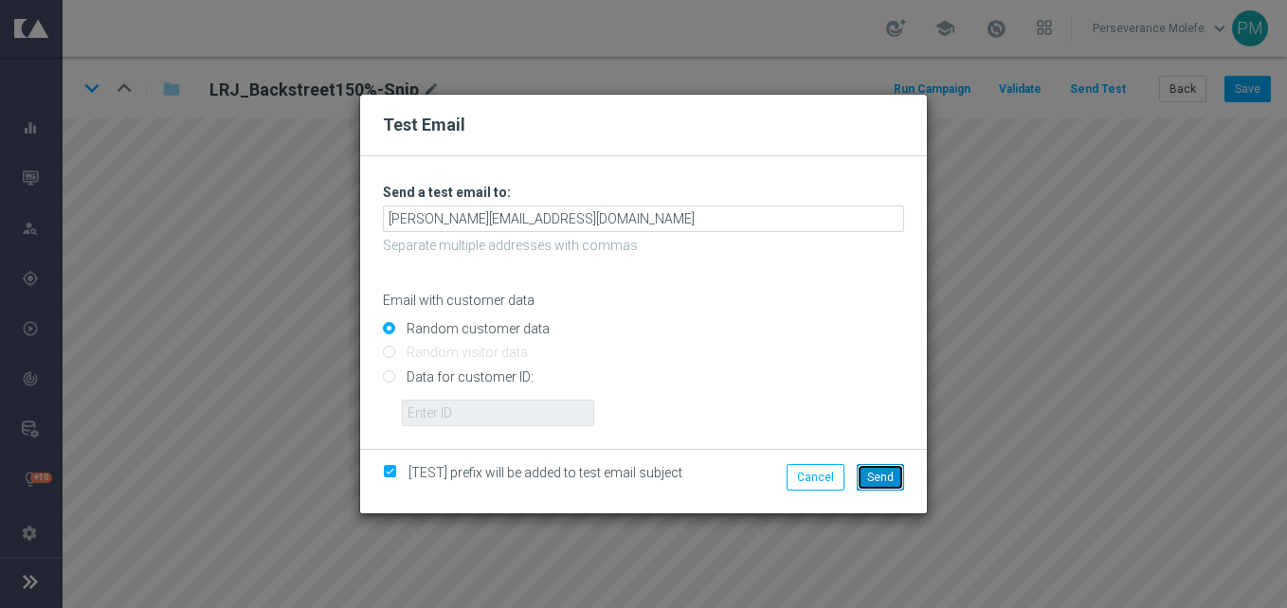
click at [873, 471] on span "Send" at bounding box center [880, 477] width 27 height 13
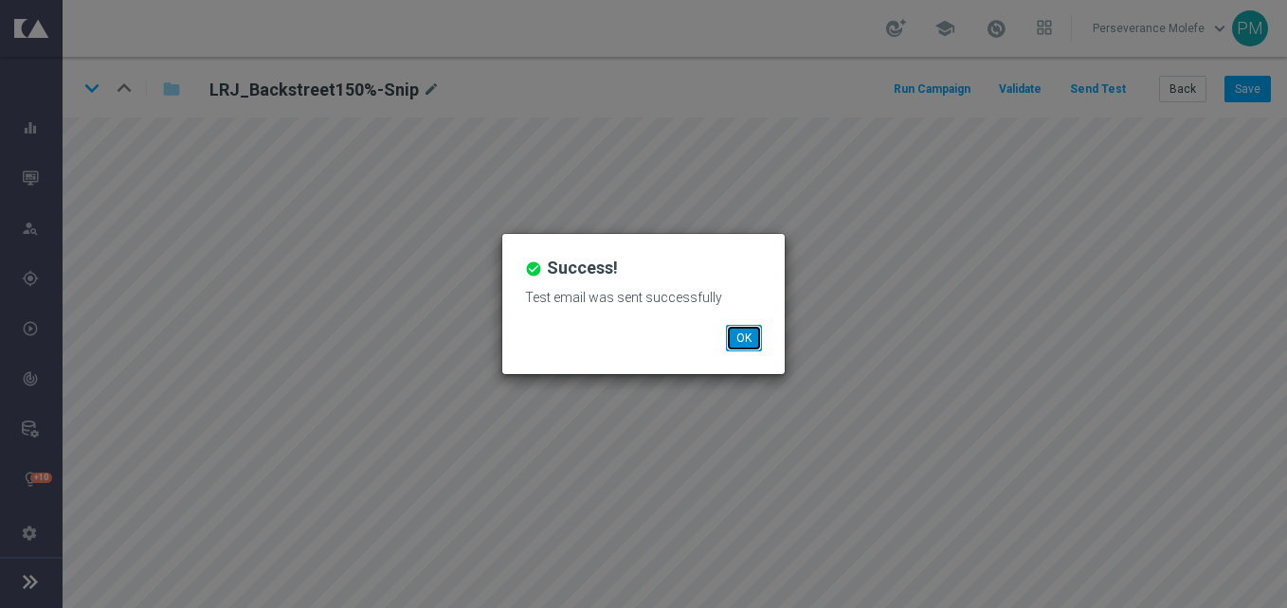
click at [741, 347] on button "OK" at bounding box center [744, 338] width 36 height 27
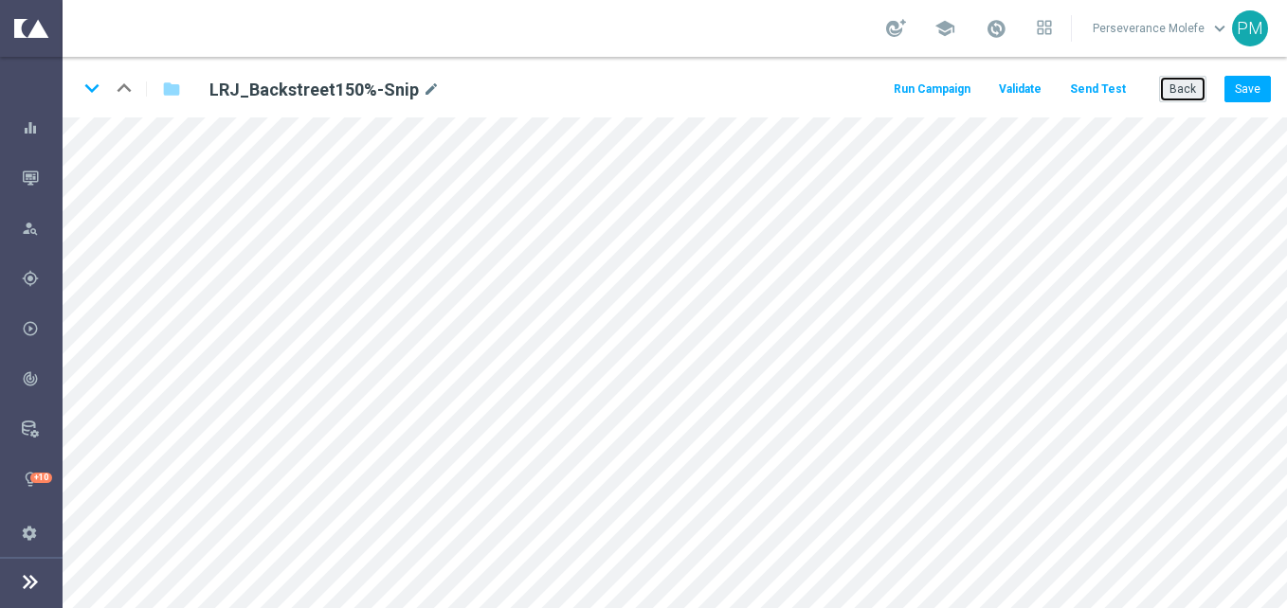
click at [1180, 85] on button "Back" at bounding box center [1182, 89] width 47 height 27
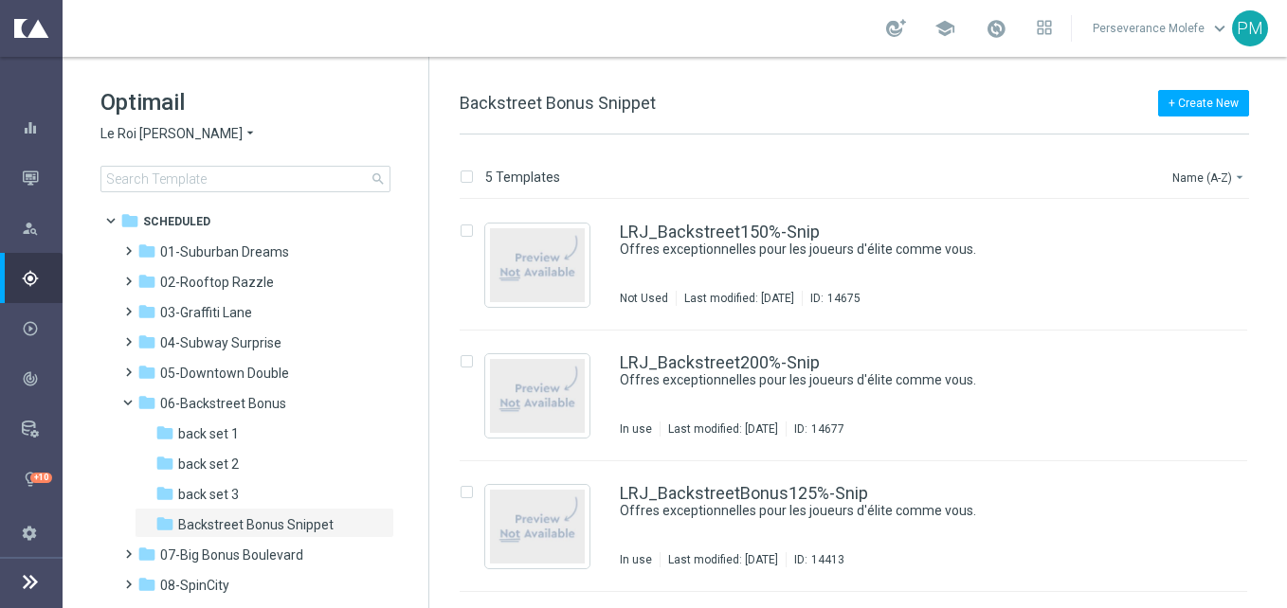
click at [158, 137] on span "Le Roi [PERSON_NAME]" at bounding box center [171, 134] width 142 height 18
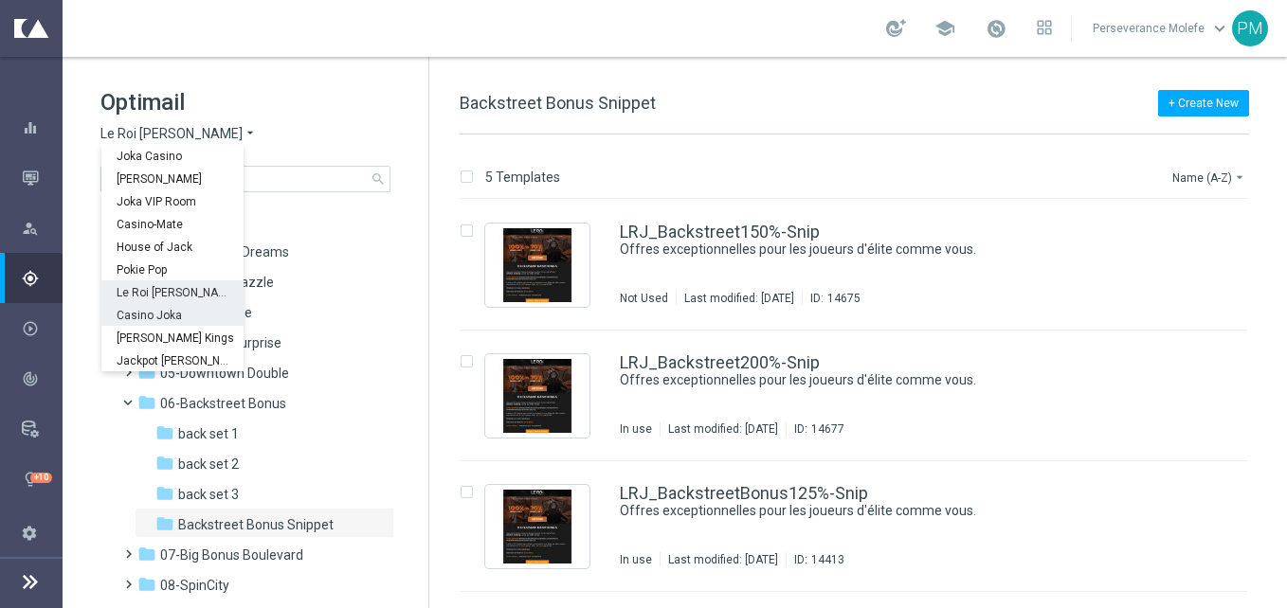
click at [0, 0] on span "Casino Joka" at bounding box center [0, 0] width 0 height 0
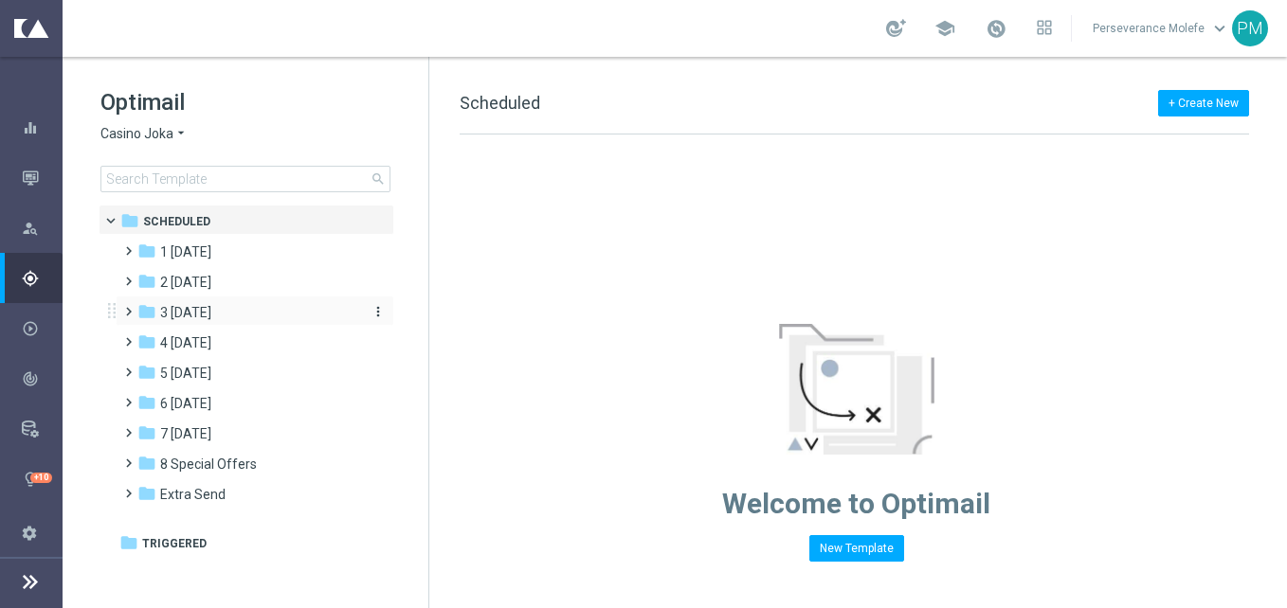
click at [228, 318] on div "folder 3 [DATE]" at bounding box center [246, 313] width 218 height 22
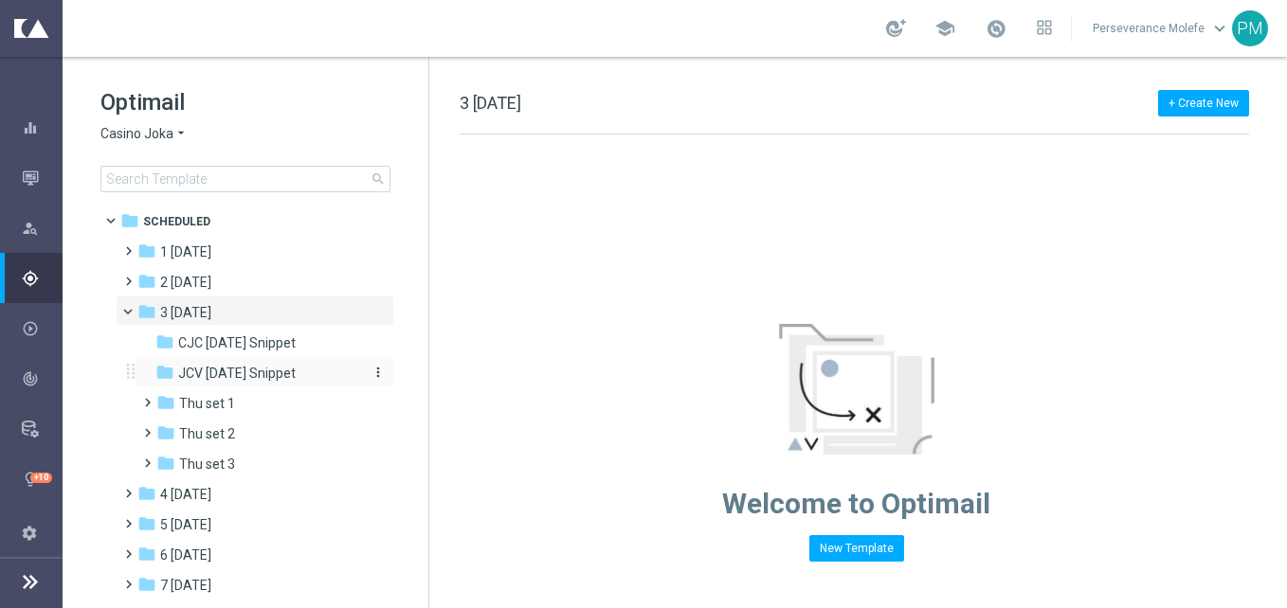
click at [296, 376] on span "JCV [DATE] Snippet" at bounding box center [237, 373] width 118 height 17
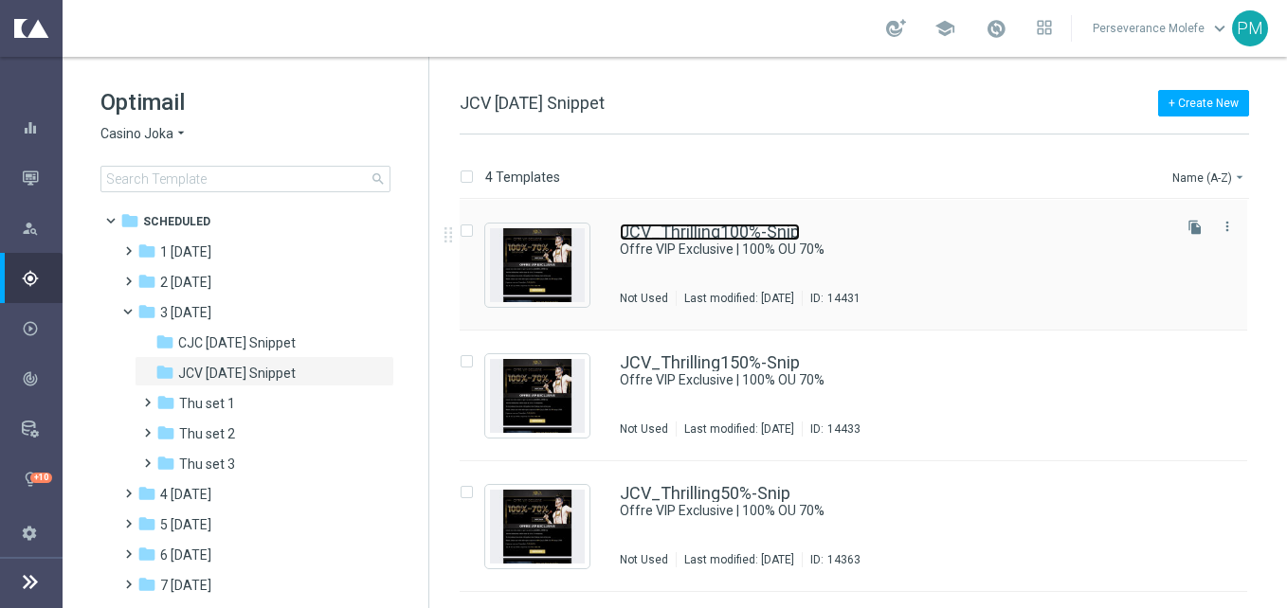
click at [710, 238] on link "JCV_Thrilling100%-Snip" at bounding box center [710, 232] width 180 height 17
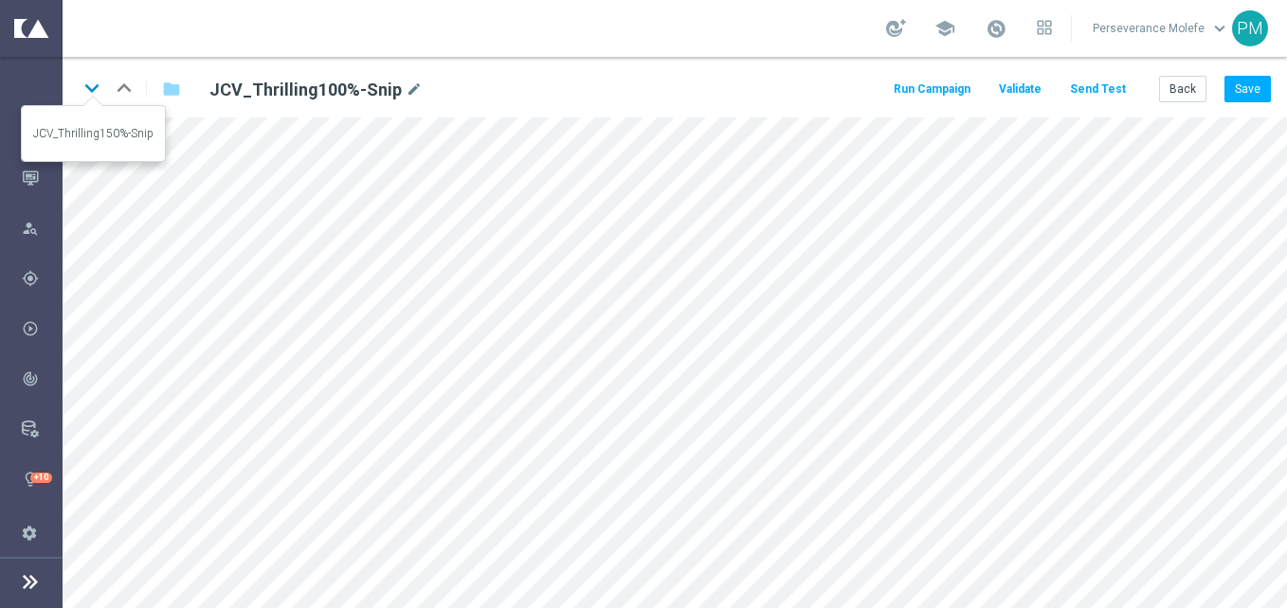
click at [101, 92] on icon "keyboard_arrow_down" at bounding box center [92, 88] width 28 height 28
click at [95, 92] on icon "keyboard_arrow_down" at bounding box center [92, 88] width 28 height 28
click at [92, 99] on icon "keyboard_arrow_down" at bounding box center [92, 88] width 28 height 28
click at [1177, 83] on button "Back" at bounding box center [1182, 89] width 47 height 27
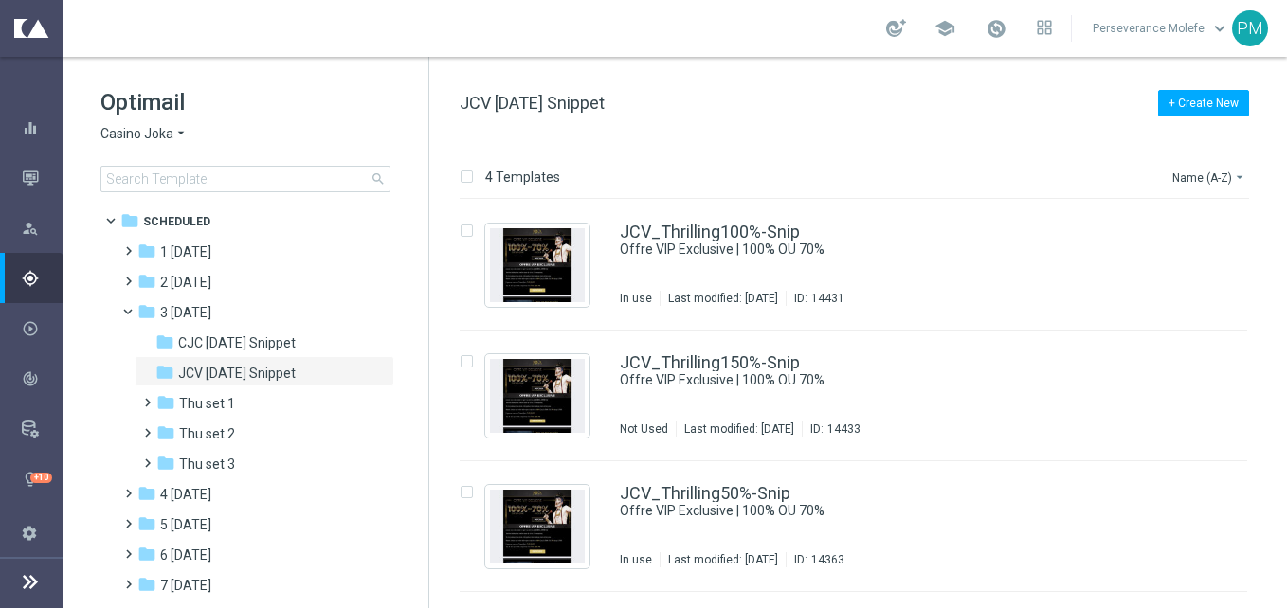
click at [1177, 83] on div "+ Create New JCV Thursday Snippet 4 Templates Name (A-Z) arrow_drop_down Drag h…" at bounding box center [858, 333] width 858 height 552
drag, startPoint x: 804, startPoint y: 102, endPoint x: 1286, endPoint y: 17, distance: 489.9
click at [1248, 23] on section "school Perseverance Molefe keyboard_arrow_down PM Optimail Casino Joka arrow_dr…" at bounding box center [675, 304] width 1225 height 608
click at [697, 49] on div "school Perseverance Molefe keyboard_arrow_down PM" at bounding box center [675, 28] width 1225 height 57
click at [713, 91] on div "+ Create New JCV Thursday Snippet 4 Templates Name (A-Z) arrow_drop_down Drag h…" at bounding box center [858, 333] width 858 height 552
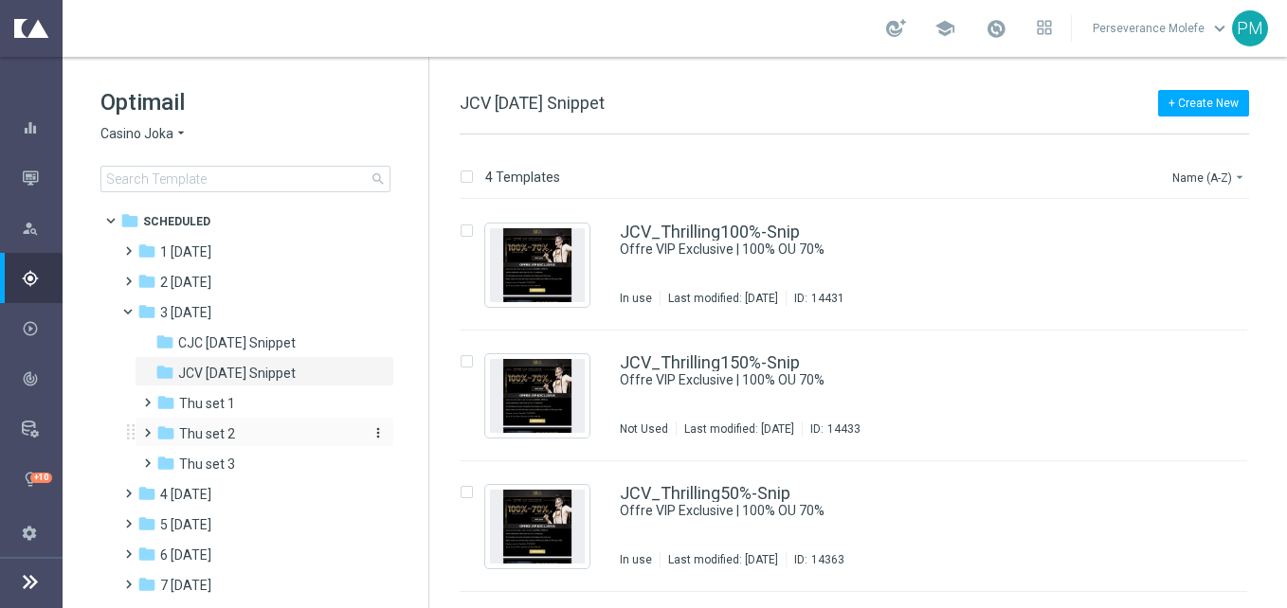
click at [255, 427] on div "folder Thu set 2" at bounding box center [257, 435] width 202 height 22
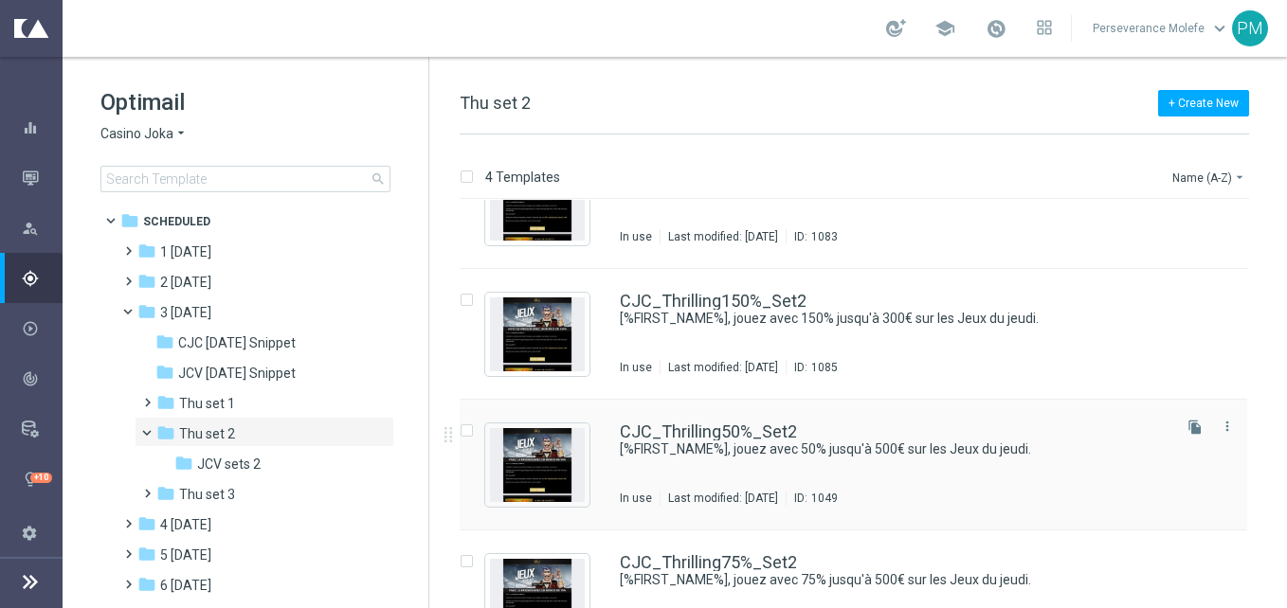
scroll to position [115, 0]
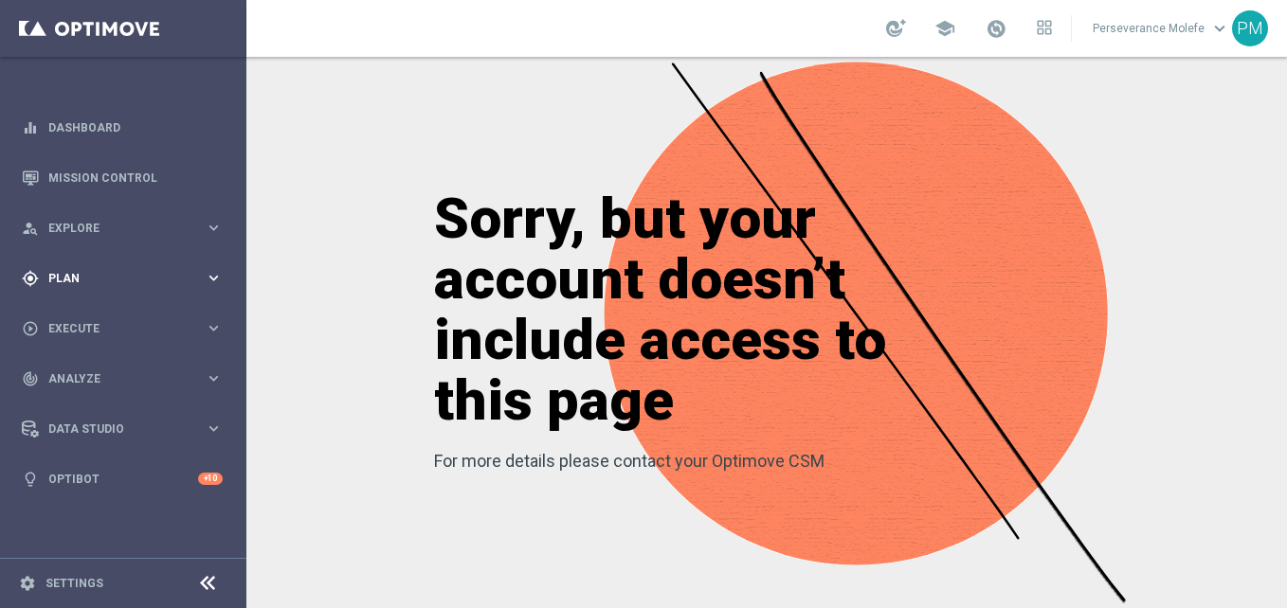
click at [190, 253] on div "gps_fixed Plan keyboard_arrow_right" at bounding box center [122, 278] width 245 height 50
click at [81, 375] on span "Templates" at bounding box center [118, 374] width 136 height 11
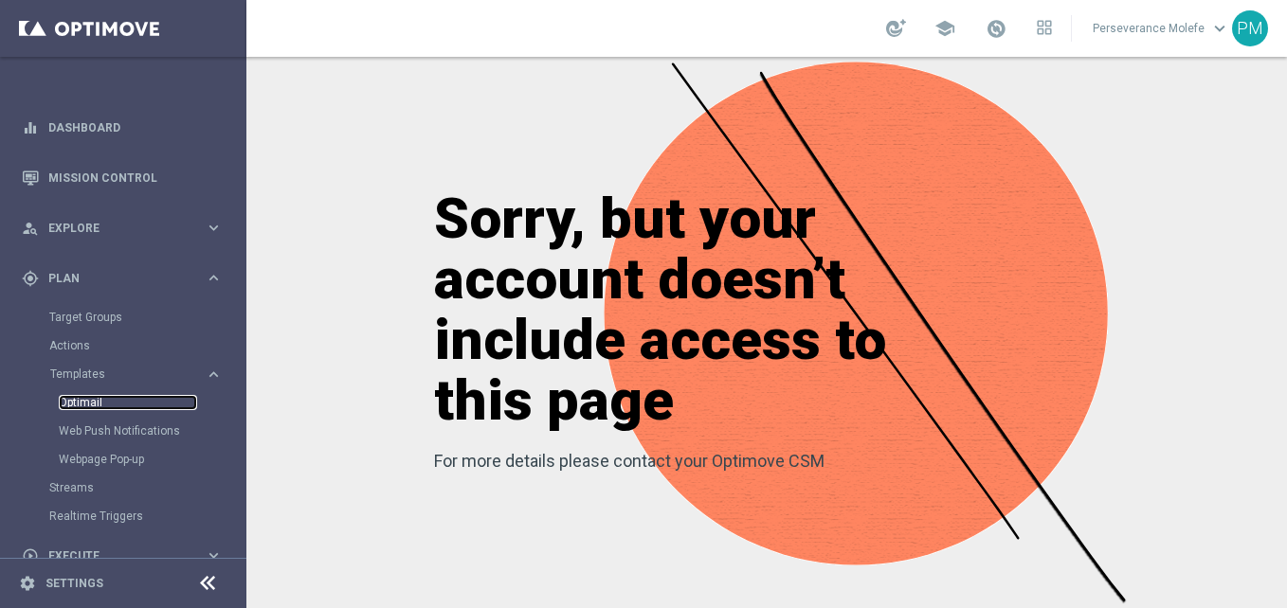
click at [91, 407] on link "Optimail" at bounding box center [128, 402] width 138 height 15
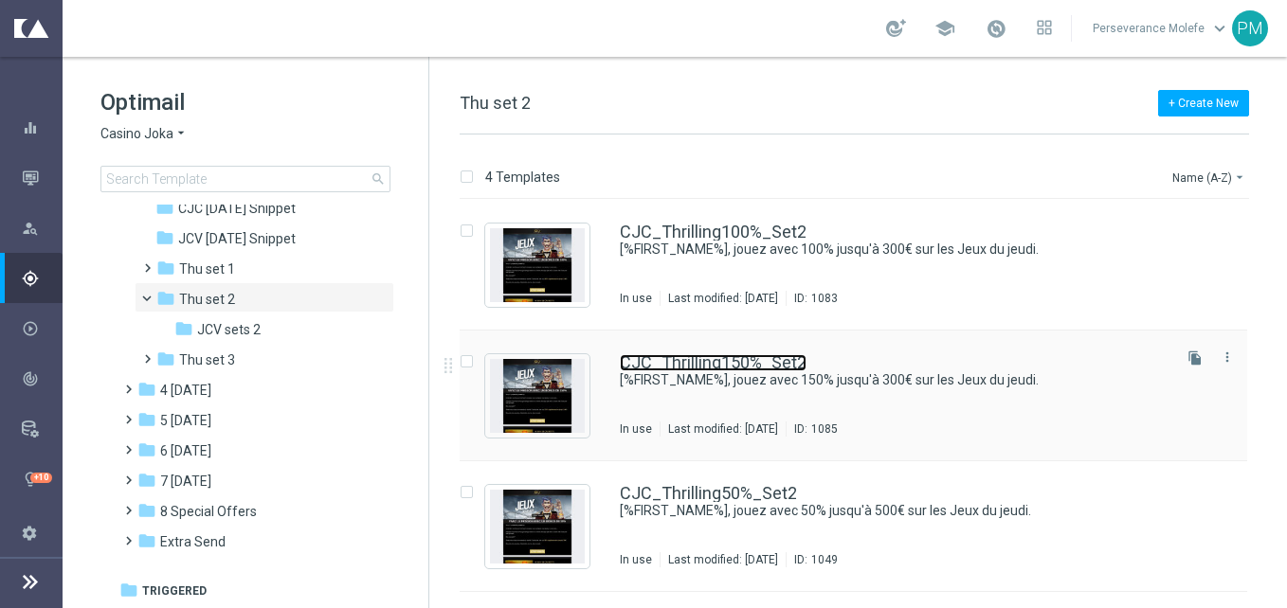
click at [709, 356] on link "CJC_Thrilling150%_Set2" at bounding box center [713, 362] width 187 height 17
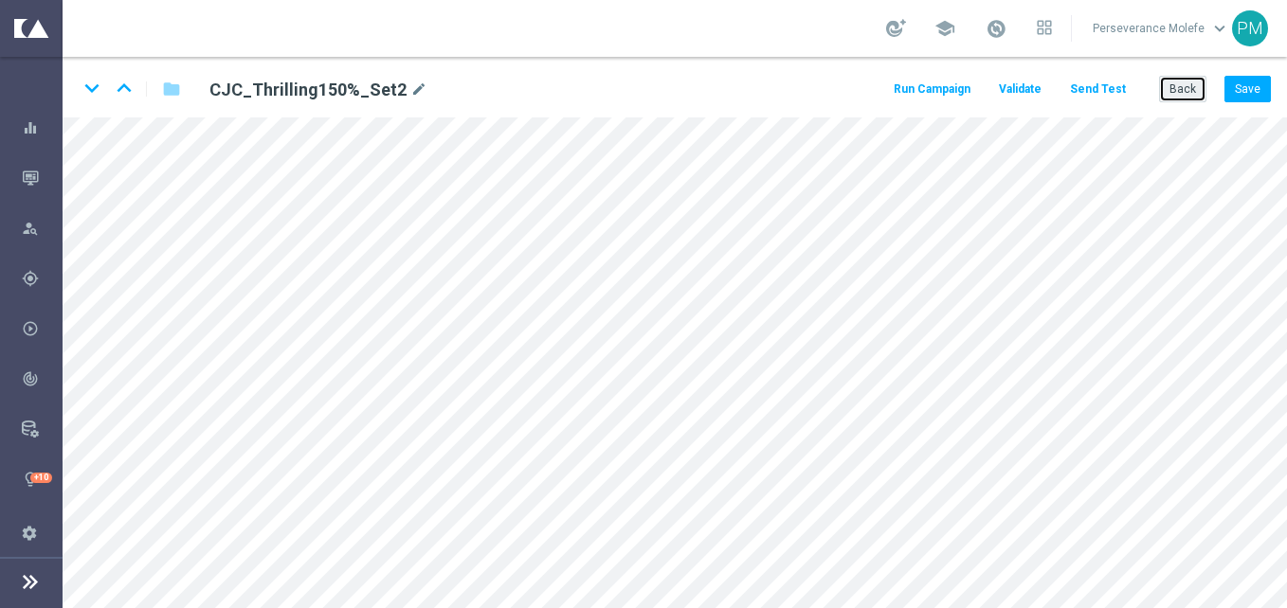
click at [1191, 99] on button "Back" at bounding box center [1182, 89] width 47 height 27
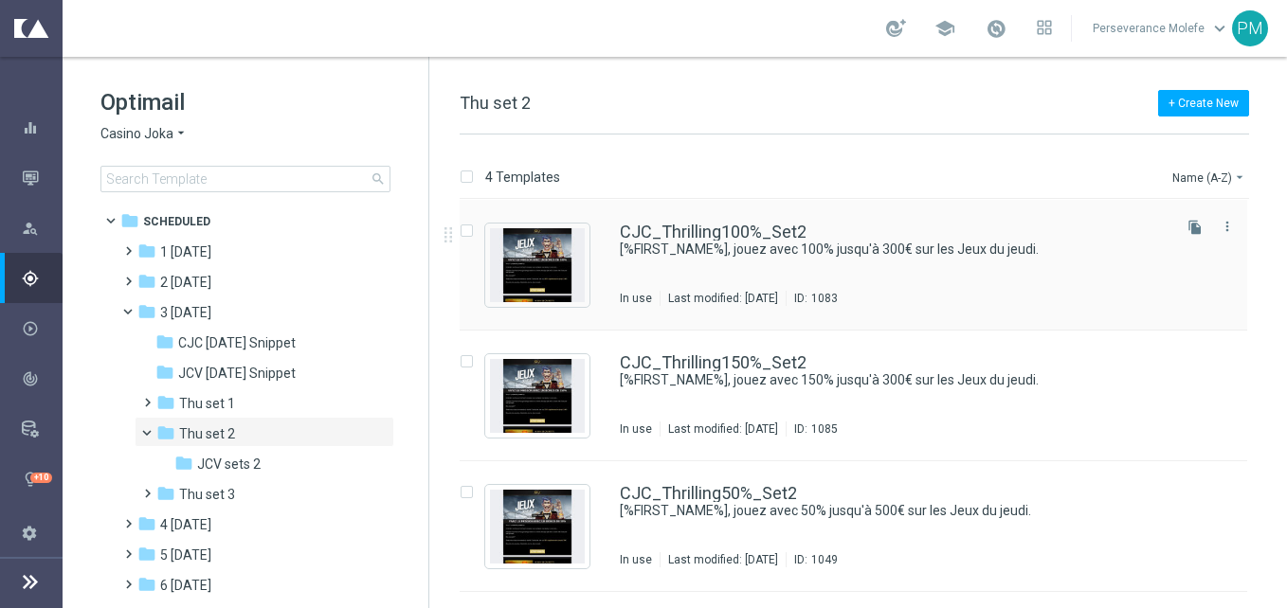
click at [812, 227] on div "CJC_Thrilling100%_Set2" at bounding box center [894, 232] width 548 height 17
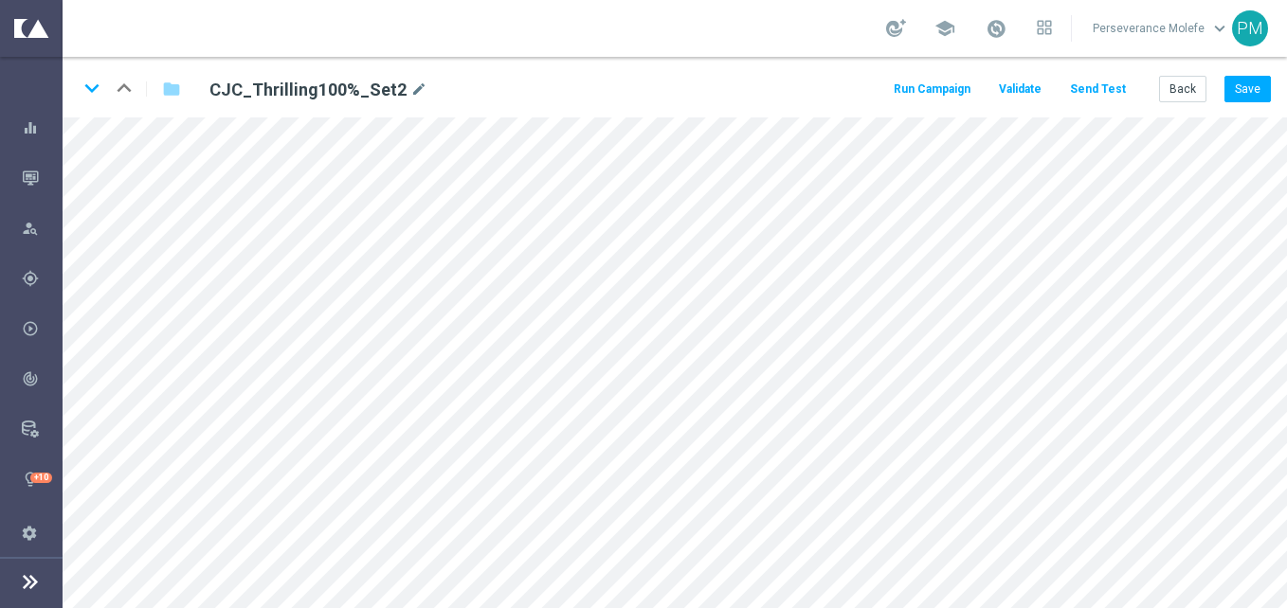
click at [1103, 88] on button "Send Test" at bounding box center [1098, 90] width 62 height 26
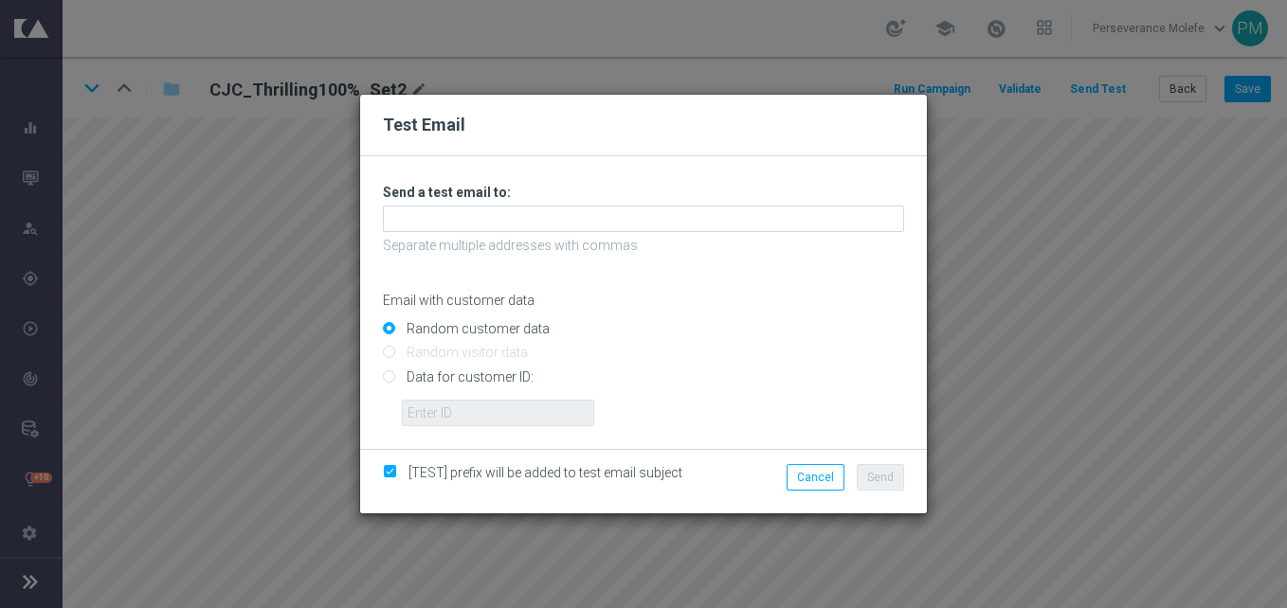
click at [696, 203] on div "Unable to send test email. If this problem persists, contact your CSM for assis…" at bounding box center [643, 305] width 521 height 243
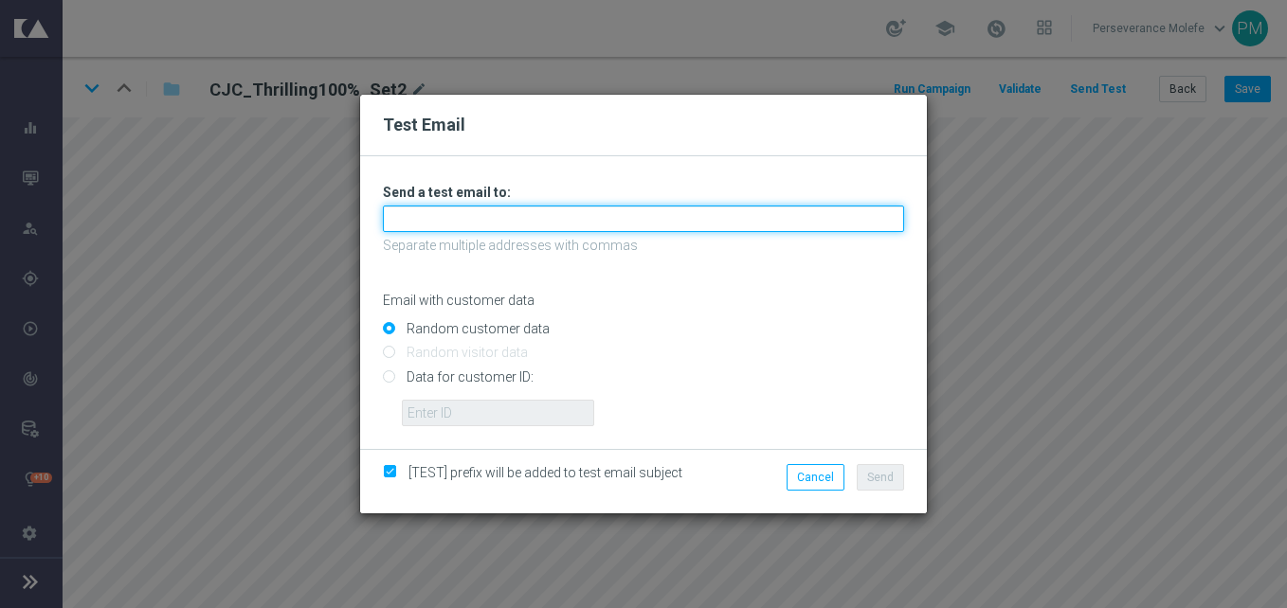
click at [673, 211] on input "text" at bounding box center [643, 219] width 521 height 27
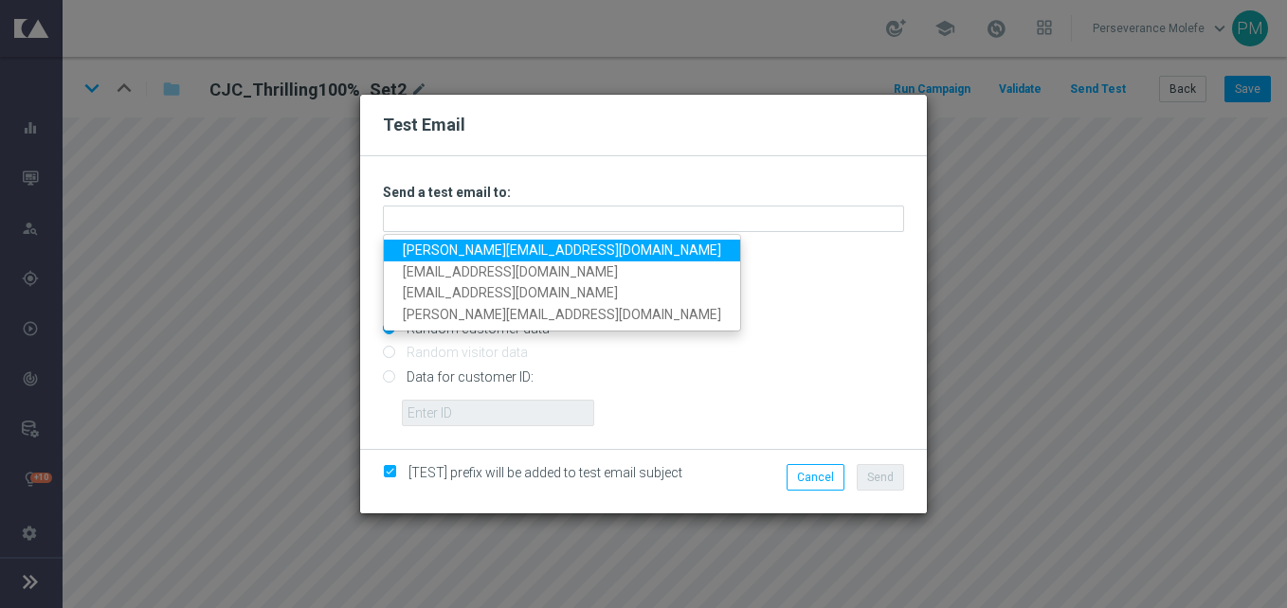
click at [555, 250] on link "[PERSON_NAME][EMAIL_ADDRESS][DOMAIN_NAME]" at bounding box center [562, 251] width 356 height 22
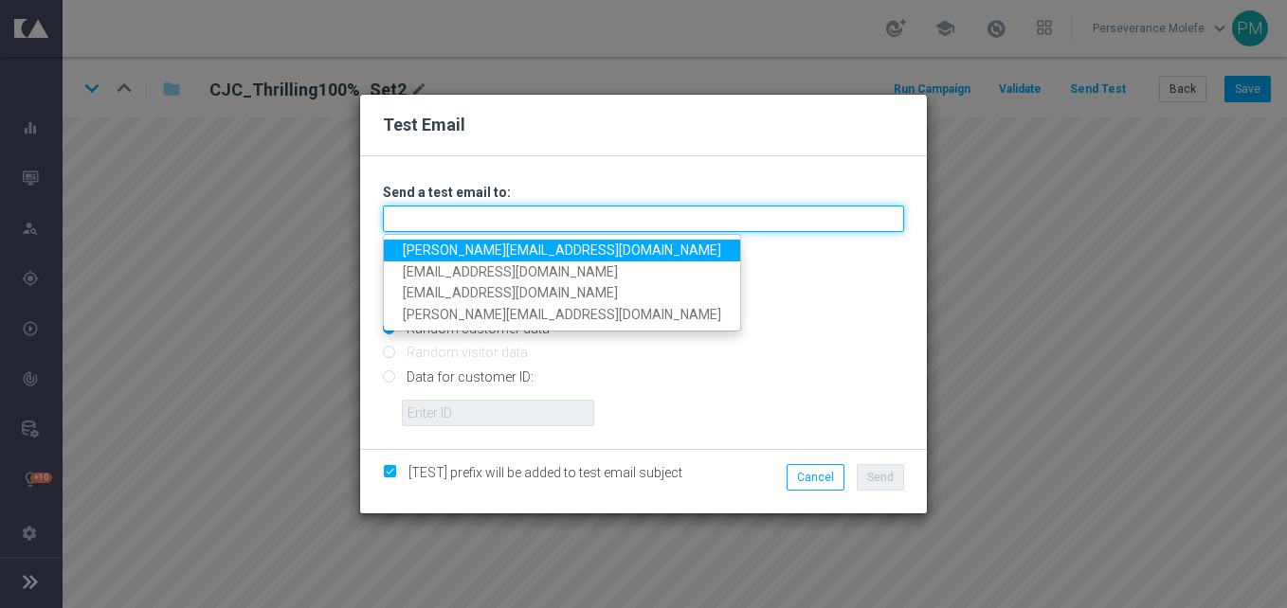
type input "[PERSON_NAME][EMAIL_ADDRESS][DOMAIN_NAME]"
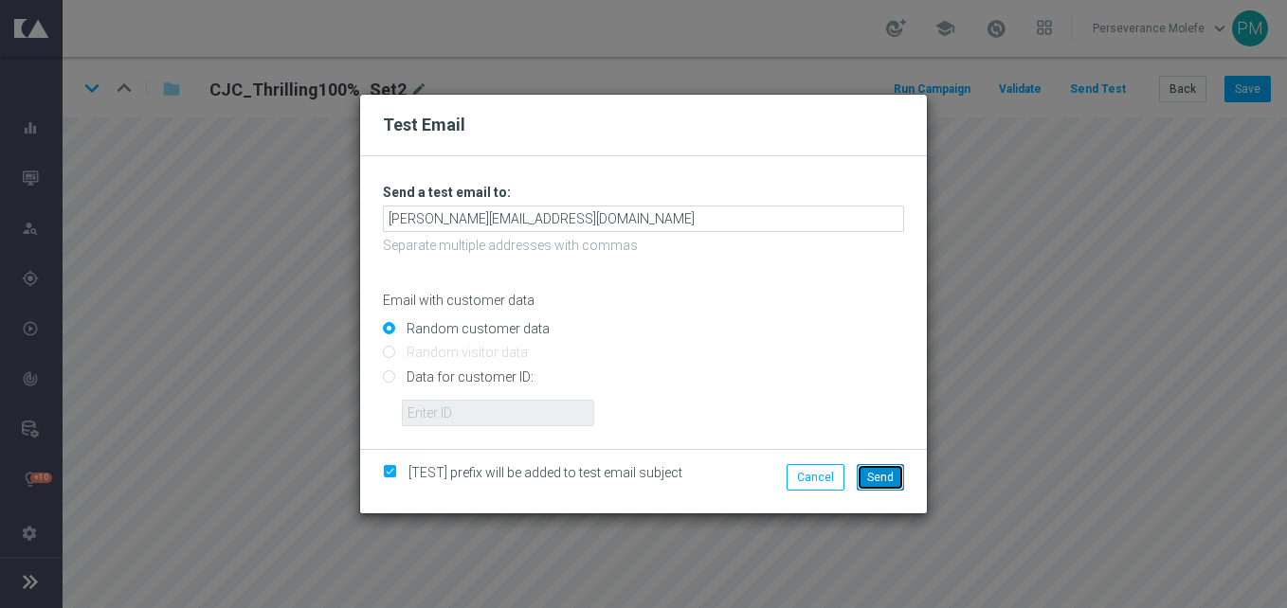
click at [863, 475] on button "Send" at bounding box center [880, 477] width 47 height 27
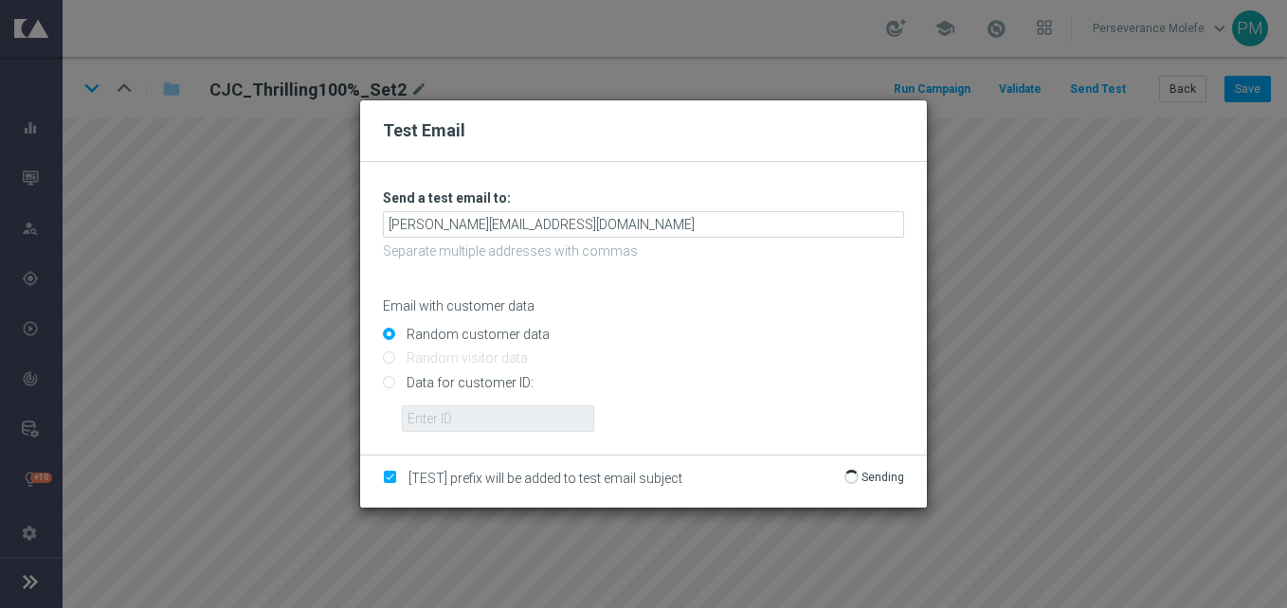
click at [865, 469] on div "[TEST] prefix will be added to test email subject Send Sending" at bounding box center [643, 482] width 567 height 54
click at [866, 470] on p "Sending" at bounding box center [883, 477] width 43 height 15
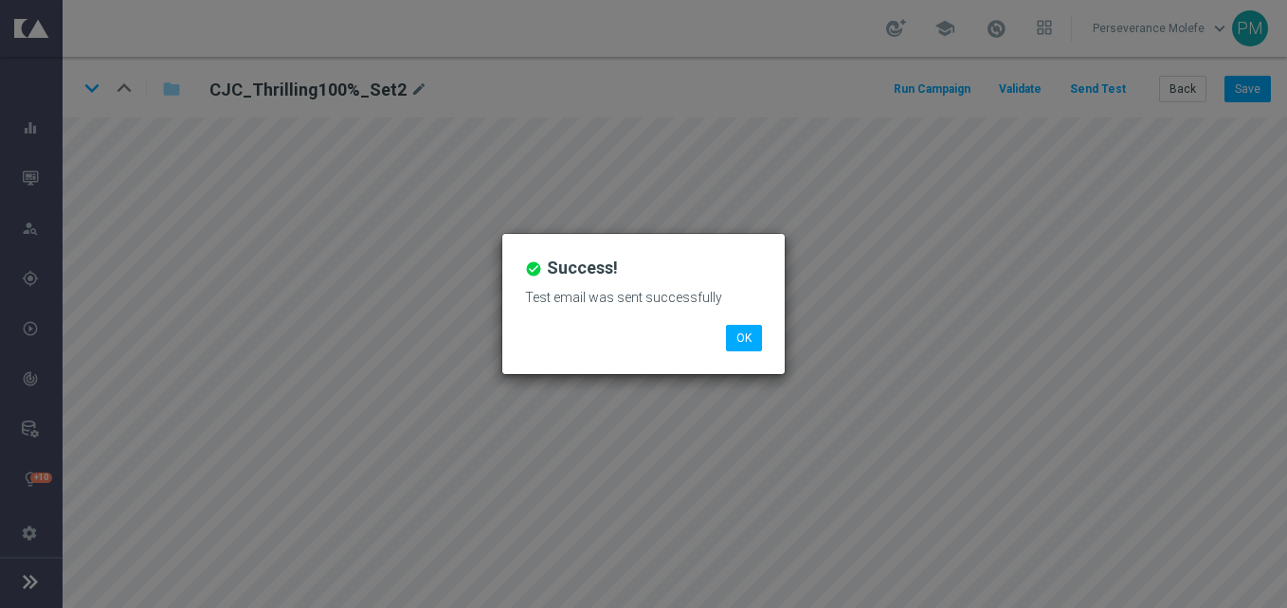
click at [884, 64] on div "check_circle Success! Test email was sent successfully OK" at bounding box center [643, 304] width 1287 height 608
click at [737, 336] on button "OK" at bounding box center [744, 338] width 36 height 27
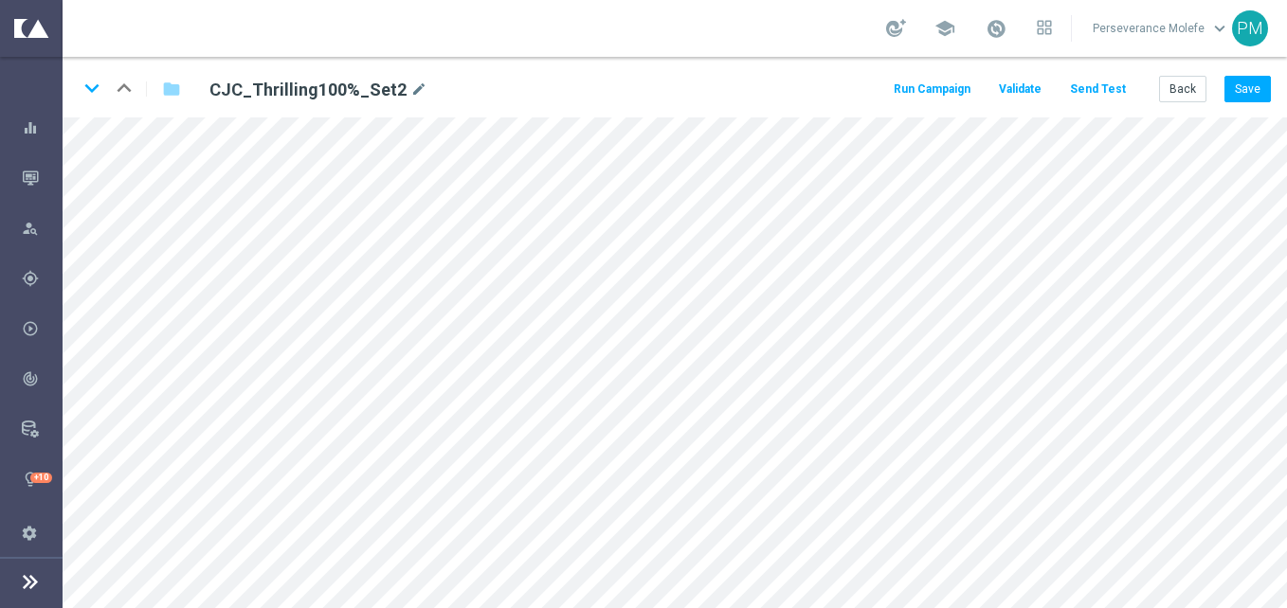
click at [1116, 84] on button "Send Test" at bounding box center [1098, 90] width 62 height 26
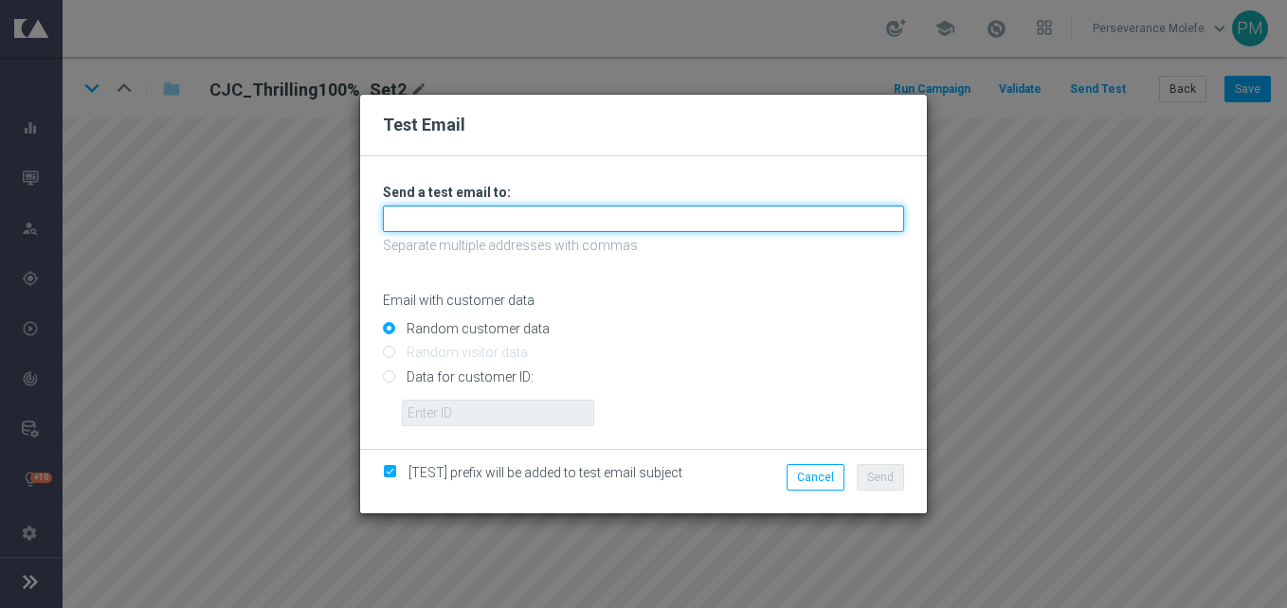
click at [544, 222] on input "text" at bounding box center [643, 219] width 521 height 27
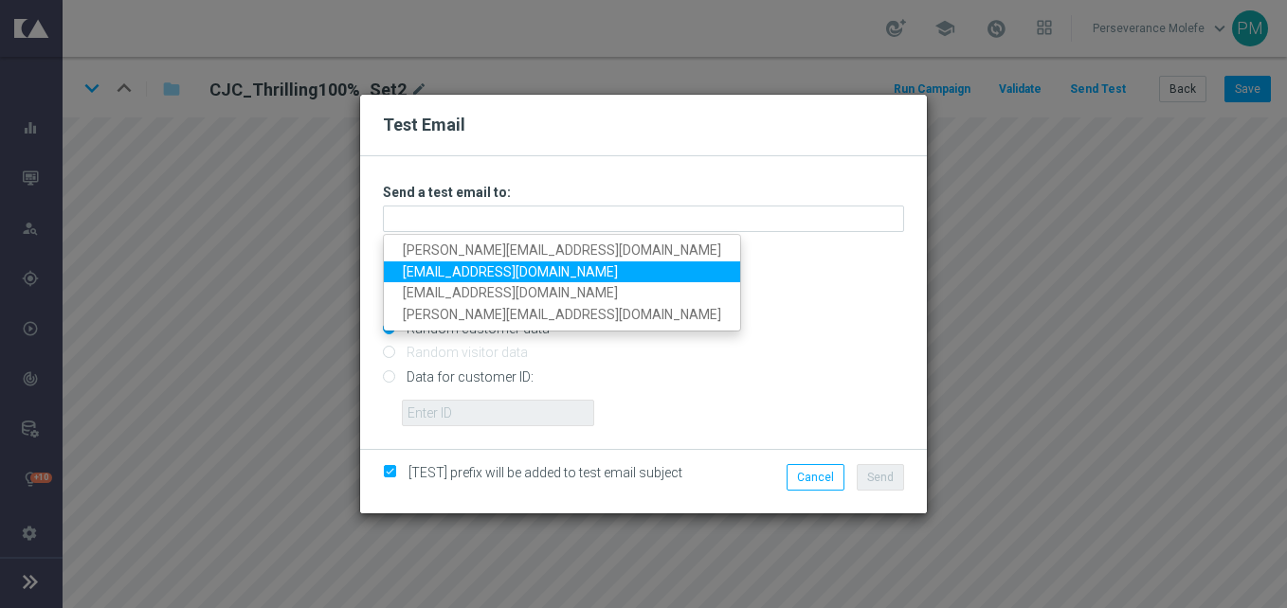
click at [521, 262] on link "[EMAIL_ADDRESS][DOMAIN_NAME]" at bounding box center [562, 273] width 356 height 22
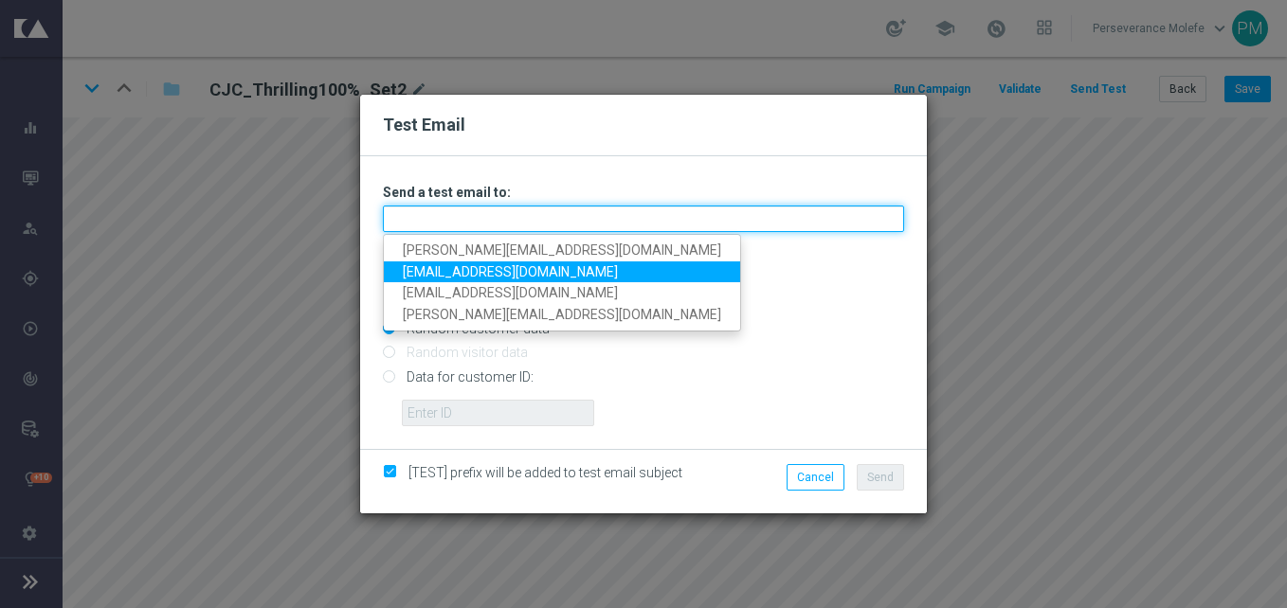
type input "[EMAIL_ADDRESS][DOMAIN_NAME]"
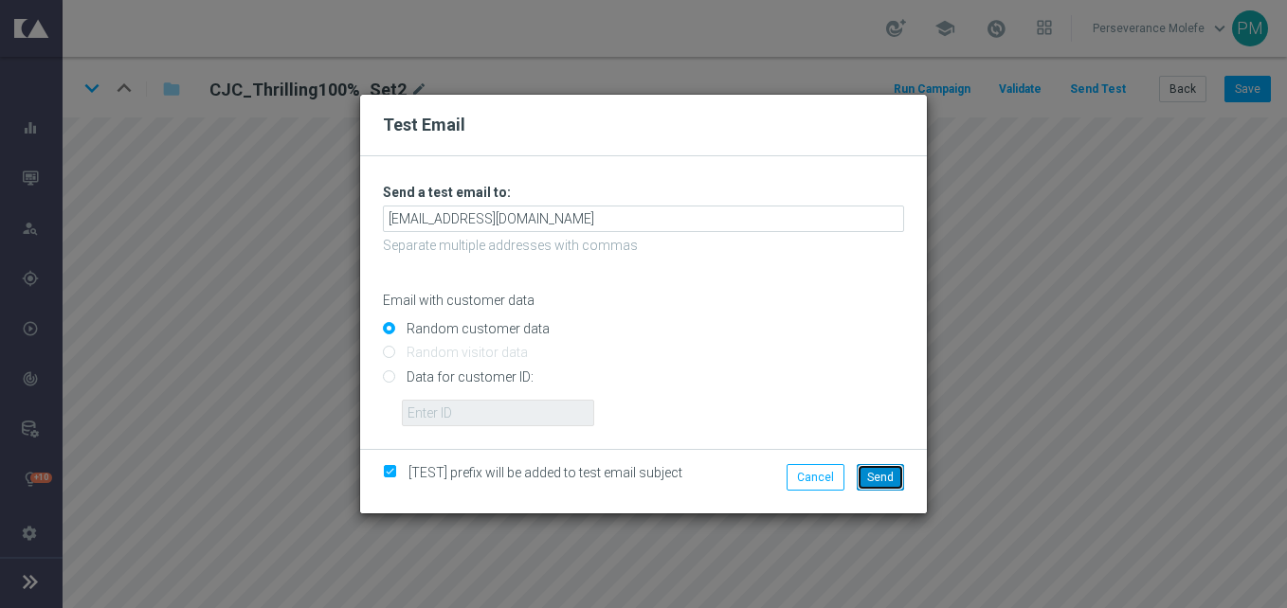
click at [879, 478] on span "Send" at bounding box center [880, 477] width 27 height 13
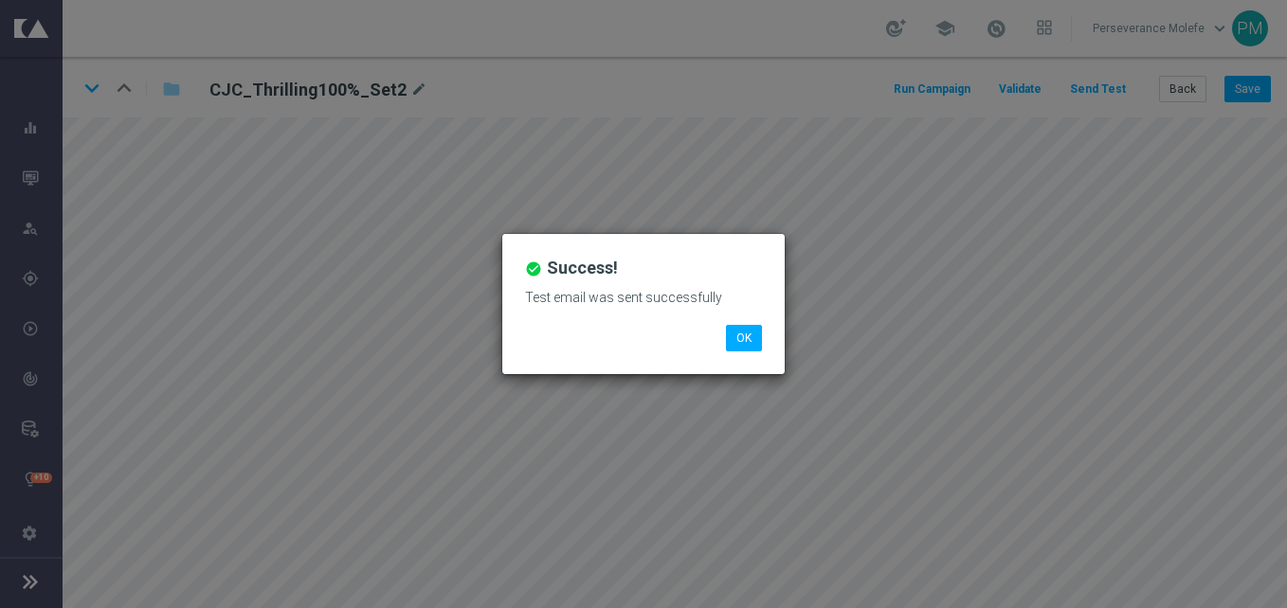
click at [731, 355] on div "check_circle Success! Test email was sent successfully OK" at bounding box center [643, 304] width 282 height 140
click at [746, 335] on button "OK" at bounding box center [744, 338] width 36 height 27
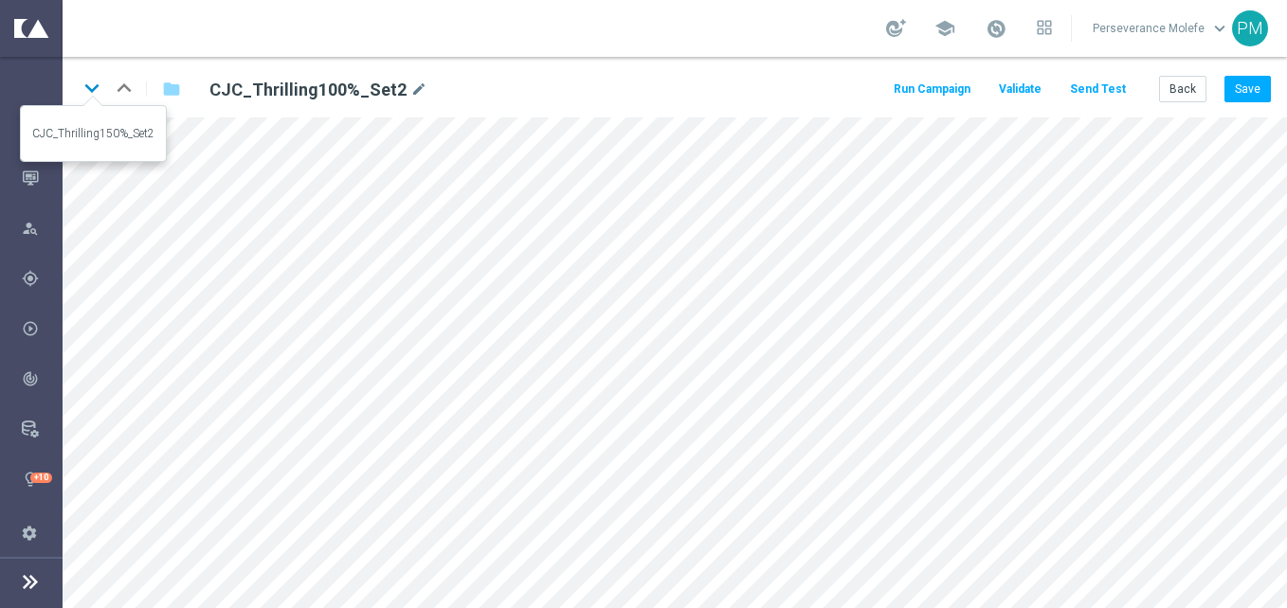
click at [96, 93] on icon "keyboard_arrow_down" at bounding box center [92, 88] width 28 height 28
click at [1207, 91] on button "Back" at bounding box center [1182, 89] width 47 height 27
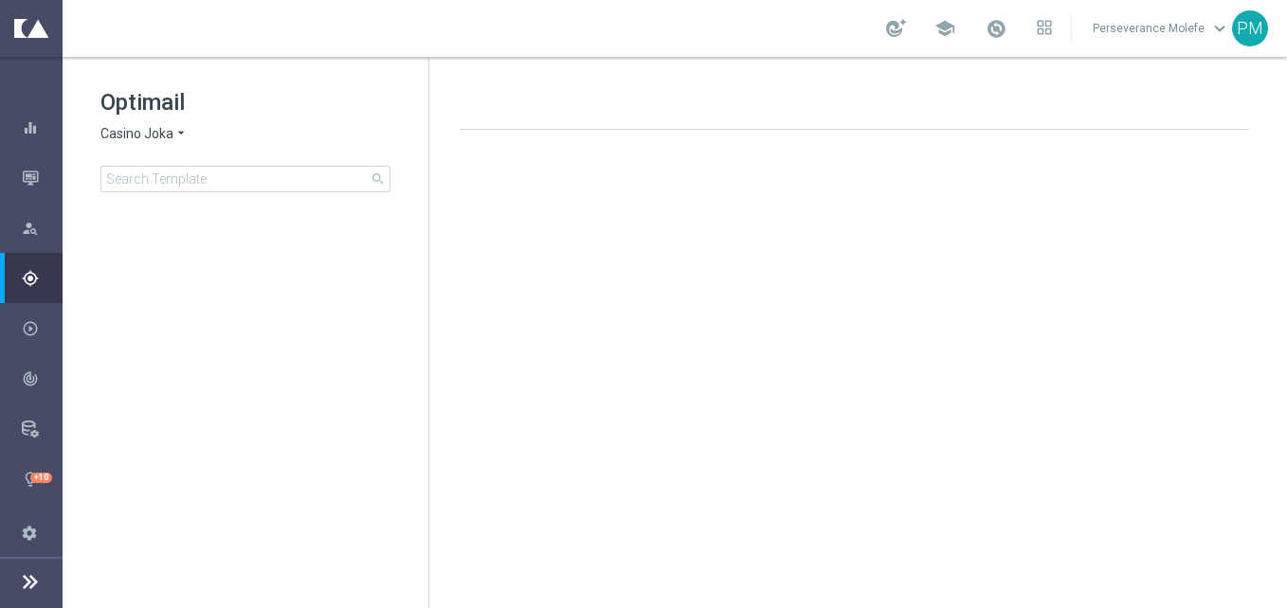
click at [161, 127] on span "Casino Joka" at bounding box center [136, 134] width 73 height 18
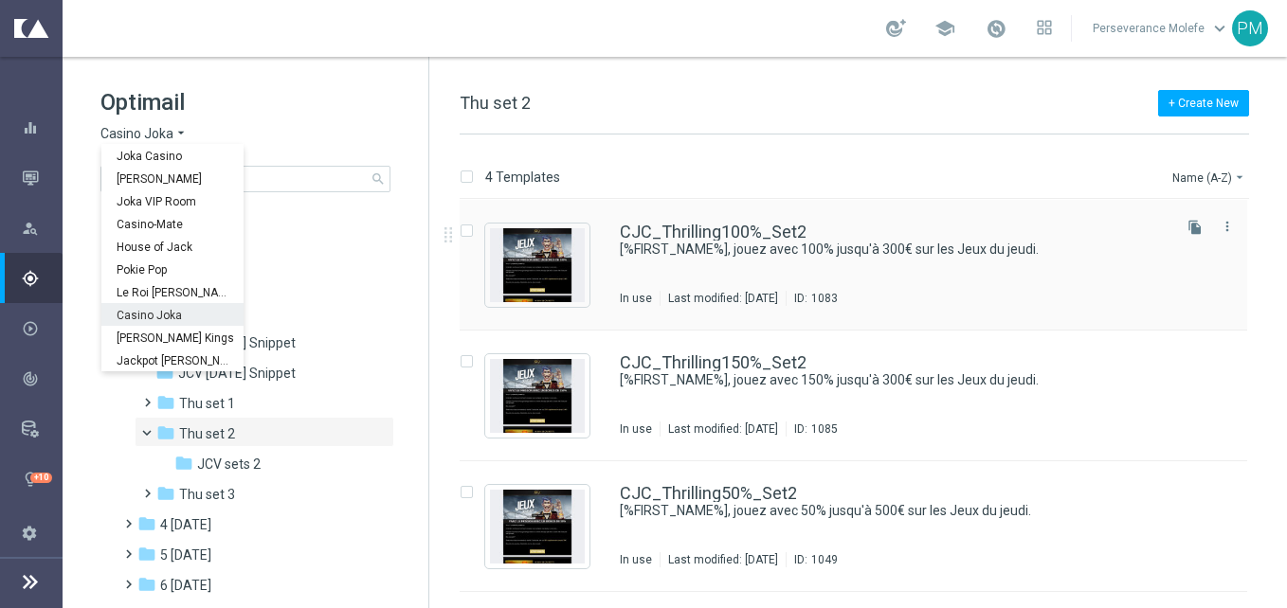
click at [698, 217] on div "CJC_Thrilling100%_Set2 [%FIRST_NAME%], jouez avec 100% jusqu'à 300€ sur les Jeu…" at bounding box center [854, 265] width 788 height 131
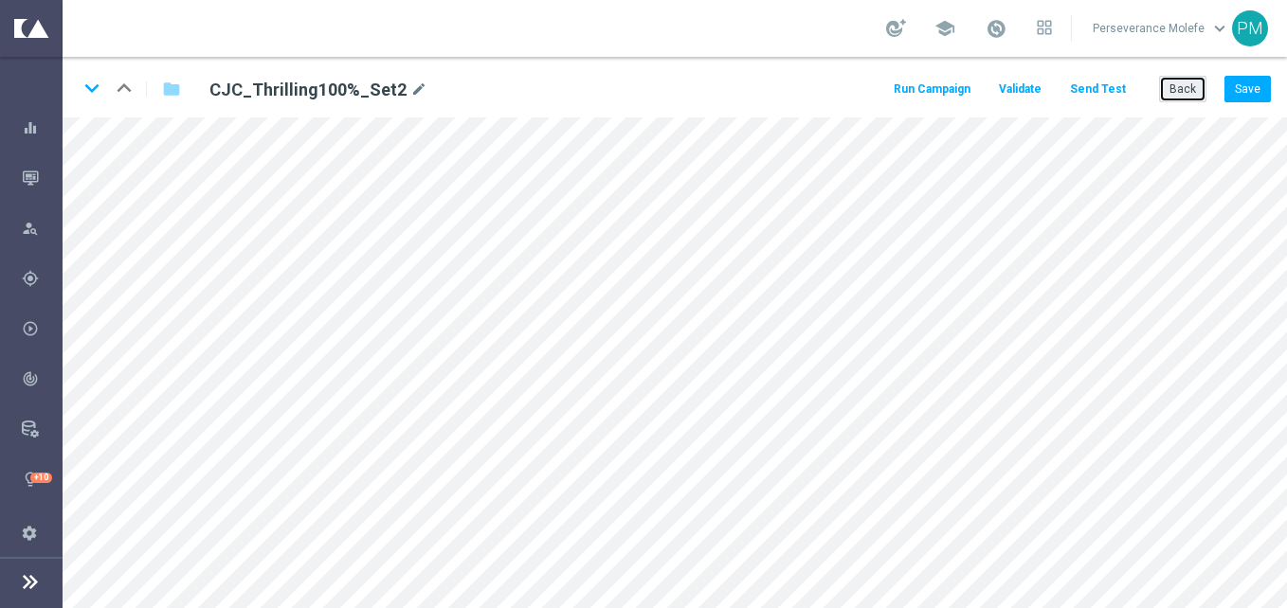
click at [1188, 85] on button "Back" at bounding box center [1182, 89] width 47 height 27
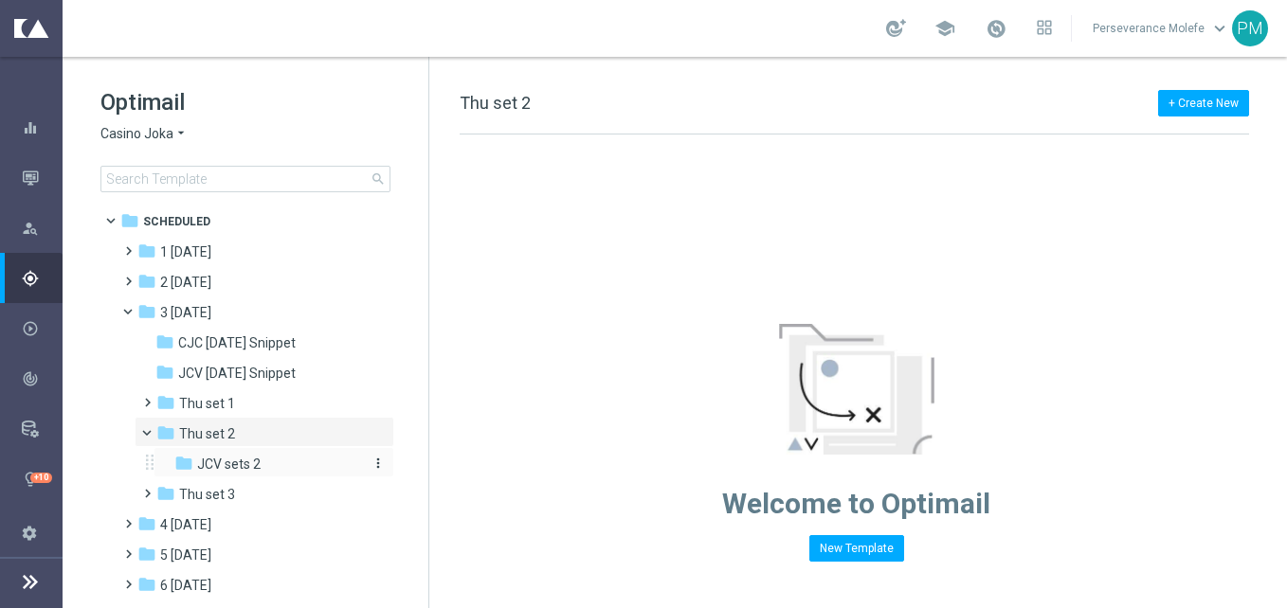
click at [253, 463] on span "JCV sets 2" at bounding box center [229, 464] width 64 height 17
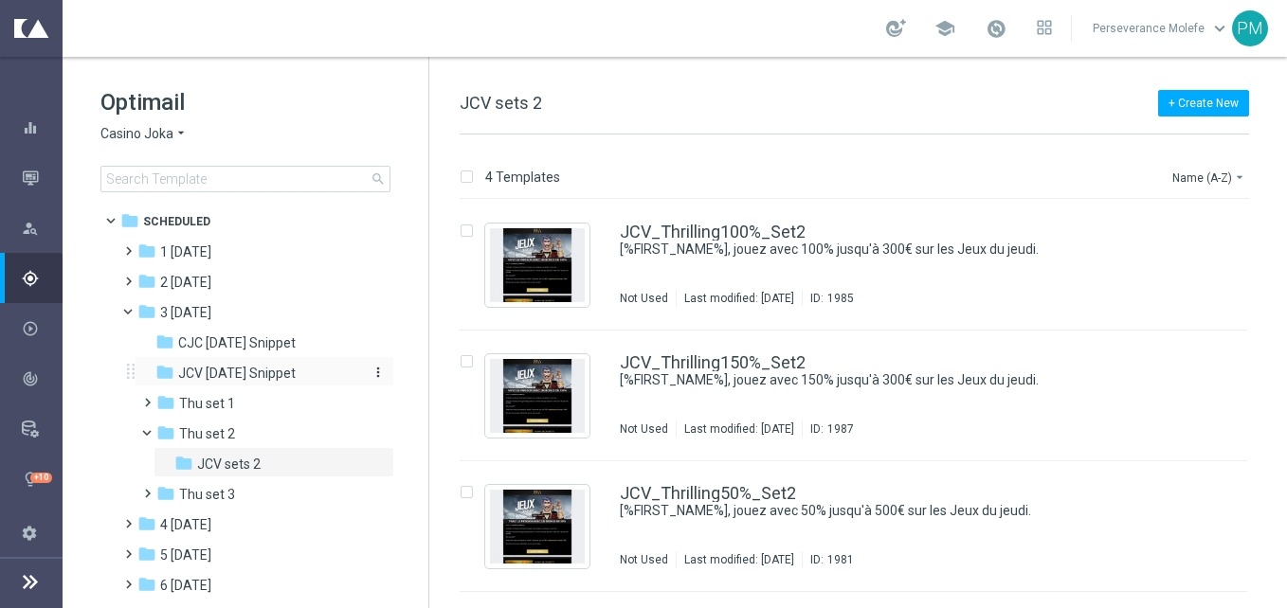
click at [286, 373] on span "JCV [DATE] Snippet" at bounding box center [237, 373] width 118 height 17
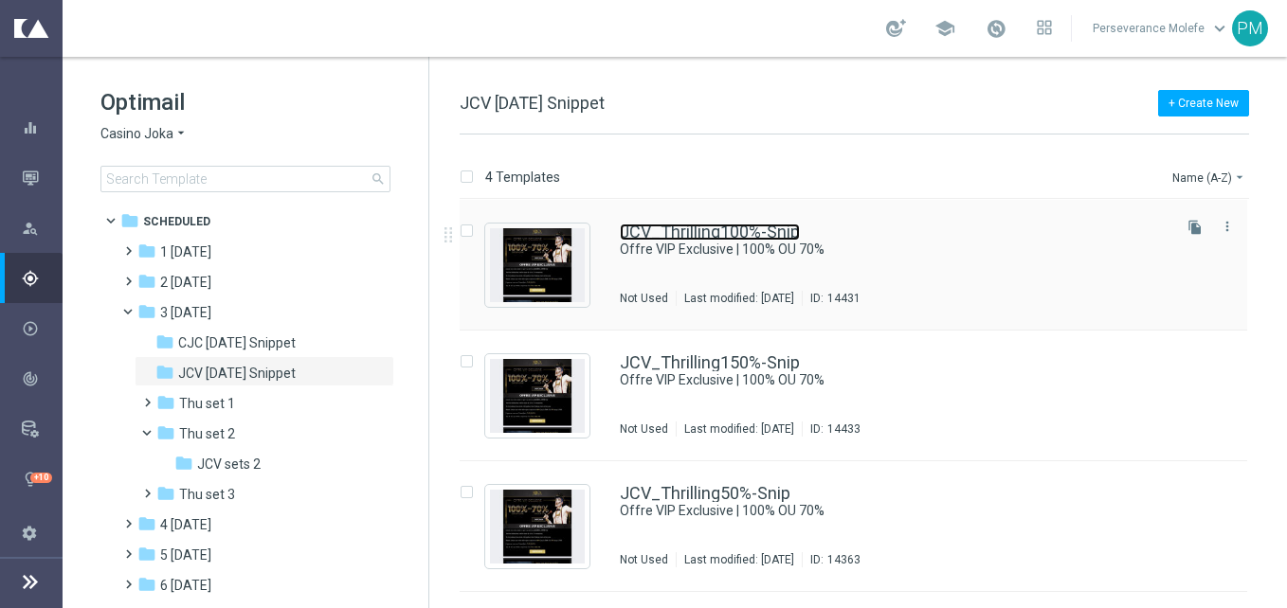
click at [709, 225] on link "JCV_Thrilling100%-Snip" at bounding box center [710, 232] width 180 height 17
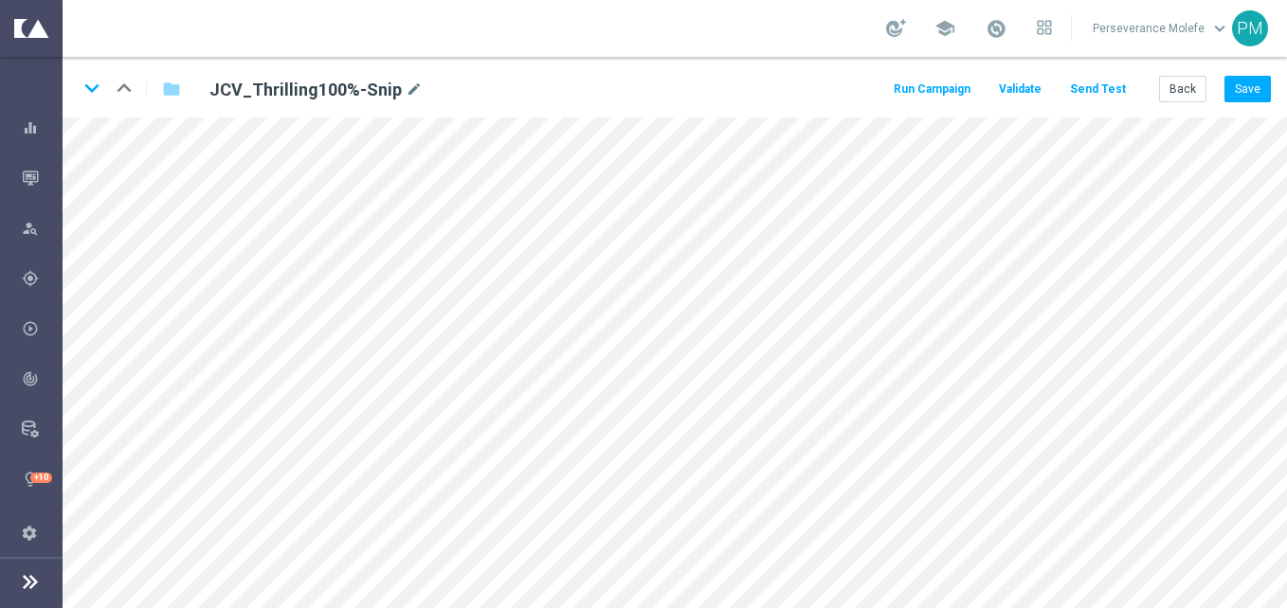
click at [1183, 72] on div "keyboard_arrow_down keyboard_arrow_up folder JCV_Thrilling100%-Snip mode_edit R…" at bounding box center [675, 87] width 1225 height 61
click at [1183, 73] on div "keyboard_arrow_down keyboard_arrow_up folder JCV_Thrilling100%-Snip mode_edit R…" at bounding box center [675, 87] width 1225 height 61
click at [1186, 82] on button "Back" at bounding box center [1182, 89] width 47 height 27
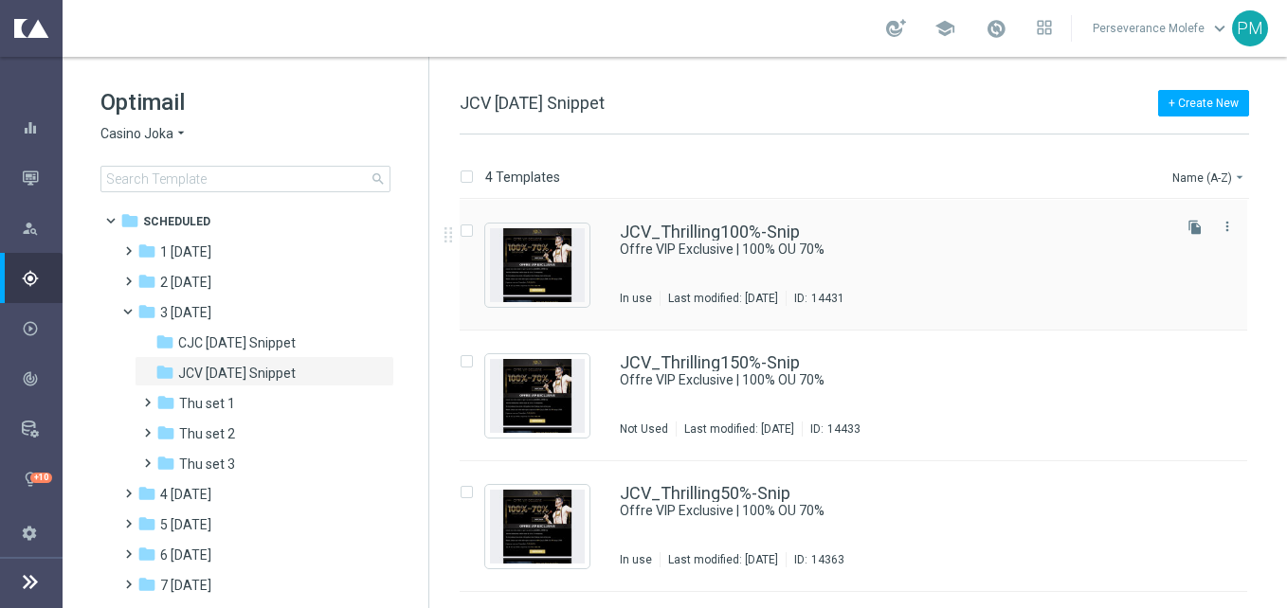
scroll to position [115, 0]
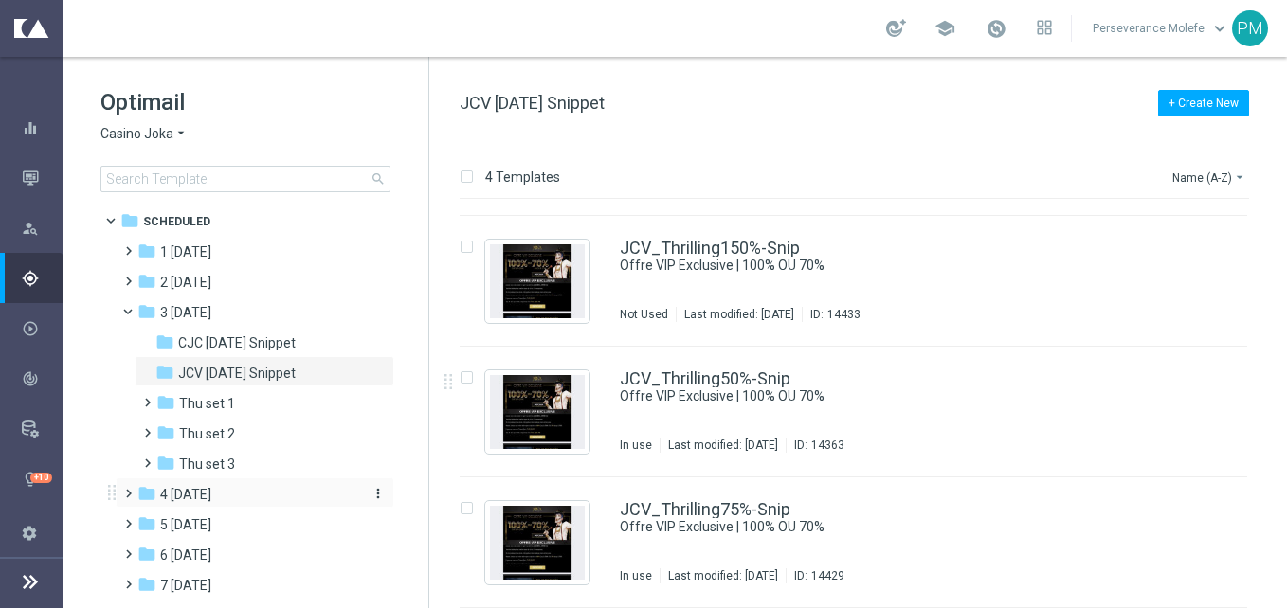
click at [237, 499] on div "folder 4 [DATE]" at bounding box center [246, 495] width 218 height 22
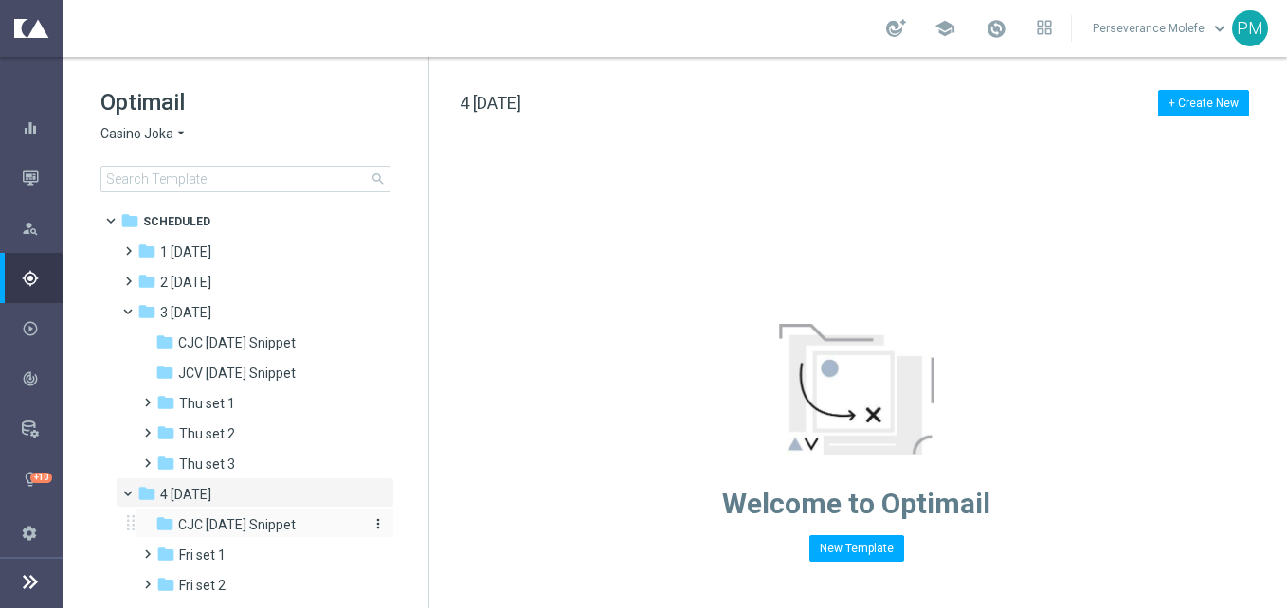
click at [240, 524] on span "CJC [DATE] Snippet" at bounding box center [237, 525] width 118 height 17
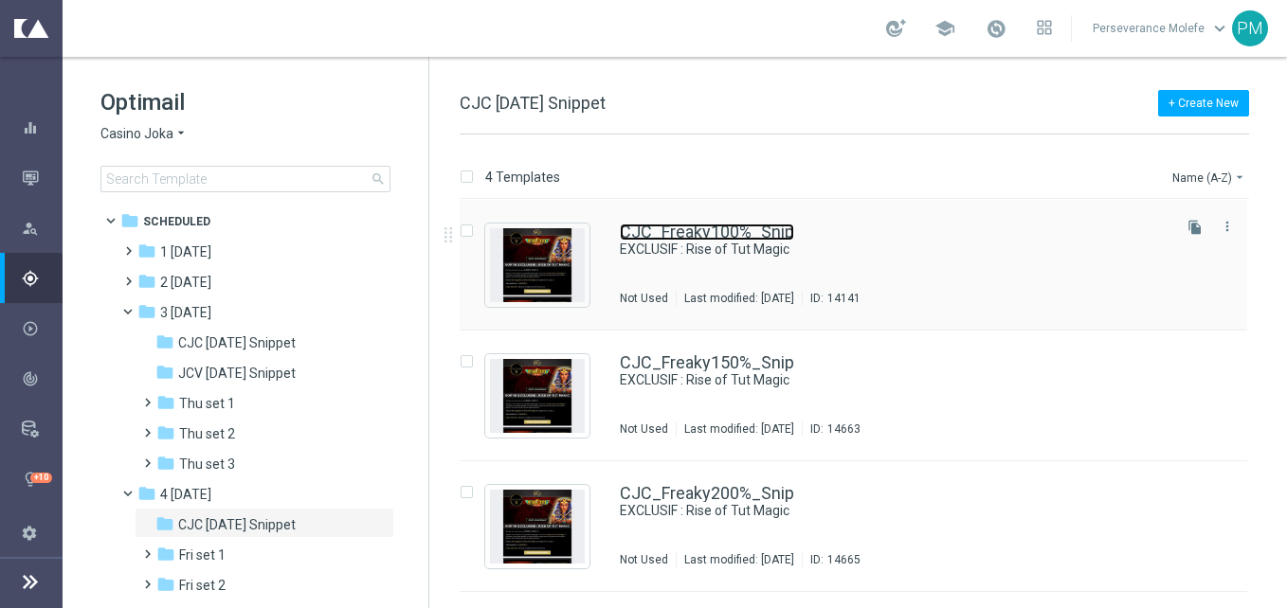
click at [737, 239] on link "CJC_Freaky100%_Snip" at bounding box center [707, 232] width 174 height 17
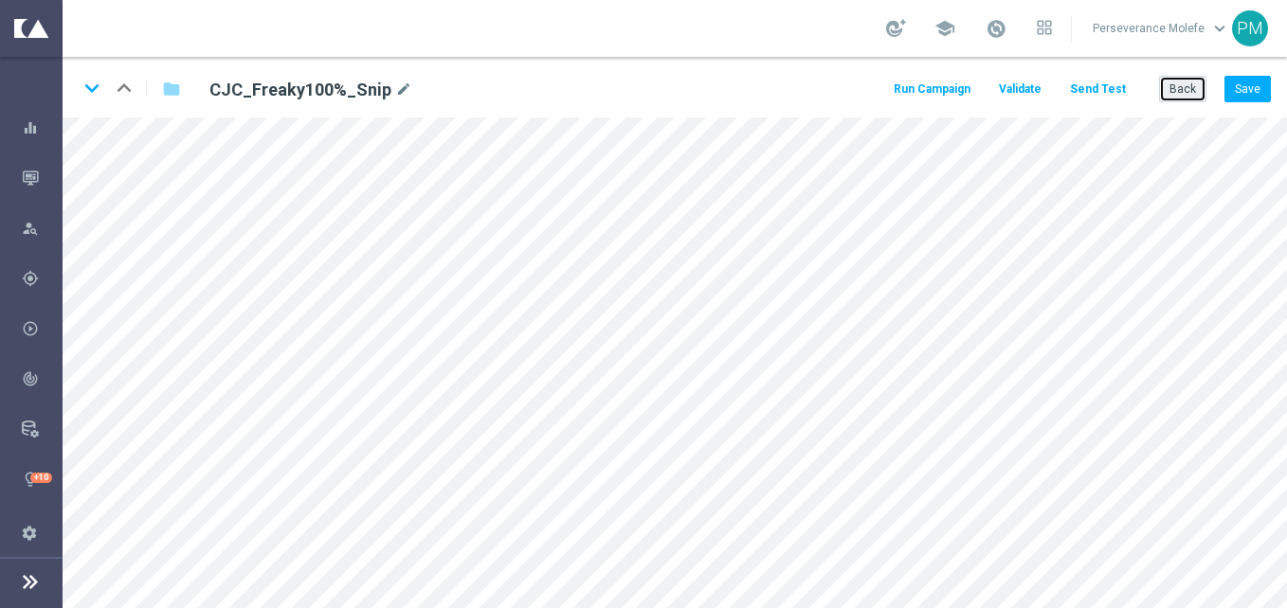
click at [1170, 96] on button "Back" at bounding box center [1182, 89] width 47 height 27
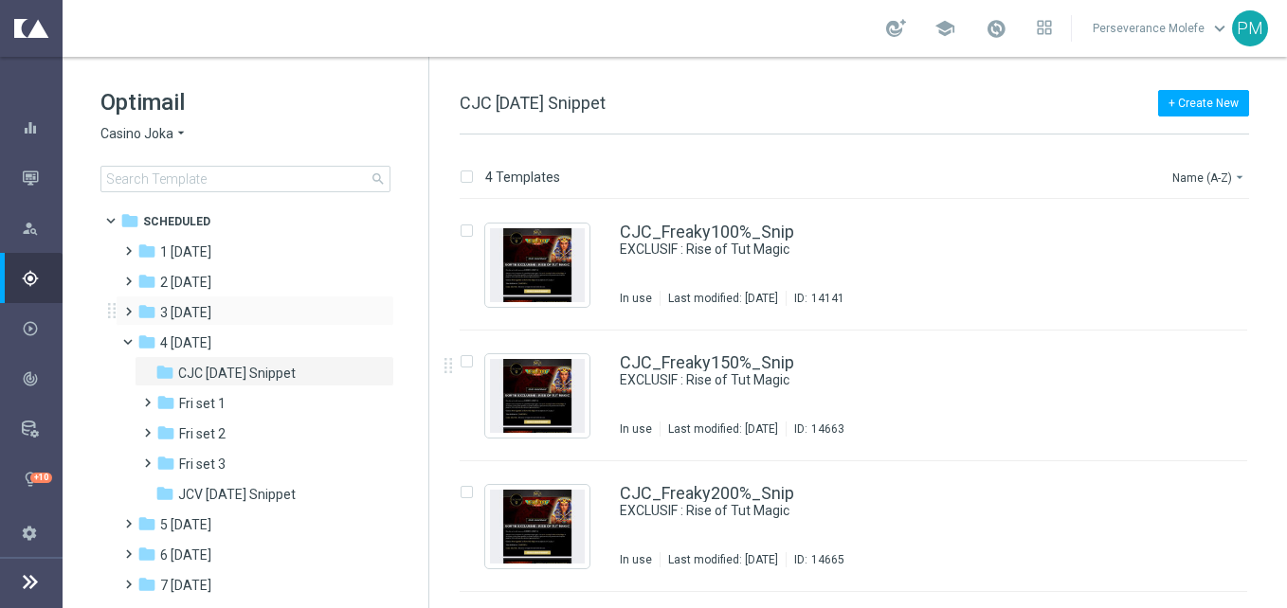
click at [210, 301] on div "folder 3 [DATE] more_vert" at bounding box center [255, 311] width 279 height 30
click at [243, 331] on div "folder 4 [DATE] more_vert" at bounding box center [255, 341] width 279 height 30
click at [263, 306] on div "folder 3 [DATE]" at bounding box center [246, 313] width 218 height 22
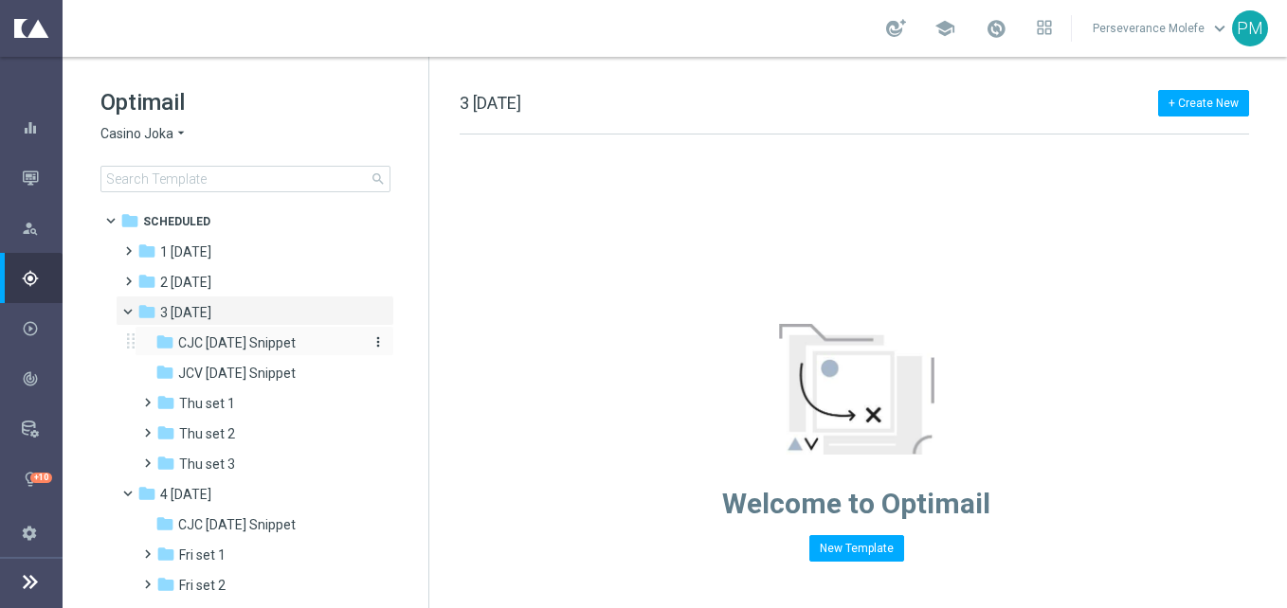
click at [281, 350] on span "CJC [DATE] Snippet" at bounding box center [237, 343] width 118 height 17
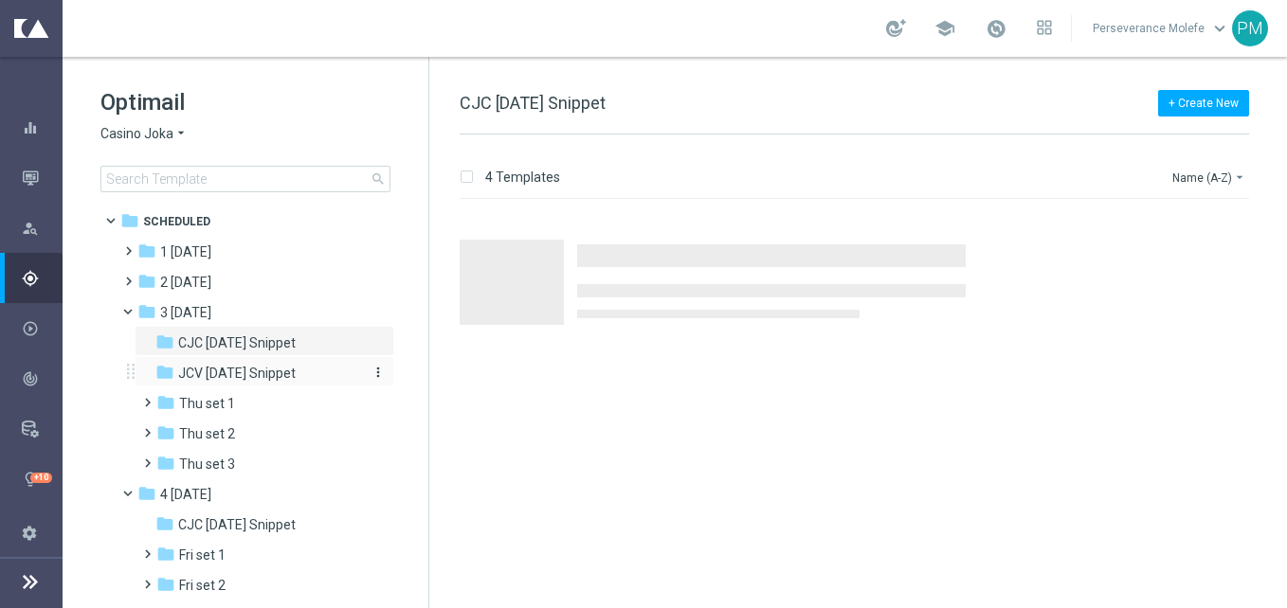
click at [296, 375] on span "JCV [DATE] Snippet" at bounding box center [237, 373] width 118 height 17
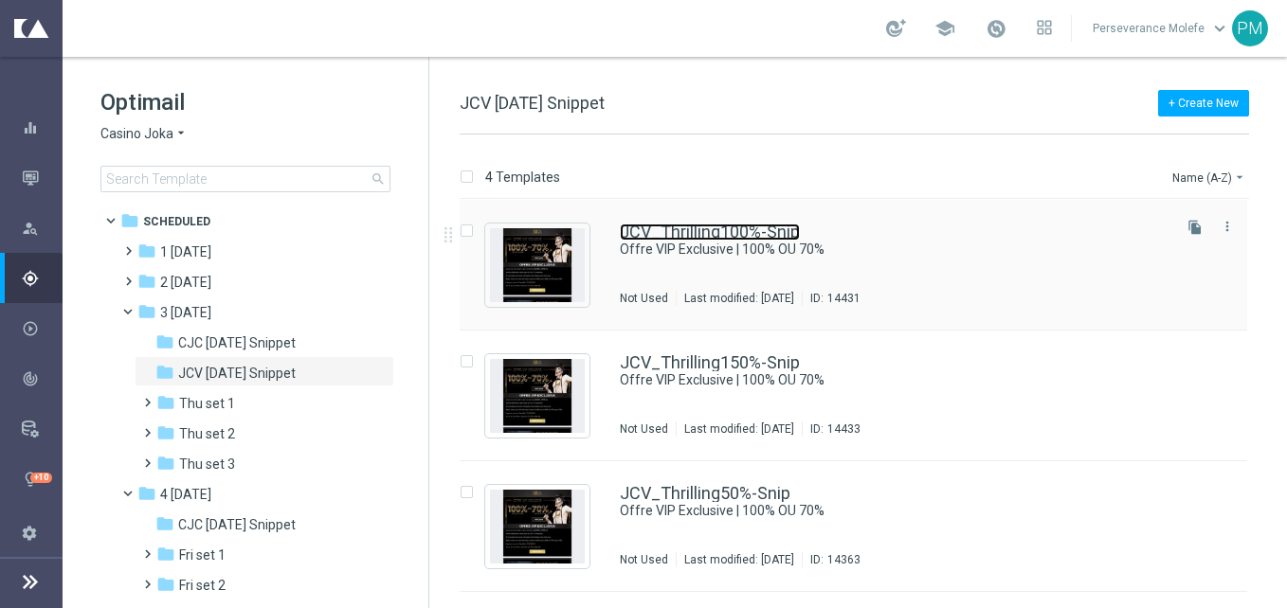
click at [694, 229] on link "JCV_Thrilling100%-Snip" at bounding box center [710, 232] width 180 height 17
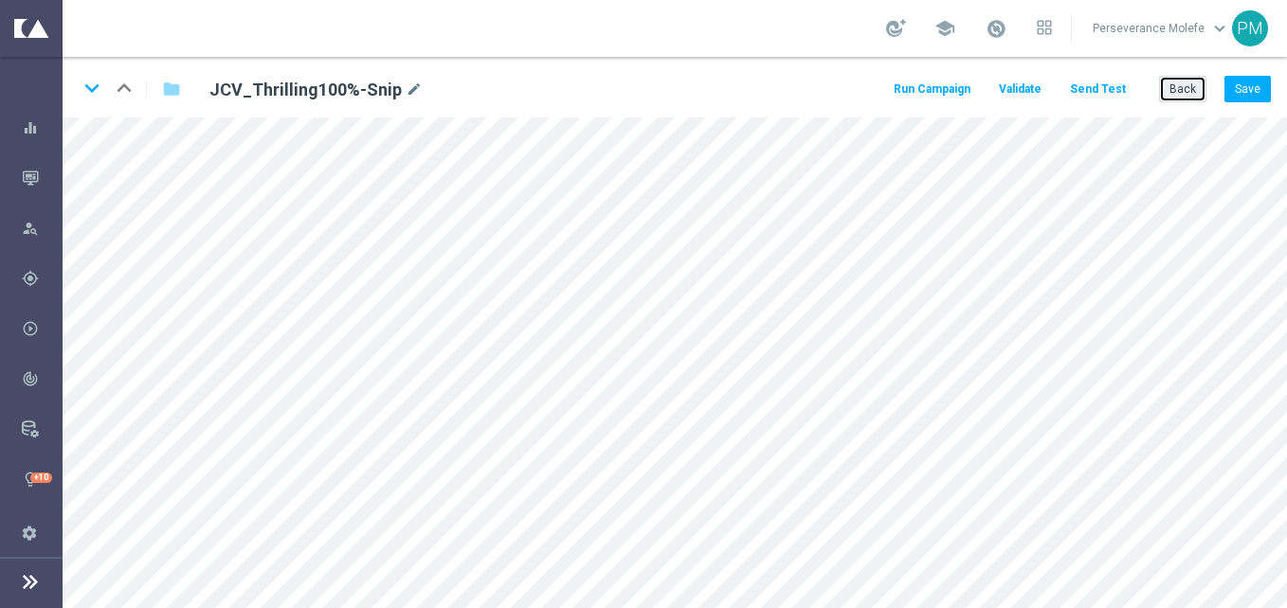
click at [1172, 100] on button "Back" at bounding box center [1182, 89] width 47 height 27
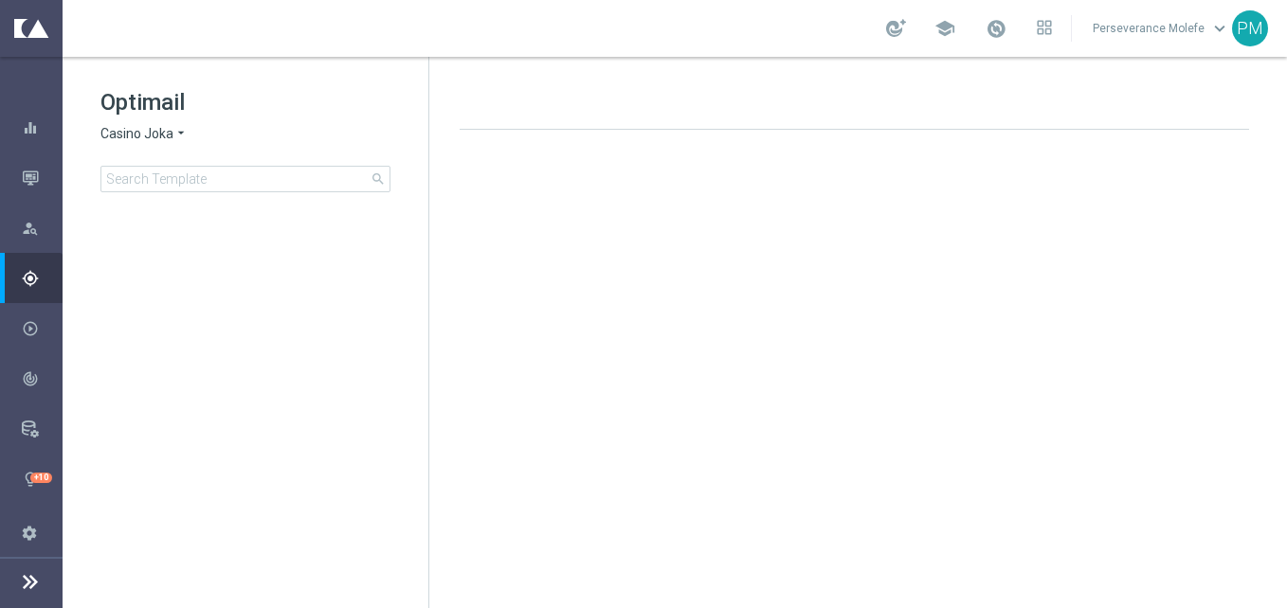
click at [145, 131] on span "Casino Joka" at bounding box center [136, 134] width 73 height 18
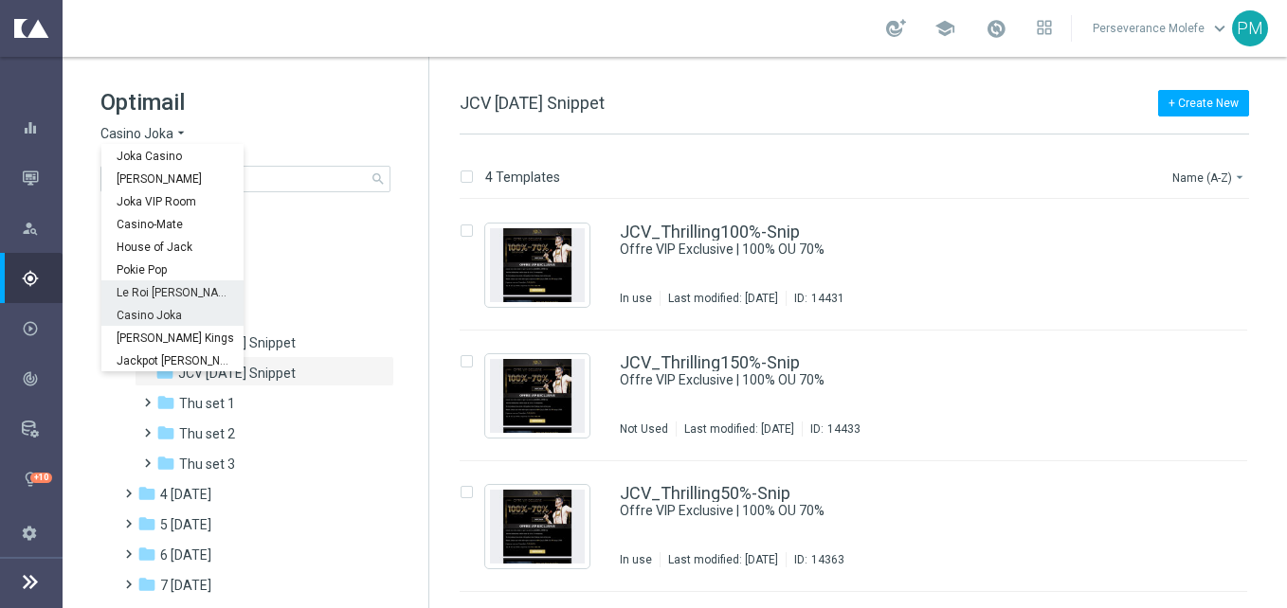
click at [0, 0] on span "Le Roi [PERSON_NAME]" at bounding box center [0, 0] width 0 height 0
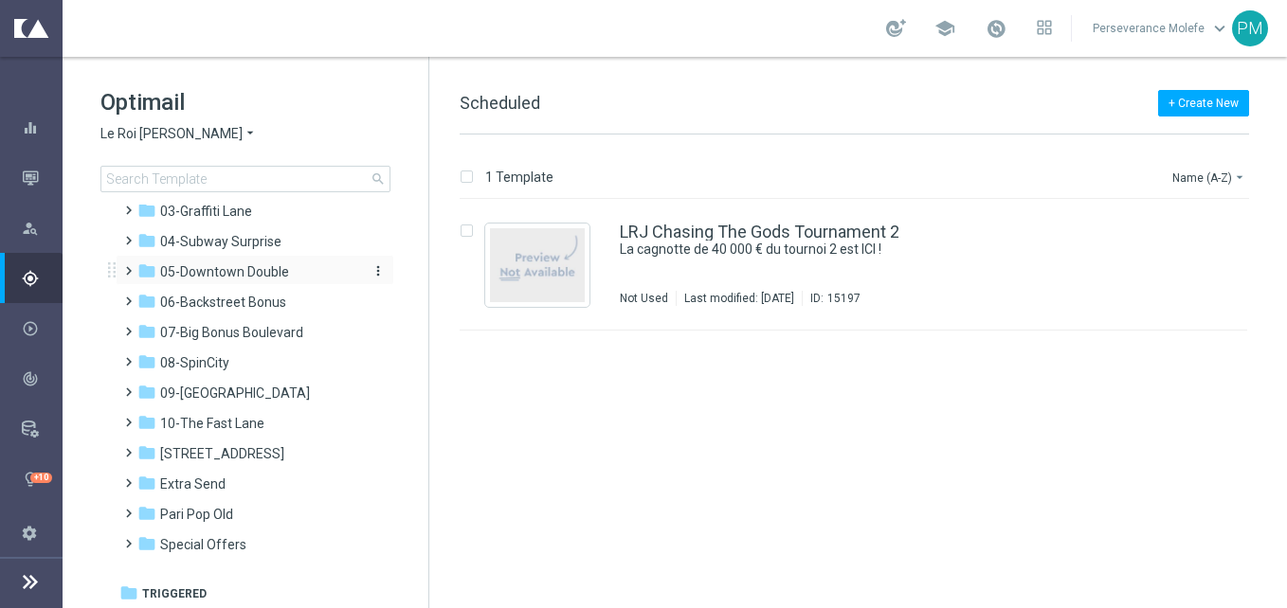
scroll to position [104, 0]
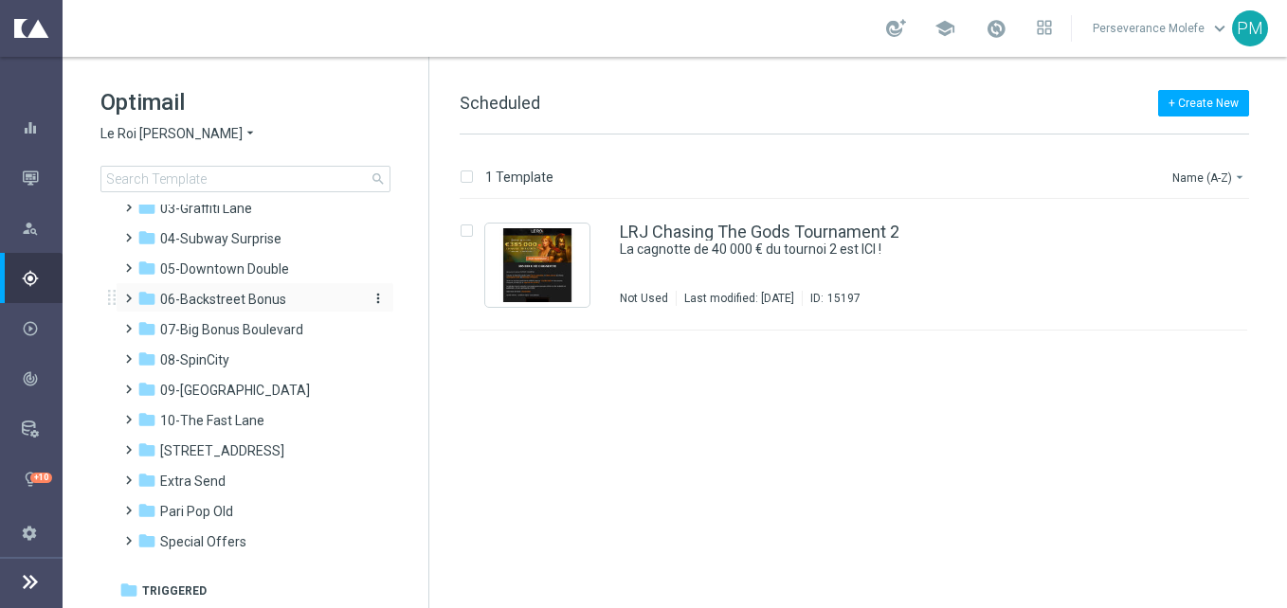
click at [268, 297] on span "06-Backstreet Bonus" at bounding box center [223, 299] width 126 height 17
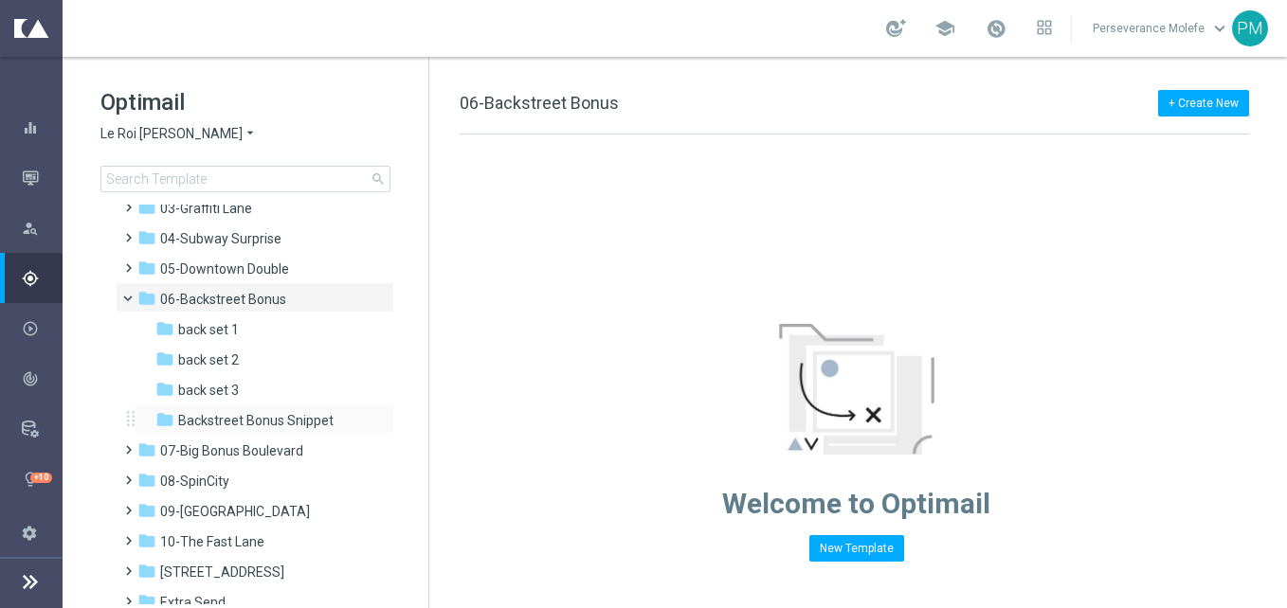
click at [287, 409] on div "folder Backstreet Bonus Snippet more_vert" at bounding box center [265, 419] width 260 height 30
click at [291, 417] on span "Backstreet Bonus Snippet" at bounding box center [255, 420] width 155 height 17
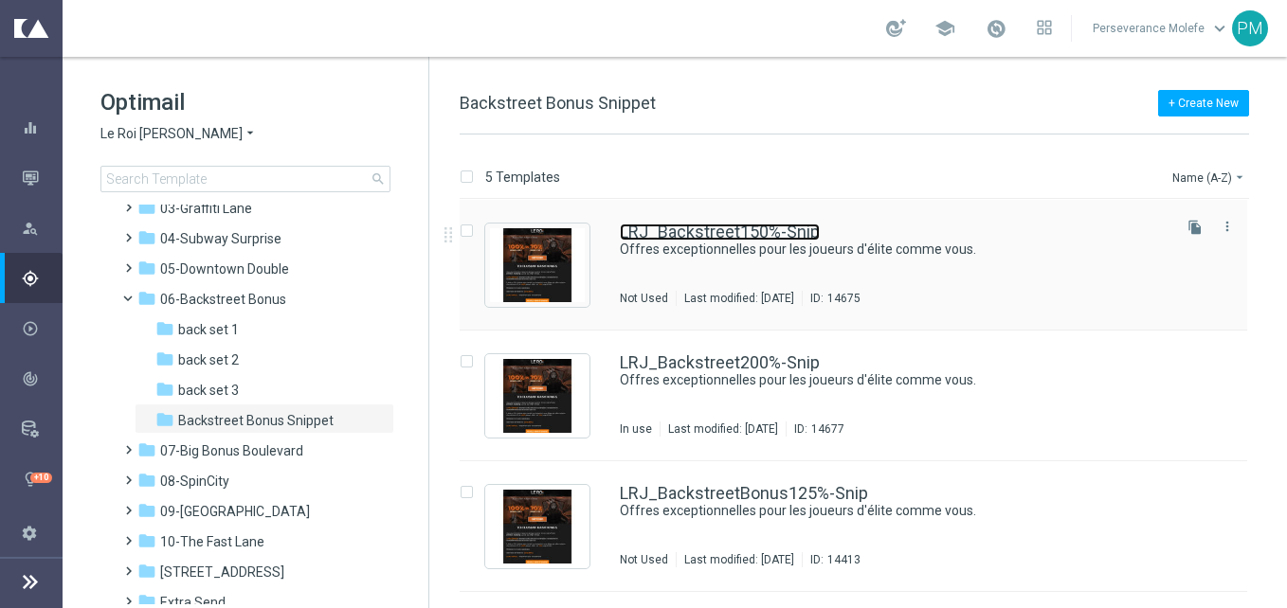
click at [698, 236] on link "LRJ_Backstreet150%-Snip" at bounding box center [720, 232] width 200 height 17
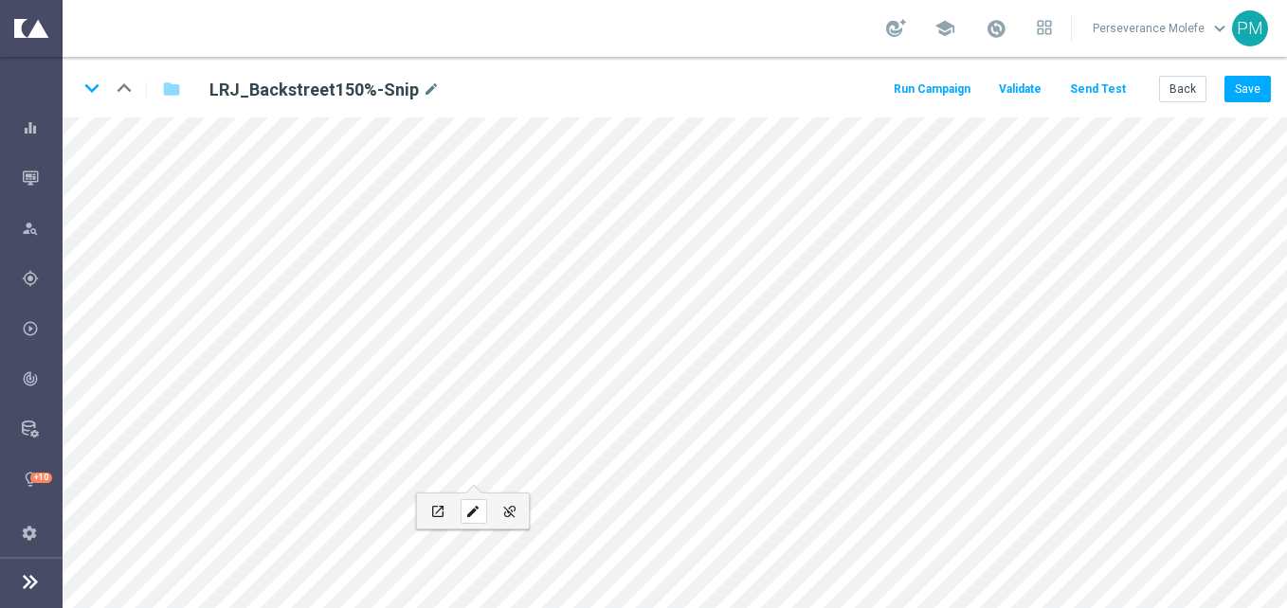
click at [467, 514] on icon "edit" at bounding box center [472, 511] width 14 height 15
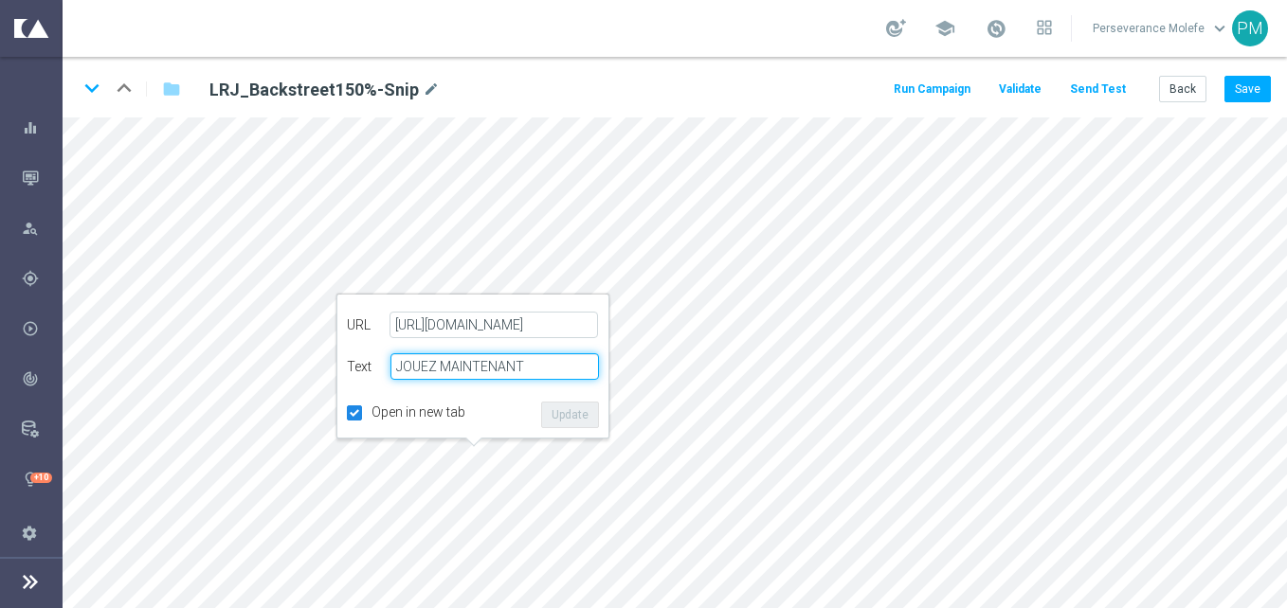
click at [473, 380] on input "JOUEZ MAINTENANT" at bounding box center [494, 367] width 209 height 27
paste input "DÉPOSER"
type input "DÉPOSER JOUEZ MAINTENANT"
